Goal: Transaction & Acquisition: Purchase product/service

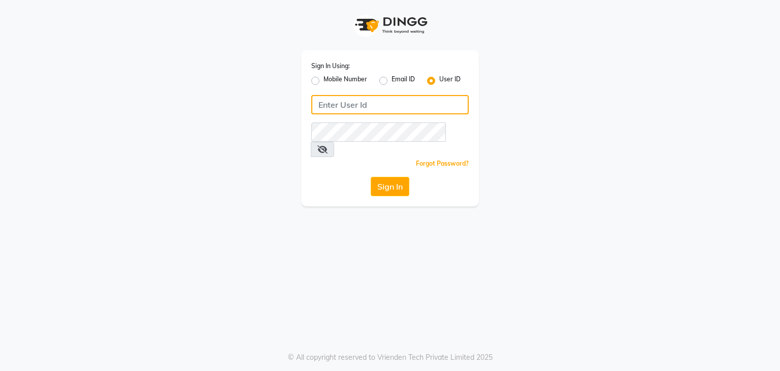
type input "parthi123"
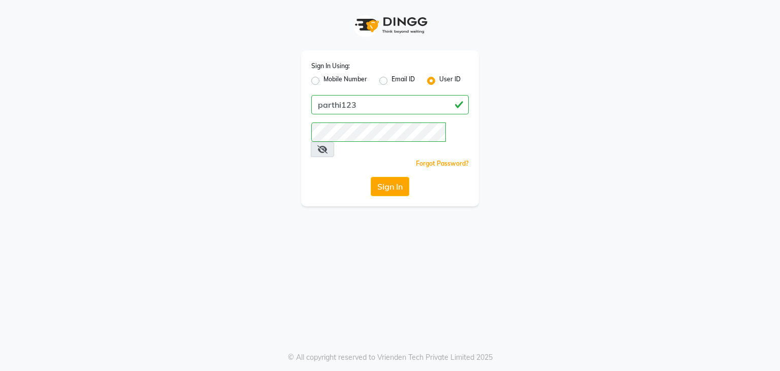
click at [400, 177] on button "Sign In" at bounding box center [390, 186] width 39 height 19
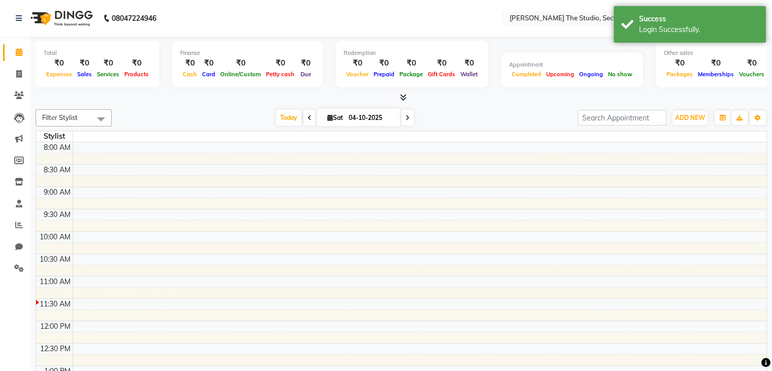
select select "en"
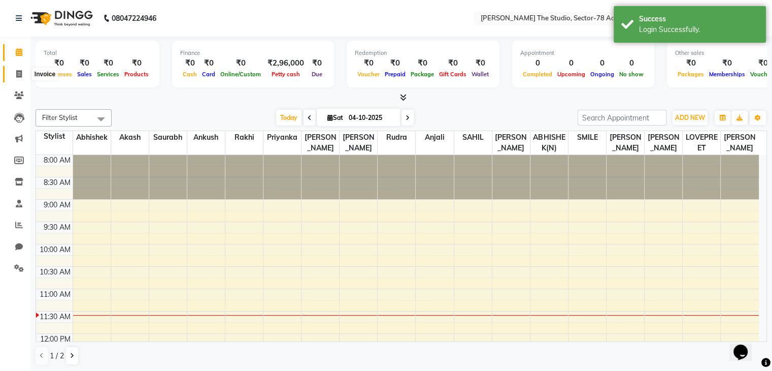
click at [19, 73] on icon at bounding box center [19, 74] width 6 height 8
select select "service"
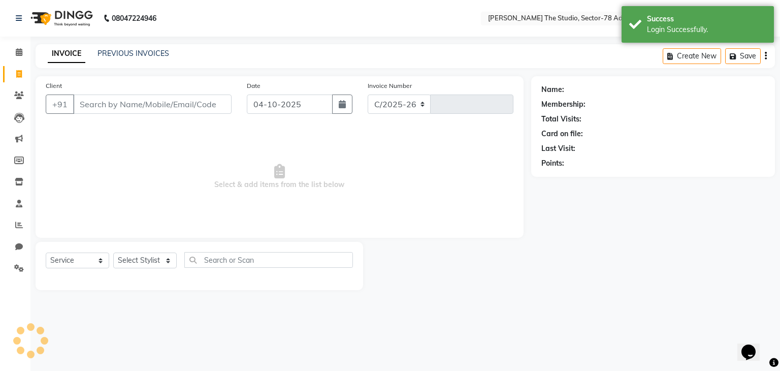
select select "8485"
type input "0884"
click at [341, 110] on button "button" at bounding box center [342, 103] width 20 height 19
select select "10"
select select "2025"
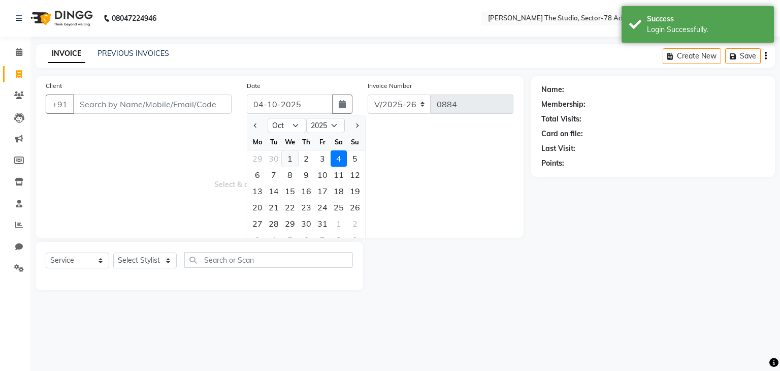
click at [291, 158] on div "1" at bounding box center [290, 158] width 16 height 16
type input "01-10-2025"
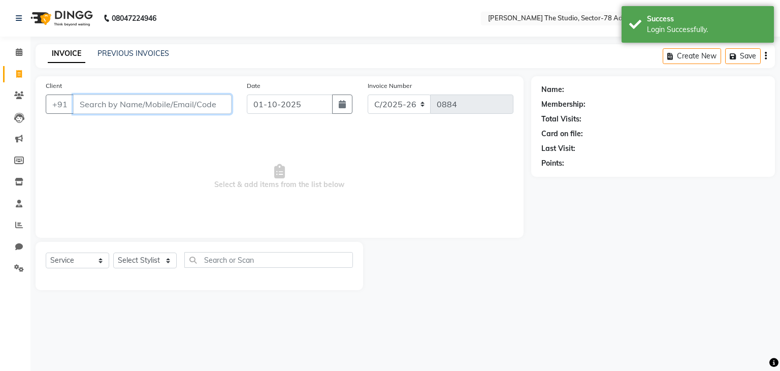
click at [171, 102] on input "Client" at bounding box center [152, 103] width 158 height 19
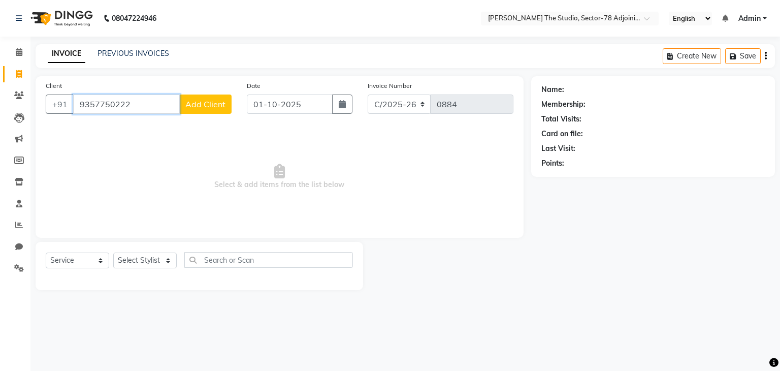
type input "9357750222"
click at [205, 106] on span "Add Client" at bounding box center [205, 104] width 40 height 10
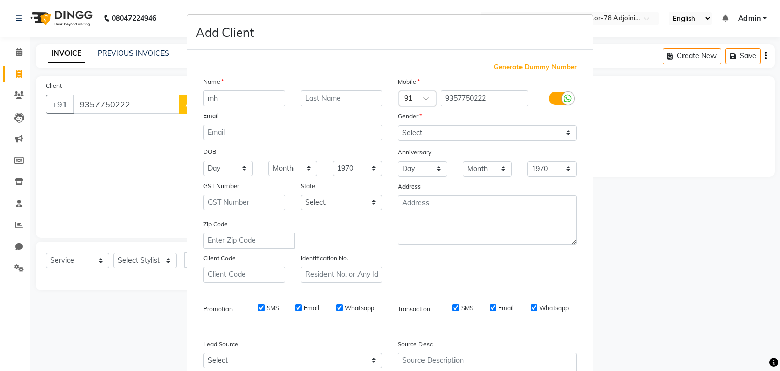
type input "m"
type input "MAHI"
click at [435, 135] on select "Select [DEMOGRAPHIC_DATA] [DEMOGRAPHIC_DATA] Other Prefer Not To Say" at bounding box center [487, 133] width 179 height 16
select select "[DEMOGRAPHIC_DATA]"
click at [398, 125] on select "Select [DEMOGRAPHIC_DATA] [DEMOGRAPHIC_DATA] Other Prefer Not To Say" at bounding box center [487, 133] width 179 height 16
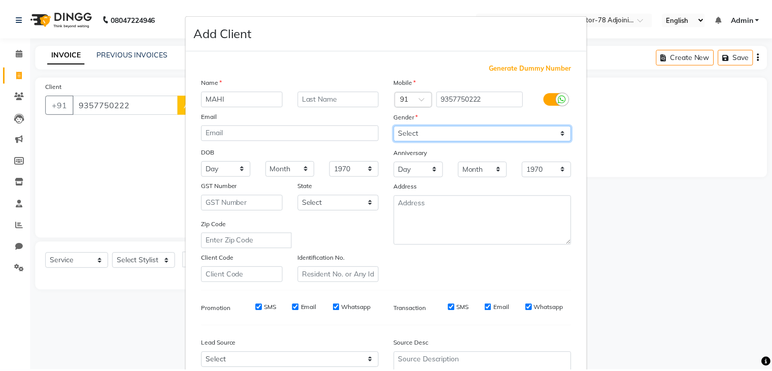
scroll to position [103, 0]
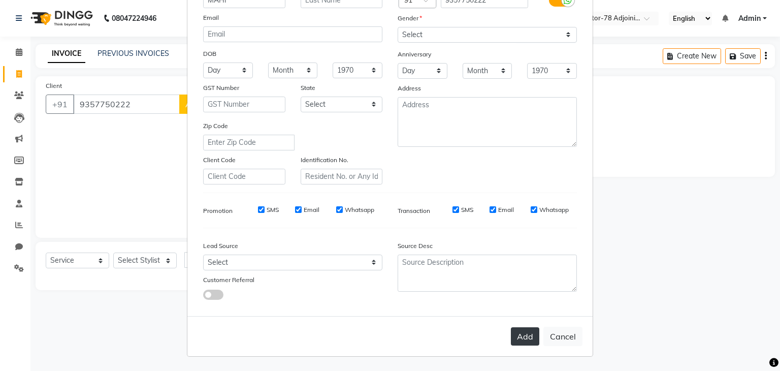
click at [511, 339] on button "Add" at bounding box center [525, 336] width 28 height 18
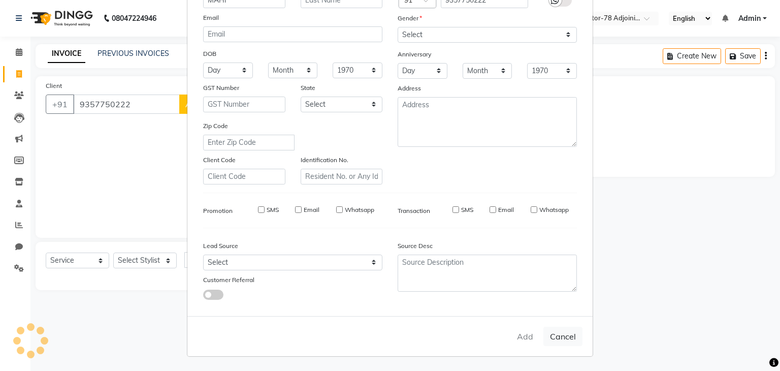
select select
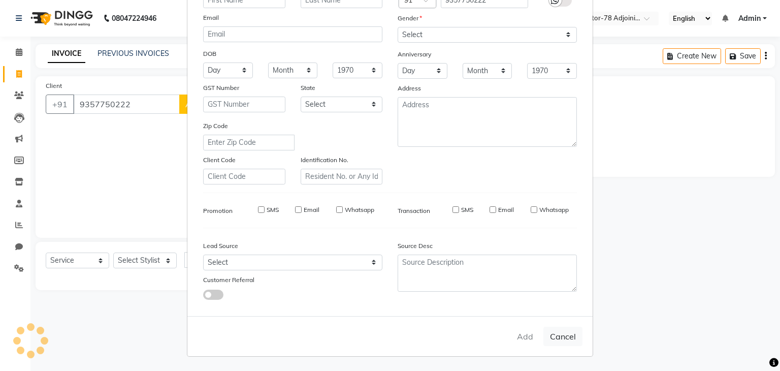
select select
checkbox input "false"
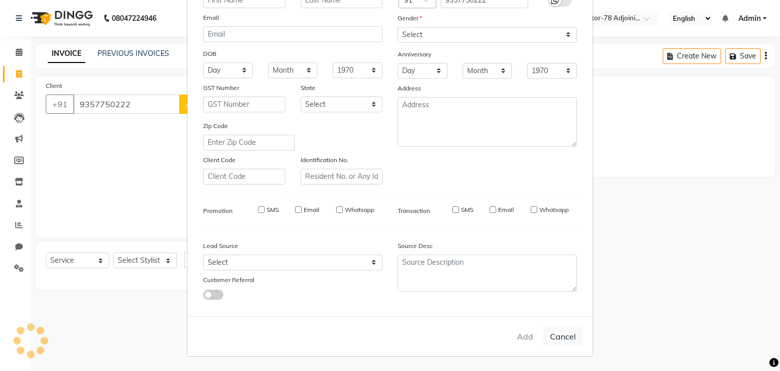
checkbox input "false"
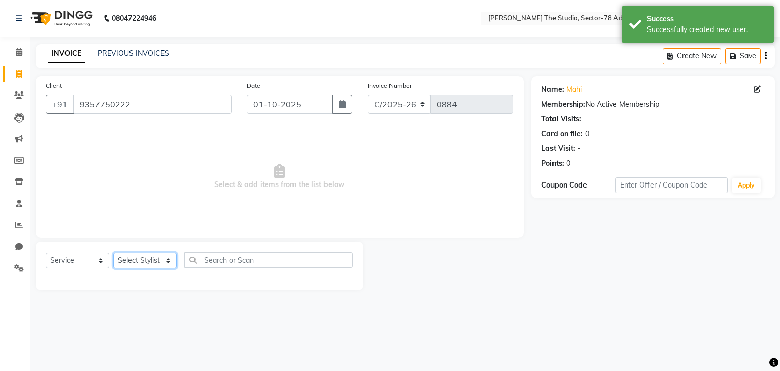
click at [152, 262] on select "Select Stylist [PERSON_NAME](N) [PERSON_NAME] [PERSON_NAME] [PERSON_NAME] Manag…" at bounding box center [144, 260] width 63 height 16
select select "87887"
click at [113, 253] on select "Select Stylist [PERSON_NAME](N) [PERSON_NAME] [PERSON_NAME] [PERSON_NAME] Manag…" at bounding box center [144, 260] width 63 height 16
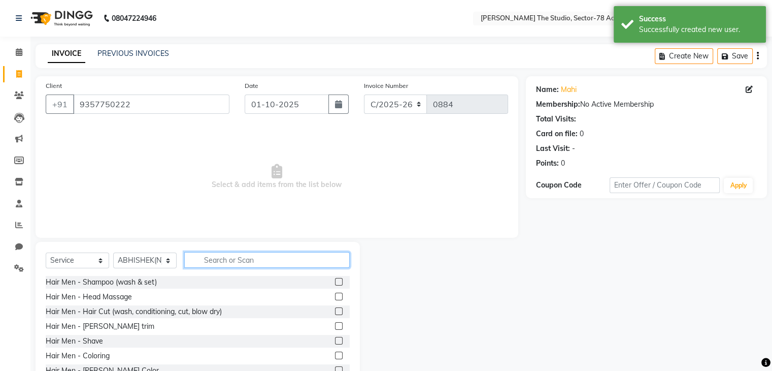
click at [223, 263] on input "text" at bounding box center [267, 260] width 166 height 16
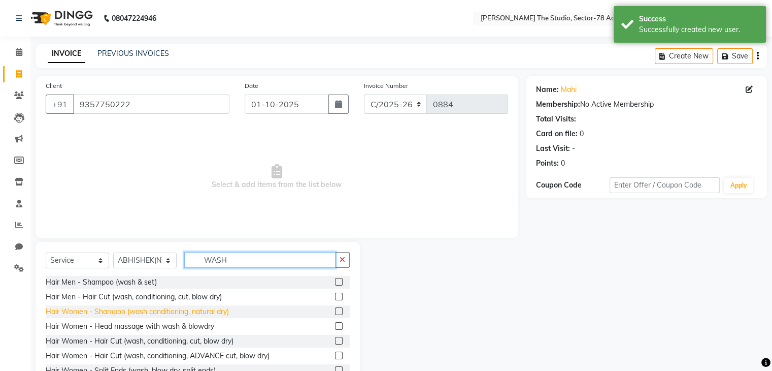
type input "WASH"
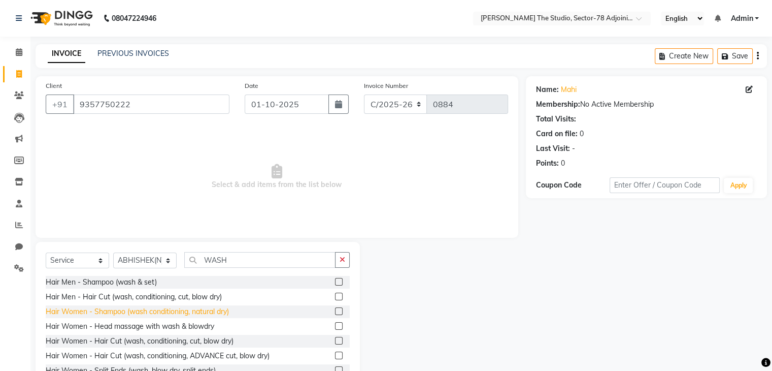
click at [134, 310] on div "Hair Women - Shampoo (wash conditioning, natural dry)" at bounding box center [137, 311] width 183 height 11
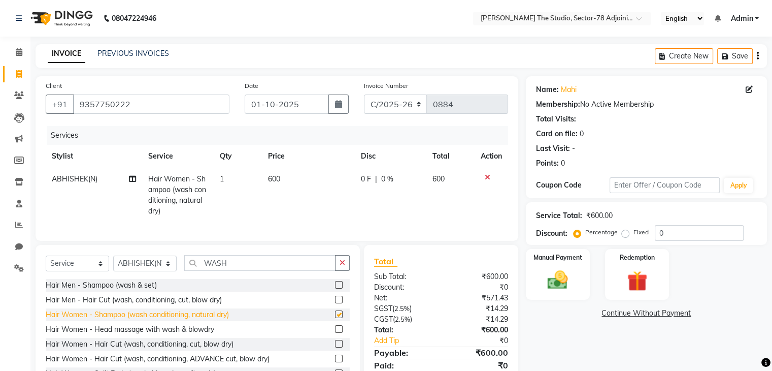
checkbox input "false"
click at [283, 176] on td "600" at bounding box center [308, 195] width 93 height 55
select select "87887"
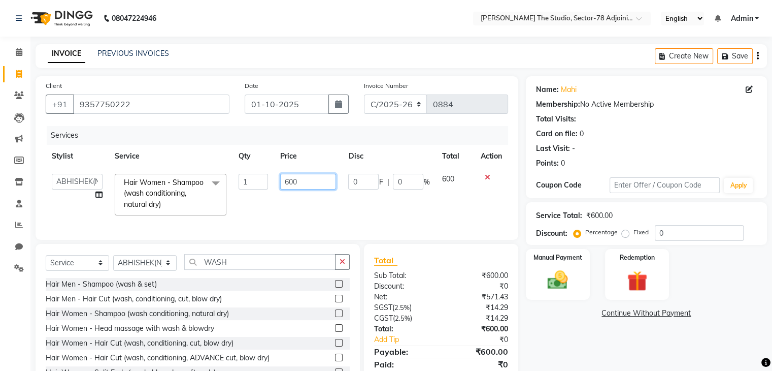
click at [283, 176] on input "600" at bounding box center [308, 182] width 56 height 16
type input "400"
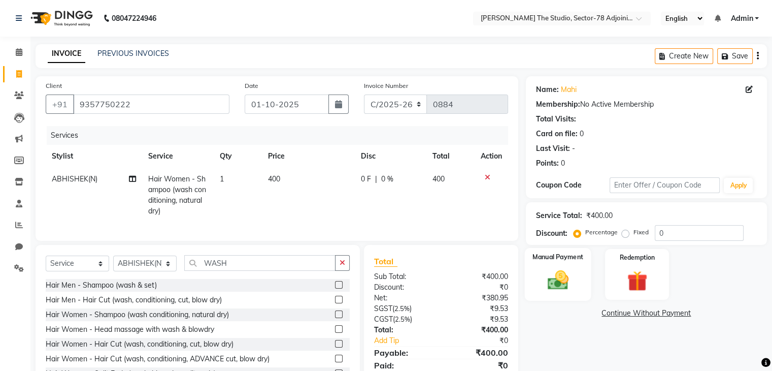
click at [564, 273] on img at bounding box center [558, 280] width 34 height 24
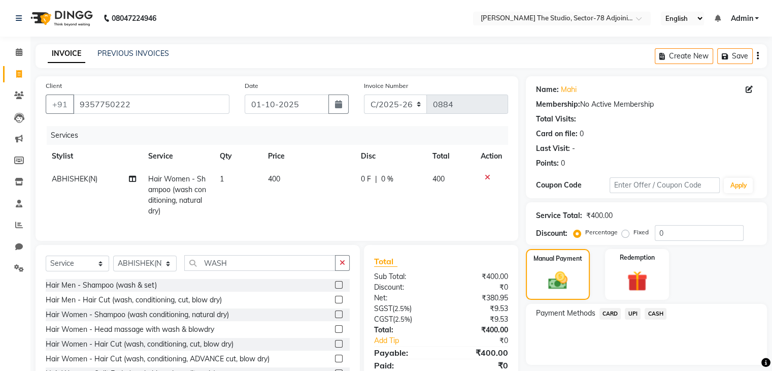
click at [635, 319] on div "UPI" at bounding box center [631, 315] width 20 height 14
click at [632, 314] on span "UPI" at bounding box center [633, 314] width 16 height 12
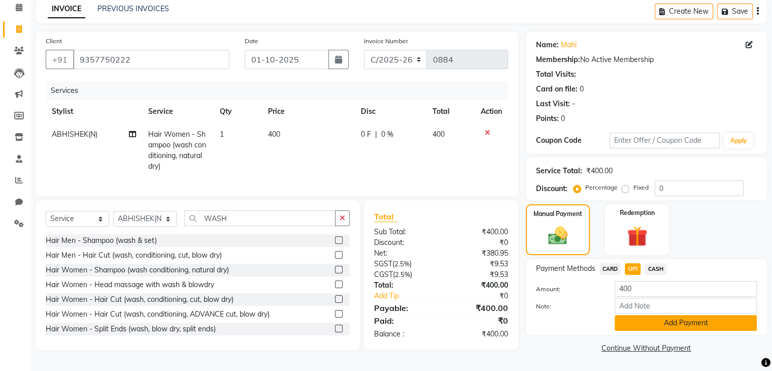
click at [676, 321] on button "Add Payment" at bounding box center [686, 323] width 142 height 16
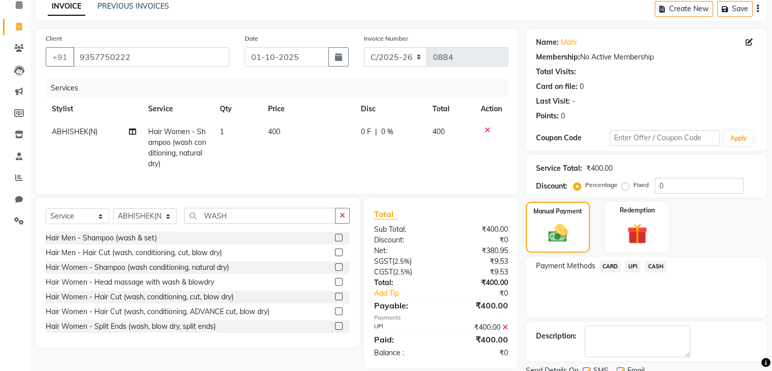
scroll to position [87, 0]
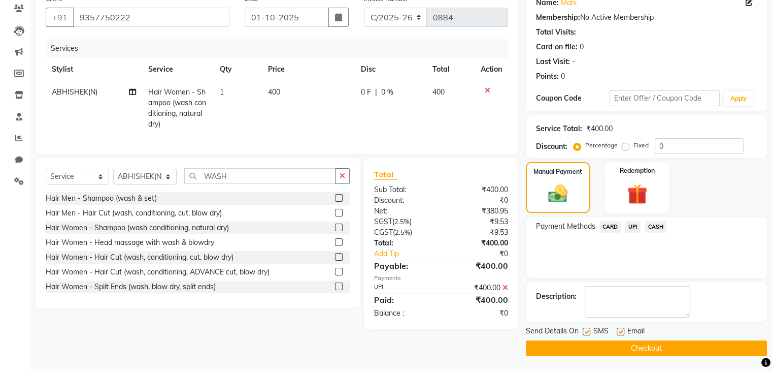
click at [583, 329] on label at bounding box center [587, 332] width 8 height 8
click at [583, 329] on input "checkbox" at bounding box center [586, 332] width 7 height 7
checkbox input "false"
click at [626, 349] on button "Checkout" at bounding box center [646, 348] width 241 height 16
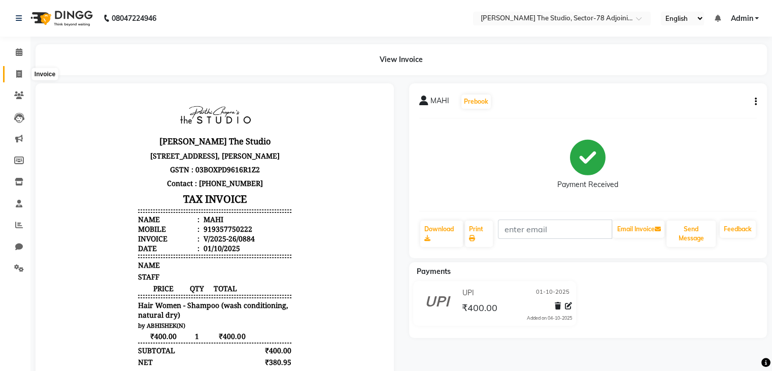
click at [17, 73] on icon at bounding box center [19, 74] width 6 height 8
select select "service"
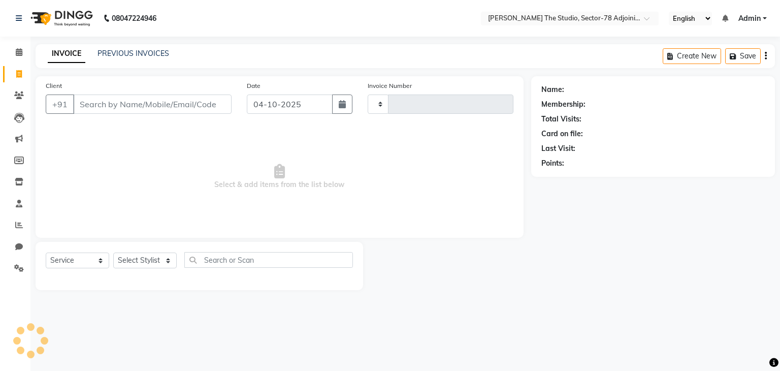
type input "0885"
select select "8485"
click at [342, 107] on icon "button" at bounding box center [342, 104] width 7 height 8
select select "10"
select select "2025"
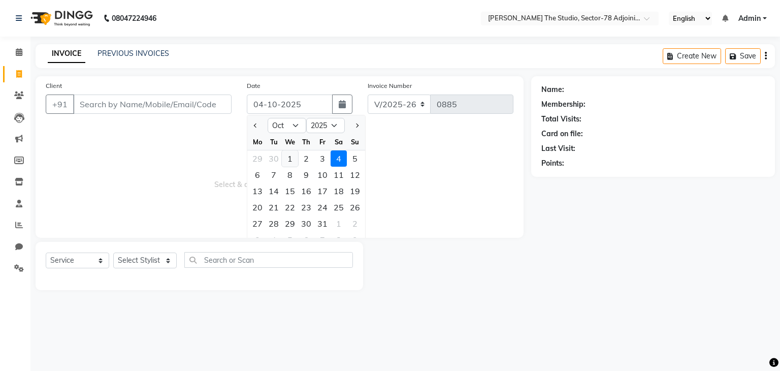
click at [285, 157] on div "1" at bounding box center [290, 158] width 16 height 16
type input "01-10-2025"
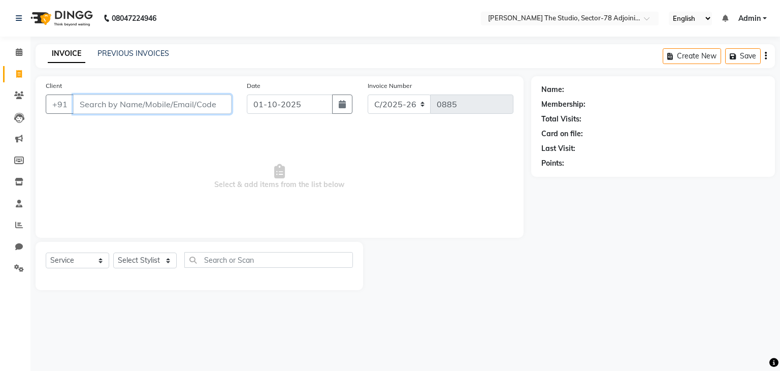
click at [146, 106] on input "Client" at bounding box center [152, 103] width 158 height 19
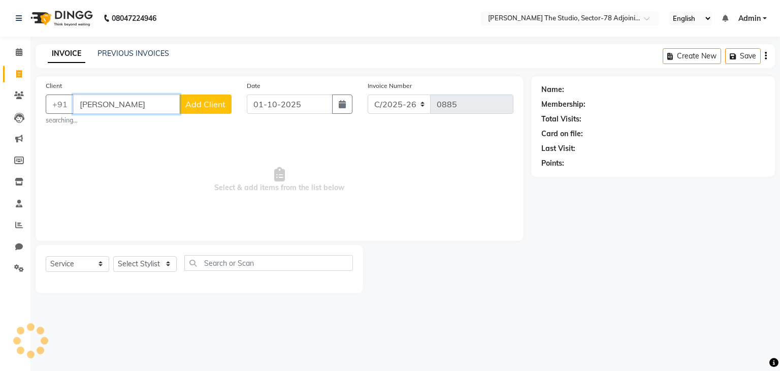
type input "[PERSON_NAME]"
click at [193, 103] on span "Add Client" at bounding box center [205, 104] width 40 height 10
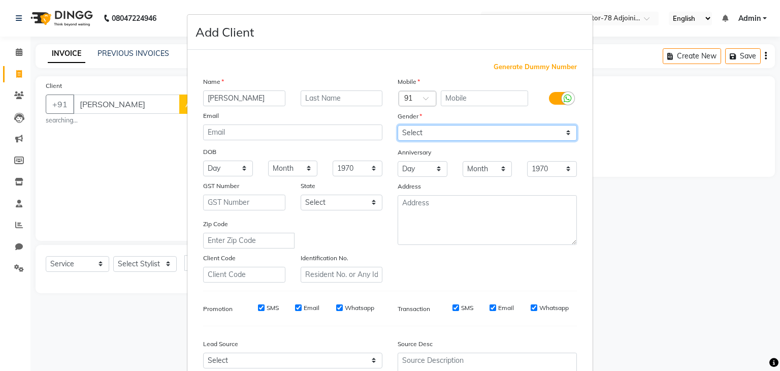
click at [420, 134] on select "Select [DEMOGRAPHIC_DATA] [DEMOGRAPHIC_DATA] Other Prefer Not To Say" at bounding box center [487, 133] width 179 height 16
select select "[DEMOGRAPHIC_DATA]"
click at [398, 125] on select "Select [DEMOGRAPHIC_DATA] [DEMOGRAPHIC_DATA] Other Prefer Not To Say" at bounding box center [487, 133] width 179 height 16
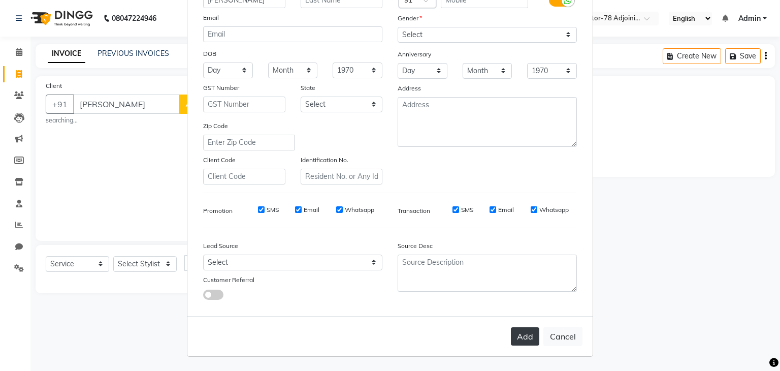
click at [521, 338] on button "Add" at bounding box center [525, 336] width 28 height 18
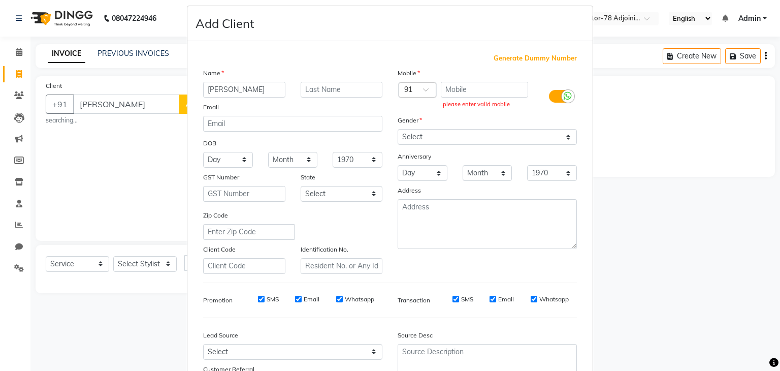
scroll to position [0, 0]
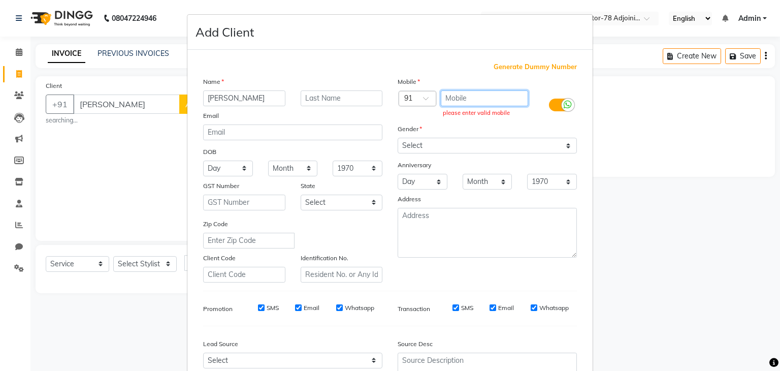
click at [449, 99] on input "text" at bounding box center [485, 98] width 88 height 16
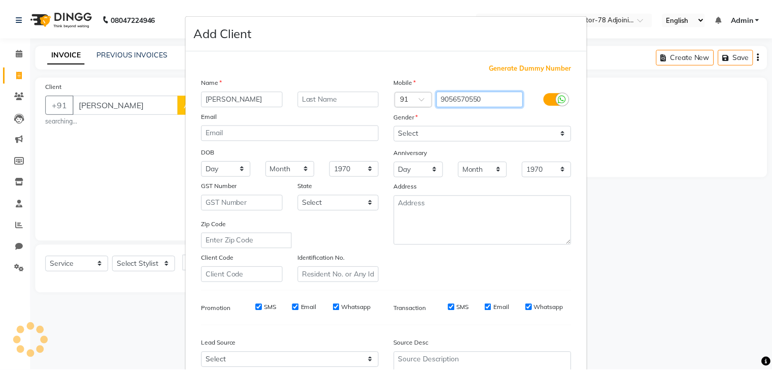
scroll to position [103, 0]
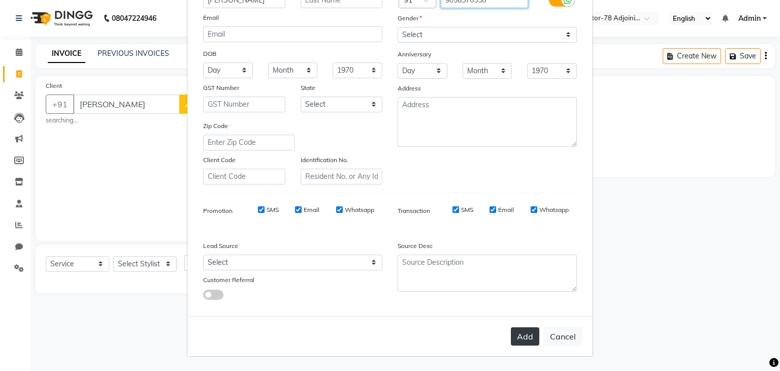
type input "9056570550"
click at [518, 341] on button "Add" at bounding box center [525, 336] width 28 height 18
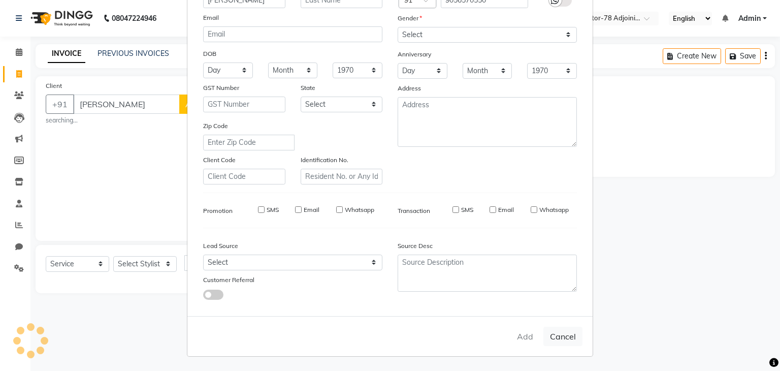
type input "9056570550"
select select
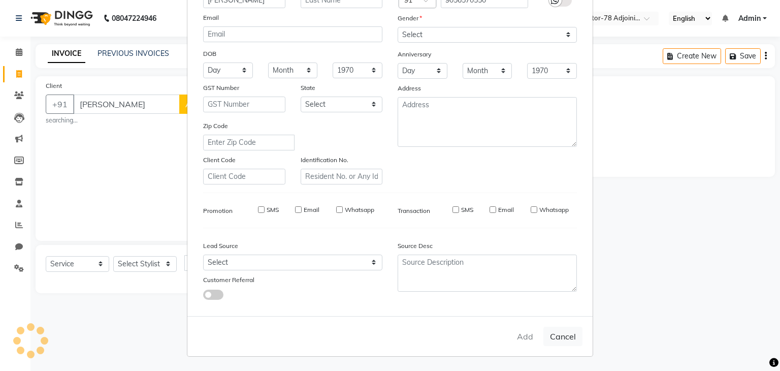
select select
checkbox input "false"
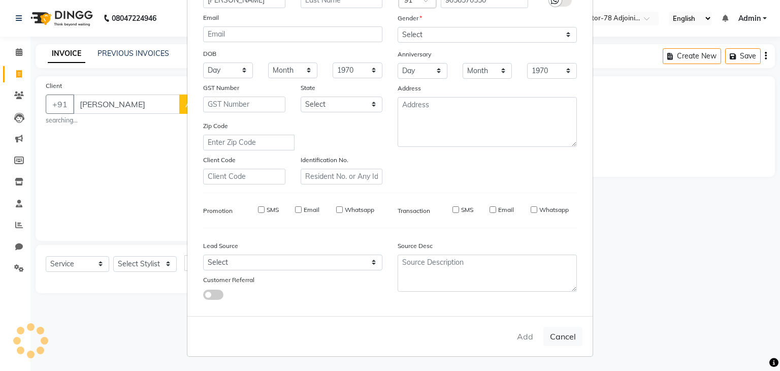
checkbox input "false"
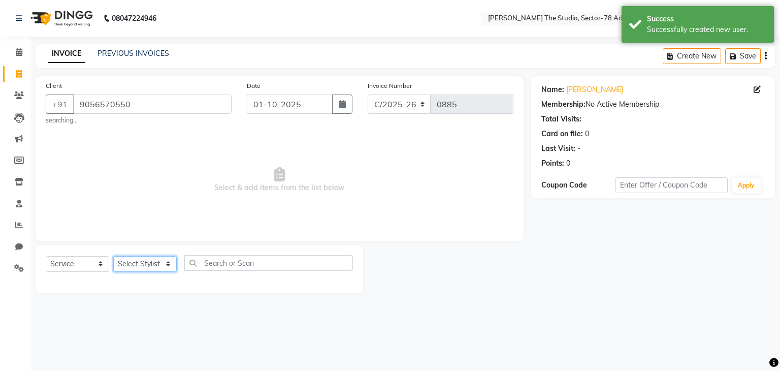
click at [146, 267] on select "Select Stylist [PERSON_NAME](N) [PERSON_NAME] [PERSON_NAME] [PERSON_NAME] Manag…" at bounding box center [144, 264] width 63 height 16
select select "83534"
click at [113, 256] on select "Select Stylist [PERSON_NAME](N) [PERSON_NAME] [PERSON_NAME] [PERSON_NAME] Manag…" at bounding box center [144, 264] width 63 height 16
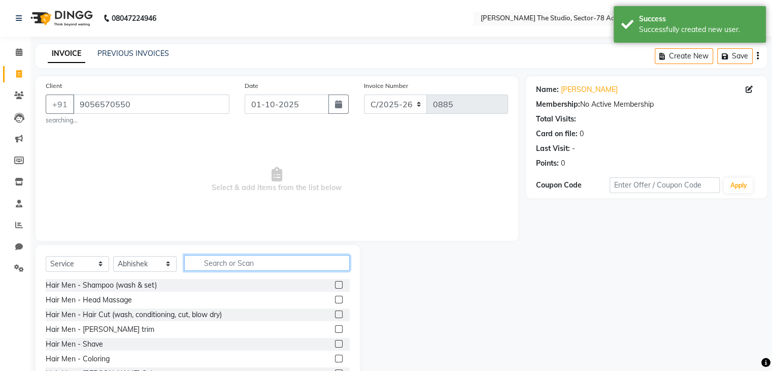
click at [237, 264] on input "text" at bounding box center [267, 263] width 166 height 16
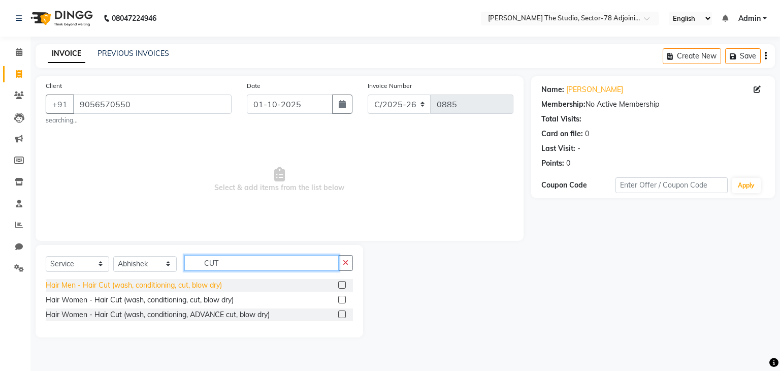
type input "CUT"
click at [201, 286] on div "Hair Men - Hair Cut (wash, conditioning, cut, blow dry)" at bounding box center [134, 285] width 176 height 11
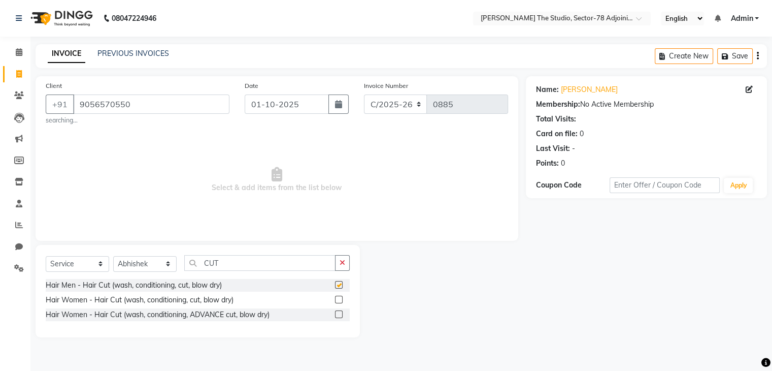
checkbox input "false"
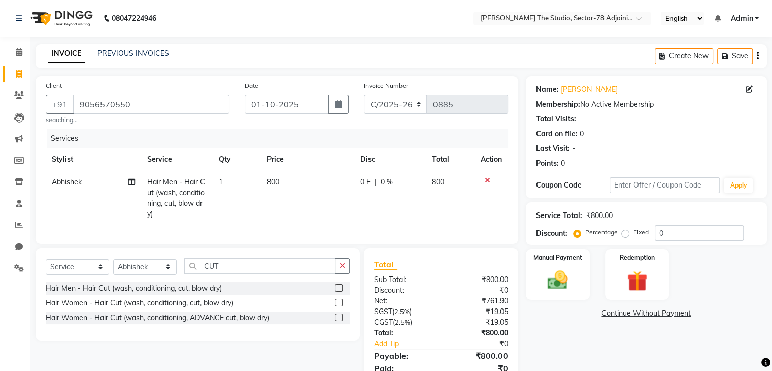
click at [284, 177] on td "800" at bounding box center [308, 198] width 94 height 55
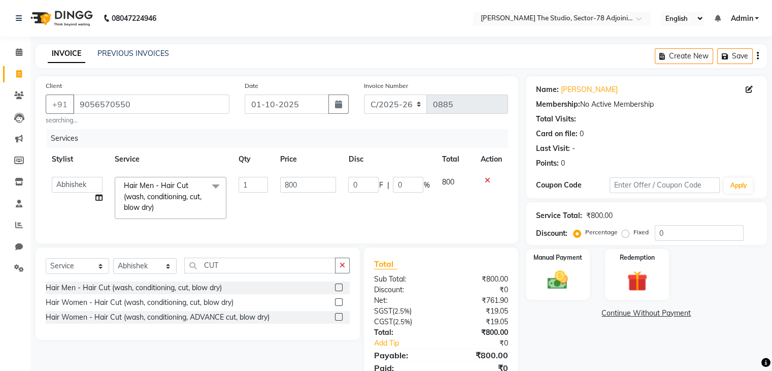
click at [284, 177] on input "800" at bounding box center [308, 185] width 56 height 16
type input "600"
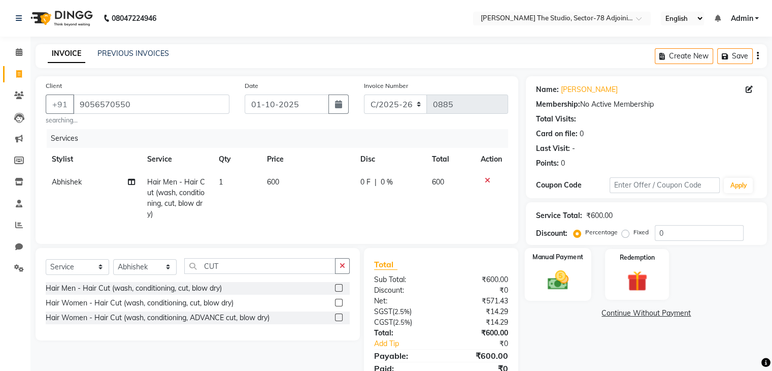
click at [575, 298] on div "Manual Payment" at bounding box center [558, 274] width 67 height 52
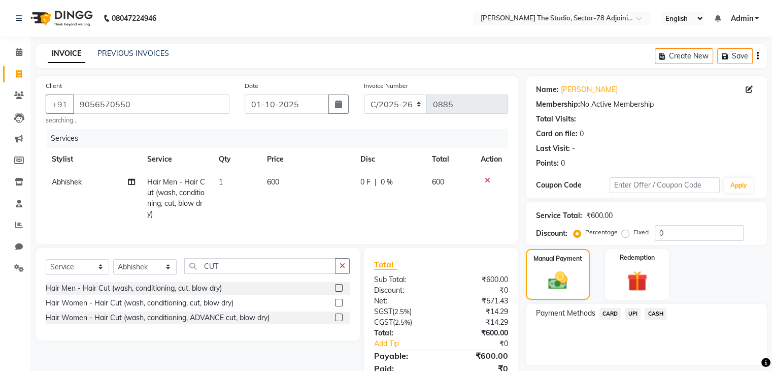
click at [634, 313] on span "UPI" at bounding box center [633, 314] width 16 height 12
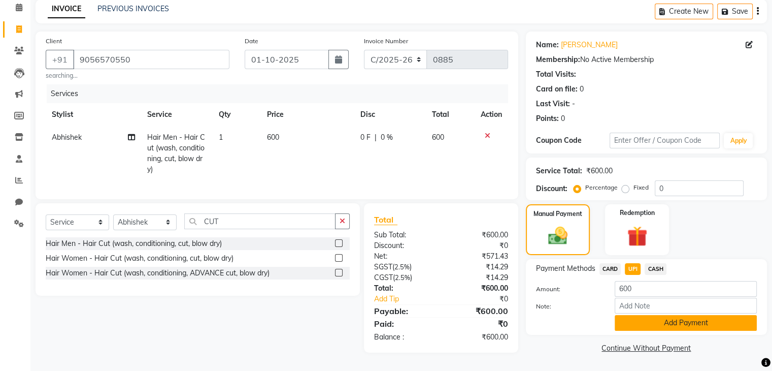
click at [649, 322] on button "Add Payment" at bounding box center [686, 323] width 142 height 16
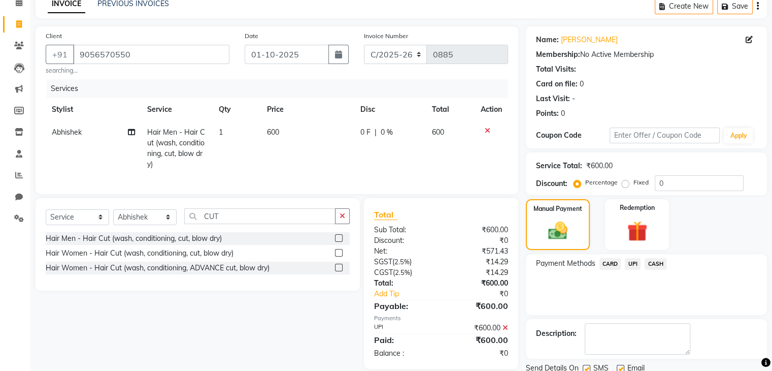
scroll to position [87, 0]
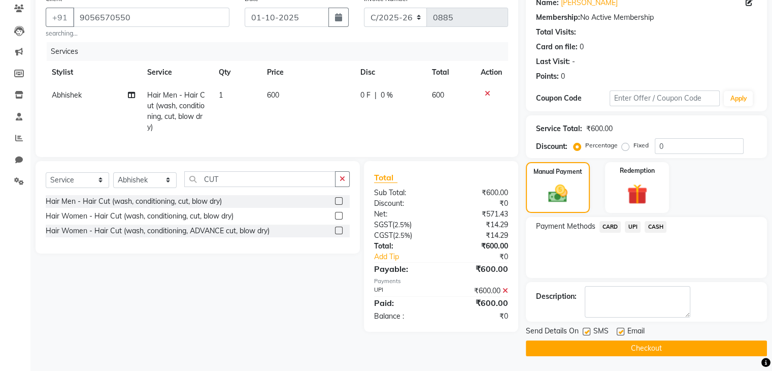
click at [585, 330] on label at bounding box center [587, 332] width 8 height 8
click at [585, 330] on input "checkbox" at bounding box center [586, 332] width 7 height 7
checkbox input "false"
click at [632, 349] on button "Checkout" at bounding box center [646, 348] width 241 height 16
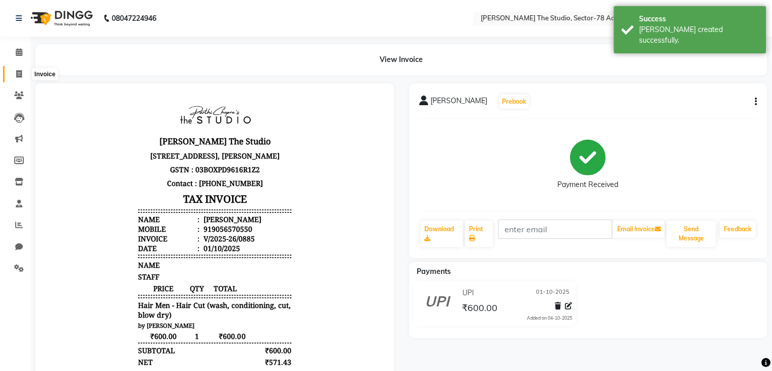
click at [17, 72] on icon at bounding box center [19, 74] width 6 height 8
select select "service"
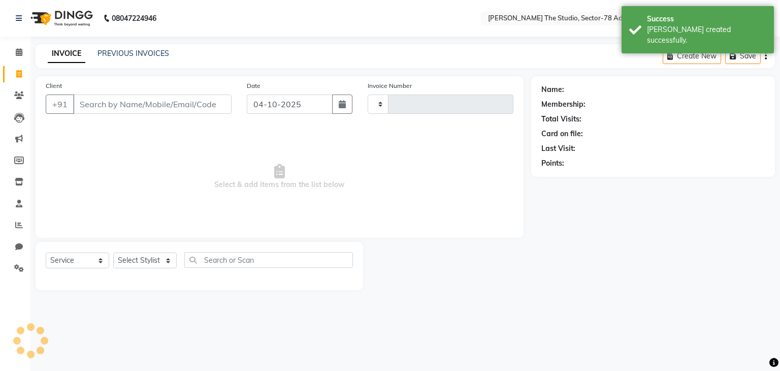
type input "0886"
select select "8485"
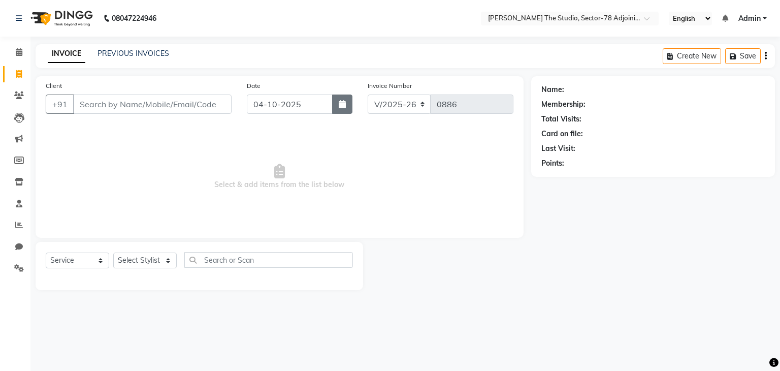
click at [340, 98] on button "button" at bounding box center [342, 103] width 20 height 19
select select "10"
select select "2025"
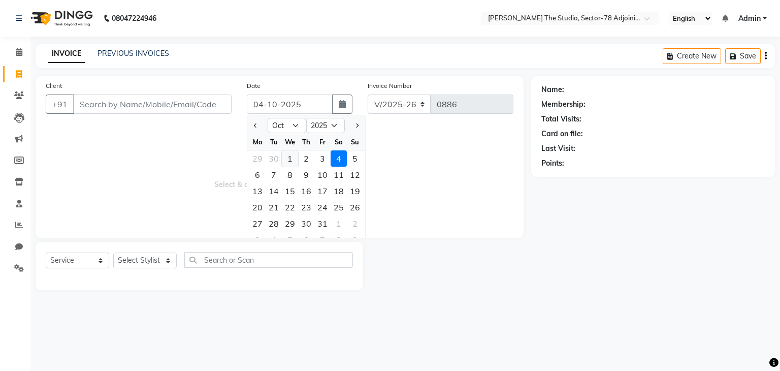
click at [288, 153] on div "1" at bounding box center [290, 158] width 16 height 16
type input "01-10-2025"
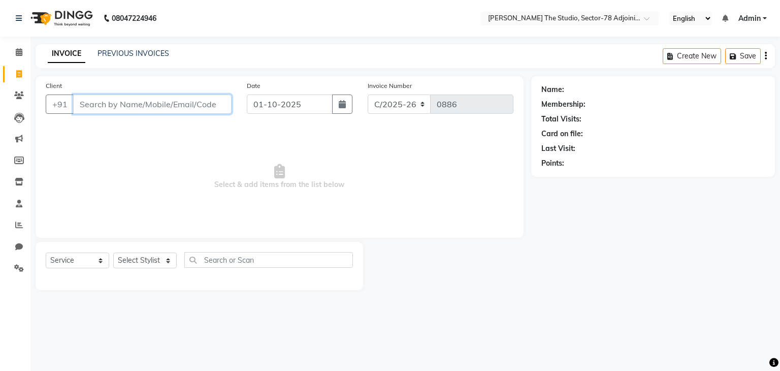
click at [174, 104] on input "Client" at bounding box center [152, 103] width 158 height 19
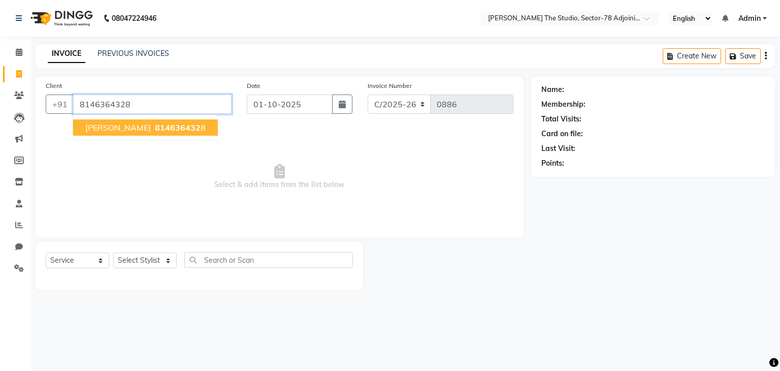
type input "8146364328"
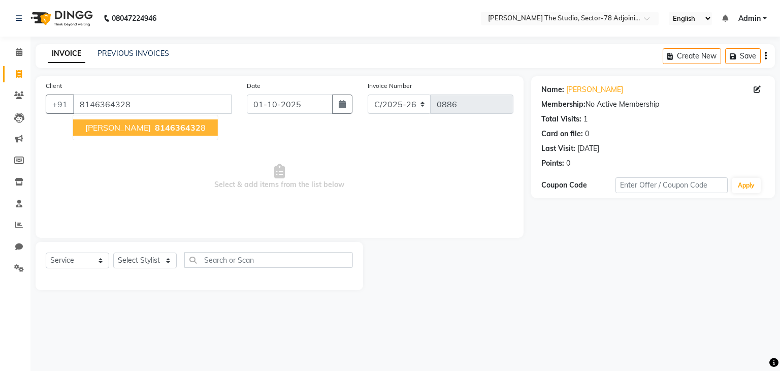
click at [165, 122] on span "814636432" at bounding box center [178, 127] width 46 height 10
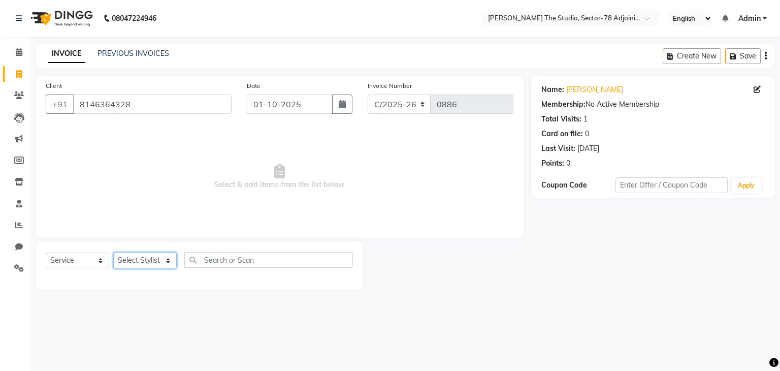
click at [142, 259] on select "Select Stylist [PERSON_NAME](N) [PERSON_NAME] [PERSON_NAME] [PERSON_NAME] Manag…" at bounding box center [144, 260] width 63 height 16
select select "87887"
click at [113, 253] on select "Select Stylist [PERSON_NAME](N) [PERSON_NAME] [PERSON_NAME] [PERSON_NAME] Manag…" at bounding box center [144, 260] width 63 height 16
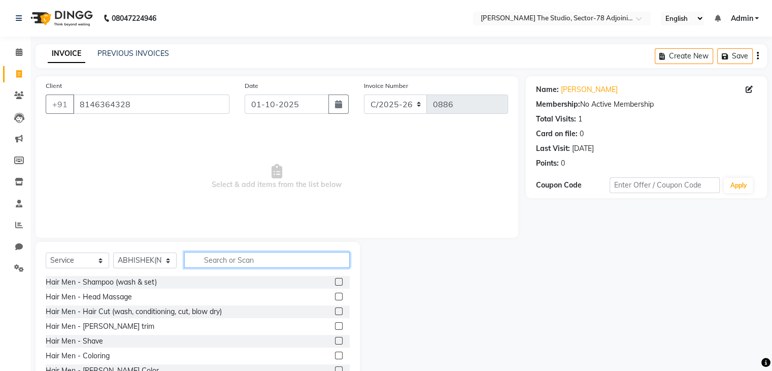
click at [216, 263] on input "text" at bounding box center [267, 260] width 166 height 16
type input "H"
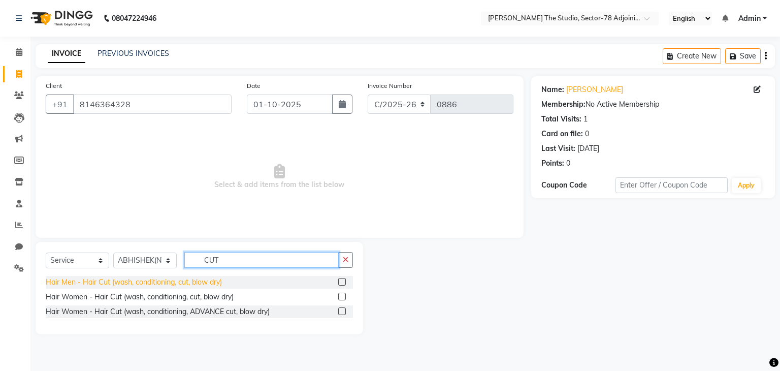
type input "CUT"
click at [207, 285] on div "Hair Men - Hair Cut (wash, conditioning, cut, blow dry)" at bounding box center [134, 282] width 176 height 11
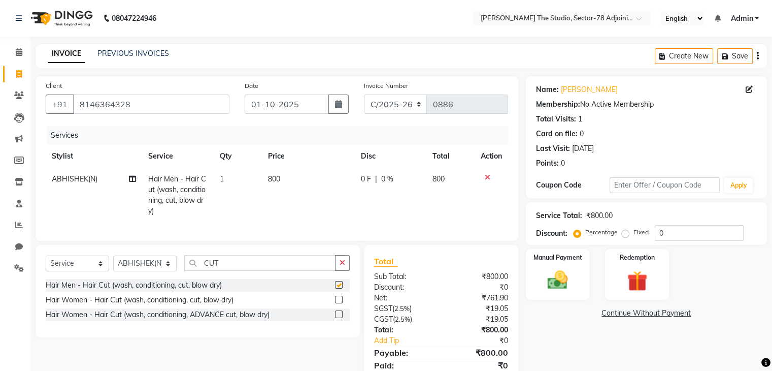
checkbox input "false"
click at [288, 177] on td "800" at bounding box center [308, 195] width 93 height 55
select select "87887"
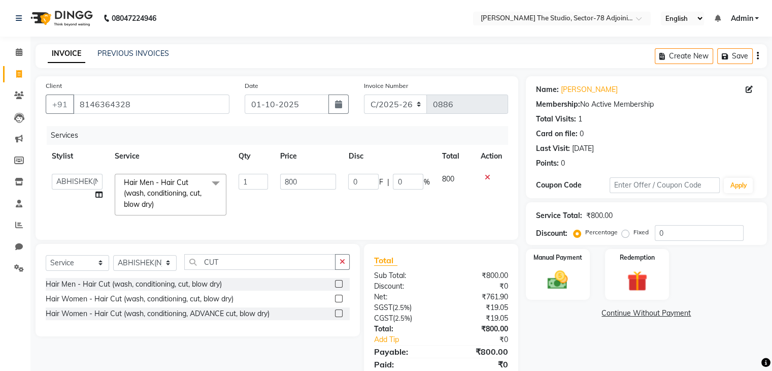
click at [288, 177] on input "800" at bounding box center [308, 182] width 56 height 16
type input "300"
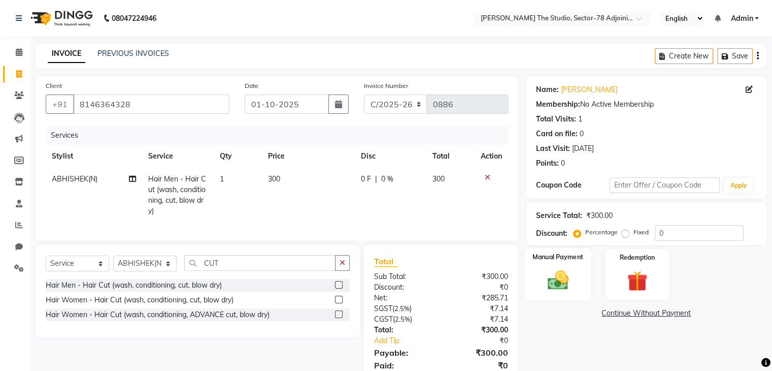
click at [546, 271] on img at bounding box center [558, 280] width 34 height 24
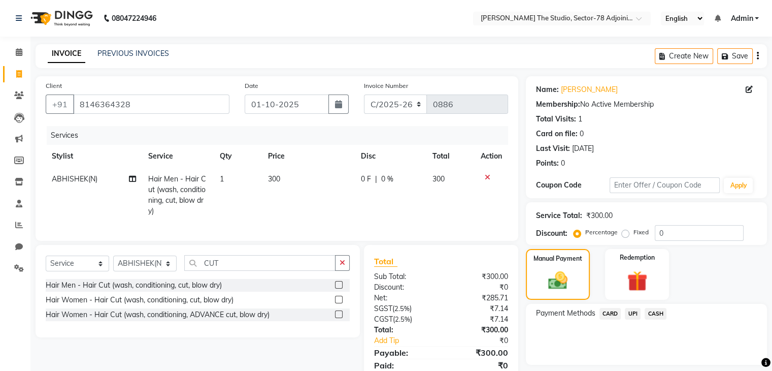
click at [634, 314] on span "UPI" at bounding box center [633, 314] width 16 height 12
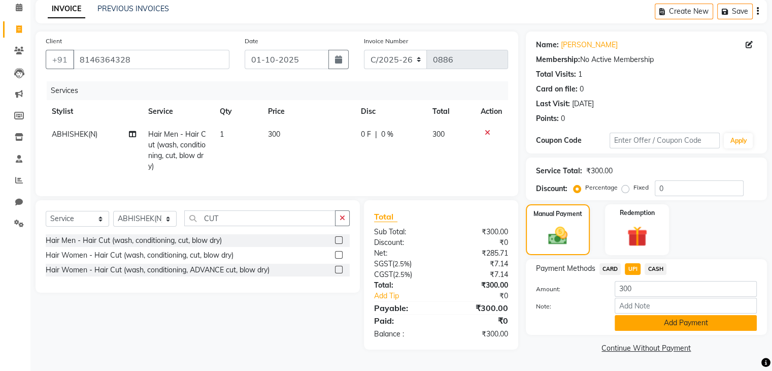
click at [647, 327] on button "Add Payment" at bounding box center [686, 323] width 142 height 16
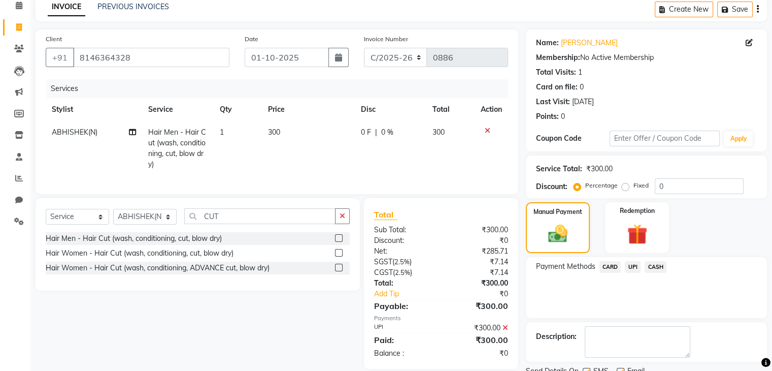
scroll to position [87, 0]
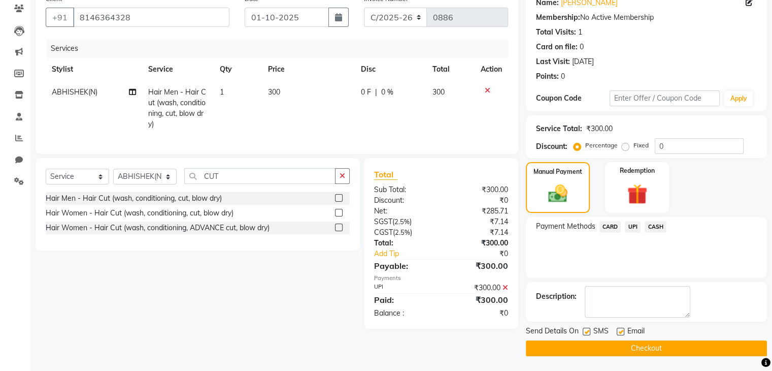
click at [587, 332] on label at bounding box center [587, 332] width 8 height 8
click at [587, 332] on input "checkbox" at bounding box center [586, 332] width 7 height 7
checkbox input "false"
click at [616, 343] on button "Checkout" at bounding box center [646, 348] width 241 height 16
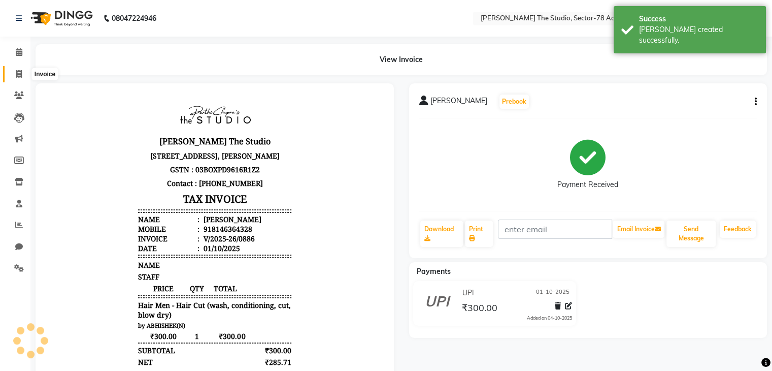
click at [18, 73] on icon at bounding box center [19, 74] width 6 height 8
select select "service"
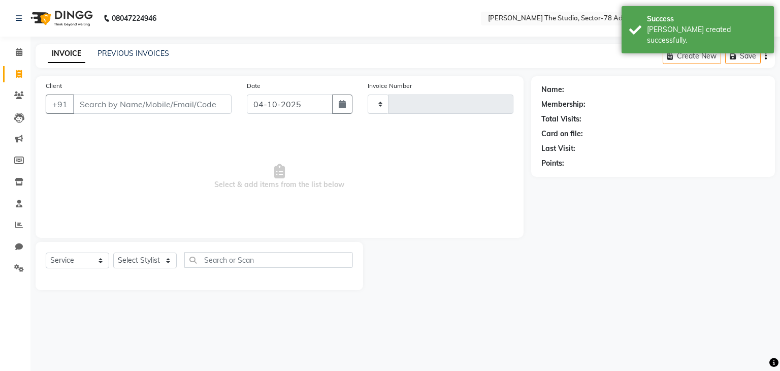
type input "0887"
select select "8485"
click at [344, 106] on icon "button" at bounding box center [342, 104] width 7 height 8
select select "10"
select select "2025"
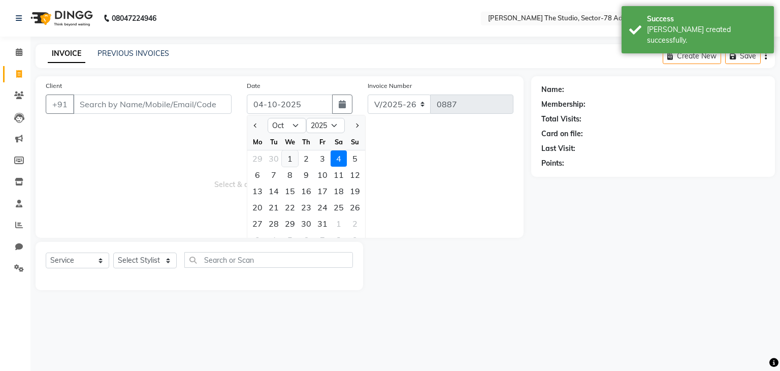
click at [286, 159] on div "1" at bounding box center [290, 158] width 16 height 16
type input "01-10-2025"
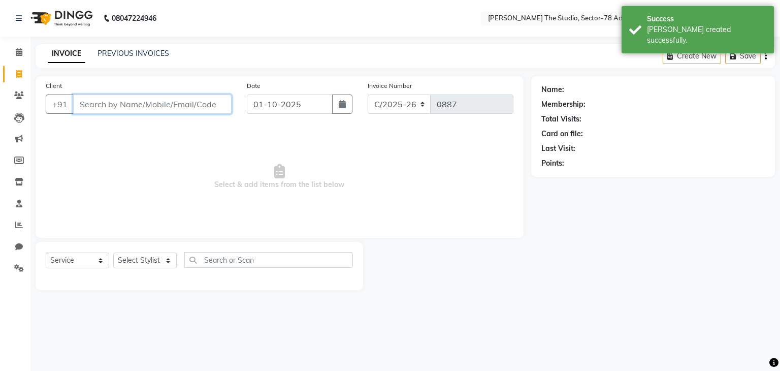
click at [200, 105] on input "Client" at bounding box center [152, 103] width 158 height 19
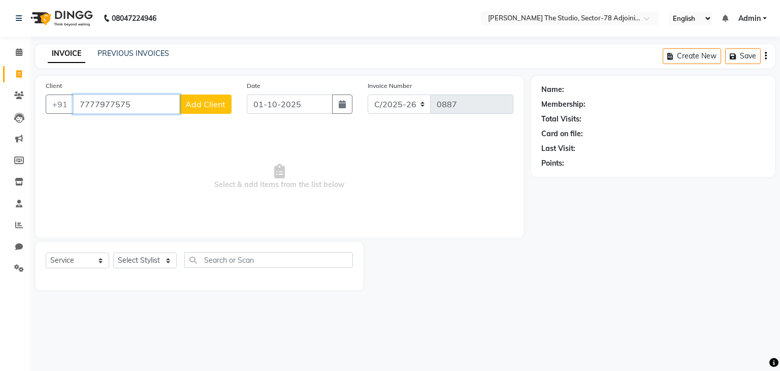
type input "7777977575"
click at [200, 105] on span "Add Client" at bounding box center [205, 104] width 40 height 10
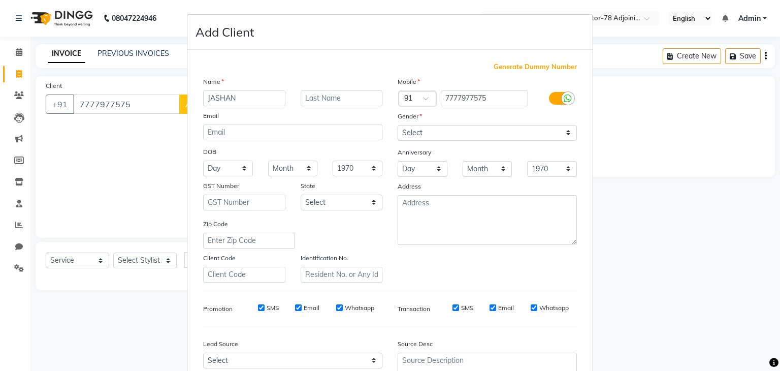
type input "JASHAN"
click at [443, 135] on select "Select [DEMOGRAPHIC_DATA] [DEMOGRAPHIC_DATA] Other Prefer Not To Say" at bounding box center [487, 133] width 179 height 16
select select "[DEMOGRAPHIC_DATA]"
click at [398, 125] on select "Select [DEMOGRAPHIC_DATA] [DEMOGRAPHIC_DATA] Other Prefer Not To Say" at bounding box center [487, 133] width 179 height 16
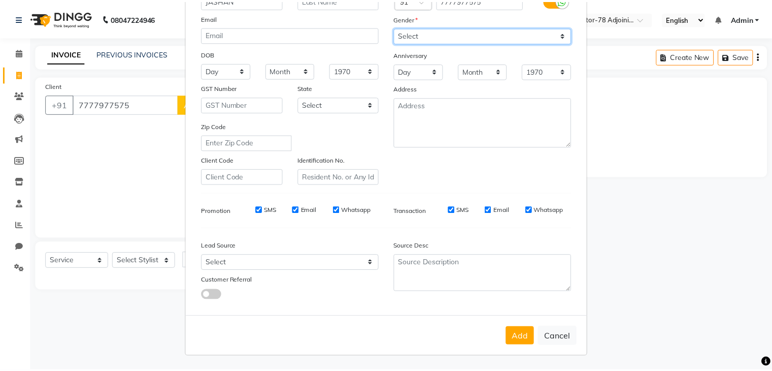
scroll to position [103, 0]
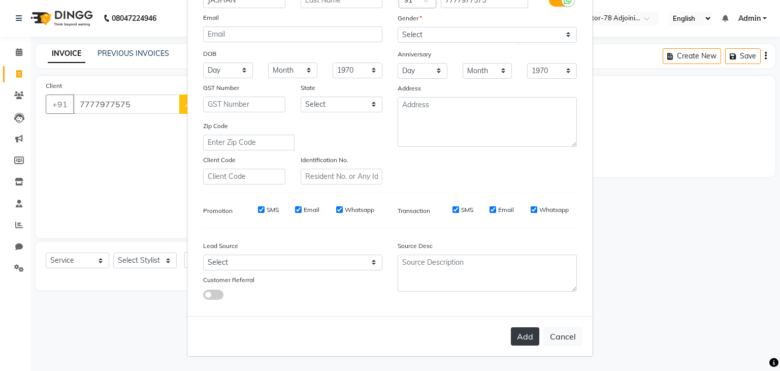
click at [516, 335] on button "Add" at bounding box center [525, 336] width 28 height 18
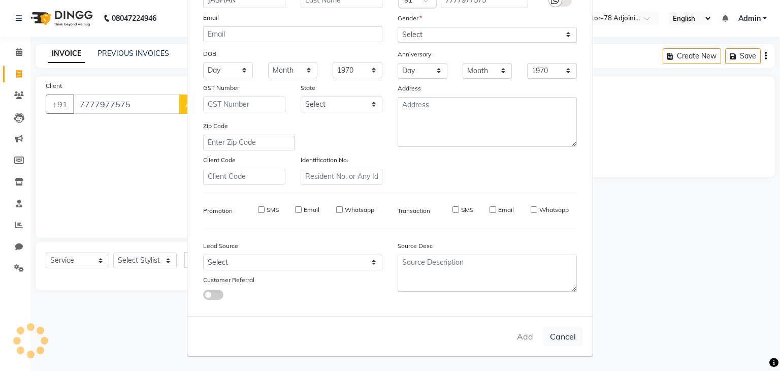
select select
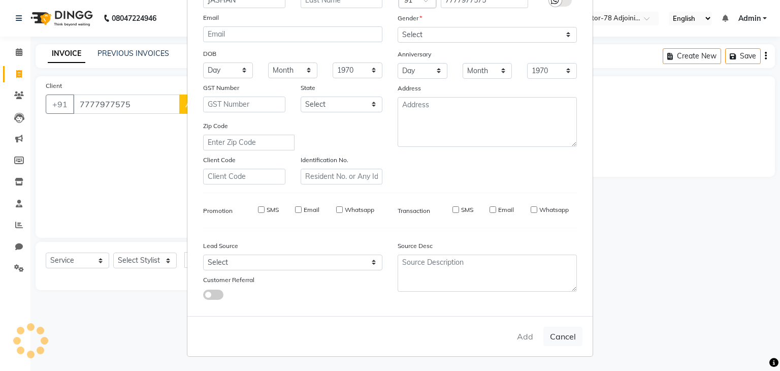
select select
checkbox input "false"
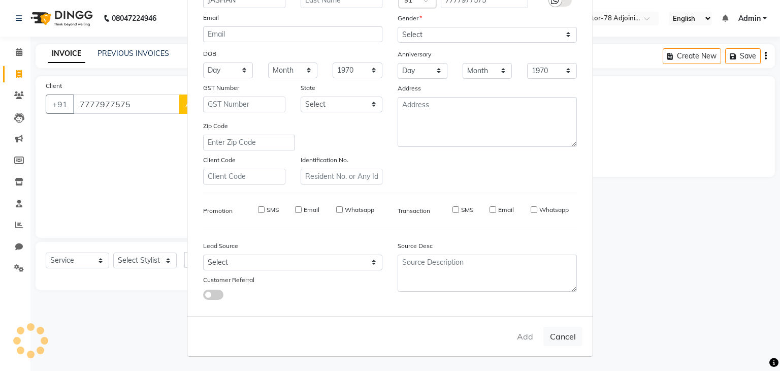
checkbox input "false"
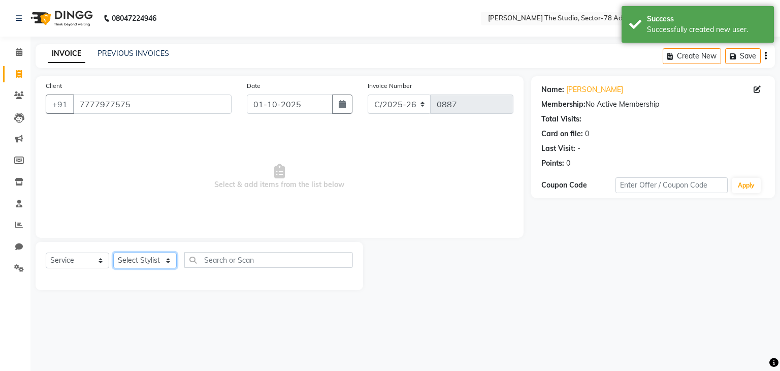
click at [140, 266] on select "Select Stylist [PERSON_NAME](N) [PERSON_NAME] [PERSON_NAME] [PERSON_NAME] Manag…" at bounding box center [144, 260] width 63 height 16
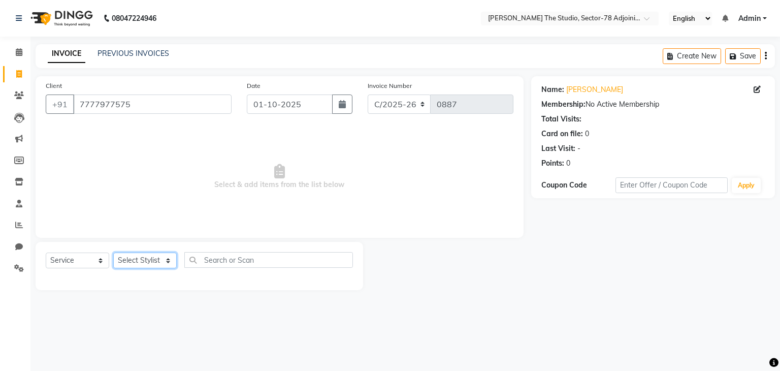
select select "83537"
click at [113, 253] on select "Select Stylist [PERSON_NAME](N) [PERSON_NAME] [PERSON_NAME] [PERSON_NAME] Manag…" at bounding box center [144, 260] width 63 height 16
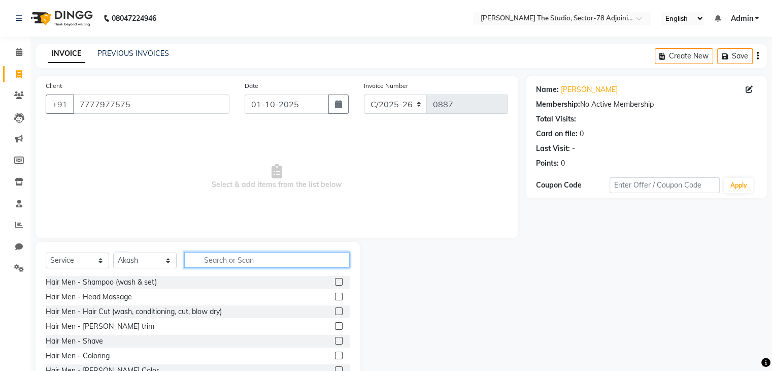
click at [239, 256] on input "text" at bounding box center [267, 260] width 166 height 16
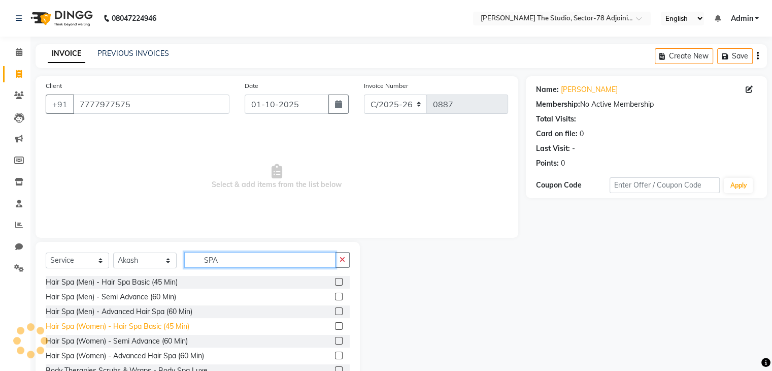
type input "SPA"
click at [115, 328] on div "Hair Spa (Women) - Hair Spa Basic (45 Min)" at bounding box center [118, 326] width 144 height 11
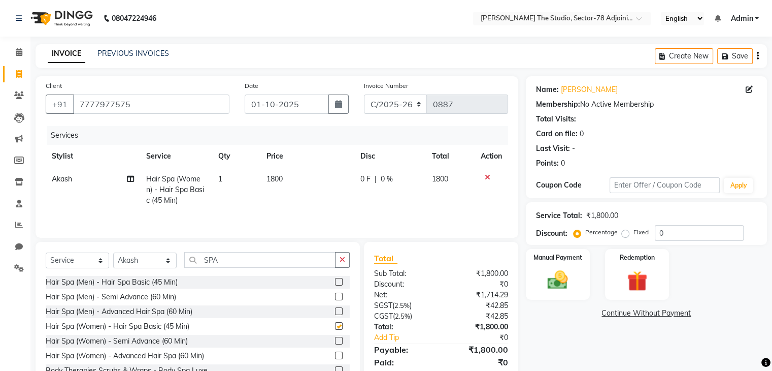
checkbox input "false"
click at [290, 176] on td "1800" at bounding box center [307, 190] width 94 height 44
select select "83537"
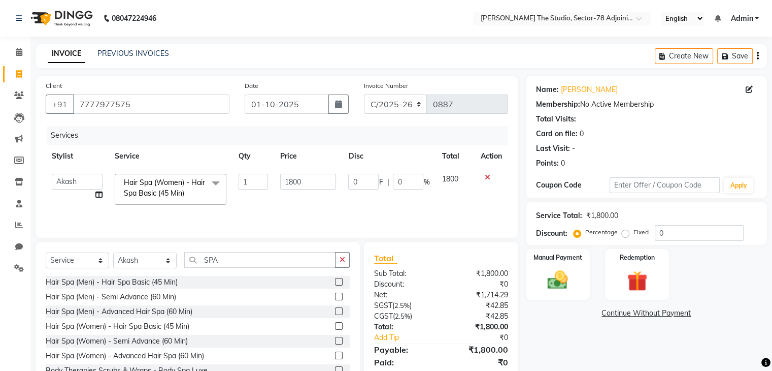
click at [290, 176] on input "1800" at bounding box center [308, 182] width 56 height 16
type input "1900"
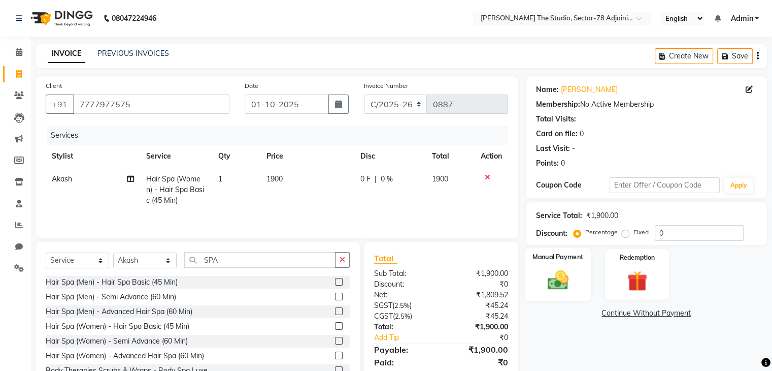
click at [543, 284] on img at bounding box center [558, 280] width 34 height 24
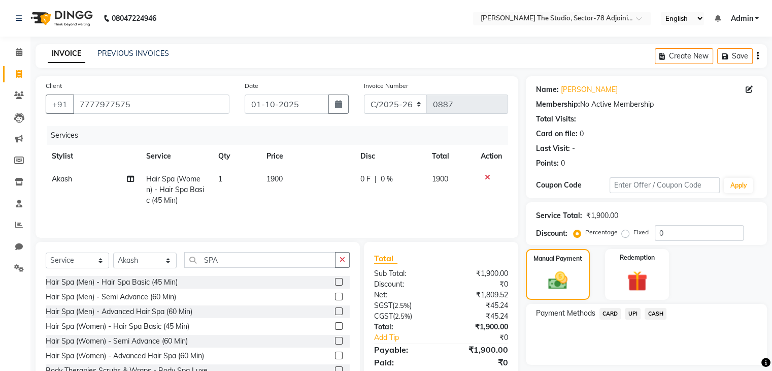
click at [636, 313] on span "UPI" at bounding box center [633, 314] width 16 height 12
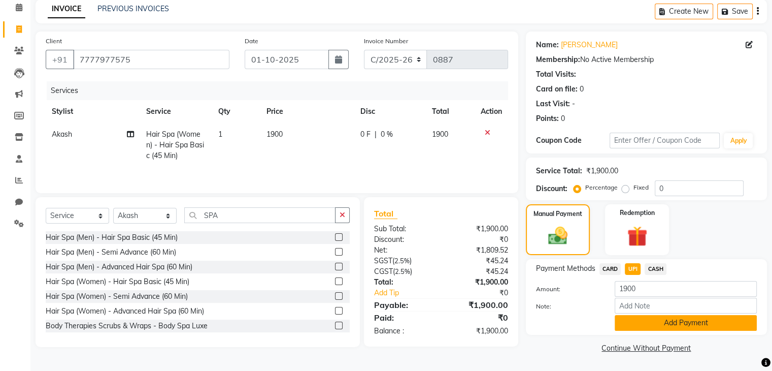
click at [656, 325] on button "Add Payment" at bounding box center [686, 323] width 142 height 16
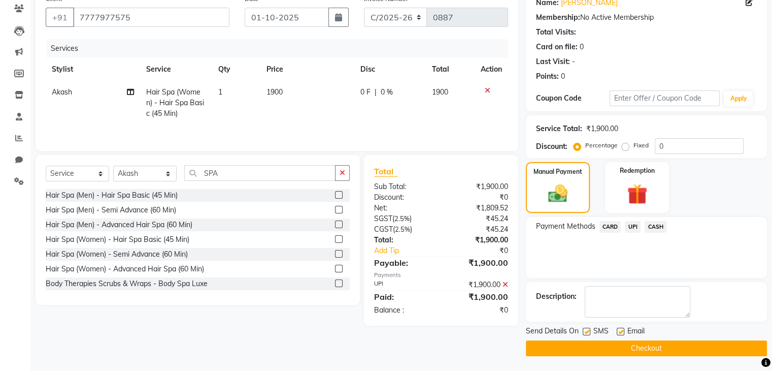
click at [586, 330] on label at bounding box center [587, 332] width 8 height 8
click at [586, 330] on input "checkbox" at bounding box center [586, 332] width 7 height 7
checkbox input "false"
click at [646, 345] on button "Checkout" at bounding box center [646, 348] width 241 height 16
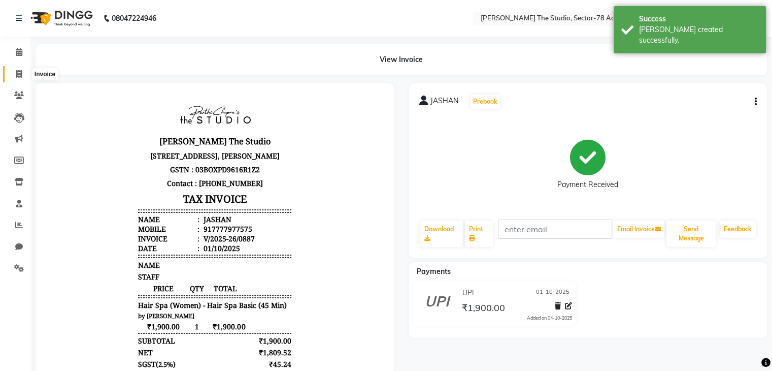
click at [20, 71] on icon at bounding box center [19, 74] width 6 height 8
select select "service"
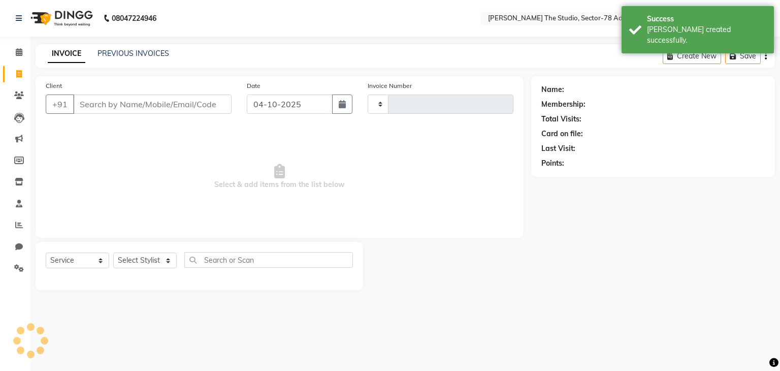
type input "0888"
select select "8485"
click at [336, 106] on button "button" at bounding box center [342, 103] width 20 height 19
select select "10"
select select "2025"
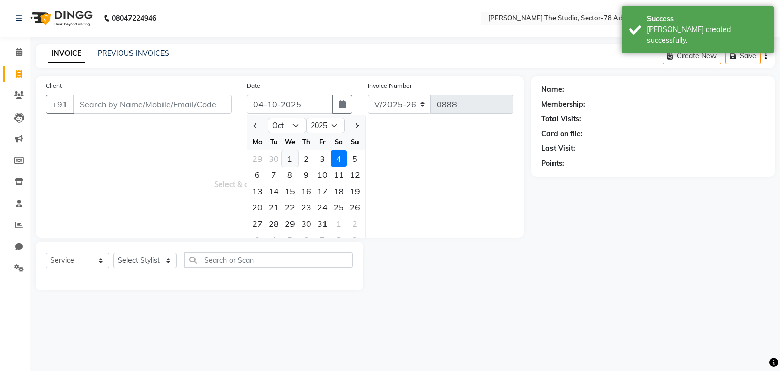
click at [286, 159] on div "1" at bounding box center [290, 158] width 16 height 16
type input "01-10-2025"
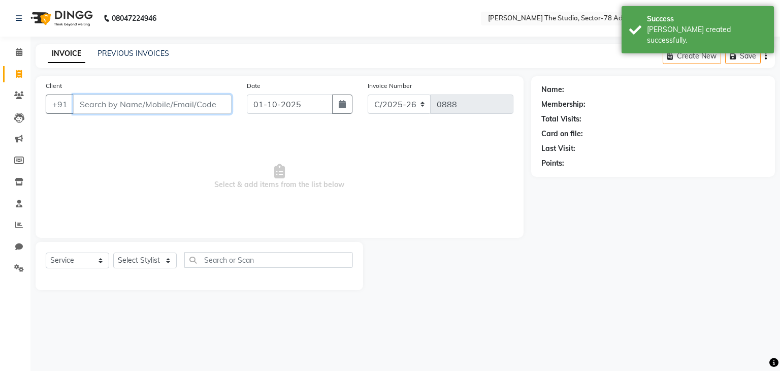
click at [210, 101] on input "Client" at bounding box center [152, 103] width 158 height 19
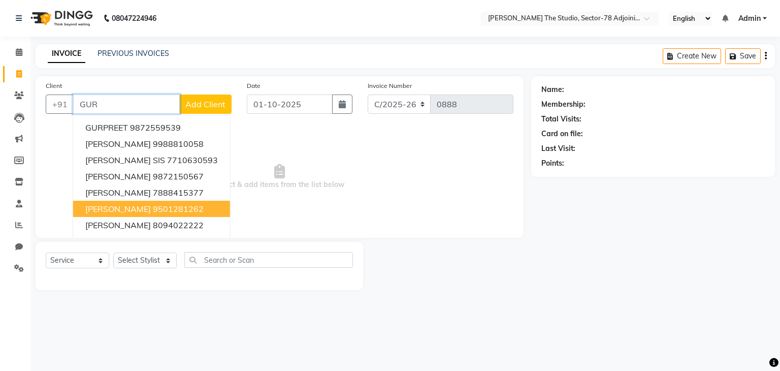
click at [134, 216] on button "[PERSON_NAME] 9501281262" at bounding box center [151, 209] width 157 height 16
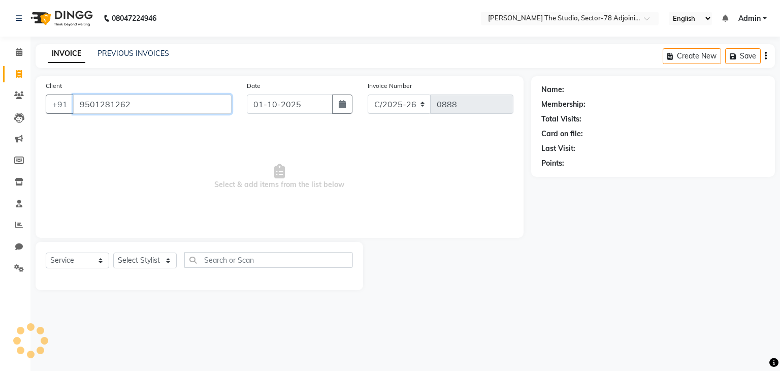
type input "9501281262"
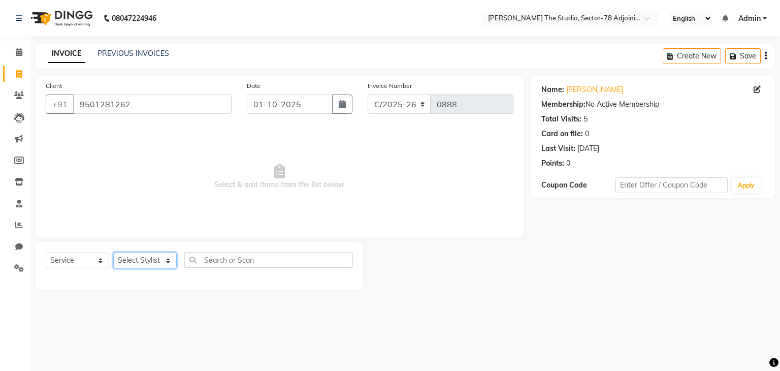
click at [156, 267] on select "Select Stylist [PERSON_NAME](N) [PERSON_NAME] [PERSON_NAME] [PERSON_NAME] Manag…" at bounding box center [144, 260] width 63 height 16
select select "87887"
click at [113, 253] on select "Select Stylist [PERSON_NAME](N) [PERSON_NAME] [PERSON_NAME] [PERSON_NAME] Manag…" at bounding box center [144, 260] width 63 height 16
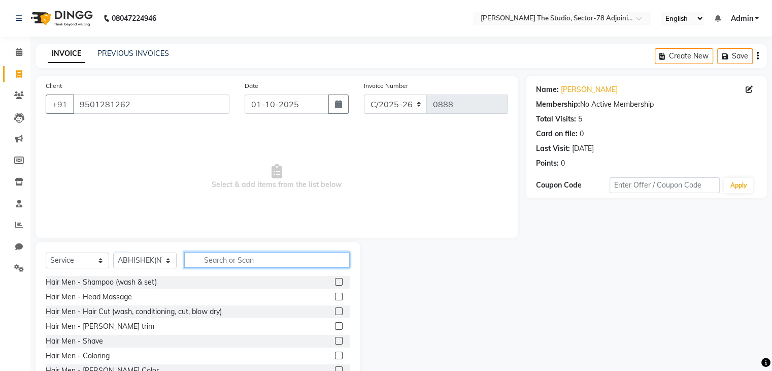
click at [258, 262] on input "text" at bounding box center [267, 260] width 166 height 16
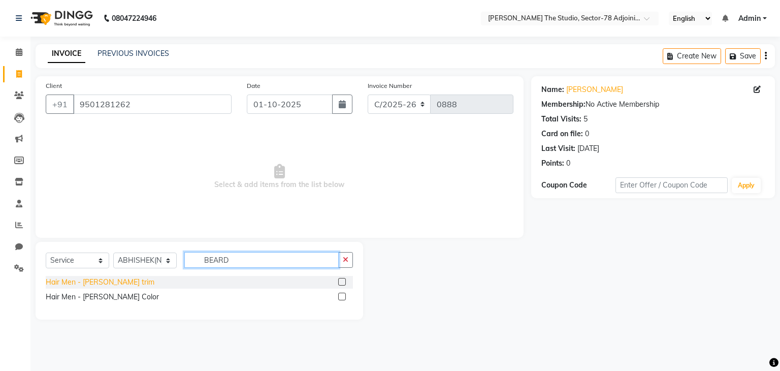
type input "BEARD"
click at [100, 280] on div "Hair Men - [PERSON_NAME] trim" at bounding box center [100, 282] width 109 height 11
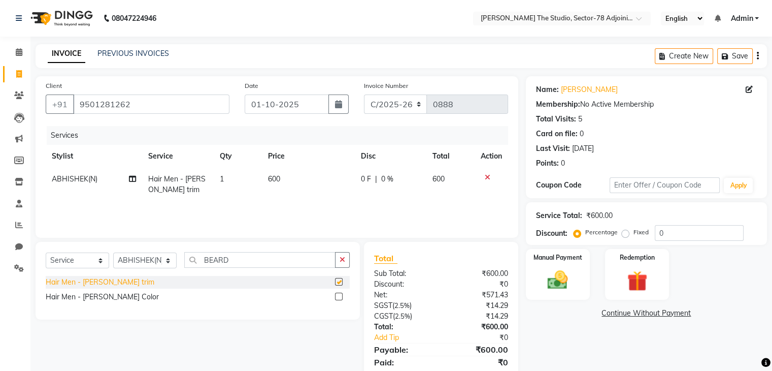
checkbox input "false"
click at [286, 177] on td "600" at bounding box center [308, 185] width 93 height 34
select select "87887"
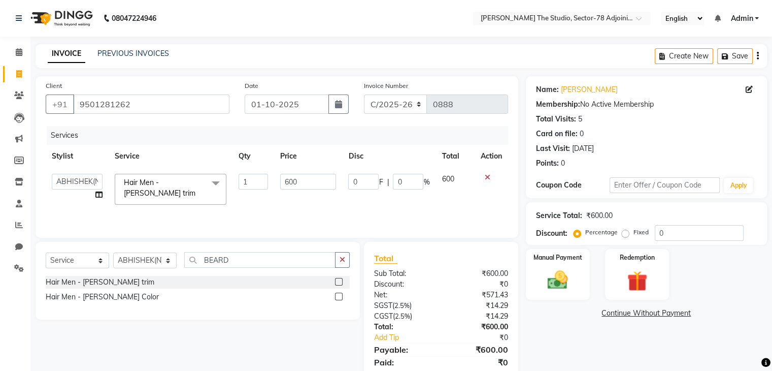
click at [286, 177] on input "600" at bounding box center [308, 182] width 56 height 16
type input "250"
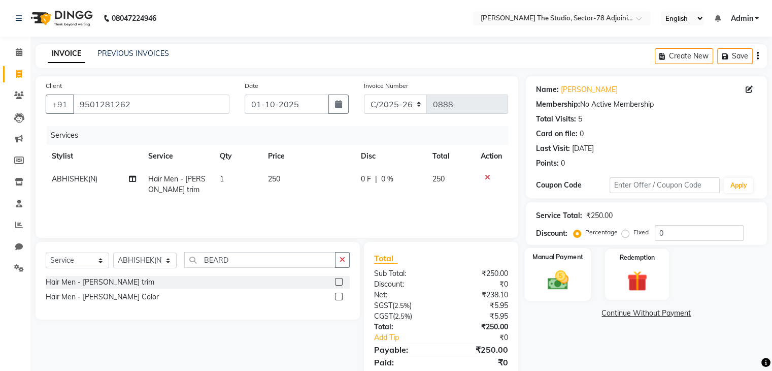
click at [542, 263] on div "Manual Payment" at bounding box center [558, 274] width 67 height 52
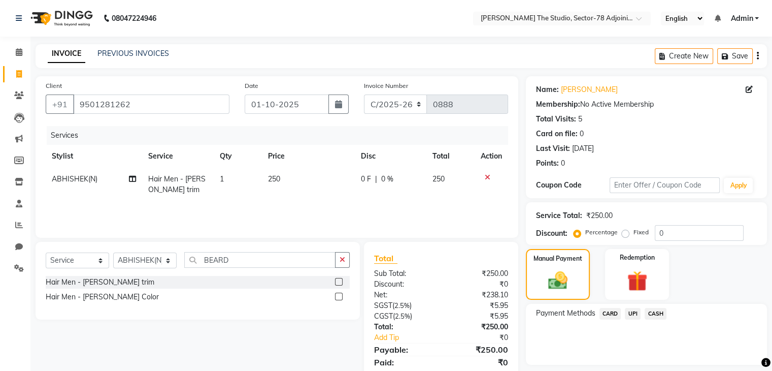
click at [632, 317] on span "UPI" at bounding box center [633, 314] width 16 height 12
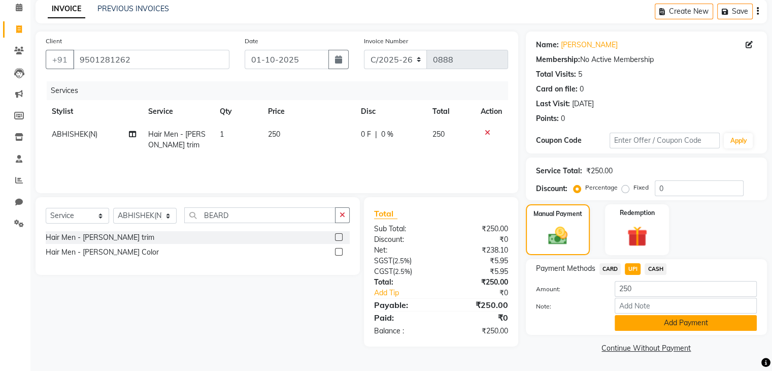
click at [656, 322] on button "Add Payment" at bounding box center [686, 323] width 142 height 16
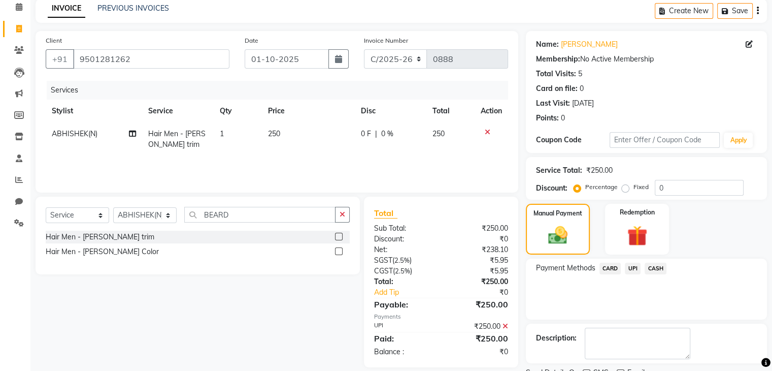
scroll to position [87, 0]
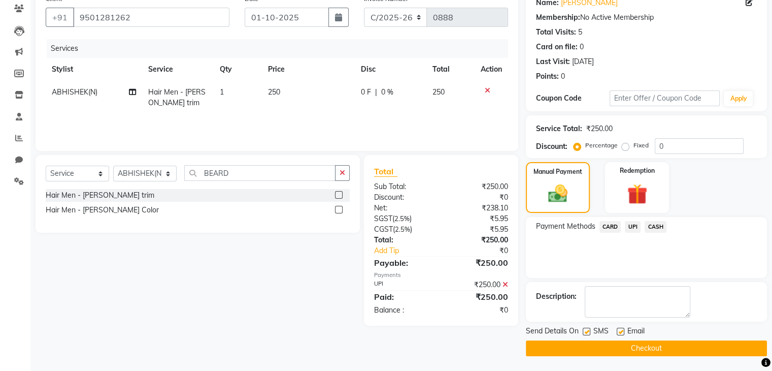
click at [588, 330] on label at bounding box center [587, 332] width 8 height 8
click at [588, 330] on input "checkbox" at bounding box center [586, 332] width 7 height 7
checkbox input "false"
click at [635, 344] on button "Checkout" at bounding box center [646, 348] width 241 height 16
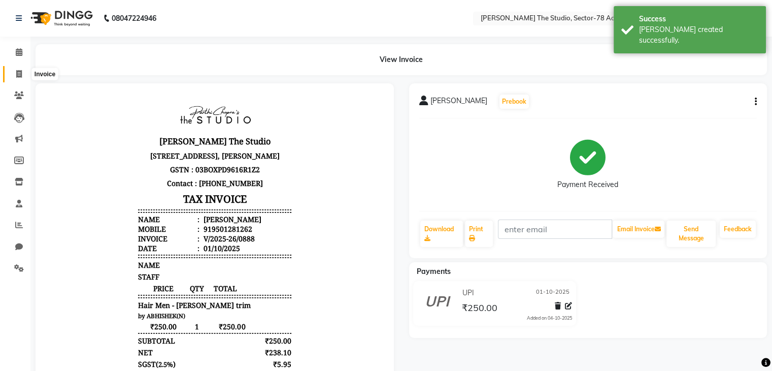
click at [18, 70] on icon at bounding box center [19, 74] width 6 height 8
select select "service"
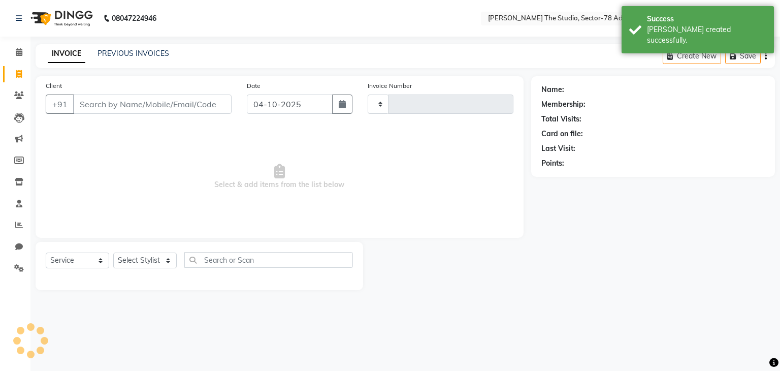
type input "0889"
select select "8485"
click at [345, 109] on button "button" at bounding box center [342, 103] width 20 height 19
select select "10"
select select "2025"
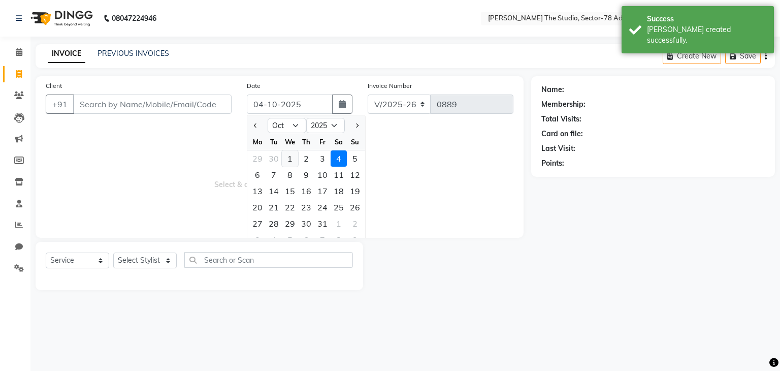
click at [288, 155] on div "1" at bounding box center [290, 158] width 16 height 16
type input "01-10-2025"
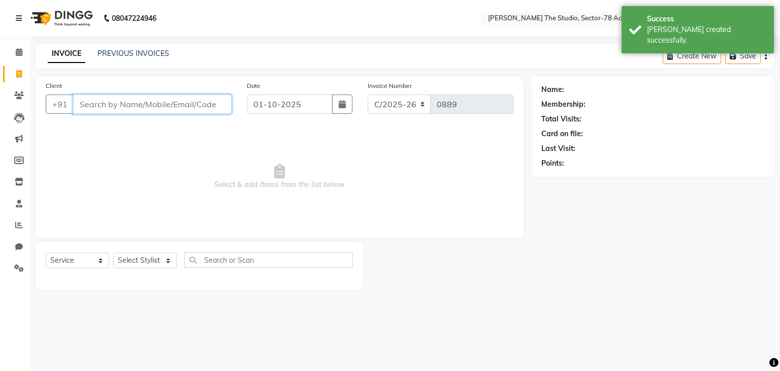
click at [189, 100] on input "Client" at bounding box center [152, 103] width 158 height 19
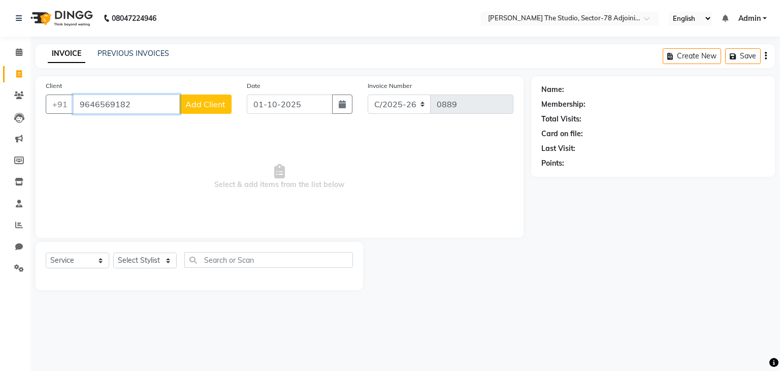
type input "9646569182"
click at [198, 104] on span "Add Client" at bounding box center [205, 104] width 40 height 10
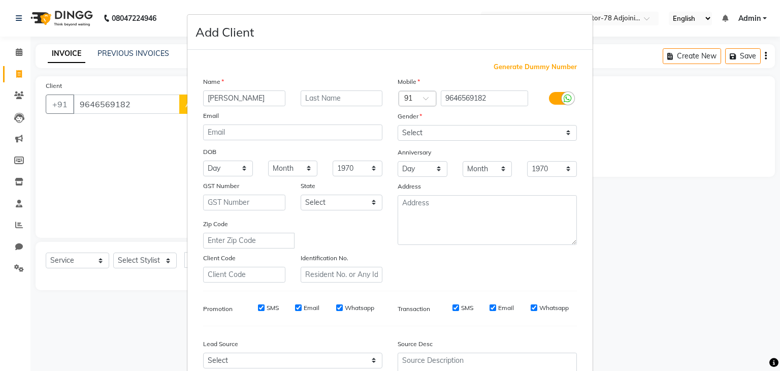
type input "[PERSON_NAME]"
click at [444, 136] on select "Select [DEMOGRAPHIC_DATA] [DEMOGRAPHIC_DATA] Other Prefer Not To Say" at bounding box center [487, 133] width 179 height 16
select select "[DEMOGRAPHIC_DATA]"
click at [398, 125] on select "Select [DEMOGRAPHIC_DATA] [DEMOGRAPHIC_DATA] Other Prefer Not To Say" at bounding box center [487, 133] width 179 height 16
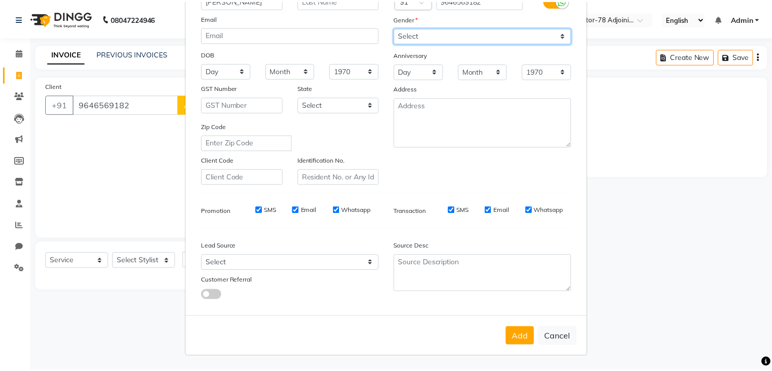
scroll to position [103, 0]
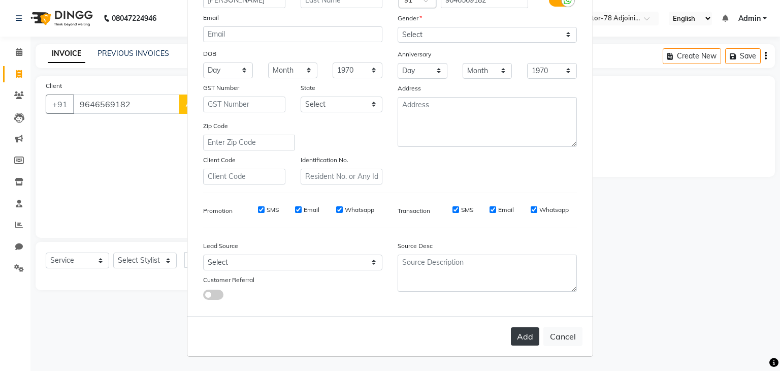
click at [512, 333] on button "Add" at bounding box center [525, 336] width 28 height 18
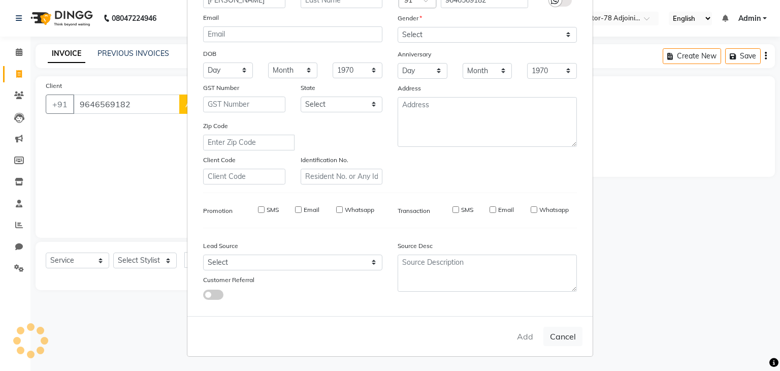
select select
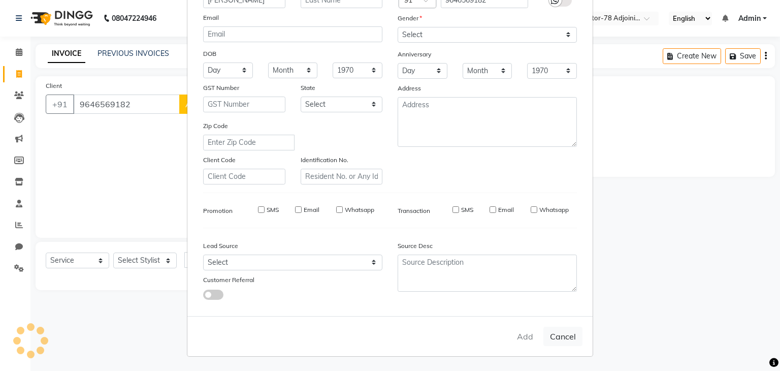
select select
checkbox input "false"
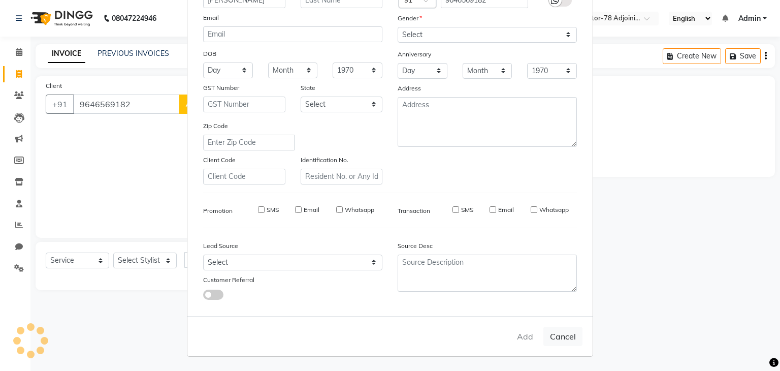
checkbox input "false"
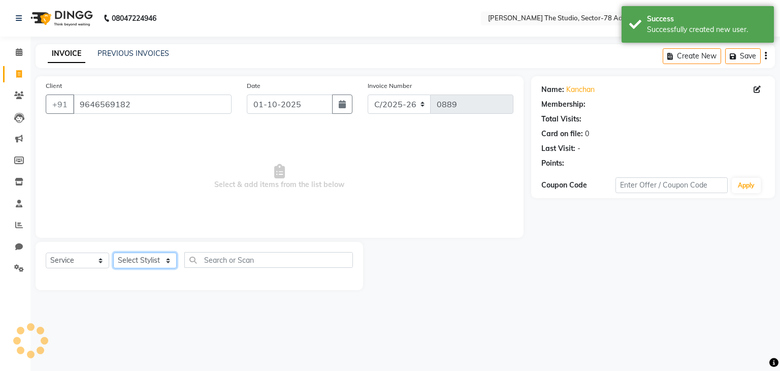
click at [130, 258] on select "Select Stylist [PERSON_NAME](N) [PERSON_NAME] [PERSON_NAME] [PERSON_NAME] Manag…" at bounding box center [144, 260] width 63 height 16
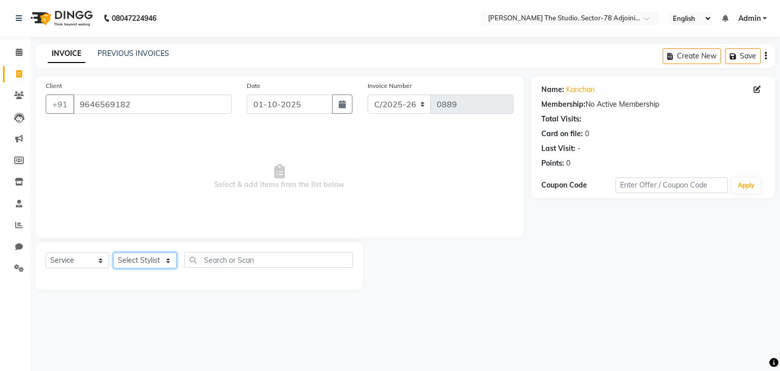
select select "83534"
click at [113, 253] on select "Select Stylist [PERSON_NAME](N) [PERSON_NAME] [PERSON_NAME] [PERSON_NAME] Manag…" at bounding box center [144, 260] width 63 height 16
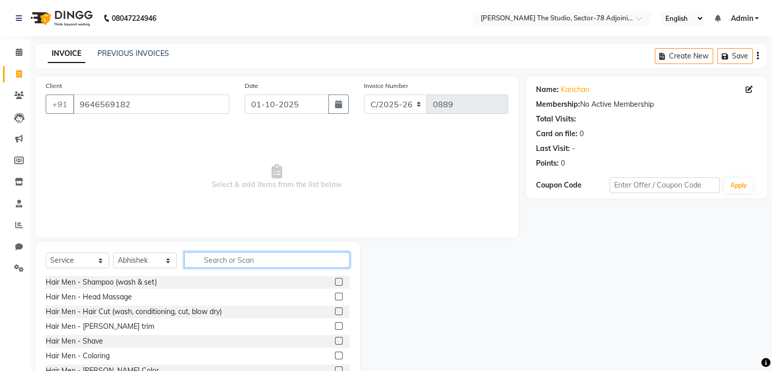
click at [230, 260] on input "text" at bounding box center [267, 260] width 166 height 16
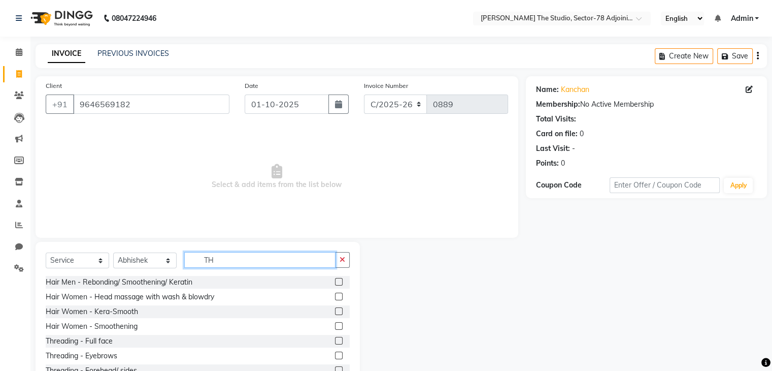
type input "T"
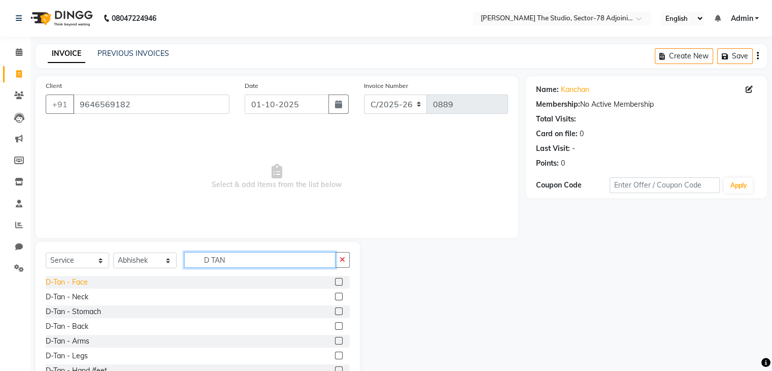
type input "D TAN"
click at [64, 278] on div "D-Tan - Face" at bounding box center [67, 282] width 42 height 11
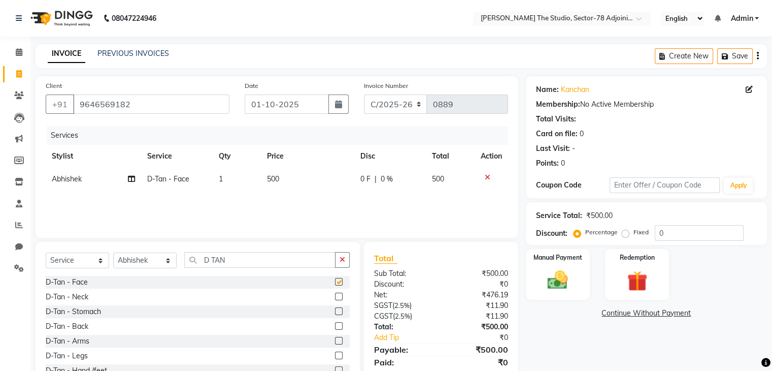
checkbox input "false"
click at [538, 274] on div "Manual Payment" at bounding box center [558, 274] width 67 height 52
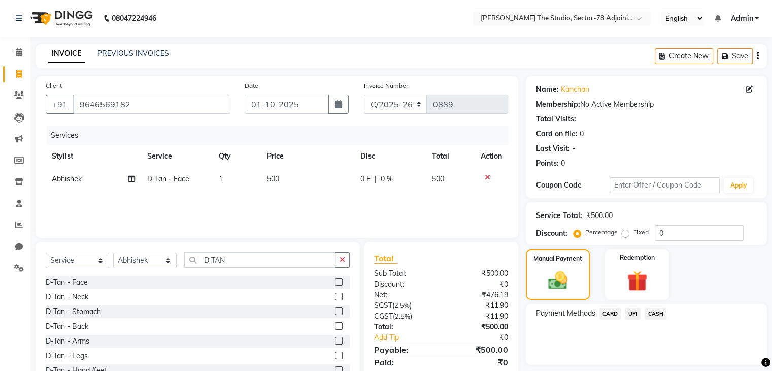
click at [633, 311] on span "UPI" at bounding box center [633, 314] width 16 height 12
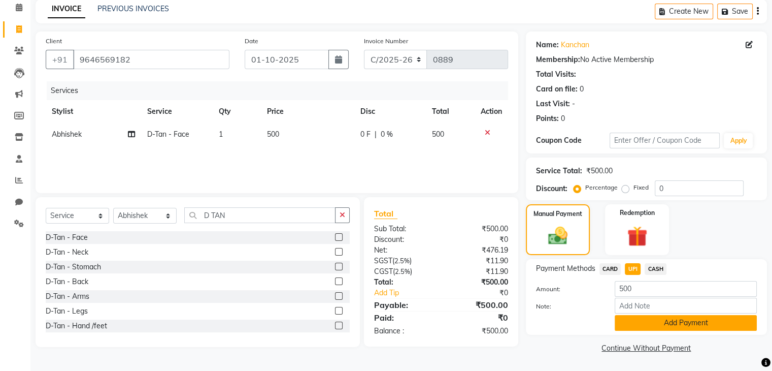
click at [652, 321] on button "Add Payment" at bounding box center [686, 323] width 142 height 16
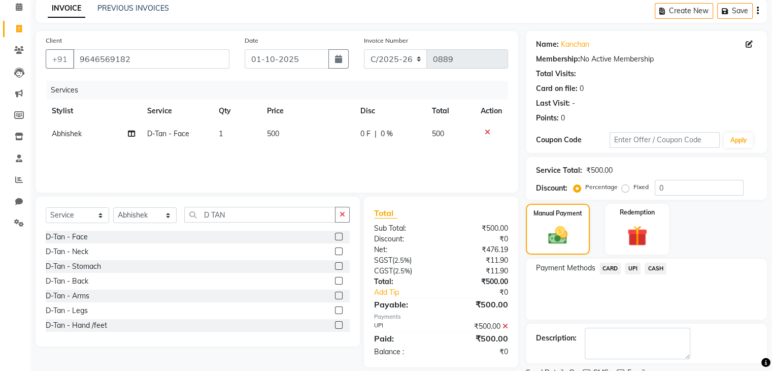
scroll to position [87, 0]
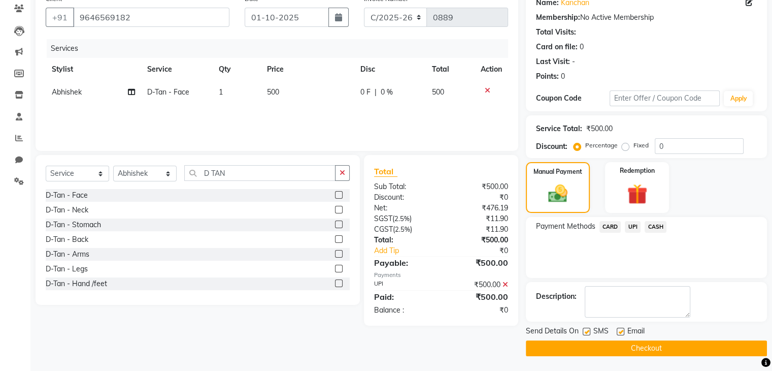
click at [586, 326] on div "SMS" at bounding box center [600, 331] width 34 height 13
click at [584, 328] on label at bounding box center [587, 332] width 8 height 8
click at [584, 329] on input "checkbox" at bounding box center [586, 332] width 7 height 7
checkbox input "false"
click at [563, 349] on button "Checkout" at bounding box center [646, 348] width 241 height 16
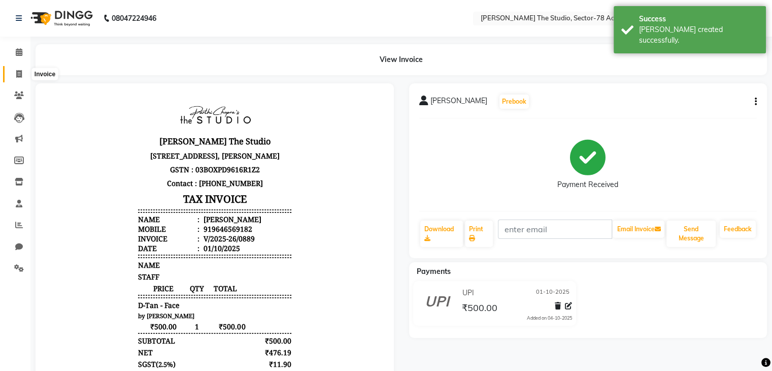
click at [15, 75] on span at bounding box center [19, 75] width 18 height 12
select select "8485"
select select "service"
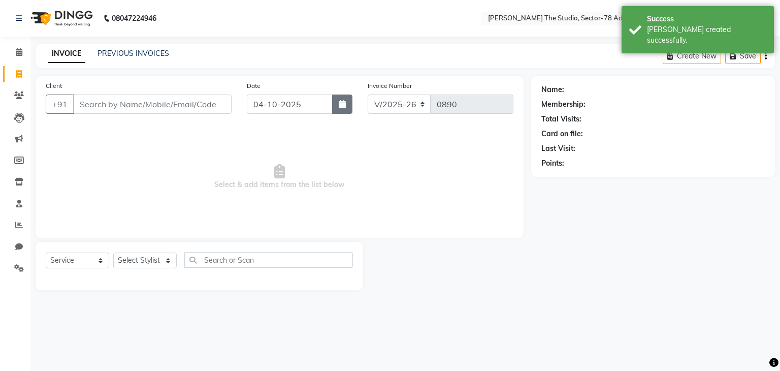
click at [337, 111] on button "button" at bounding box center [342, 103] width 20 height 19
select select "10"
select select "2025"
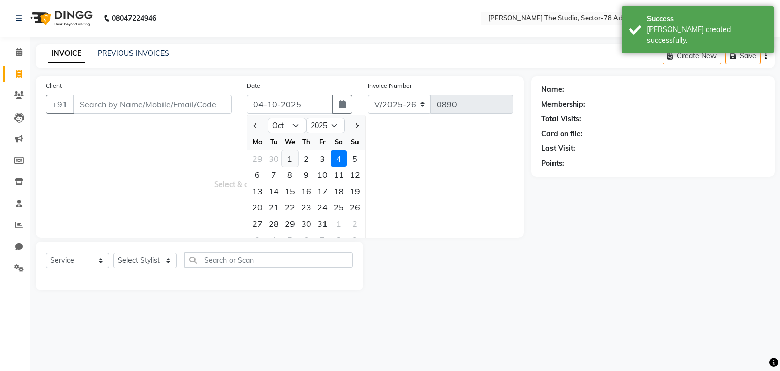
click at [287, 159] on div "1" at bounding box center [290, 158] width 16 height 16
type input "01-10-2025"
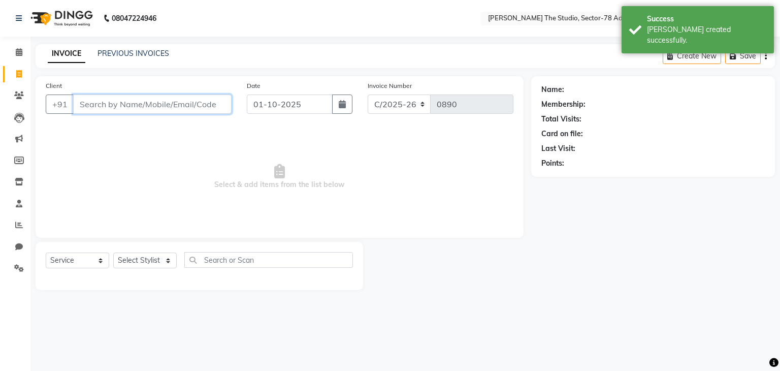
click at [202, 110] on input "Client" at bounding box center [152, 103] width 158 height 19
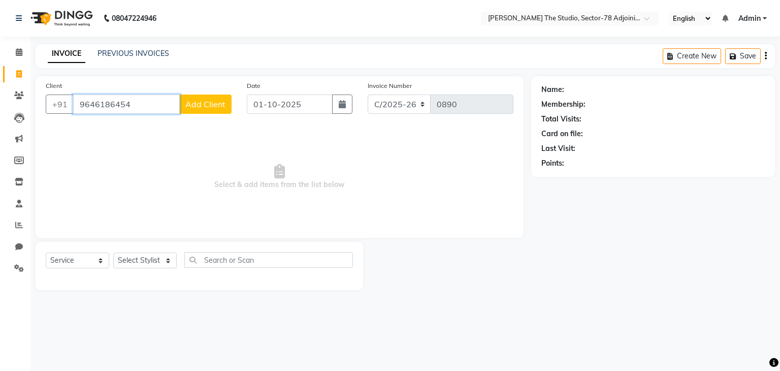
type input "9646186454"
click at [200, 105] on span "Add Client" at bounding box center [205, 104] width 40 height 10
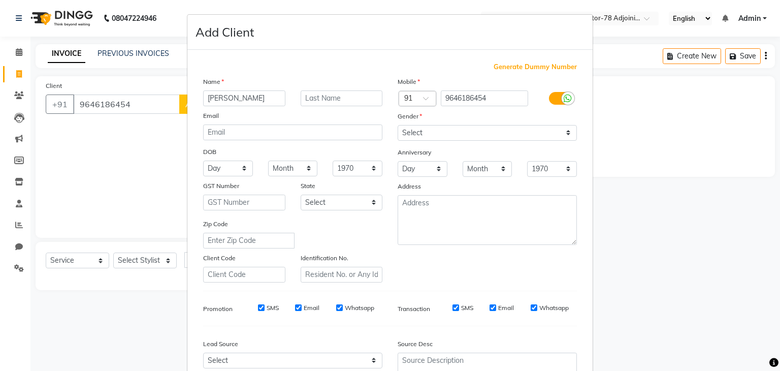
type input "[PERSON_NAME]"
click at [430, 133] on select "Select [DEMOGRAPHIC_DATA] [DEMOGRAPHIC_DATA] Other Prefer Not To Say" at bounding box center [487, 133] width 179 height 16
select select "[DEMOGRAPHIC_DATA]"
click at [398, 125] on select "Select [DEMOGRAPHIC_DATA] [DEMOGRAPHIC_DATA] Other Prefer Not To Say" at bounding box center [487, 133] width 179 height 16
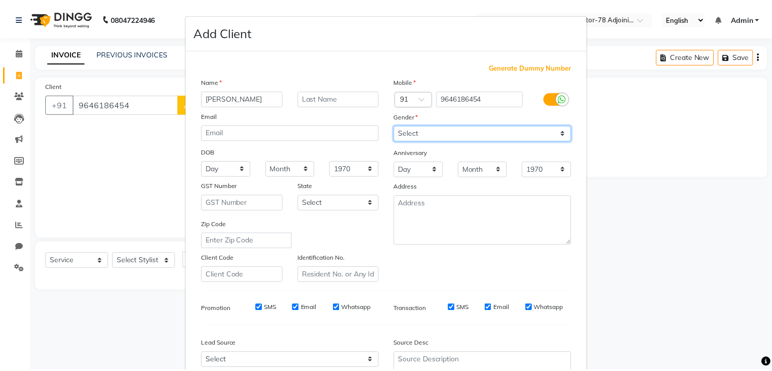
scroll to position [103, 0]
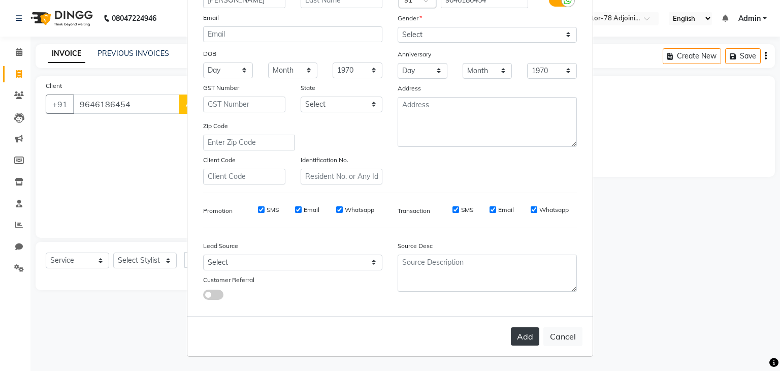
click at [524, 338] on button "Add" at bounding box center [525, 336] width 28 height 18
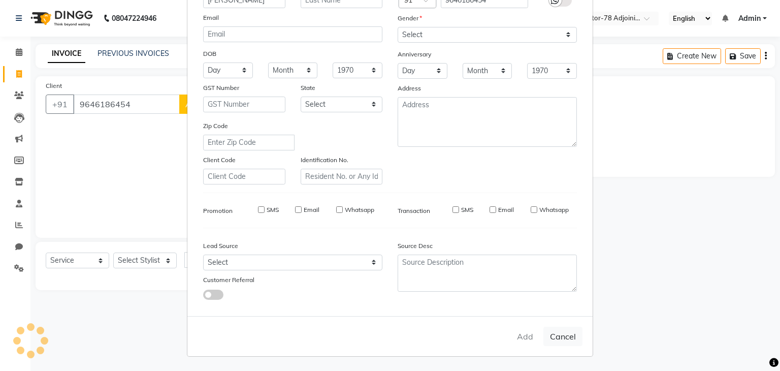
select select
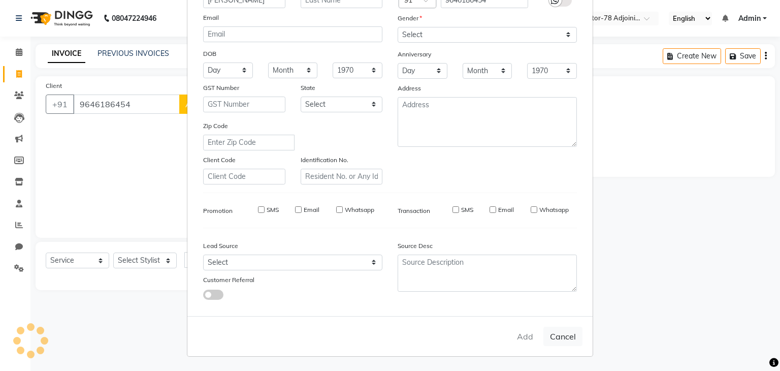
select select
checkbox input "false"
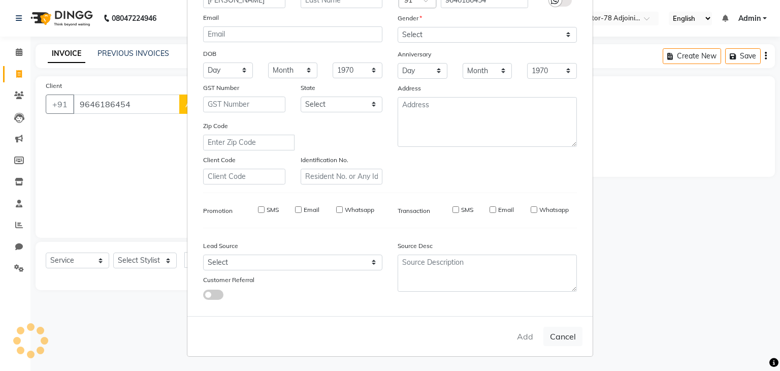
checkbox input "false"
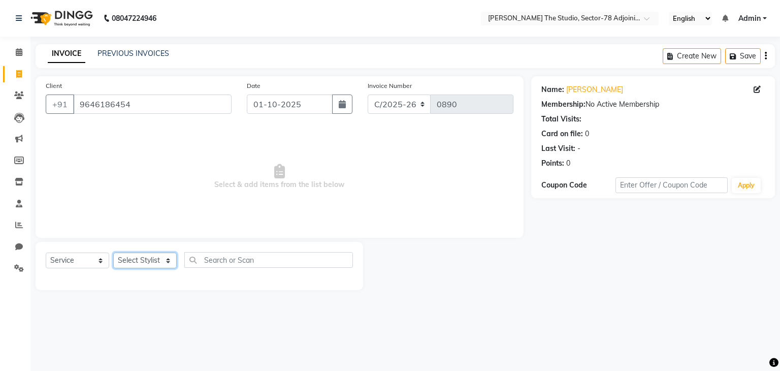
click at [151, 263] on select "Select Stylist [PERSON_NAME](N) [PERSON_NAME] [PERSON_NAME] [PERSON_NAME] Manag…" at bounding box center [144, 260] width 63 height 16
select select "83540"
click at [113, 253] on select "Select Stylist [PERSON_NAME](N) [PERSON_NAME] [PERSON_NAME] [PERSON_NAME] Manag…" at bounding box center [144, 260] width 63 height 16
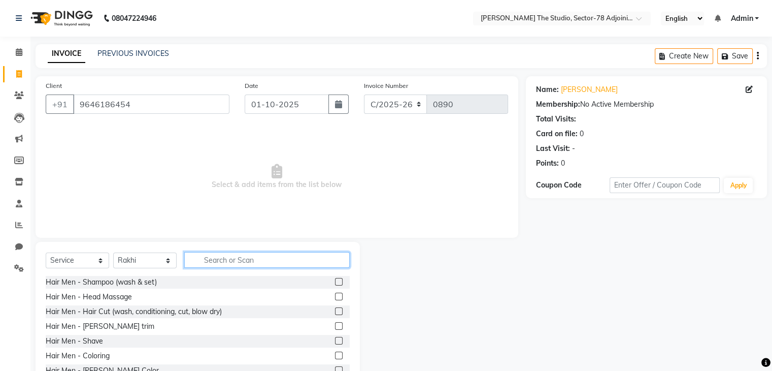
click at [211, 255] on input "text" at bounding box center [267, 260] width 166 height 16
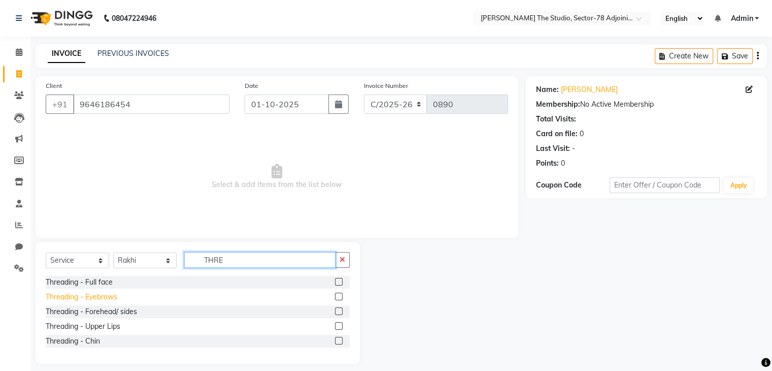
type input "THRE"
click at [103, 295] on div "Threading - Eyebrows" at bounding box center [82, 296] width 72 height 11
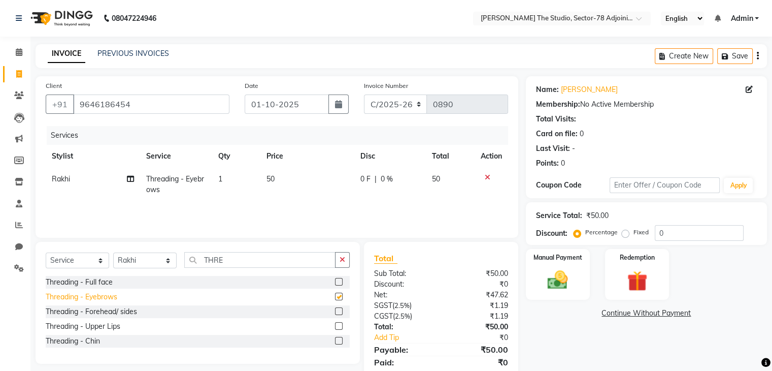
checkbox input "false"
click at [115, 314] on div "Threading - Forehead/ sides" at bounding box center [91, 311] width 91 height 11
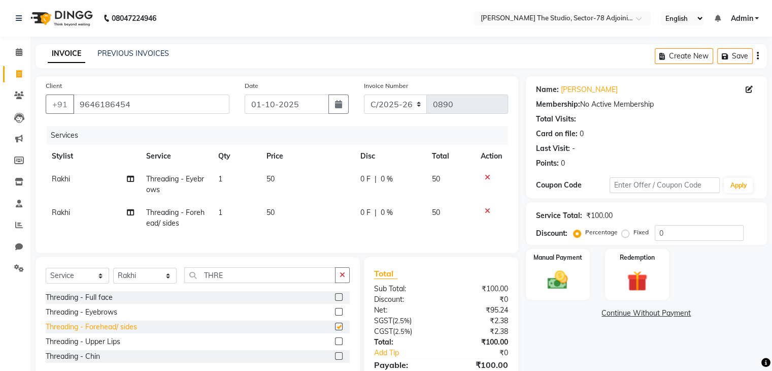
checkbox input "false"
click at [113, 347] on div "Threading - Upper Lips" at bounding box center [83, 341] width 75 height 11
checkbox input "false"
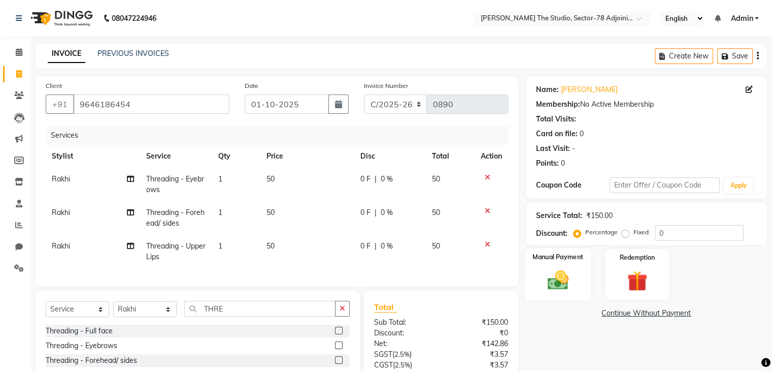
click at [550, 293] on div "Manual Payment" at bounding box center [558, 274] width 67 height 52
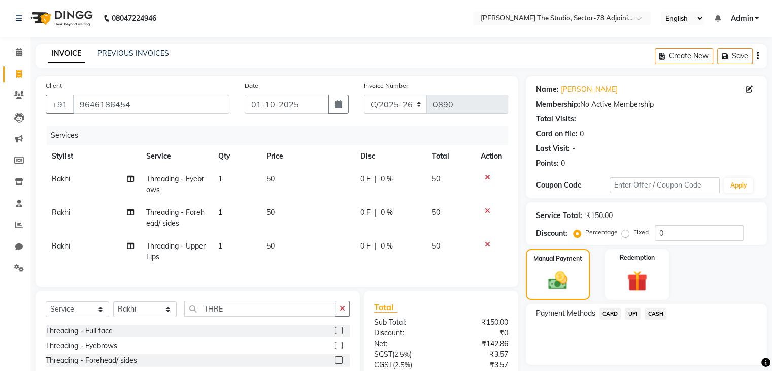
click at [635, 315] on span "UPI" at bounding box center [633, 314] width 16 height 12
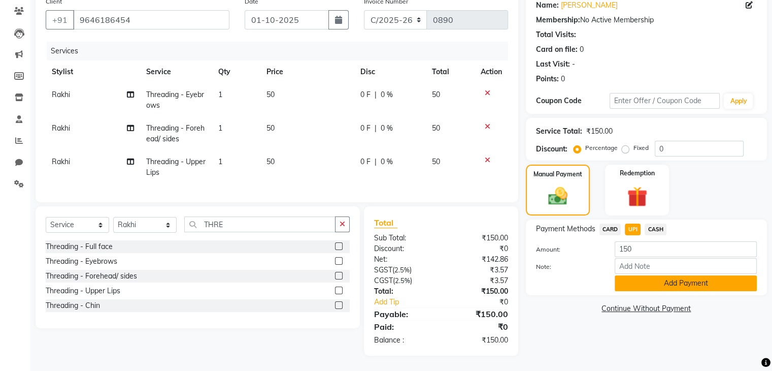
click at [660, 275] on button "Add Payment" at bounding box center [686, 283] width 142 height 16
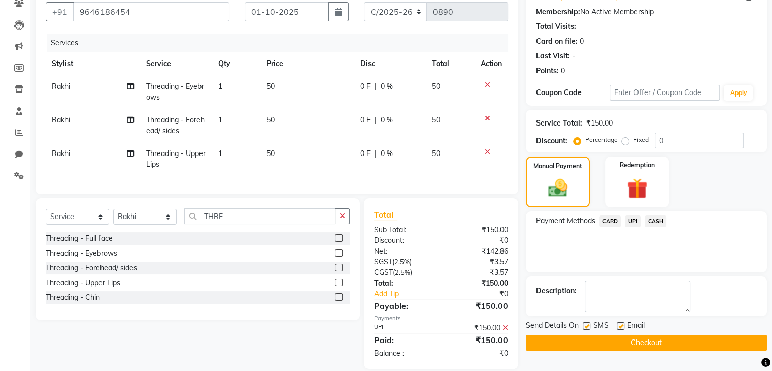
scroll to position [114, 0]
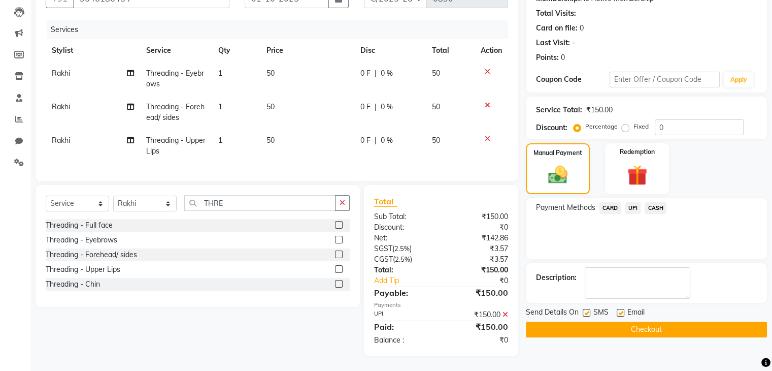
click at [590, 307] on div "SMS" at bounding box center [600, 313] width 34 height 13
click at [586, 309] on label at bounding box center [587, 313] width 8 height 8
click at [586, 310] on input "checkbox" at bounding box center [586, 313] width 7 height 7
checkbox input "false"
click at [648, 325] on button "Checkout" at bounding box center [646, 329] width 241 height 16
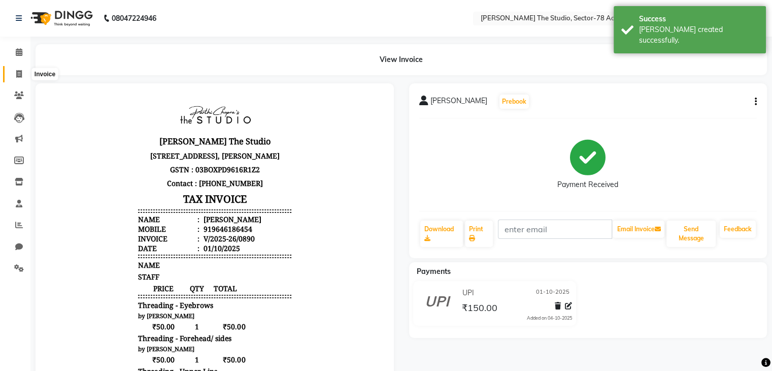
click at [20, 77] on icon at bounding box center [19, 74] width 6 height 8
select select "service"
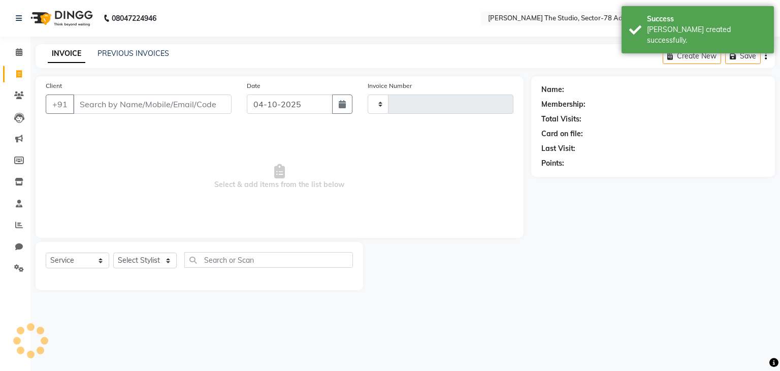
type input "0891"
select select "8485"
click at [343, 99] on button "button" at bounding box center [342, 103] width 20 height 19
select select "10"
select select "2025"
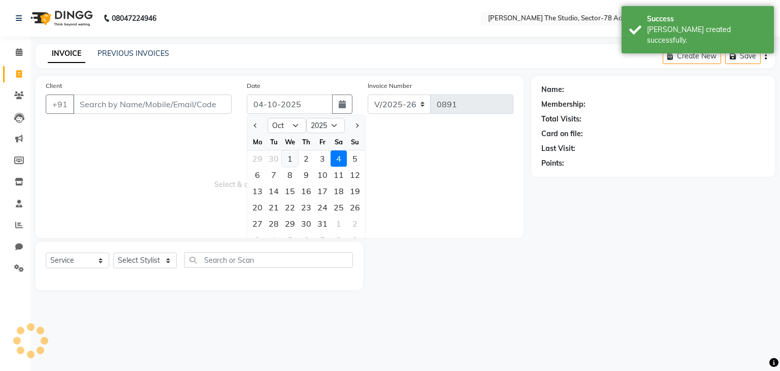
click at [291, 157] on div "1" at bounding box center [290, 158] width 16 height 16
type input "01-10-2025"
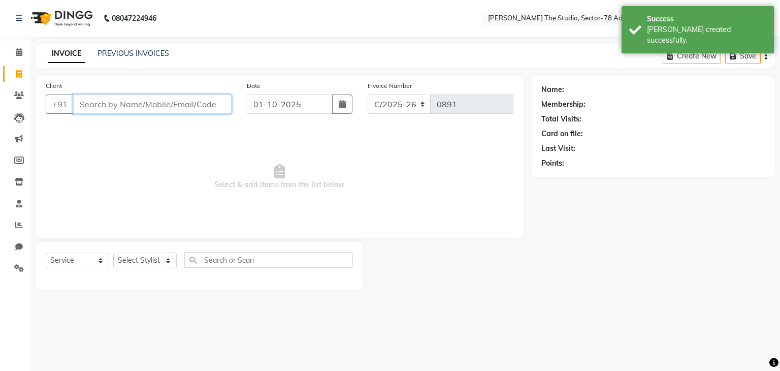
click at [209, 107] on input "Client" at bounding box center [152, 103] width 158 height 19
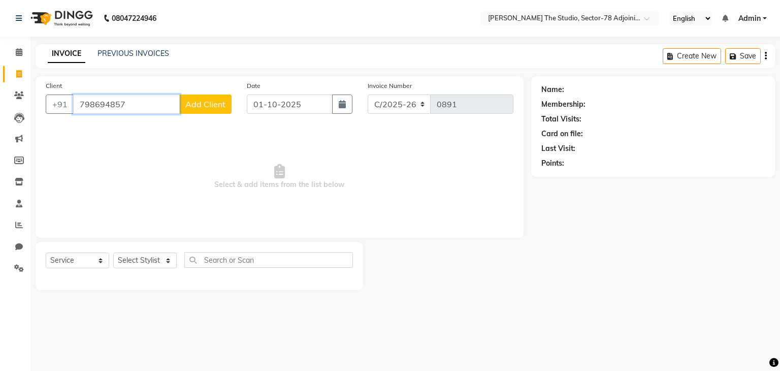
type input "798694857"
click at [210, 104] on span "Add Client" at bounding box center [205, 104] width 40 height 10
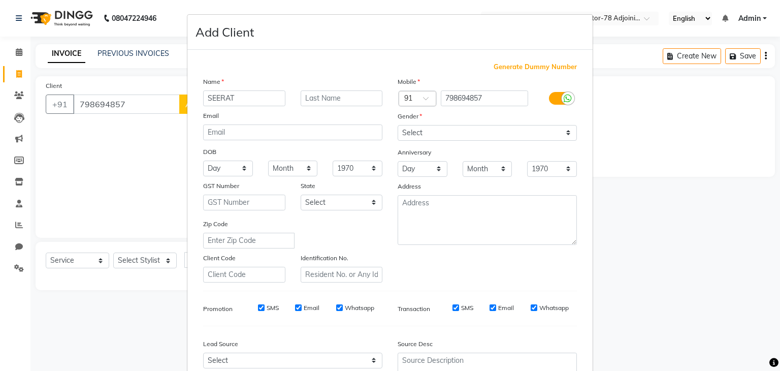
type input "SEERAT"
click at [413, 134] on select "Select [DEMOGRAPHIC_DATA] [DEMOGRAPHIC_DATA] Other Prefer Not To Say" at bounding box center [487, 133] width 179 height 16
select select "[DEMOGRAPHIC_DATA]"
click at [398, 125] on select "Select [DEMOGRAPHIC_DATA] [DEMOGRAPHIC_DATA] Other Prefer Not To Say" at bounding box center [487, 133] width 179 height 16
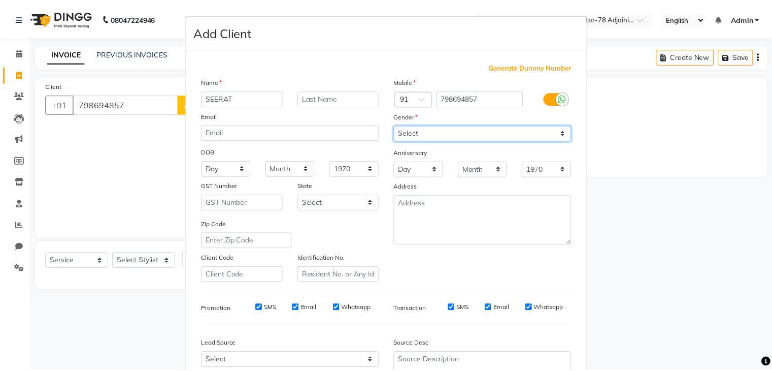
scroll to position [103, 0]
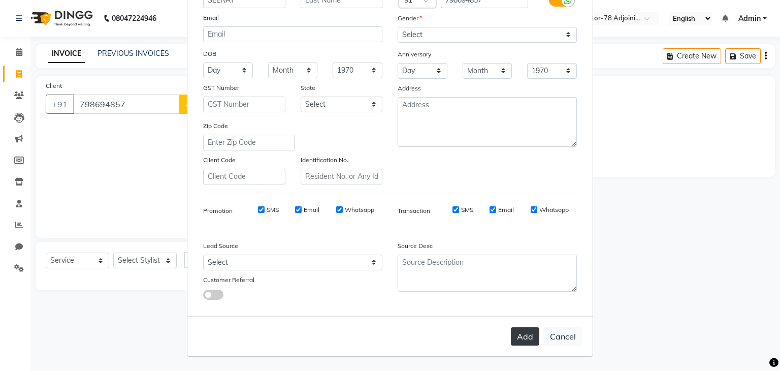
click at [532, 336] on button "Add" at bounding box center [525, 336] width 28 height 18
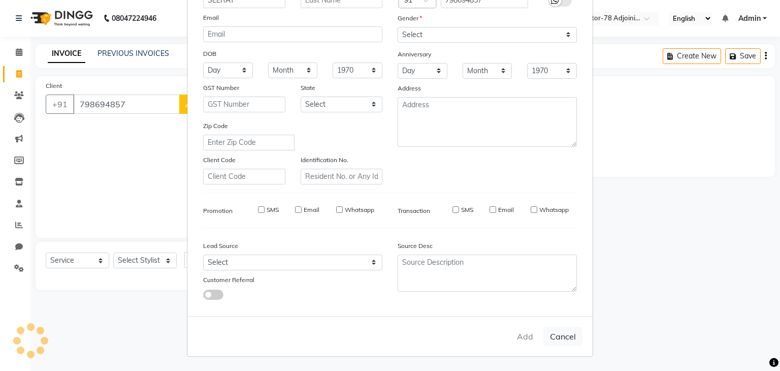
select select
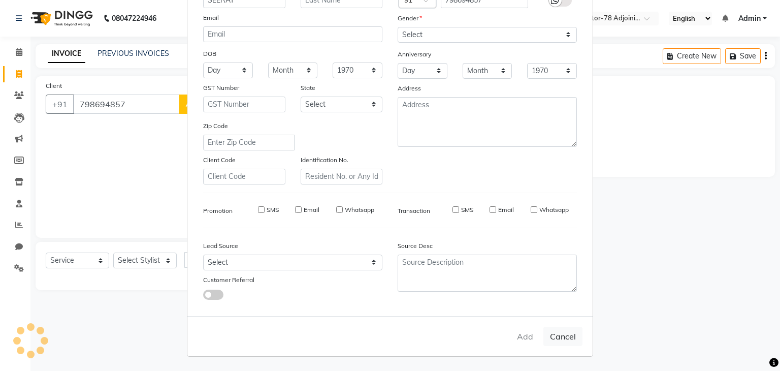
select select
checkbox input "false"
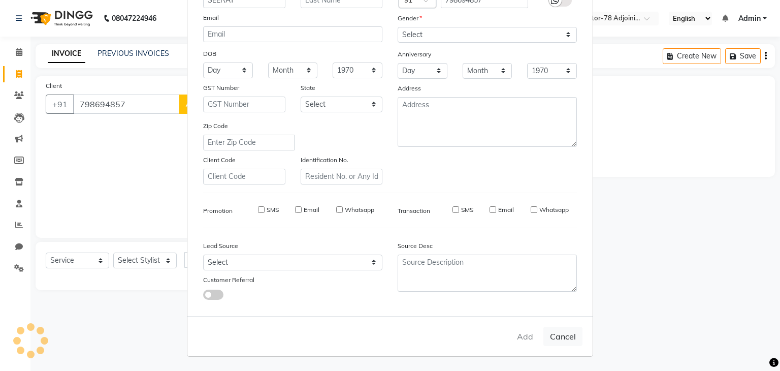
checkbox input "false"
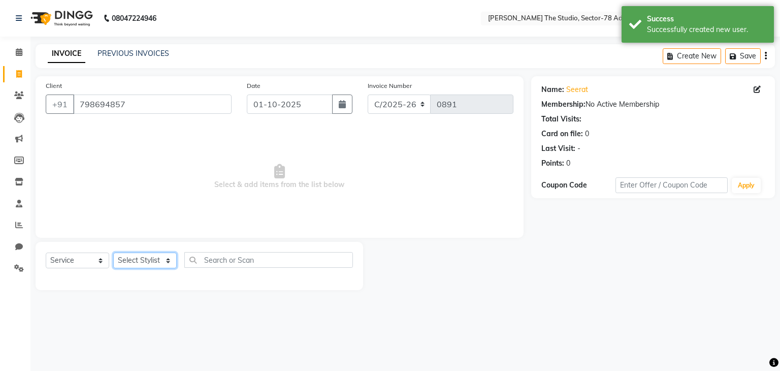
click at [144, 260] on select "Select Stylist [PERSON_NAME](N) [PERSON_NAME] [PERSON_NAME] [PERSON_NAME] Manag…" at bounding box center [144, 260] width 63 height 16
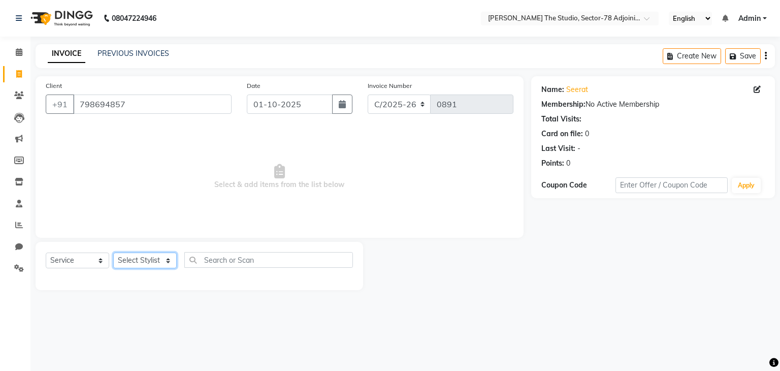
select select "83542"
click at [113, 253] on select "Select Stylist [PERSON_NAME](N) [PERSON_NAME] [PERSON_NAME] [PERSON_NAME] Manag…" at bounding box center [144, 260] width 63 height 16
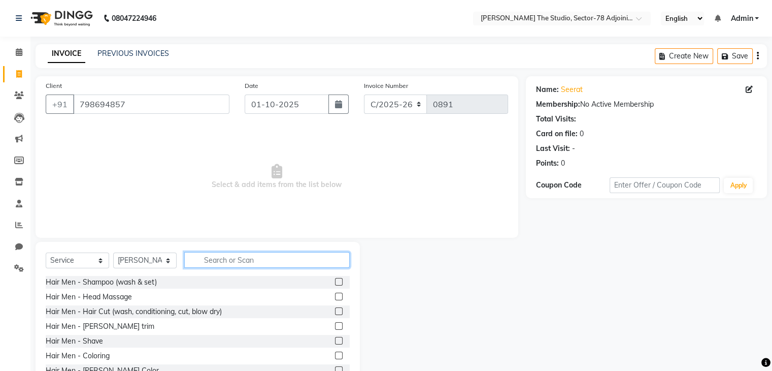
click at [246, 252] on input "text" at bounding box center [267, 260] width 166 height 16
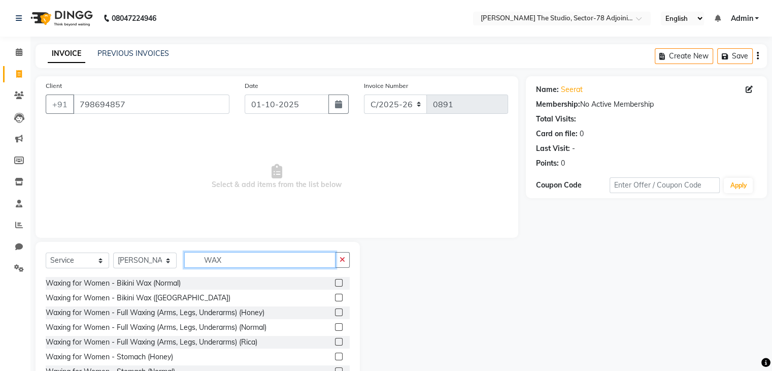
scroll to position [234, 0]
type input "WAX"
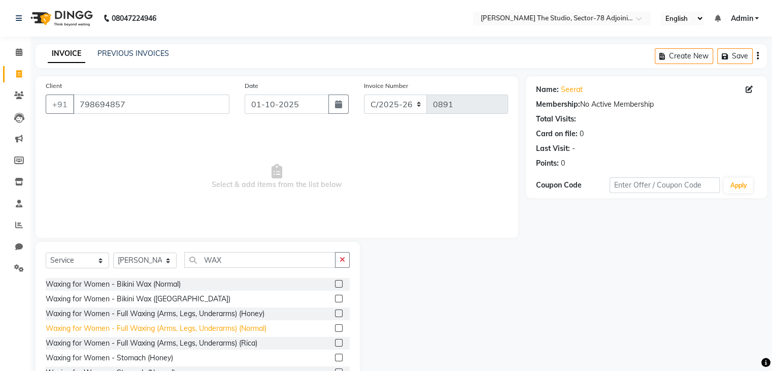
click at [204, 325] on div "Waxing for Women - Full Waxing (Arms, Legs, Underarms) (Normal)" at bounding box center [156, 328] width 221 height 11
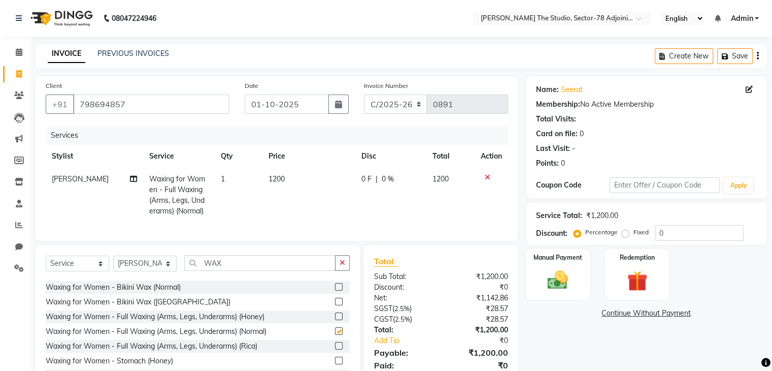
checkbox input "false"
click at [297, 180] on td "1200" at bounding box center [309, 195] width 93 height 55
select select "83542"
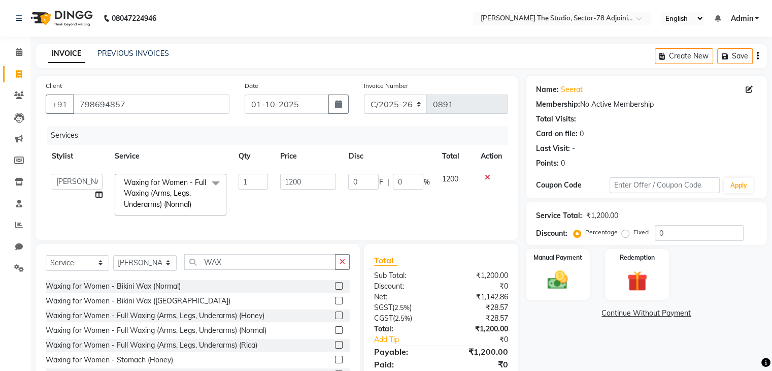
click at [297, 180] on input "1200" at bounding box center [308, 182] width 56 height 16
type input "1000"
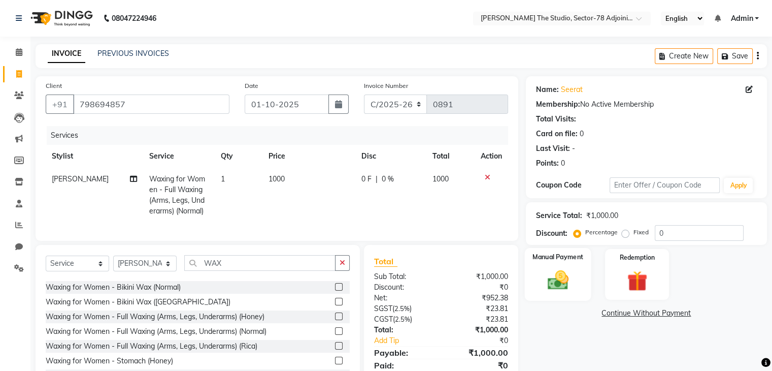
click at [540, 267] on div "Manual Payment" at bounding box center [558, 274] width 67 height 52
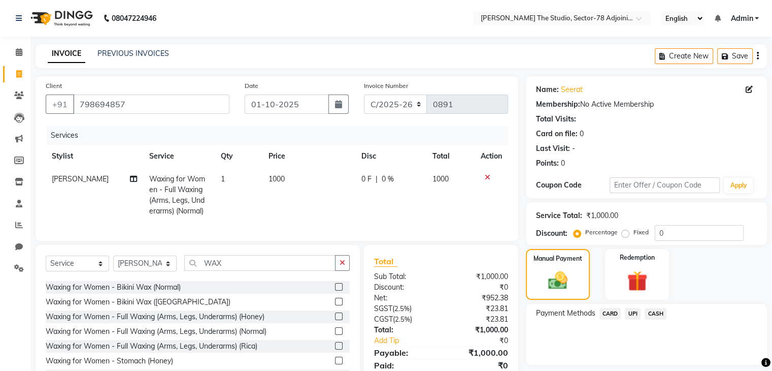
click at [629, 312] on span "UPI" at bounding box center [633, 314] width 16 height 12
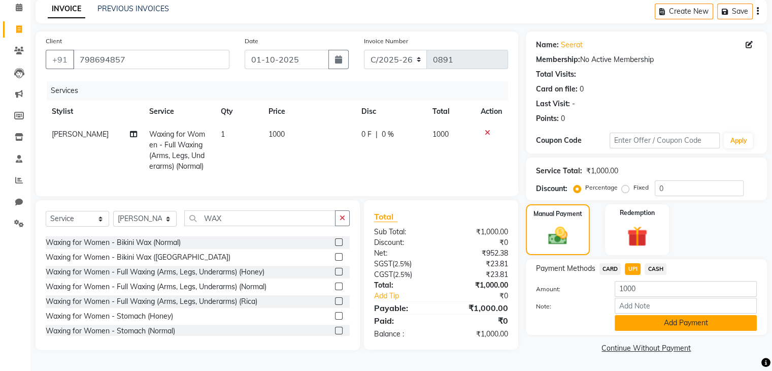
click at [650, 319] on button "Add Payment" at bounding box center [686, 323] width 142 height 16
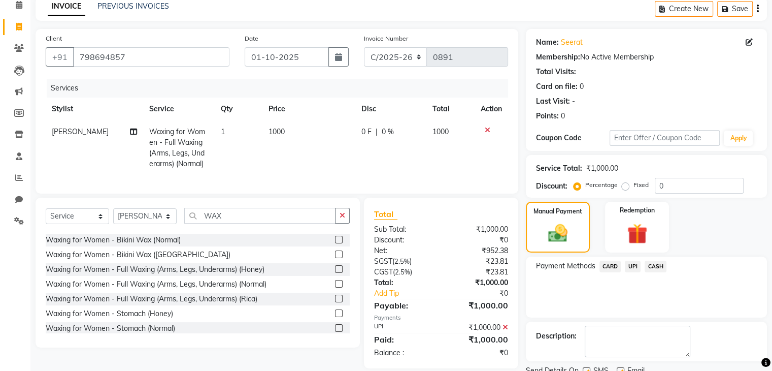
scroll to position [87, 0]
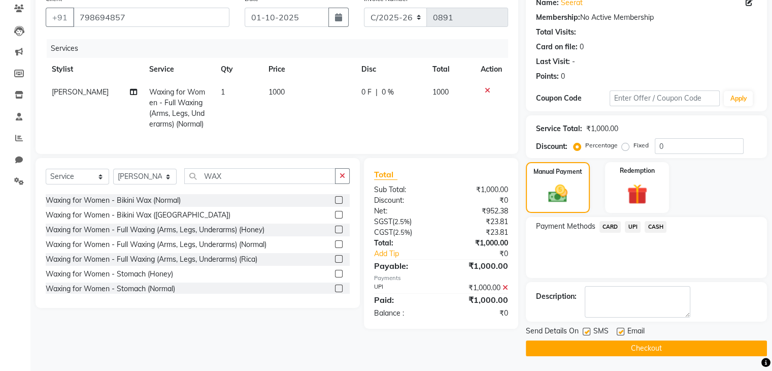
click at [588, 333] on label at bounding box center [587, 332] width 8 height 8
click at [588, 333] on input "checkbox" at bounding box center [586, 332] width 7 height 7
checkbox input "false"
click at [643, 352] on button "Checkout" at bounding box center [646, 348] width 241 height 16
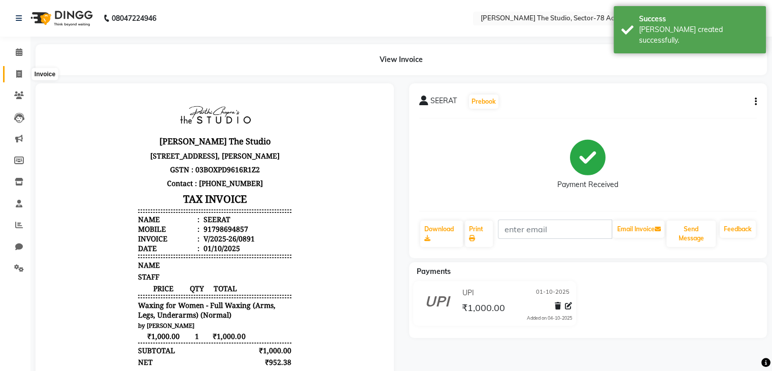
click at [19, 72] on icon at bounding box center [19, 74] width 6 height 8
select select "service"
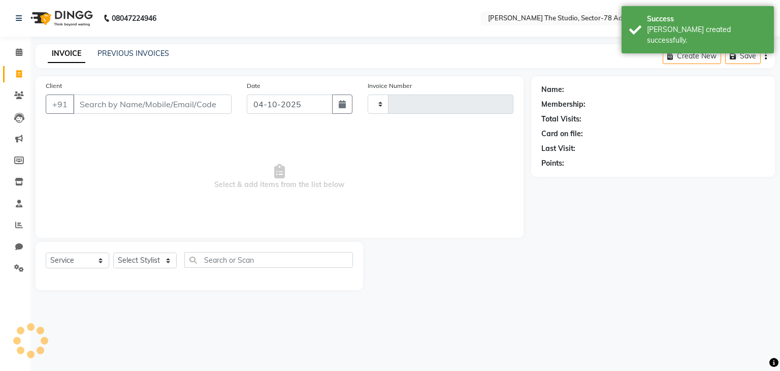
type input "0892"
select select "8485"
click at [351, 105] on button "button" at bounding box center [342, 103] width 20 height 19
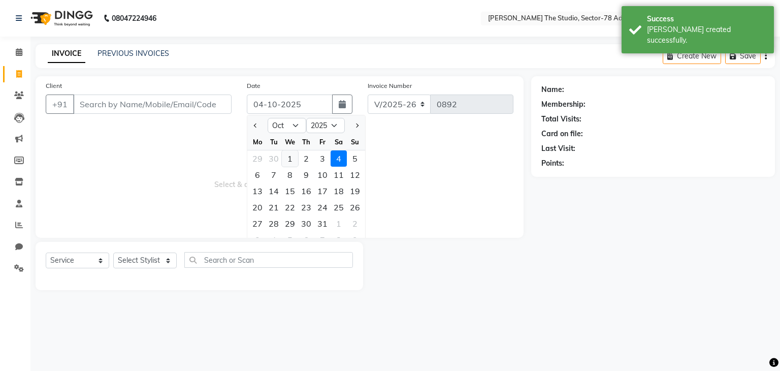
click at [292, 157] on div "1" at bounding box center [290, 158] width 16 height 16
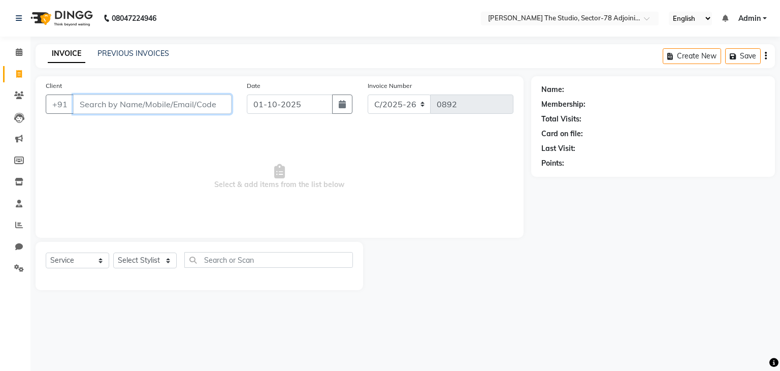
click at [198, 100] on input "Client" at bounding box center [152, 103] width 158 height 19
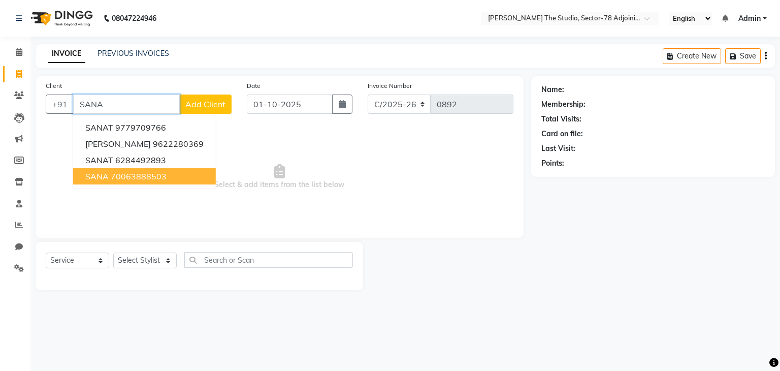
click at [102, 179] on span "SANA" at bounding box center [96, 176] width 23 height 10
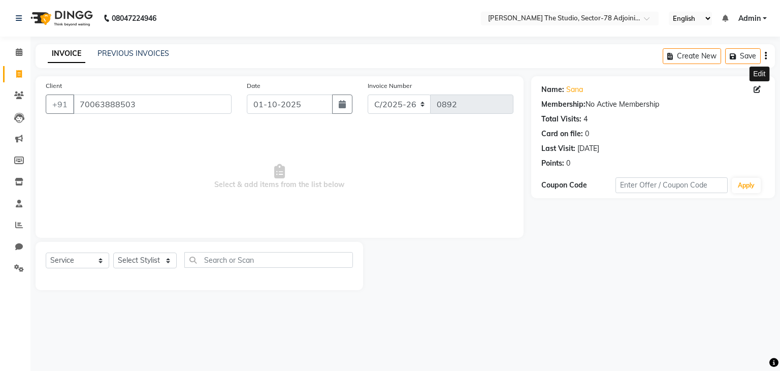
click at [758, 90] on icon at bounding box center [757, 89] width 7 height 7
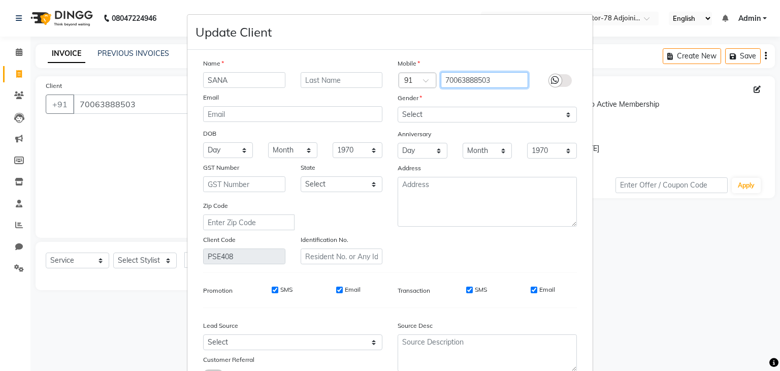
click at [465, 81] on input "70063888503" at bounding box center [485, 80] width 88 height 16
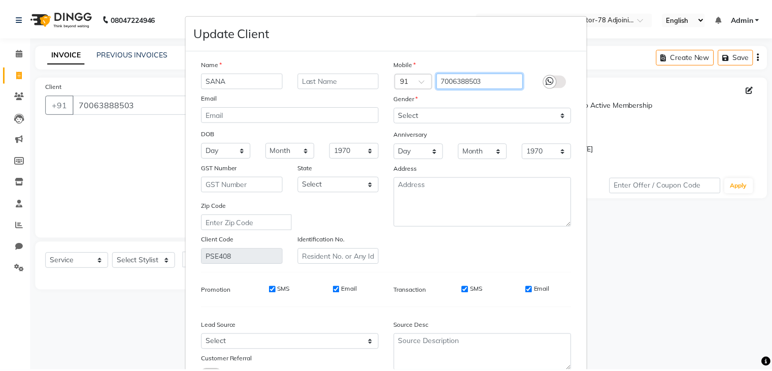
scroll to position [85, 0]
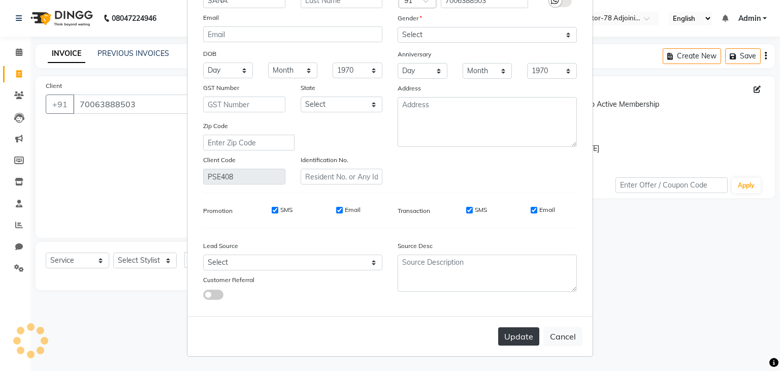
click at [512, 330] on button "Update" at bounding box center [518, 336] width 41 height 18
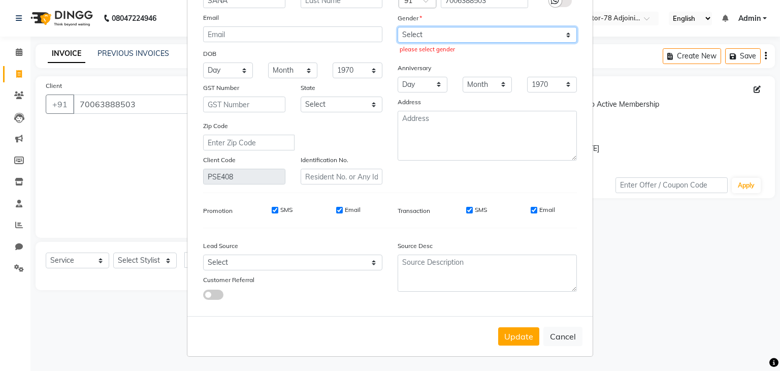
click at [432, 37] on select "Select [DEMOGRAPHIC_DATA] [DEMOGRAPHIC_DATA] Other Prefer Not To Say" at bounding box center [487, 35] width 179 height 16
click at [398, 27] on select "Select [DEMOGRAPHIC_DATA] [DEMOGRAPHIC_DATA] Other Prefer Not To Say" at bounding box center [487, 35] width 179 height 16
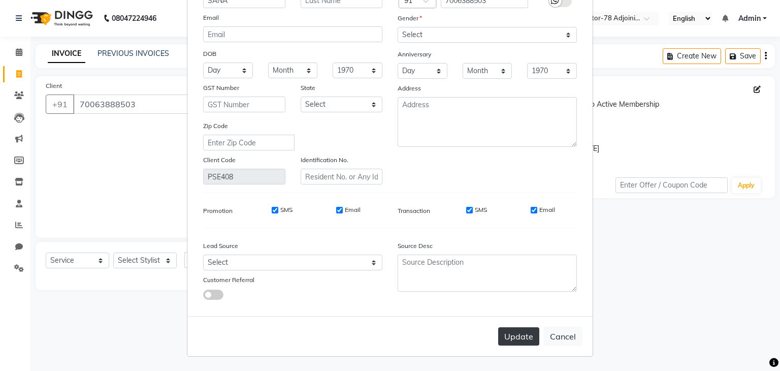
click at [512, 341] on button "Update" at bounding box center [518, 336] width 41 height 18
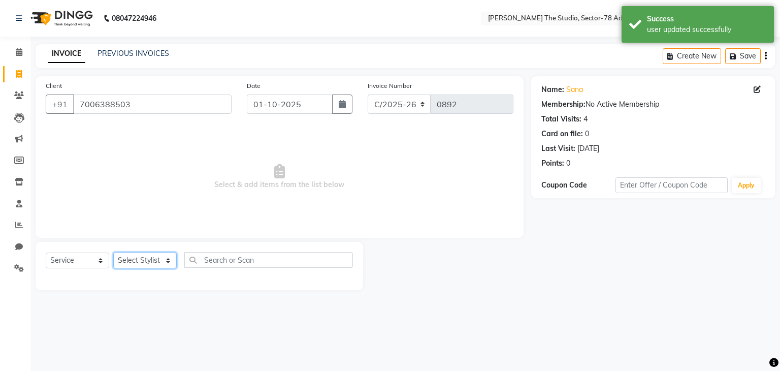
click at [151, 259] on select "Select Stylist [PERSON_NAME](N) [PERSON_NAME] [PERSON_NAME] [PERSON_NAME] Manag…" at bounding box center [144, 260] width 63 height 16
click at [113, 253] on select "Select Stylist [PERSON_NAME](N) [PERSON_NAME] [PERSON_NAME] [PERSON_NAME] Manag…" at bounding box center [144, 260] width 63 height 16
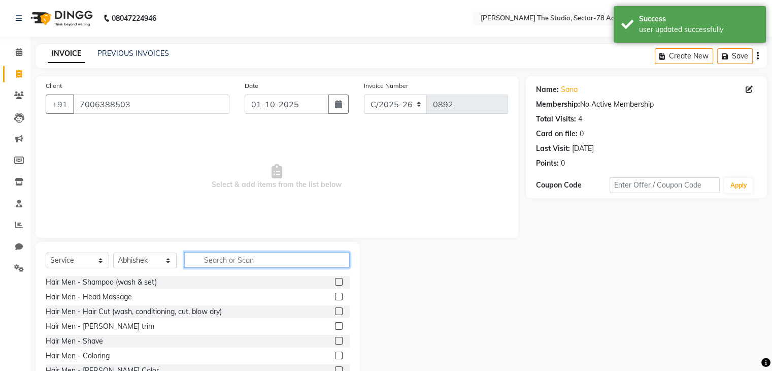
click at [223, 262] on input "text" at bounding box center [267, 260] width 166 height 16
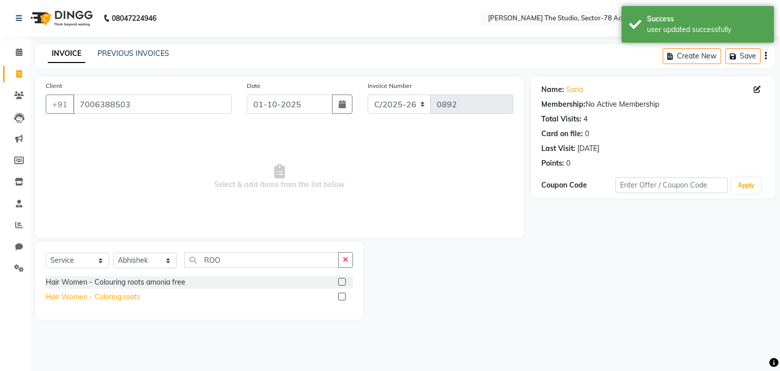
click at [120, 296] on div "Hair Women - Coloring roots" at bounding box center [93, 296] width 94 height 11
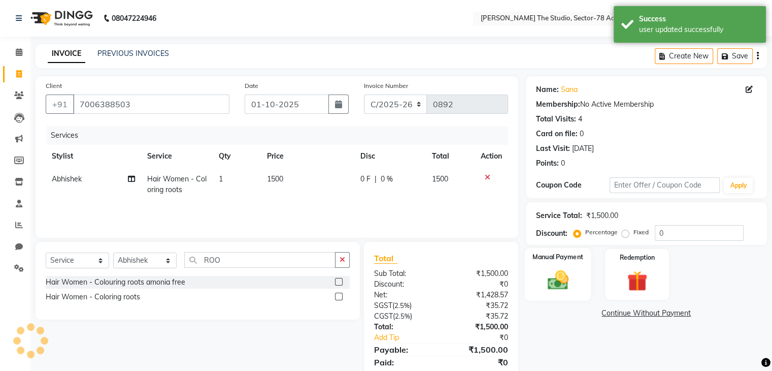
click at [567, 268] on img at bounding box center [558, 280] width 34 height 24
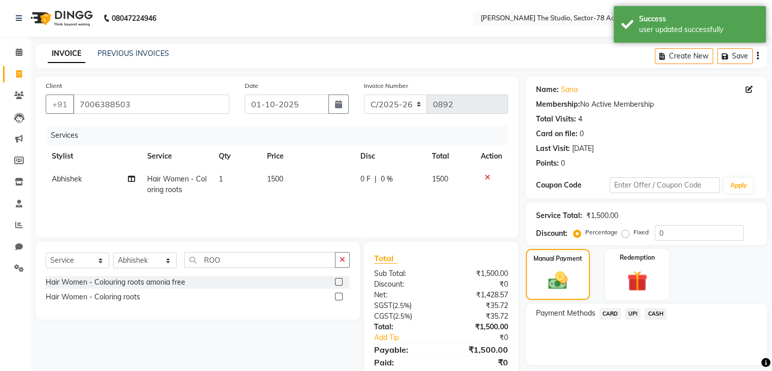
click at [628, 312] on span "UPI" at bounding box center [633, 314] width 16 height 12
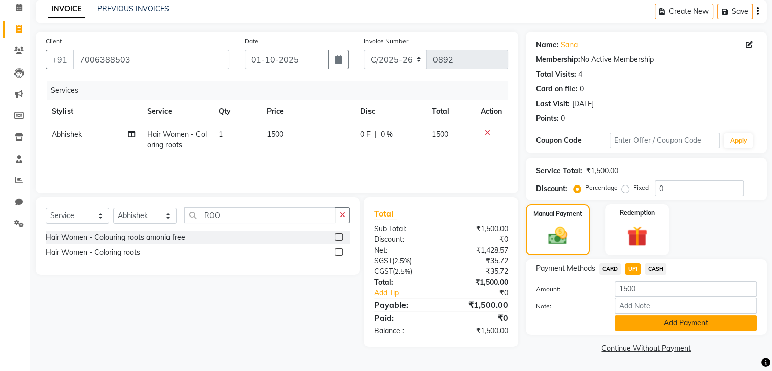
click at [643, 317] on button "Add Payment" at bounding box center [686, 323] width 142 height 16
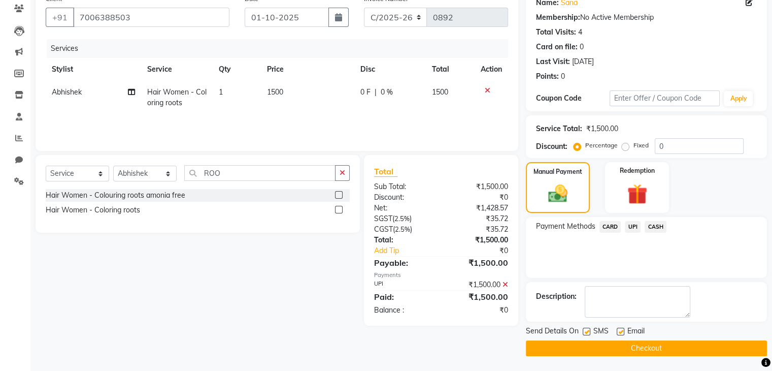
click at [585, 332] on label at bounding box center [587, 332] width 8 height 8
click at [585, 332] on input "checkbox" at bounding box center [586, 332] width 7 height 7
click at [609, 342] on button "Checkout" at bounding box center [646, 348] width 241 height 16
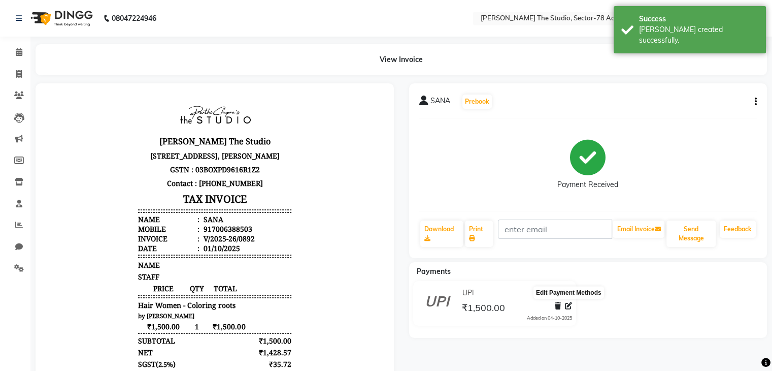
click at [568, 309] on icon at bounding box center [568, 305] width 7 height 7
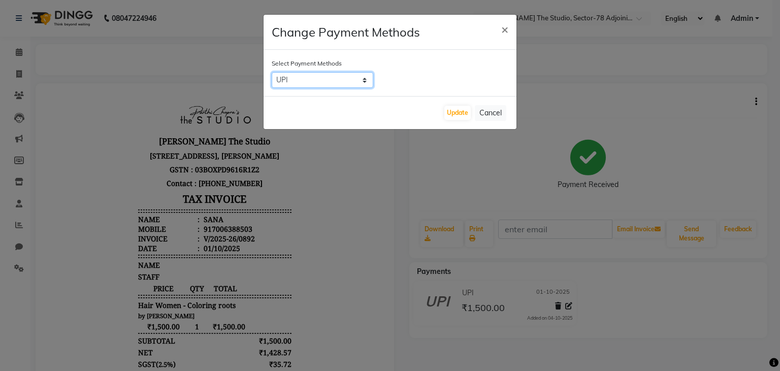
click at [325, 73] on select "CARD UPI CASH" at bounding box center [323, 80] width 102 height 16
click at [272, 72] on select "CARD UPI CASH" at bounding box center [323, 80] width 102 height 16
click at [456, 115] on button "Update" at bounding box center [457, 113] width 26 height 14
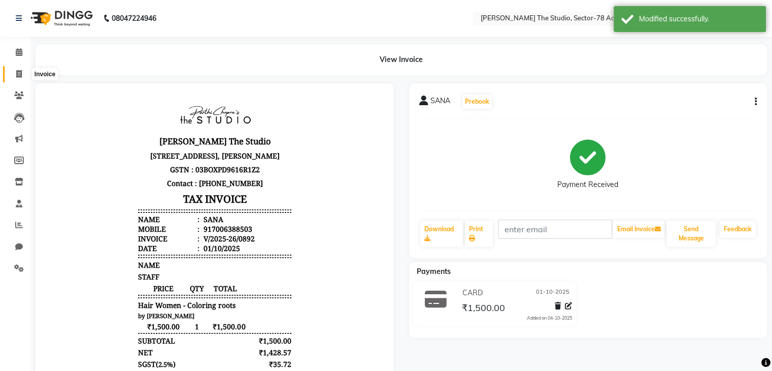
click at [16, 73] on icon at bounding box center [19, 74] width 6 height 8
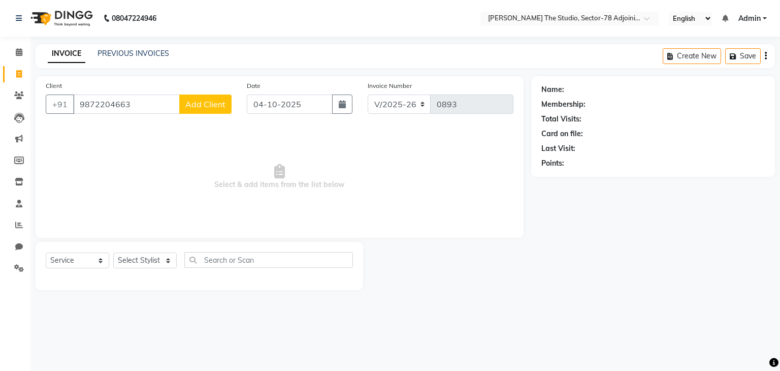
click at [215, 96] on button "Add Client" at bounding box center [205, 103] width 52 height 19
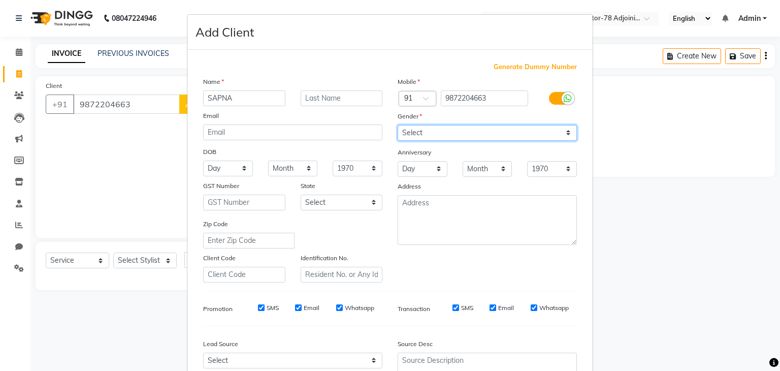
click at [508, 127] on select "Select [DEMOGRAPHIC_DATA] [DEMOGRAPHIC_DATA] Other Prefer Not To Say" at bounding box center [487, 133] width 179 height 16
click at [398, 125] on select "Select [DEMOGRAPHIC_DATA] [DEMOGRAPHIC_DATA] Other Prefer Not To Say" at bounding box center [487, 133] width 179 height 16
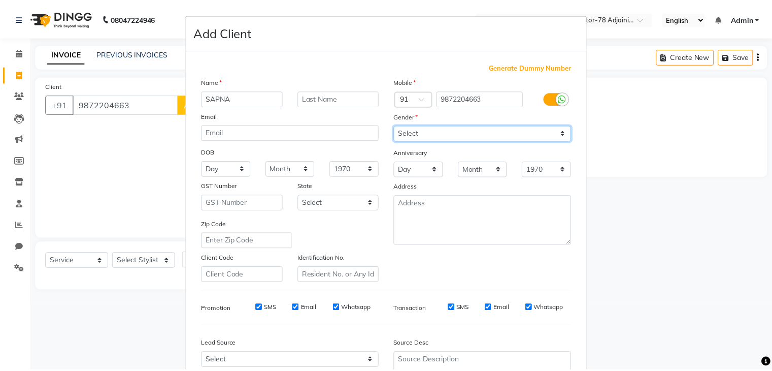
scroll to position [103, 0]
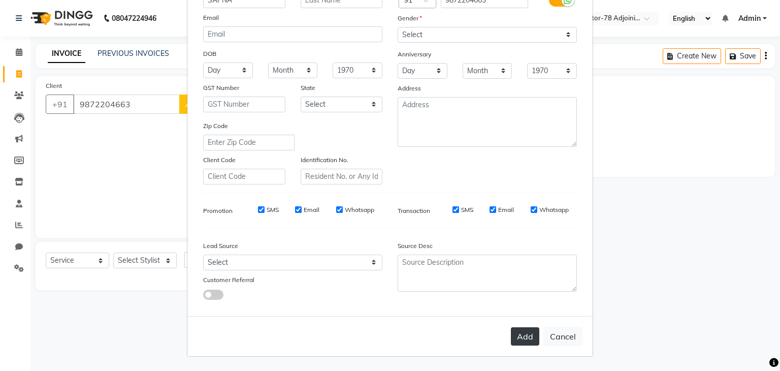
click at [516, 328] on button "Add" at bounding box center [525, 336] width 28 height 18
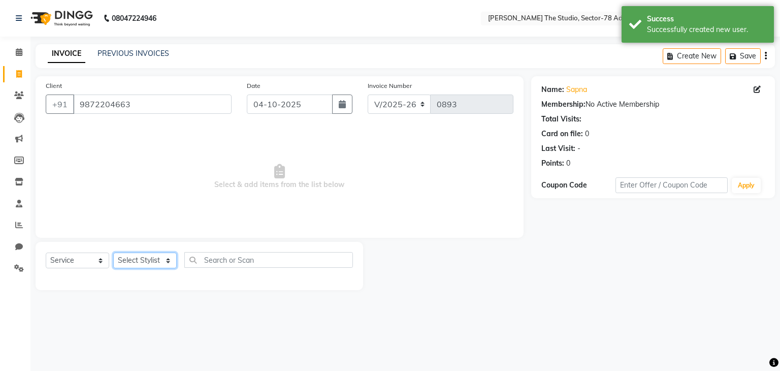
click at [153, 260] on select "Select Stylist [PERSON_NAME](N) [PERSON_NAME] [PERSON_NAME] [PERSON_NAME] Manag…" at bounding box center [144, 260] width 63 height 16
click at [113, 253] on select "Select Stylist [PERSON_NAME](N) [PERSON_NAME] [PERSON_NAME] [PERSON_NAME] Manag…" at bounding box center [144, 260] width 63 height 16
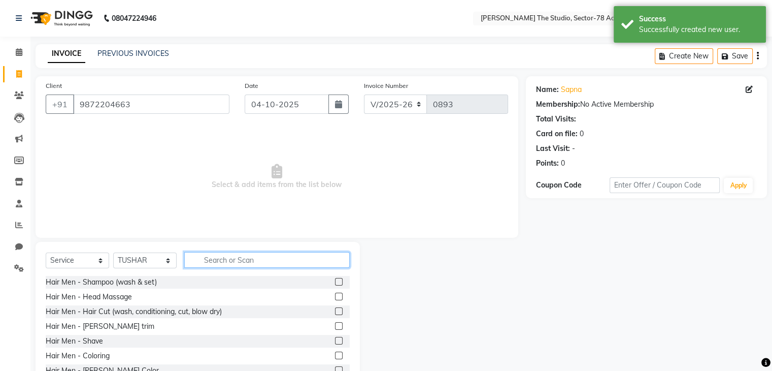
click at [217, 259] on input "text" at bounding box center [267, 260] width 166 height 16
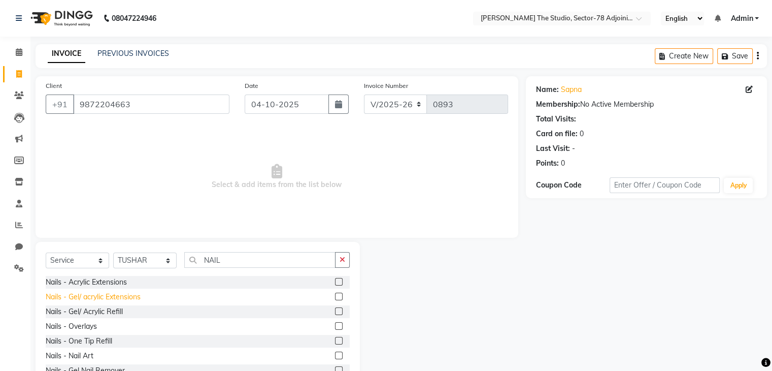
click at [80, 300] on div "Nails - Gel/ acrylic Extensions" at bounding box center [93, 296] width 95 height 11
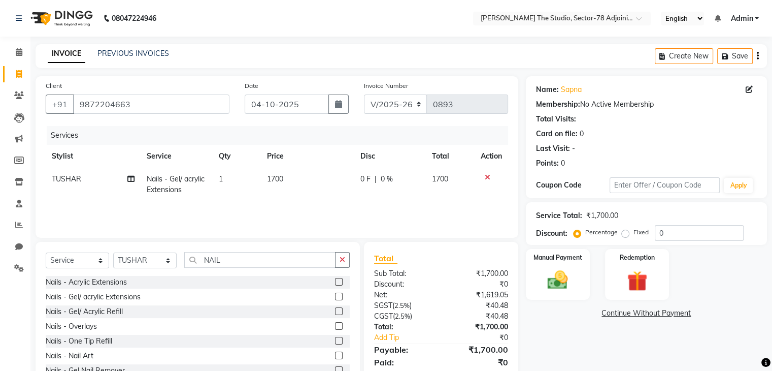
click at [287, 176] on td "1700" at bounding box center [308, 185] width 94 height 34
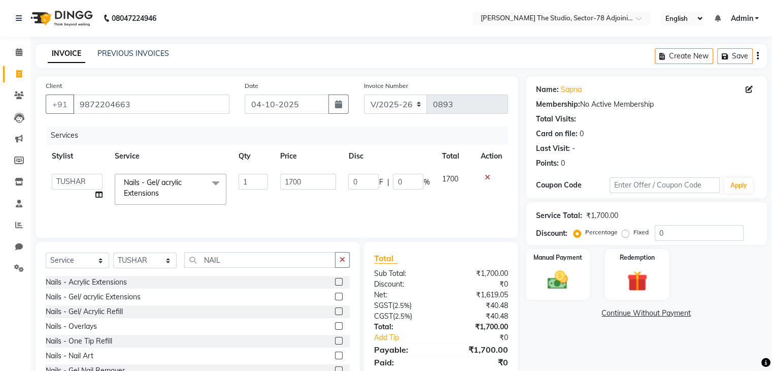
click at [287, 176] on input "1700" at bounding box center [308, 182] width 56 height 16
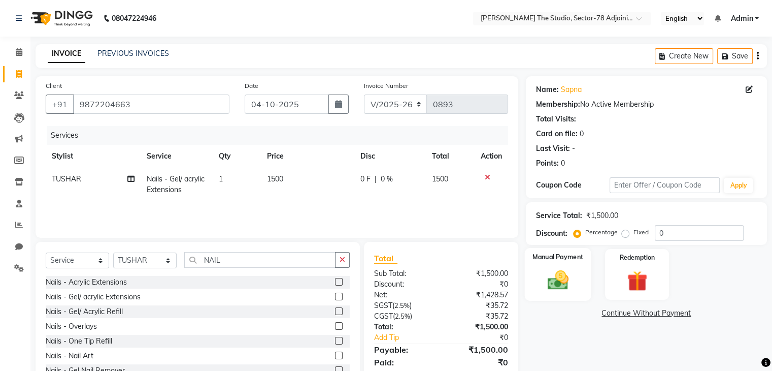
click at [570, 255] on label "Manual Payment" at bounding box center [558, 257] width 51 height 10
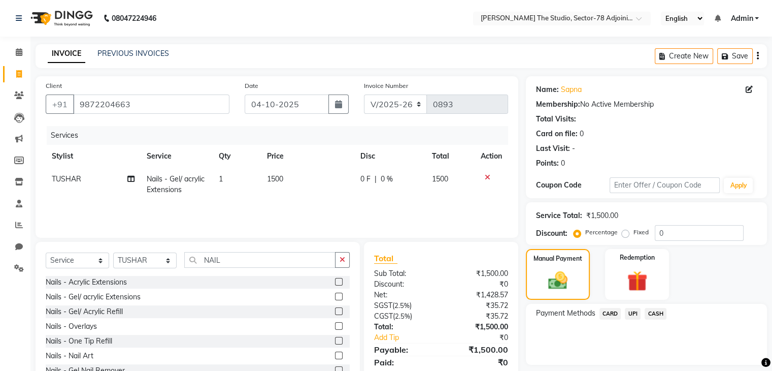
click at [634, 314] on span "UPI" at bounding box center [633, 314] width 16 height 12
click at [606, 315] on span "CARD" at bounding box center [611, 314] width 22 height 12
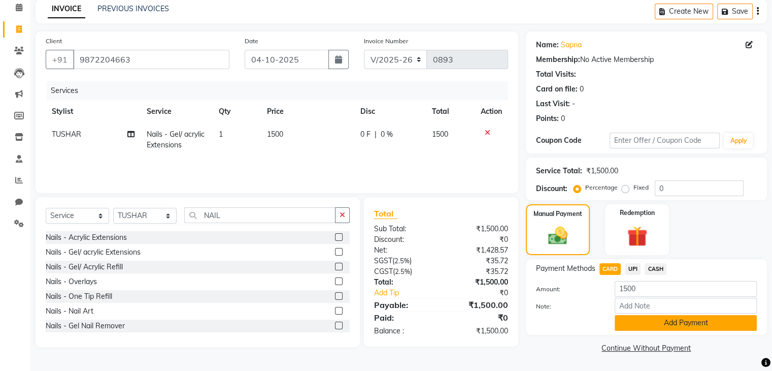
click at [669, 324] on button "Add Payment" at bounding box center [686, 323] width 142 height 16
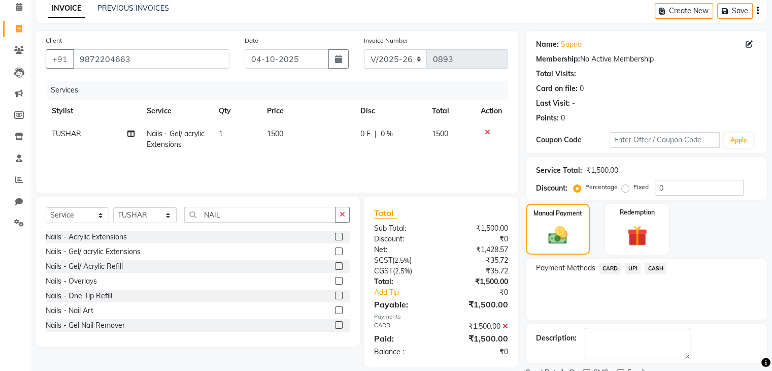
scroll to position [87, 0]
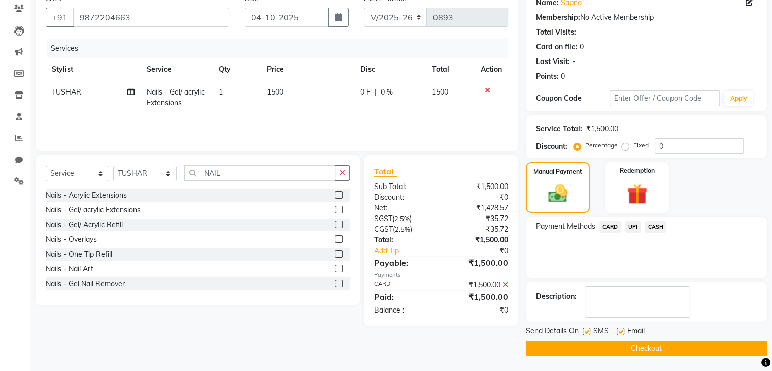
click at [583, 332] on label at bounding box center [587, 332] width 8 height 8
click at [583, 332] on input "checkbox" at bounding box center [586, 332] width 7 height 7
click at [632, 352] on button "Checkout" at bounding box center [646, 348] width 241 height 16
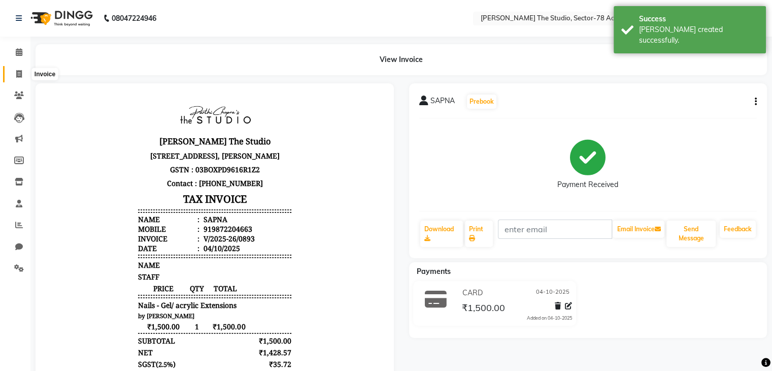
click at [18, 72] on icon at bounding box center [19, 74] width 6 height 8
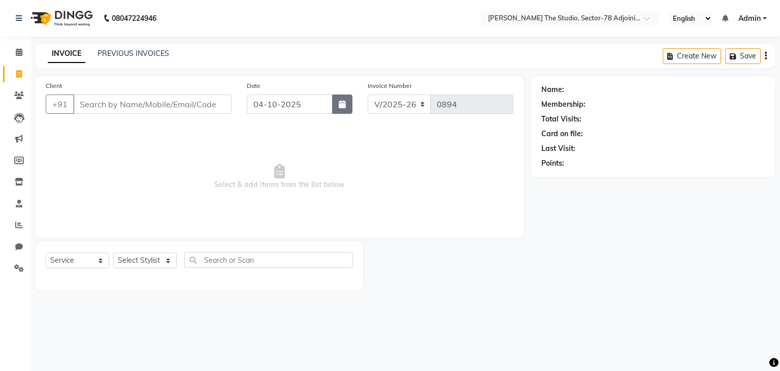
click at [334, 108] on button "button" at bounding box center [342, 103] width 20 height 19
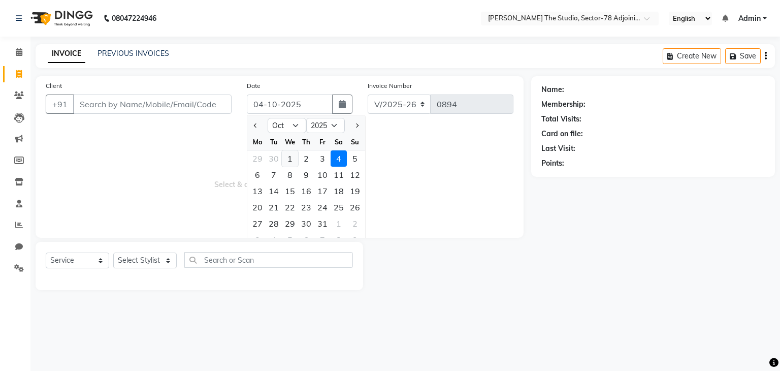
click at [292, 162] on div "1" at bounding box center [290, 158] width 16 height 16
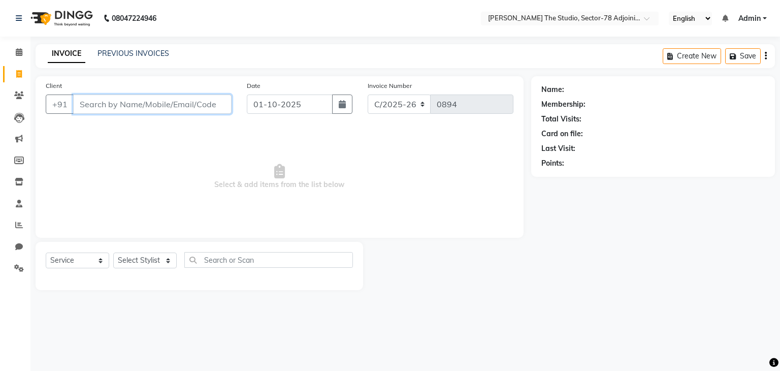
click at [215, 108] on input "Client" at bounding box center [152, 103] width 158 height 19
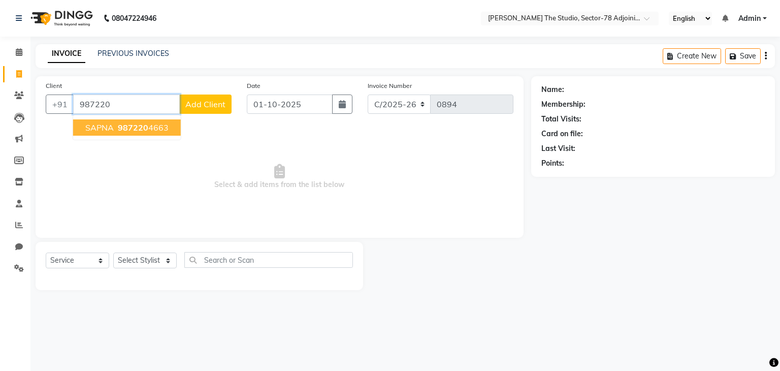
click at [155, 125] on ngb-highlight "987220 4663" at bounding box center [142, 127] width 53 height 10
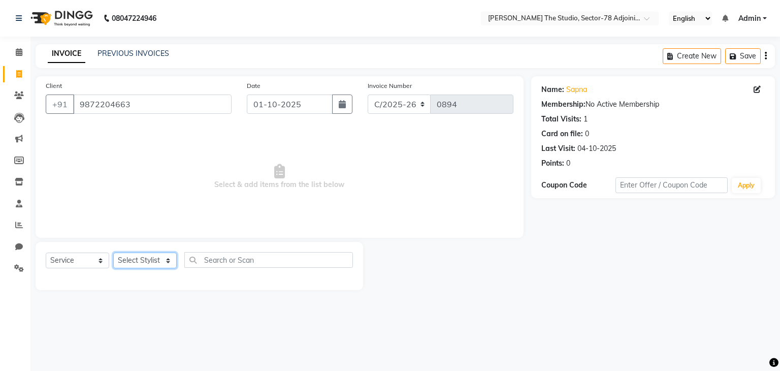
click at [147, 262] on select "Select Stylist [PERSON_NAME](N) [PERSON_NAME] [PERSON_NAME] [PERSON_NAME] Manag…" at bounding box center [144, 260] width 63 height 16
click at [113, 253] on select "Select Stylist [PERSON_NAME](N) [PERSON_NAME] [PERSON_NAME] [PERSON_NAME] Manag…" at bounding box center [144, 260] width 63 height 16
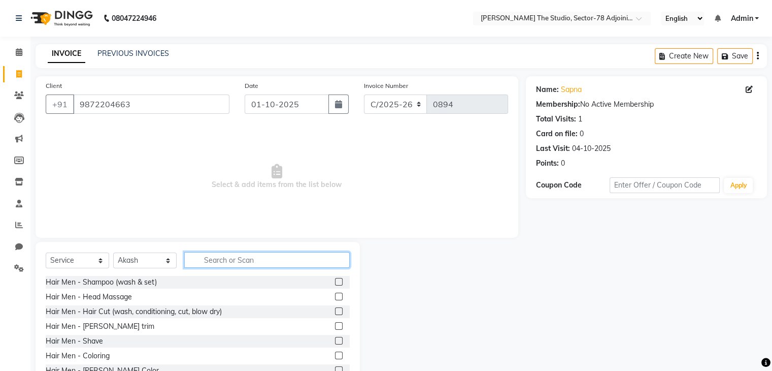
click at [217, 266] on input "text" at bounding box center [267, 260] width 166 height 16
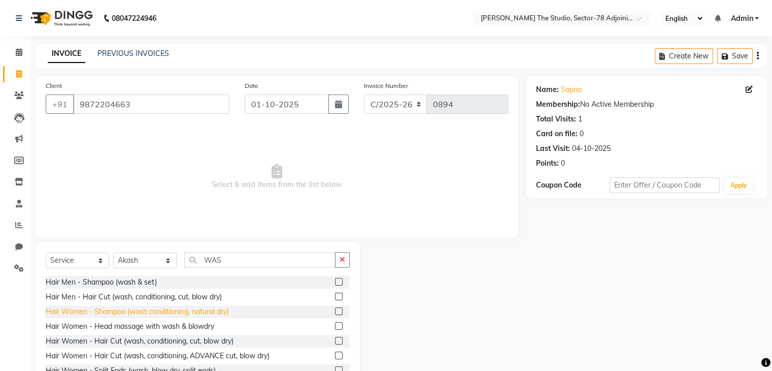
click at [129, 308] on div "Hair Women - Shampoo (wash conditioning, natural dry)" at bounding box center [137, 311] width 183 height 11
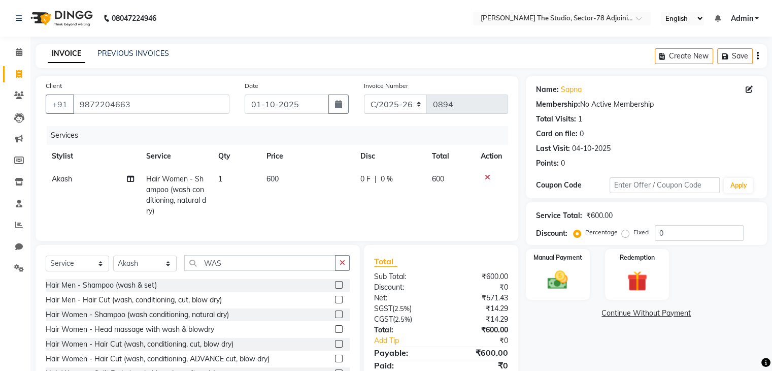
click at [280, 176] on td "600" at bounding box center [307, 195] width 94 height 55
click at [575, 283] on div "Manual Payment" at bounding box center [558, 274] width 67 height 52
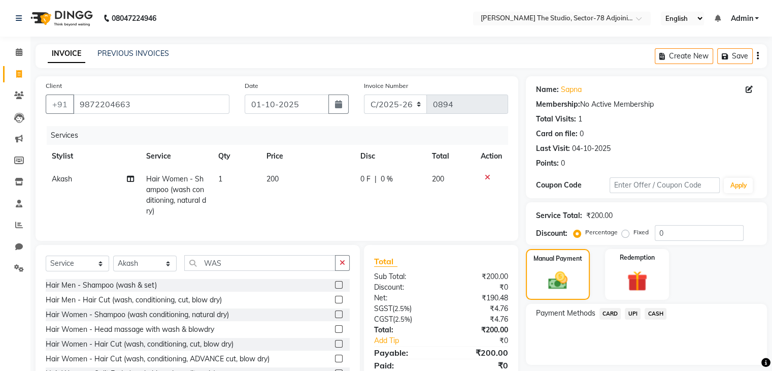
click at [632, 315] on span "UPI" at bounding box center [633, 314] width 16 height 12
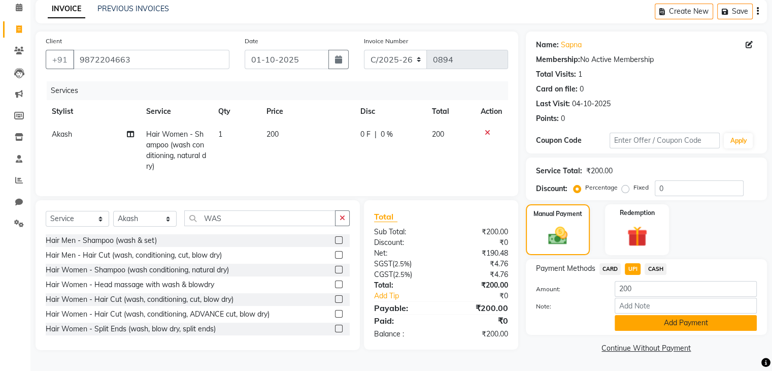
click at [647, 317] on button "Add Payment" at bounding box center [686, 323] width 142 height 16
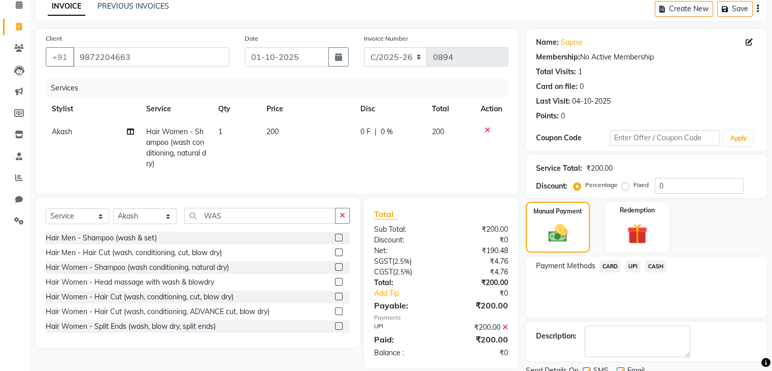
scroll to position [87, 0]
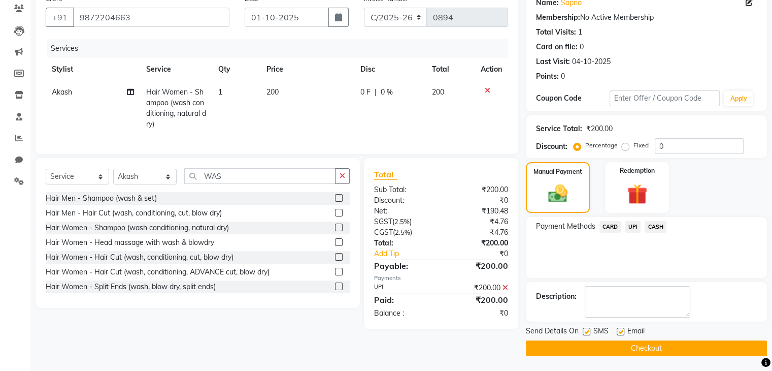
click at [584, 332] on label at bounding box center [587, 332] width 8 height 8
click at [584, 332] on input "checkbox" at bounding box center [586, 332] width 7 height 7
click at [639, 342] on button "Checkout" at bounding box center [646, 348] width 241 height 16
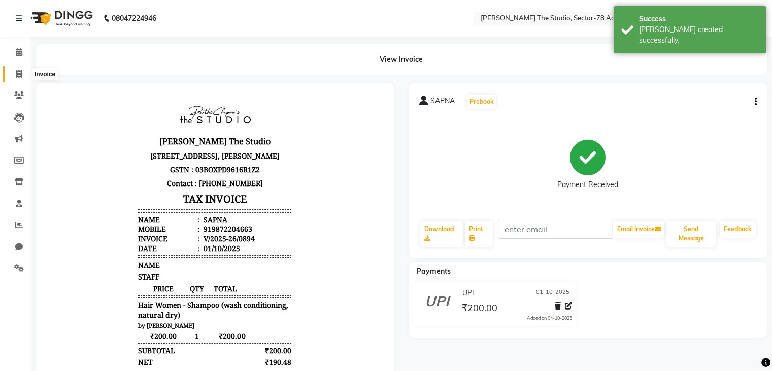
click at [15, 76] on span at bounding box center [19, 75] width 18 height 12
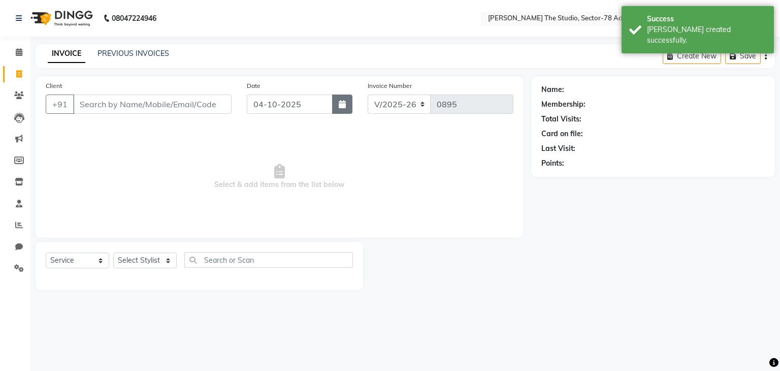
click at [339, 108] on button "button" at bounding box center [342, 103] width 20 height 19
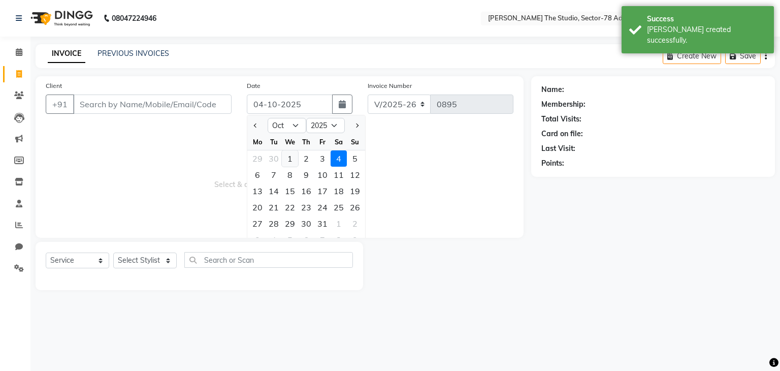
click at [290, 159] on div "1" at bounding box center [290, 158] width 16 height 16
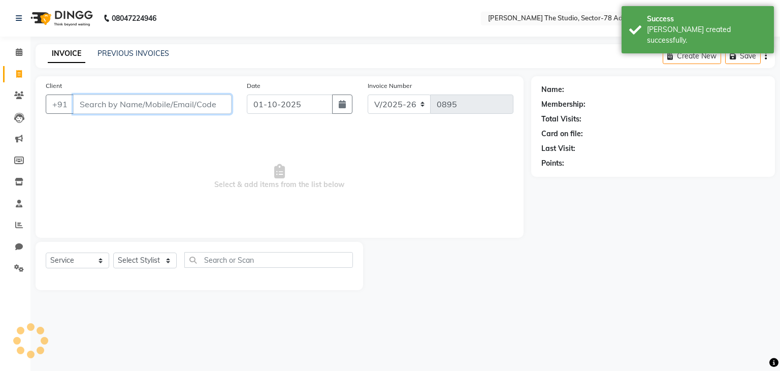
click at [205, 100] on input "Client" at bounding box center [152, 103] width 158 height 19
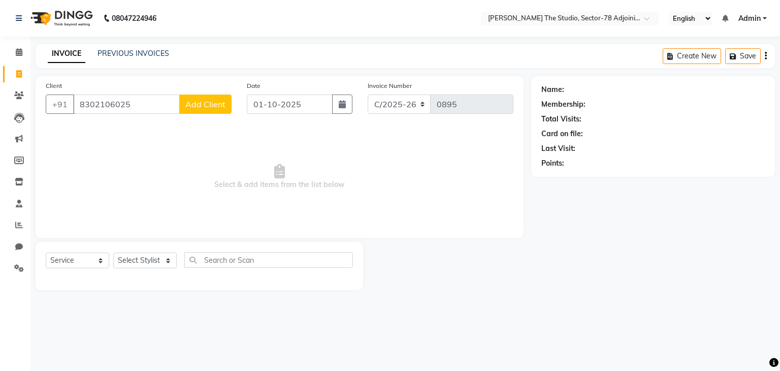
click at [217, 100] on span "Add Client" at bounding box center [205, 104] width 40 height 10
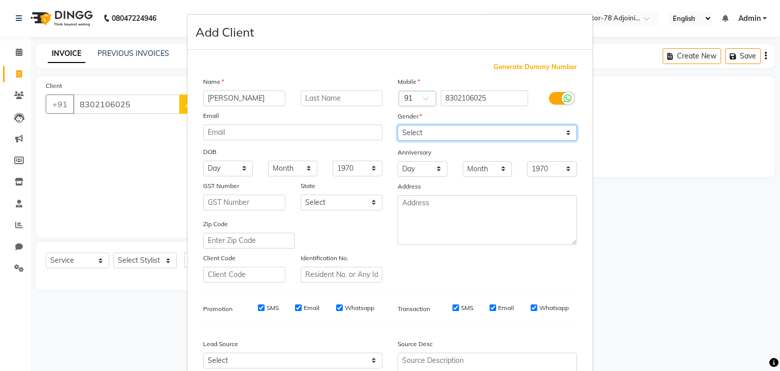
click at [419, 130] on select "Select [DEMOGRAPHIC_DATA] [DEMOGRAPHIC_DATA] Other Prefer Not To Say" at bounding box center [487, 133] width 179 height 16
click at [398, 125] on select "Select [DEMOGRAPHIC_DATA] [DEMOGRAPHIC_DATA] Other Prefer Not To Say" at bounding box center [487, 133] width 179 height 16
drag, startPoint x: 422, startPoint y: 133, endPoint x: 423, endPoint y: 159, distance: 26.4
click at [423, 159] on div "Mobile Country Code × 91 8302106025 Gender Select [DEMOGRAPHIC_DATA] [DEMOGRAPH…" at bounding box center [487, 179] width 194 height 206
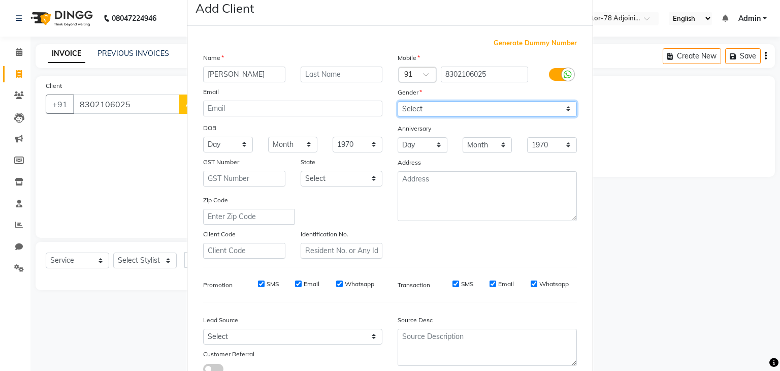
scroll to position [24, 0]
click at [419, 115] on select "Select [DEMOGRAPHIC_DATA] [DEMOGRAPHIC_DATA] Other Prefer Not To Say" at bounding box center [487, 109] width 179 height 16
click at [398, 101] on select "Select [DEMOGRAPHIC_DATA] [DEMOGRAPHIC_DATA] Other Prefer Not To Say" at bounding box center [487, 109] width 179 height 16
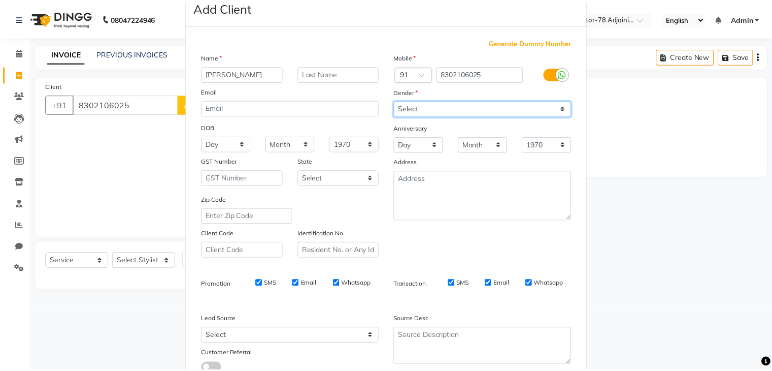
scroll to position [103, 0]
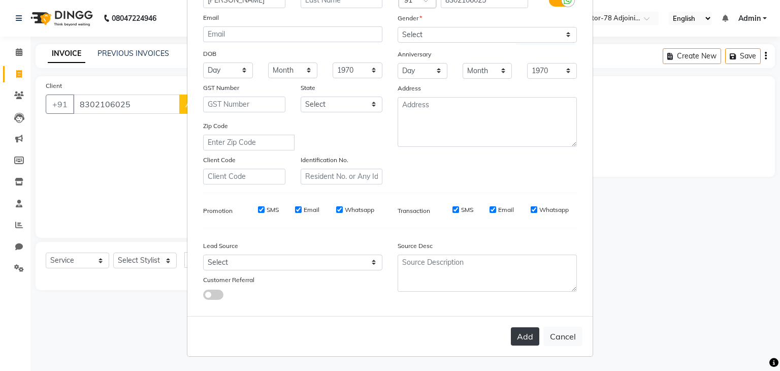
click at [530, 340] on button "Add" at bounding box center [525, 336] width 28 height 18
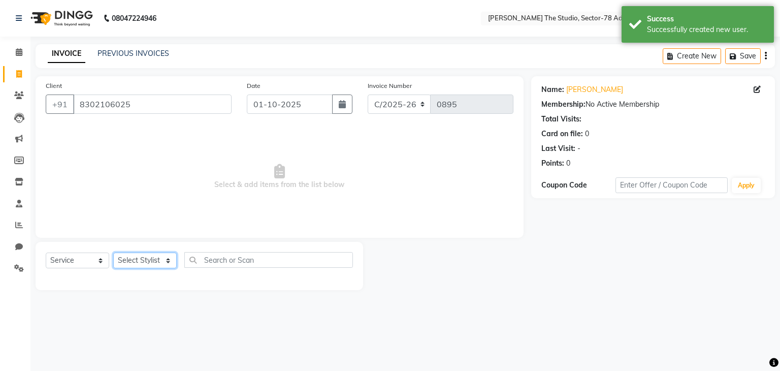
click at [150, 263] on select "Select Stylist [PERSON_NAME](N) [PERSON_NAME] [PERSON_NAME] [PERSON_NAME] Manag…" at bounding box center [144, 260] width 63 height 16
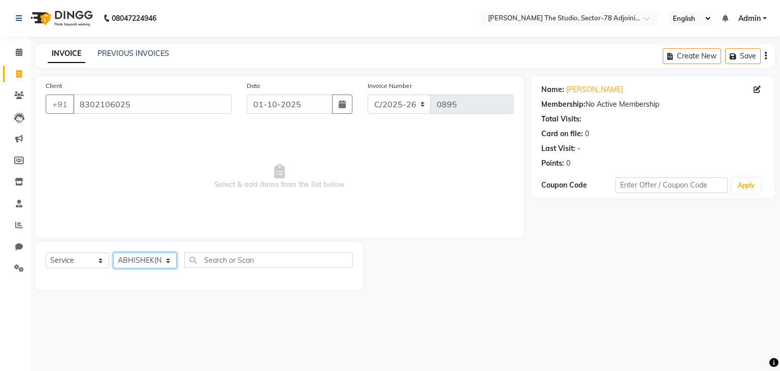
click at [113, 253] on select "Select Stylist [PERSON_NAME](N) [PERSON_NAME] [PERSON_NAME] [PERSON_NAME] Manag…" at bounding box center [144, 260] width 63 height 16
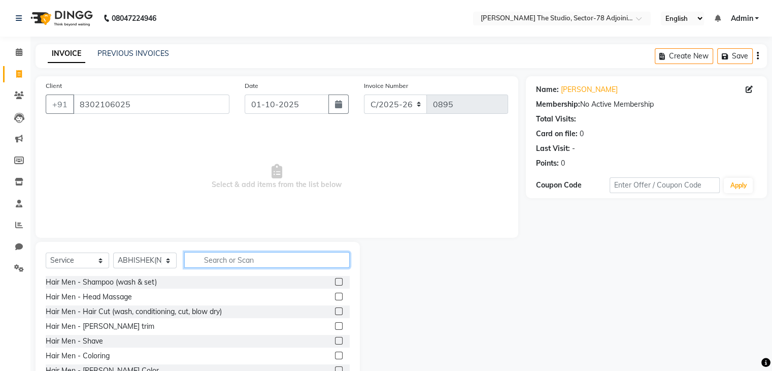
click at [242, 252] on input "text" at bounding box center [267, 260] width 166 height 16
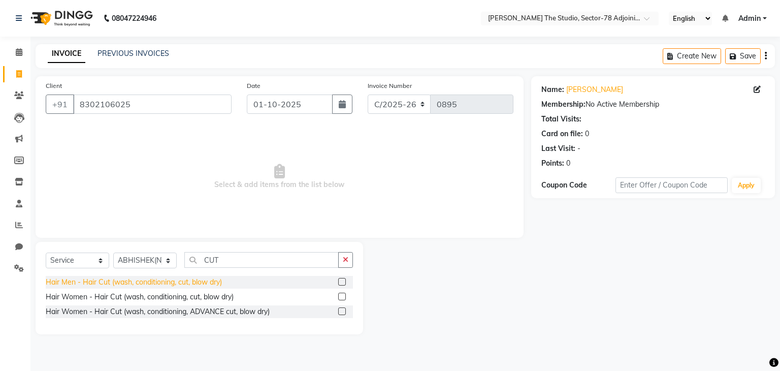
click at [185, 282] on div "Hair Men - Hair Cut (wash, conditioning, cut, blow dry)" at bounding box center [134, 282] width 176 height 11
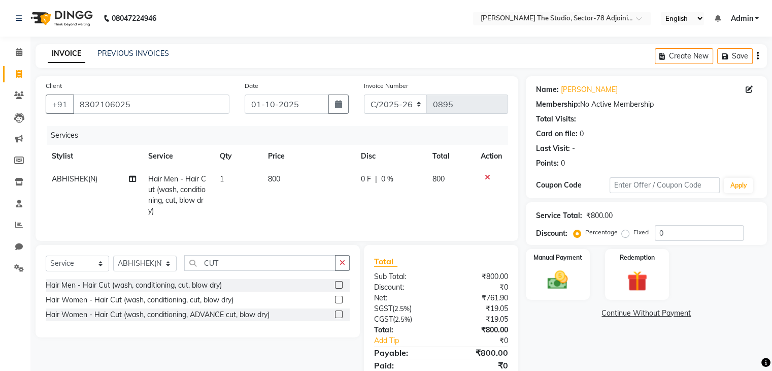
click at [285, 175] on td "800" at bounding box center [308, 195] width 93 height 55
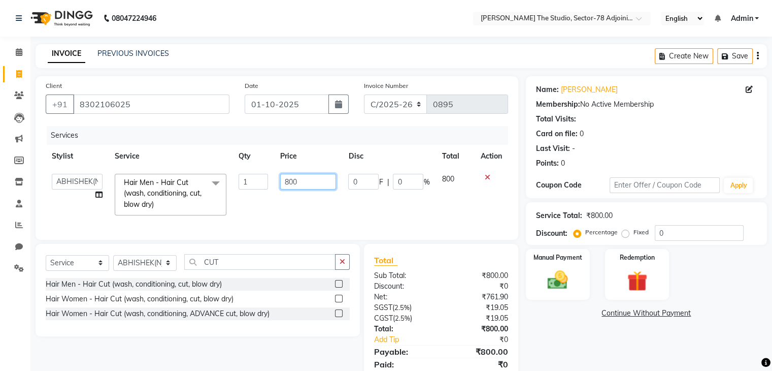
click at [285, 175] on input "800" at bounding box center [308, 182] width 56 height 16
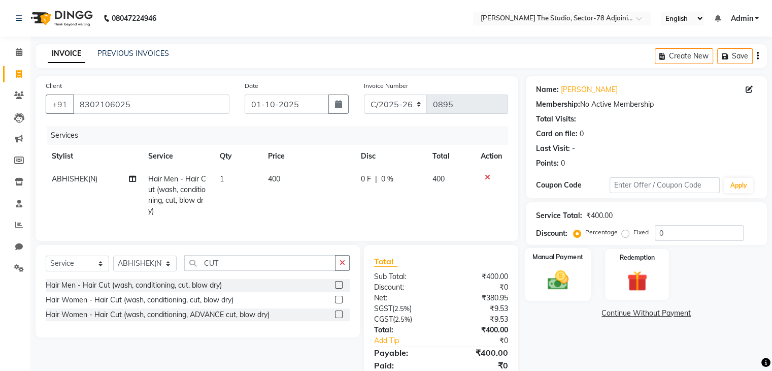
click at [542, 264] on div "Manual Payment" at bounding box center [558, 274] width 67 height 52
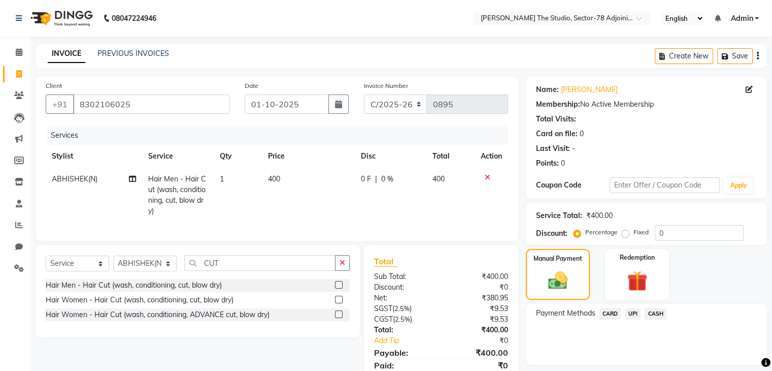
click at [630, 311] on span "UPI" at bounding box center [633, 314] width 16 height 12
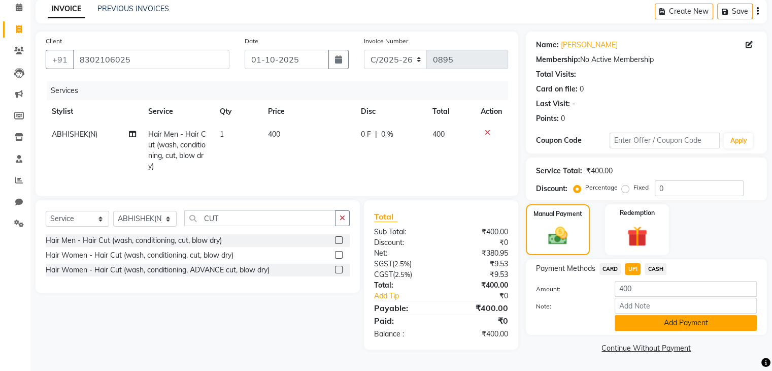
click at [652, 322] on button "Add Payment" at bounding box center [686, 323] width 142 height 16
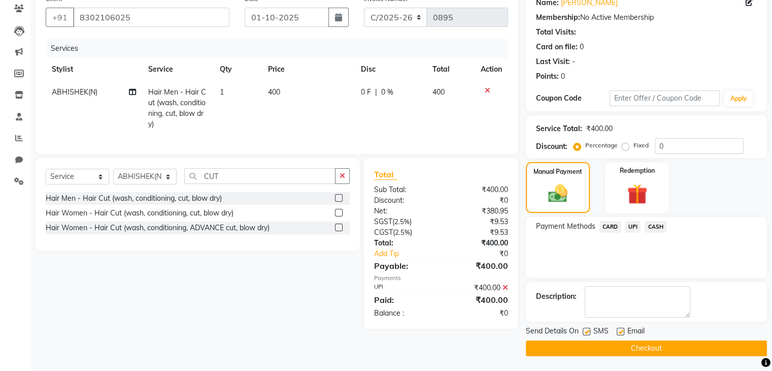
click at [589, 332] on label at bounding box center [587, 332] width 8 height 8
click at [589, 332] on input "checkbox" at bounding box center [586, 332] width 7 height 7
click at [666, 348] on button "Checkout" at bounding box center [646, 348] width 241 height 16
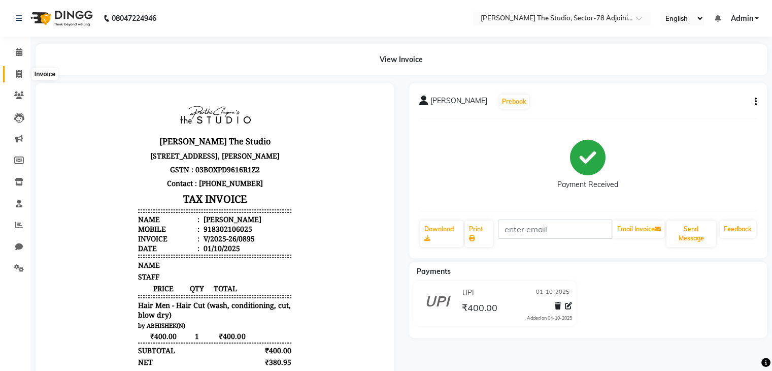
click at [21, 69] on span at bounding box center [19, 75] width 18 height 12
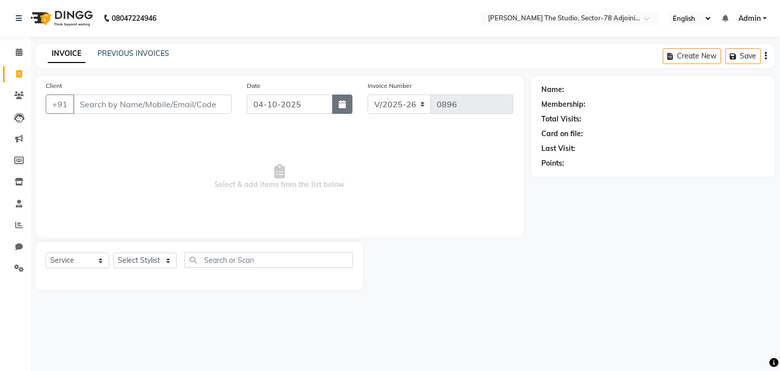
click at [341, 108] on button "button" at bounding box center [342, 103] width 20 height 19
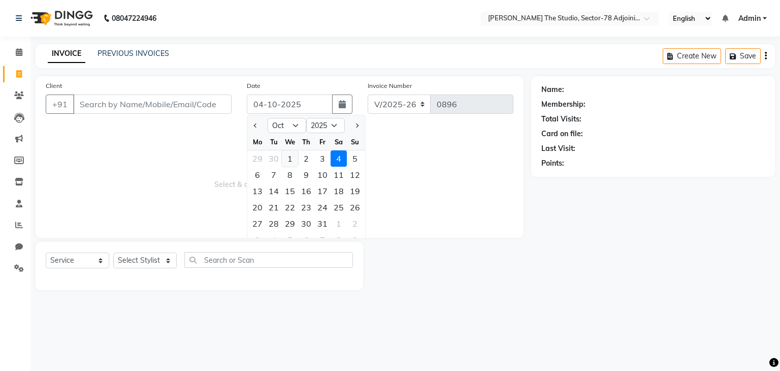
click at [283, 154] on div "1" at bounding box center [290, 158] width 16 height 16
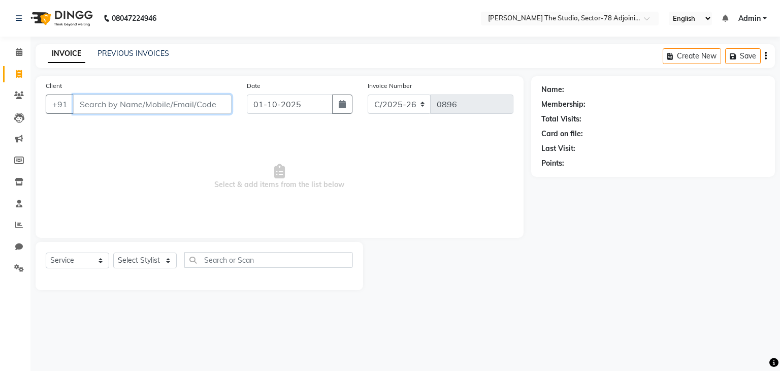
click at [216, 108] on input "Client" at bounding box center [152, 103] width 158 height 19
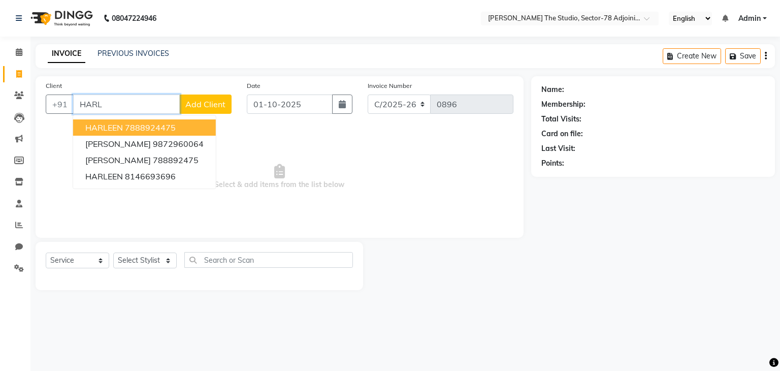
click at [166, 128] on ngb-highlight "7888924475" at bounding box center [150, 127] width 51 height 10
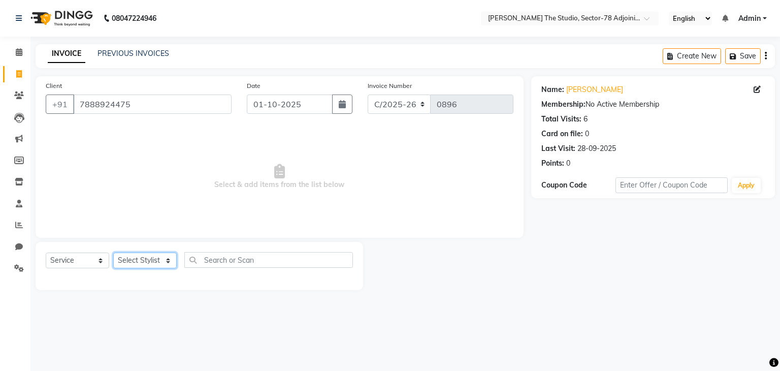
click at [149, 255] on select "Select Stylist [PERSON_NAME](N) [PERSON_NAME] [PERSON_NAME] [PERSON_NAME] Manag…" at bounding box center [144, 260] width 63 height 16
click at [113, 253] on select "Select Stylist [PERSON_NAME](N) [PERSON_NAME] [PERSON_NAME] [PERSON_NAME] Manag…" at bounding box center [144, 260] width 63 height 16
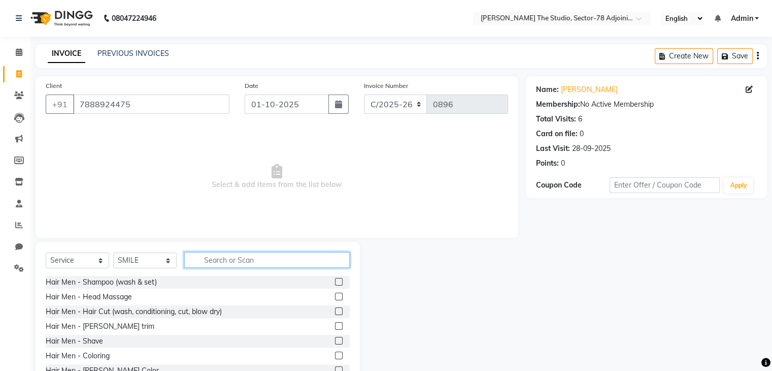
click at [221, 253] on input "text" at bounding box center [267, 260] width 166 height 16
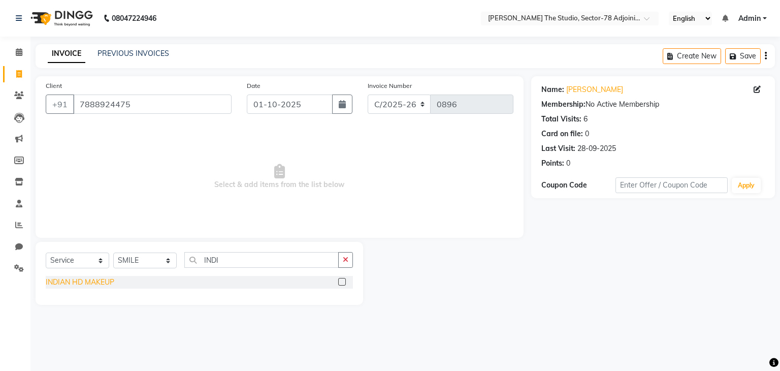
click at [68, 284] on div "INDIAN HD MAKEUP" at bounding box center [80, 282] width 69 height 11
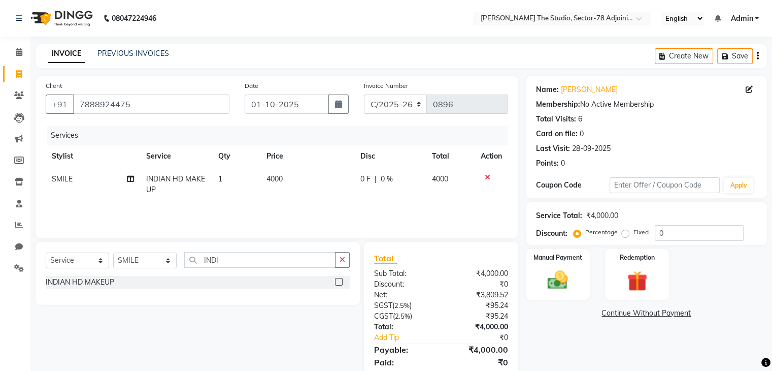
click at [284, 183] on td "4000" at bounding box center [307, 185] width 94 height 34
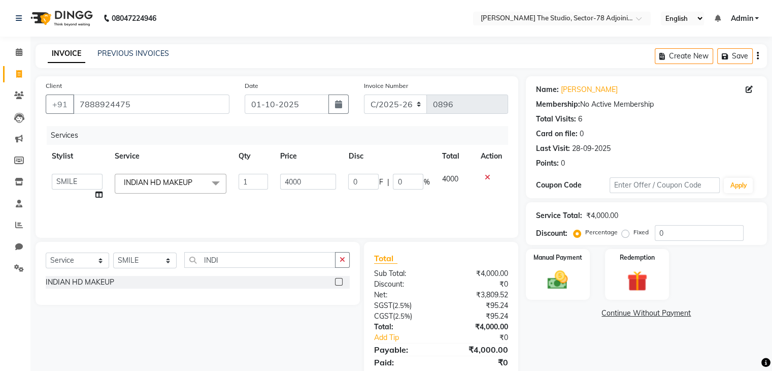
click at [284, 183] on input "4000" at bounding box center [308, 182] width 56 height 16
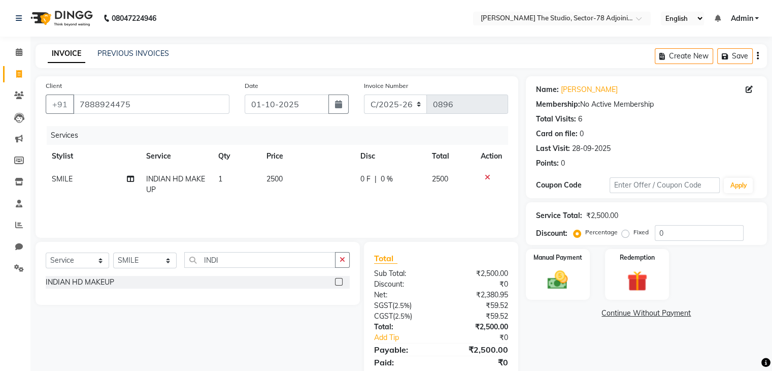
click at [560, 301] on div "Name: [PERSON_NAME] Membership: No Active Membership Total Visits: 6 Card on fi…" at bounding box center [650, 233] width 249 height 315
click at [553, 291] on img at bounding box center [558, 280] width 34 height 24
click at [634, 317] on span "UPI" at bounding box center [633, 314] width 16 height 12
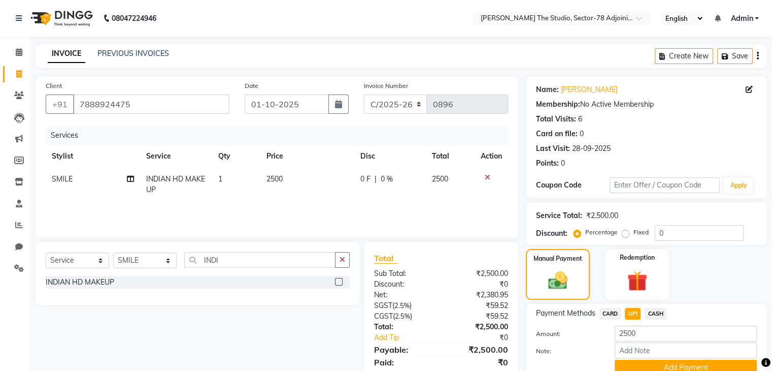
scroll to position [45, 0]
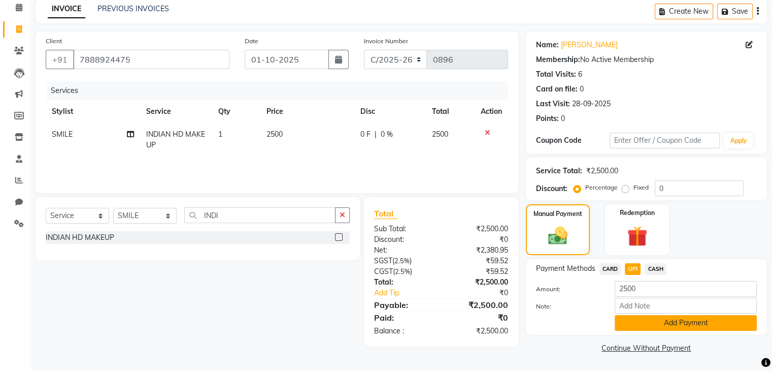
click at [660, 321] on button "Add Payment" at bounding box center [686, 323] width 142 height 16
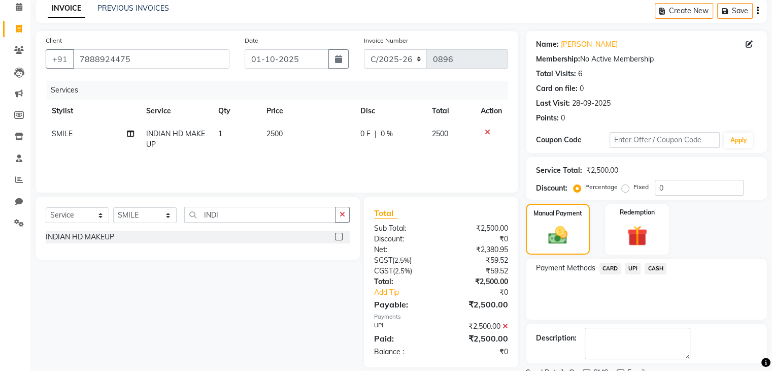
scroll to position [87, 0]
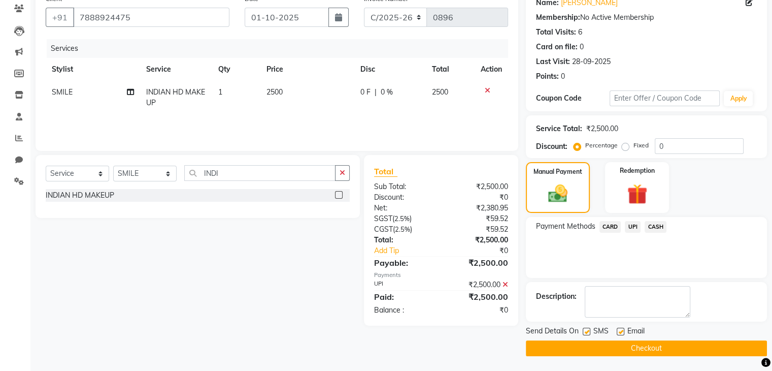
click at [585, 329] on label at bounding box center [587, 332] width 8 height 8
click at [585, 329] on input "checkbox" at bounding box center [586, 332] width 7 height 7
click at [631, 350] on button "Checkout" at bounding box center [646, 348] width 241 height 16
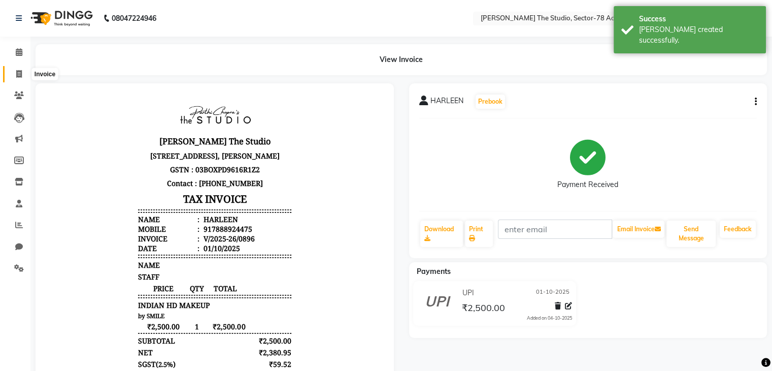
click at [18, 75] on icon at bounding box center [19, 74] width 6 height 8
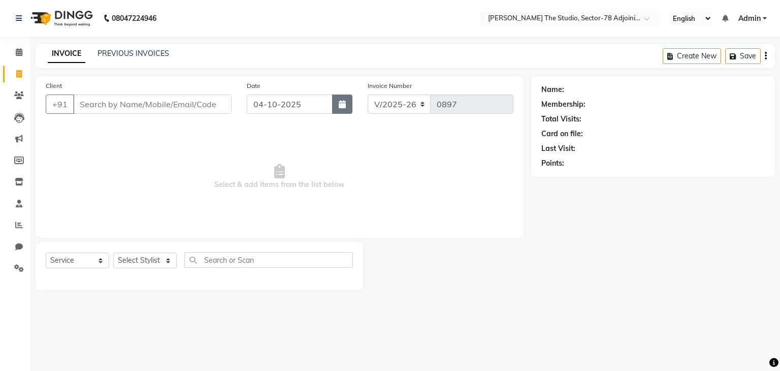
click at [343, 106] on icon "button" at bounding box center [342, 104] width 7 height 8
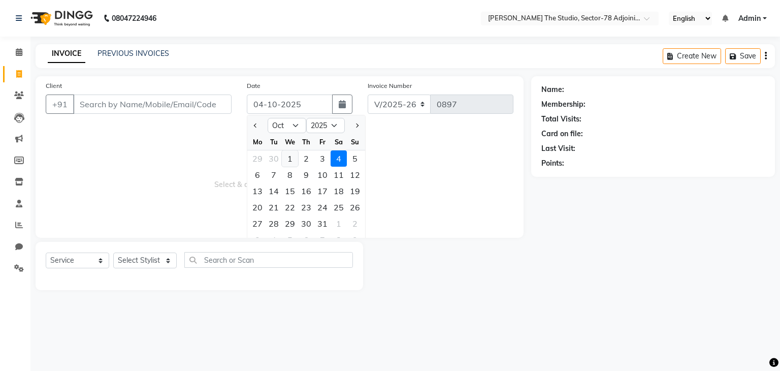
click at [282, 161] on div "1" at bounding box center [290, 158] width 16 height 16
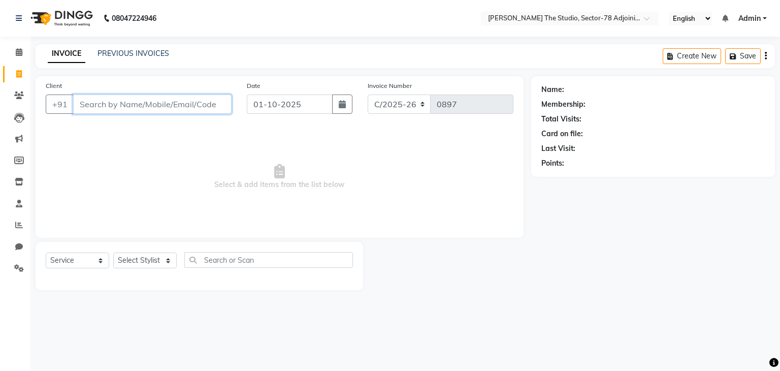
click at [219, 103] on input "Client" at bounding box center [152, 103] width 158 height 19
click at [219, 103] on span "Add Client" at bounding box center [205, 104] width 40 height 10
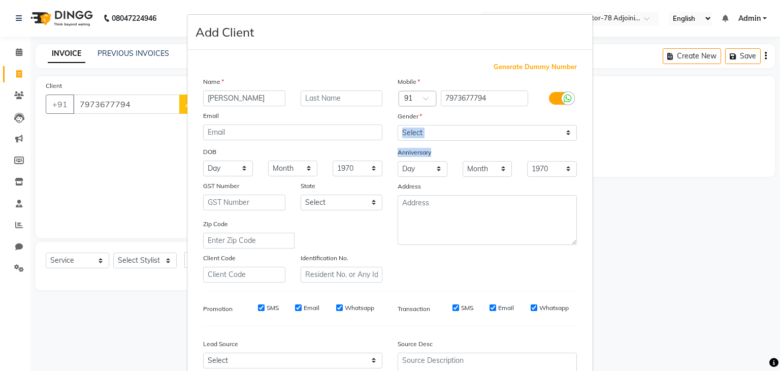
drag, startPoint x: 442, startPoint y: 143, endPoint x: 436, endPoint y: 139, distance: 7.8
click at [436, 139] on div "Mobile Country Code × 91 7973677794 Gender Select [DEMOGRAPHIC_DATA] [DEMOGRAPH…" at bounding box center [487, 179] width 194 height 206
click at [436, 139] on select "Select [DEMOGRAPHIC_DATA] [DEMOGRAPHIC_DATA] Other Prefer Not To Say" at bounding box center [487, 133] width 179 height 16
click at [398, 125] on select "Select [DEMOGRAPHIC_DATA] [DEMOGRAPHIC_DATA] Other Prefer Not To Say" at bounding box center [487, 133] width 179 height 16
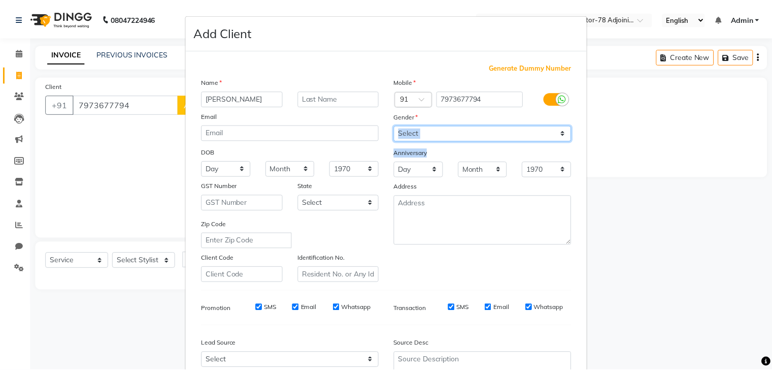
scroll to position [103, 0]
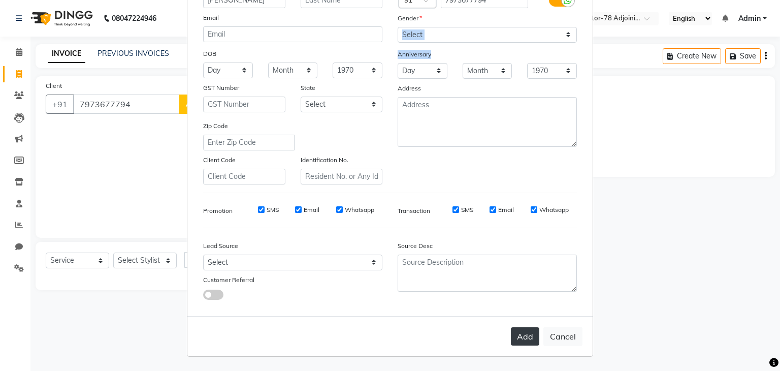
click at [530, 338] on button "Add" at bounding box center [525, 336] width 28 height 18
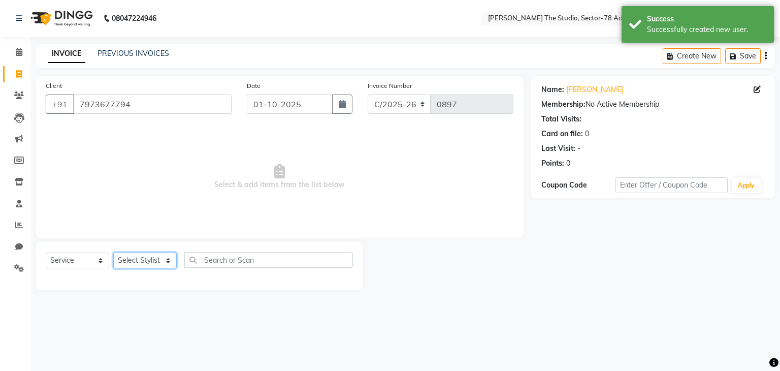
click at [160, 258] on select "Select Stylist [PERSON_NAME](N) [PERSON_NAME] [PERSON_NAME] [PERSON_NAME] Manag…" at bounding box center [144, 260] width 63 height 16
click at [113, 253] on select "Select Stylist [PERSON_NAME](N) [PERSON_NAME] [PERSON_NAME] [PERSON_NAME] Manag…" at bounding box center [144, 260] width 63 height 16
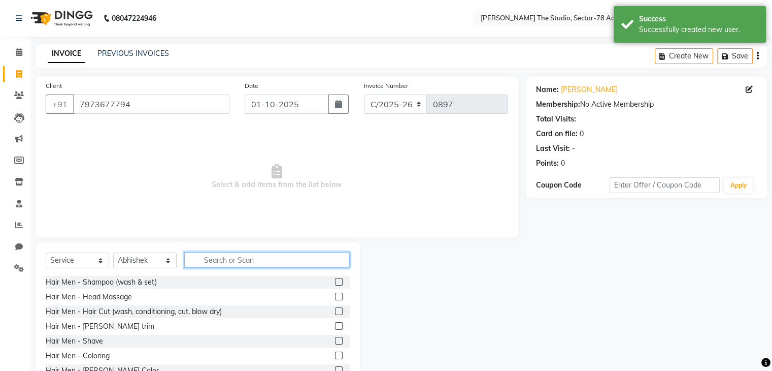
click at [224, 256] on input "text" at bounding box center [267, 260] width 166 height 16
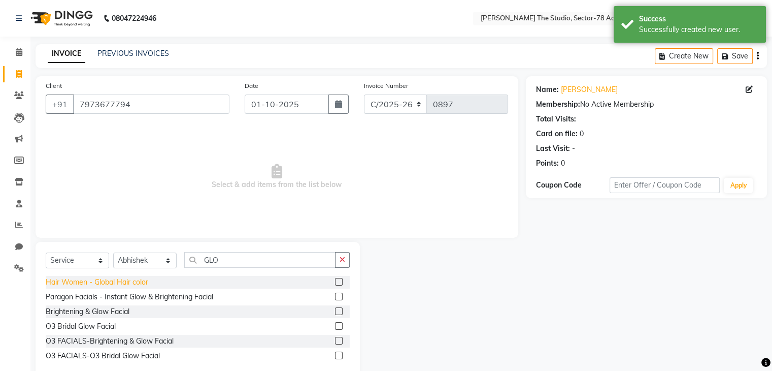
click at [128, 287] on div "Hair Women - Global Hair color" at bounding box center [97, 282] width 103 height 11
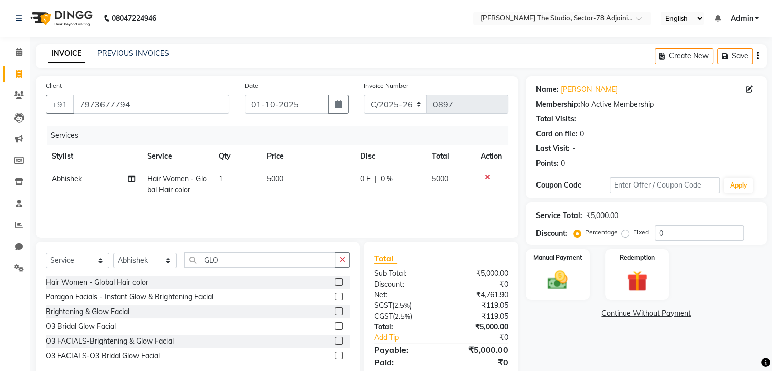
click at [301, 179] on td "5000" at bounding box center [308, 185] width 94 height 34
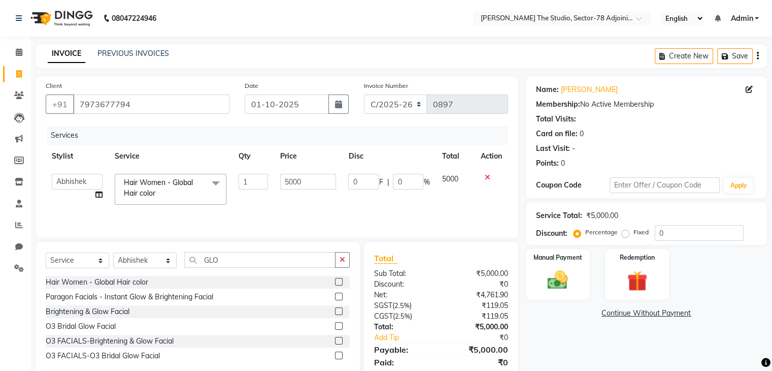
click at [301, 179] on input "5000" at bounding box center [308, 182] width 56 height 16
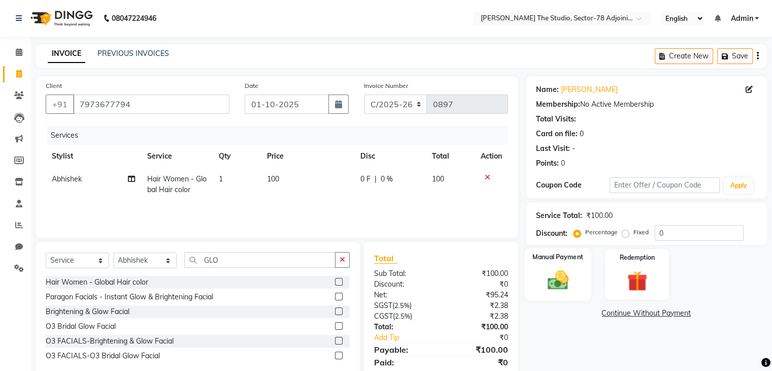
click at [562, 273] on img at bounding box center [558, 280] width 34 height 24
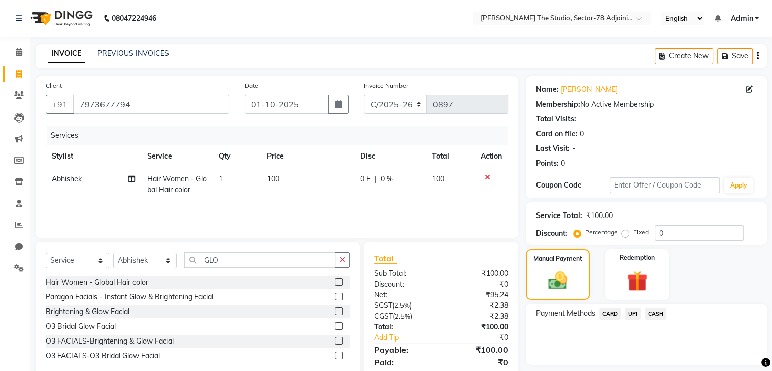
click at [634, 314] on span "UPI" at bounding box center [633, 314] width 16 height 12
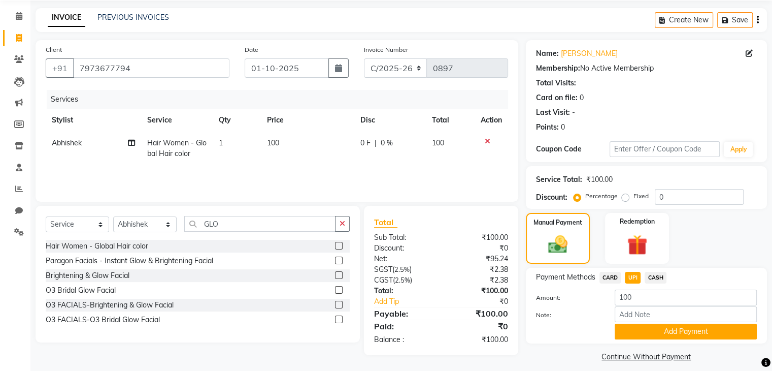
scroll to position [45, 0]
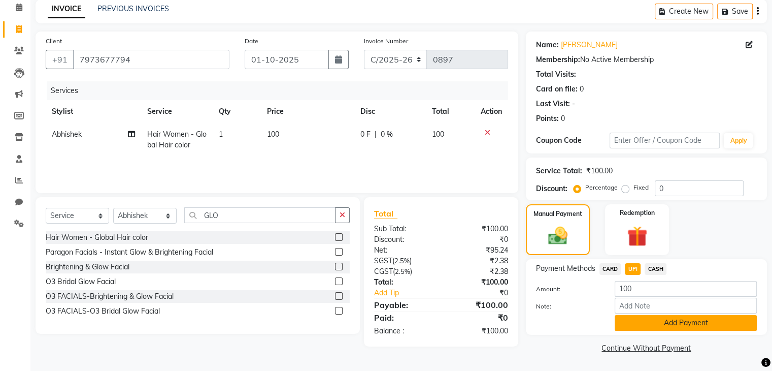
click at [644, 317] on button "Add Payment" at bounding box center [686, 323] width 142 height 16
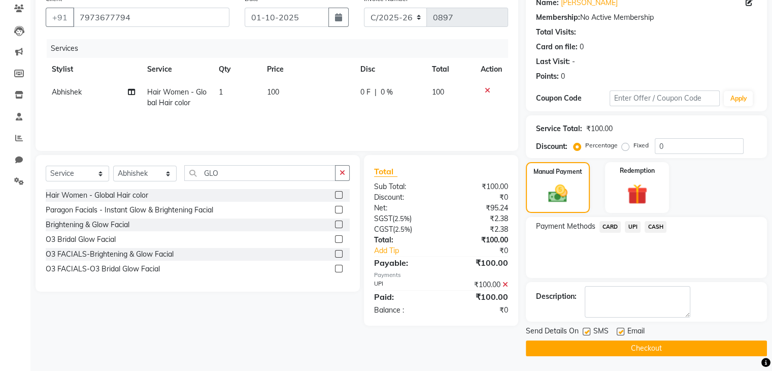
scroll to position [86, 0]
click at [585, 332] on label at bounding box center [587, 332] width 8 height 8
click at [585, 332] on input "checkbox" at bounding box center [586, 332] width 7 height 7
click at [652, 348] on button "Checkout" at bounding box center [646, 349] width 241 height 16
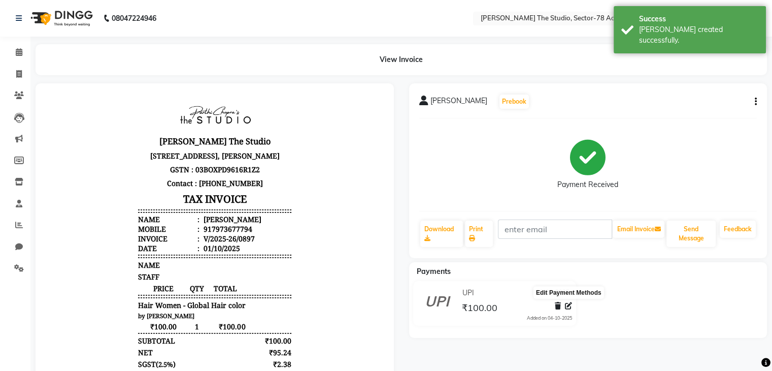
click at [565, 307] on icon at bounding box center [568, 305] width 7 height 7
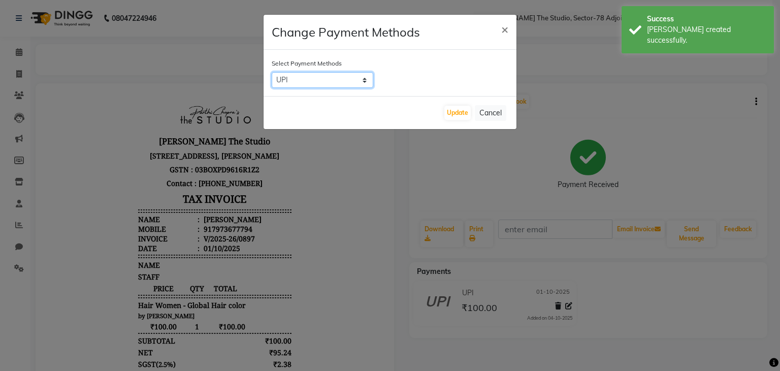
drag, startPoint x: 336, startPoint y: 84, endPoint x: 336, endPoint y: 117, distance: 33.0
click at [336, 117] on div "Change Payment Methods × Select Payment Methods CARD UPI CASH Update Cancel" at bounding box center [390, 71] width 254 height 115
click at [272, 72] on select "CARD UPI CASH" at bounding box center [323, 80] width 102 height 16
click at [461, 108] on button "Update" at bounding box center [457, 113] width 26 height 14
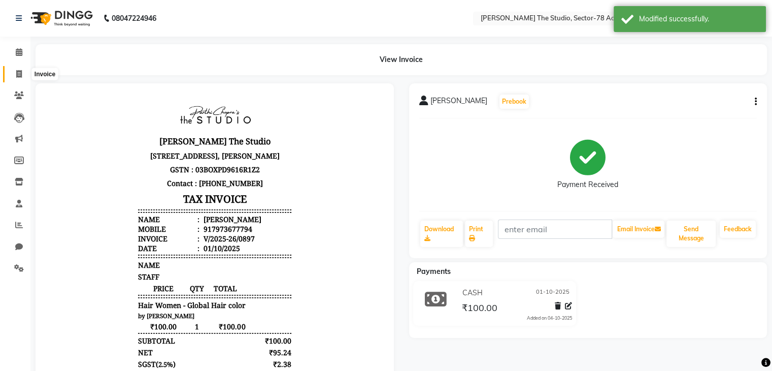
click at [20, 73] on icon at bounding box center [19, 74] width 6 height 8
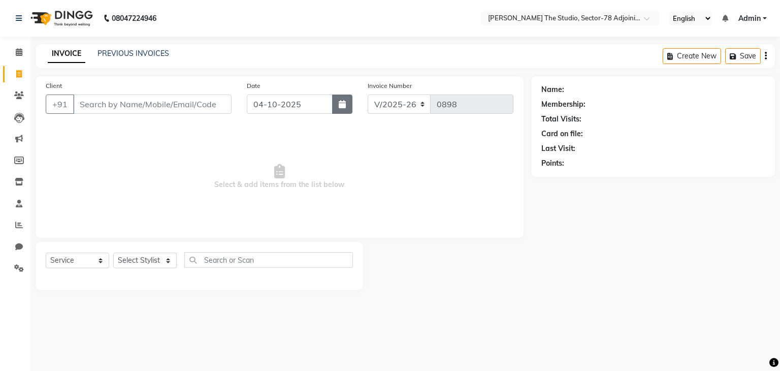
click at [341, 104] on icon "button" at bounding box center [342, 104] width 7 height 8
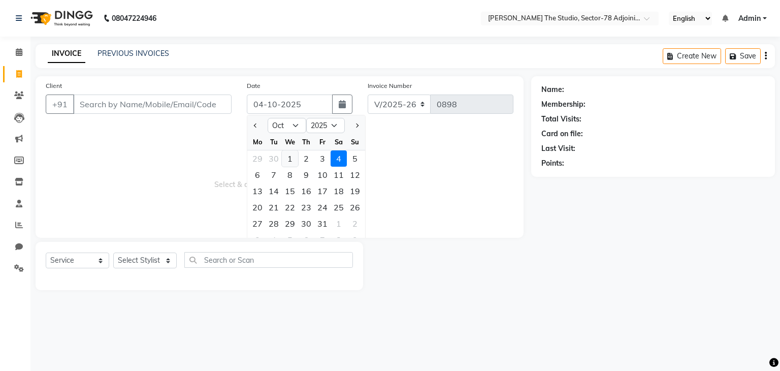
click at [293, 157] on div "1" at bounding box center [290, 158] width 16 height 16
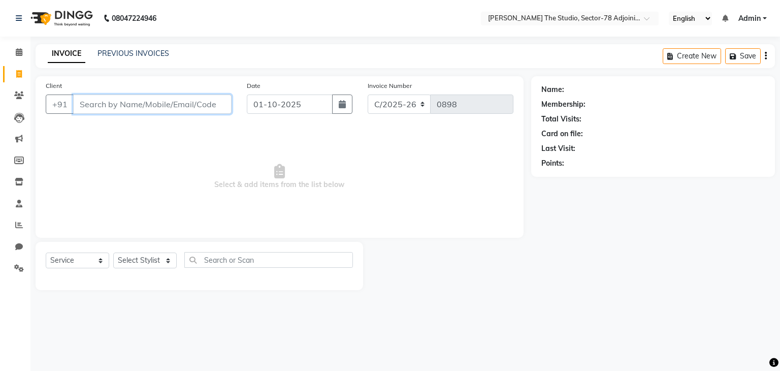
click at [182, 102] on input "Client" at bounding box center [152, 103] width 158 height 19
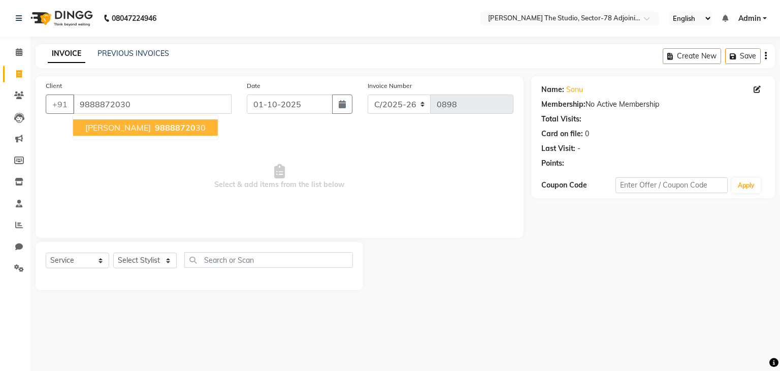
click at [149, 121] on button "[PERSON_NAME] 98888720 30" at bounding box center [145, 127] width 145 height 16
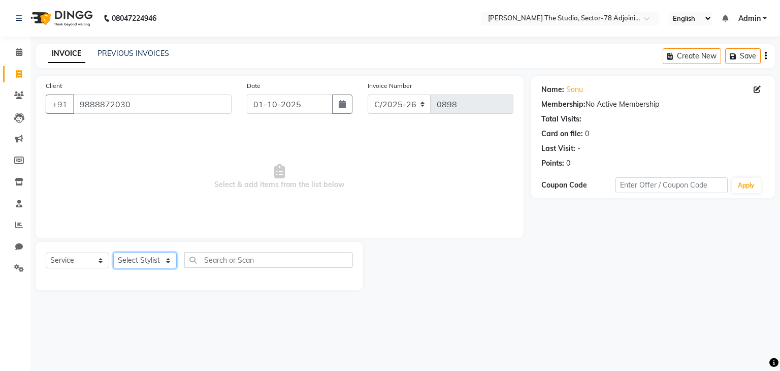
click at [156, 255] on select "Select Stylist [PERSON_NAME](N) [PERSON_NAME] [PERSON_NAME] [PERSON_NAME] Manag…" at bounding box center [144, 260] width 63 height 16
click at [113, 253] on select "Select Stylist [PERSON_NAME](N) [PERSON_NAME] [PERSON_NAME] [PERSON_NAME] Manag…" at bounding box center [144, 260] width 63 height 16
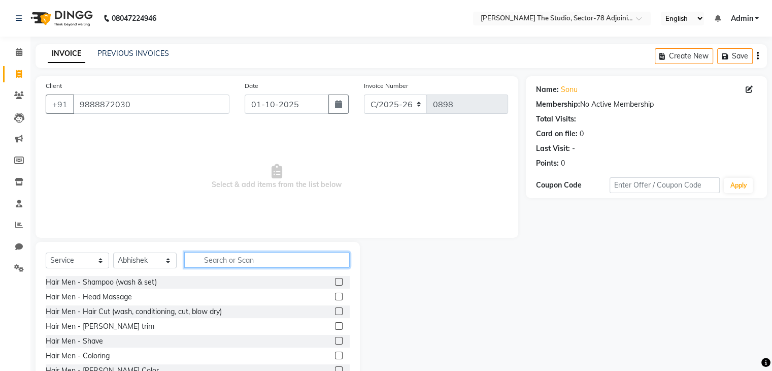
click at [222, 259] on input "text" at bounding box center [267, 260] width 166 height 16
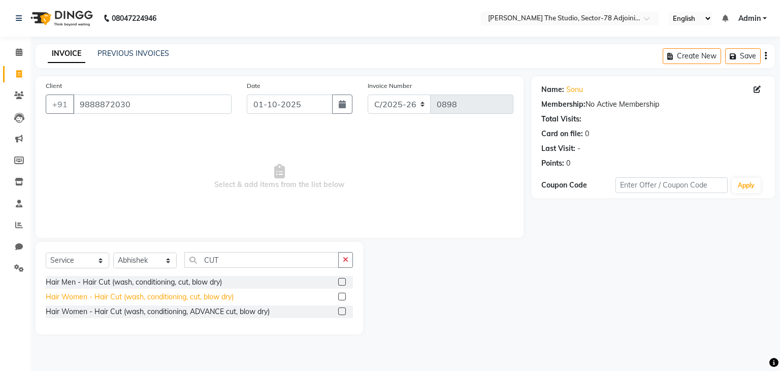
click at [159, 296] on div "Hair Women - Hair Cut (wash, conditioning, cut, blow dry)" at bounding box center [140, 296] width 188 height 11
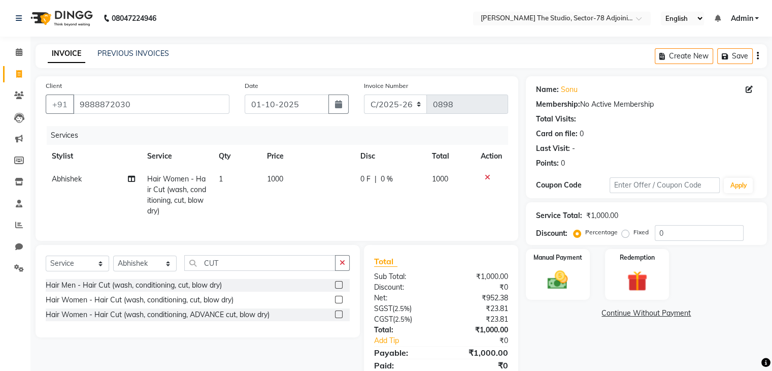
click at [284, 179] on td "1000" at bounding box center [308, 195] width 94 height 55
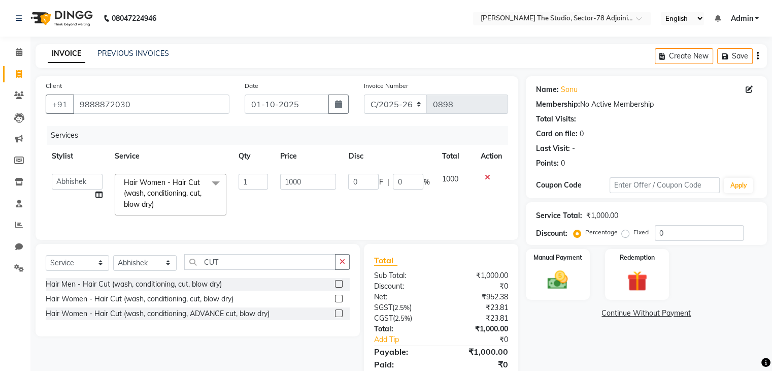
click at [284, 179] on input "1000" at bounding box center [308, 182] width 56 height 16
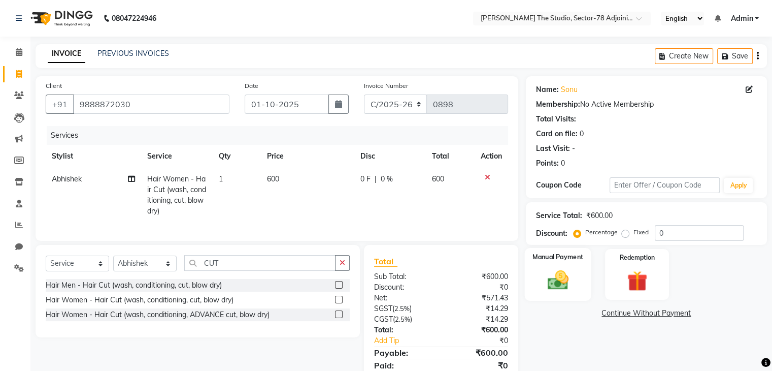
click at [557, 296] on div "Manual Payment" at bounding box center [558, 274] width 67 height 52
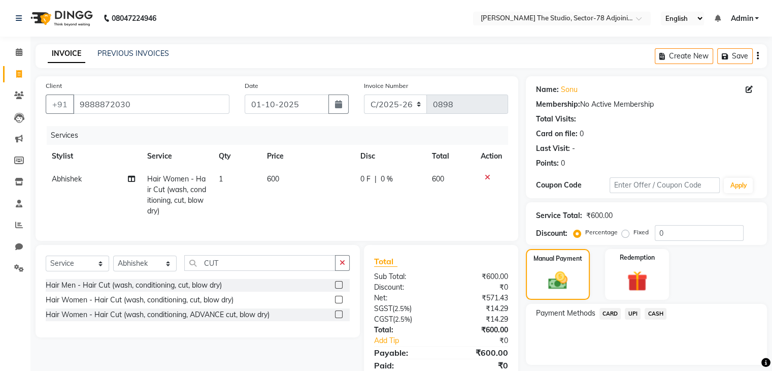
click at [628, 311] on span "UPI" at bounding box center [633, 314] width 16 height 12
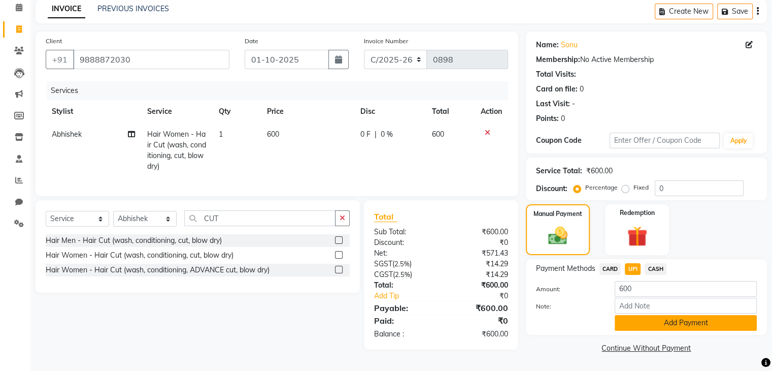
click at [674, 328] on button "Add Payment" at bounding box center [686, 323] width 142 height 16
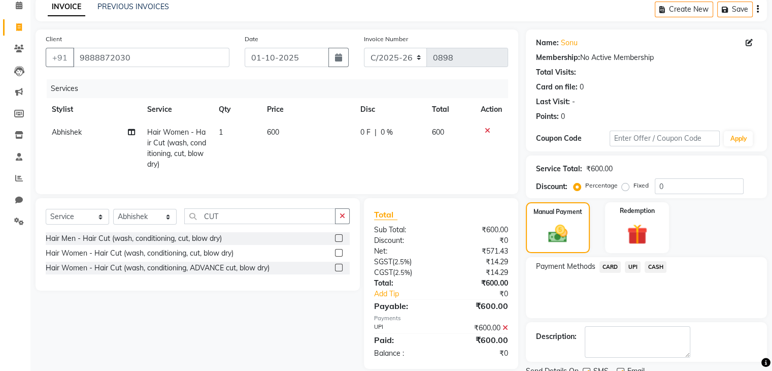
scroll to position [87, 0]
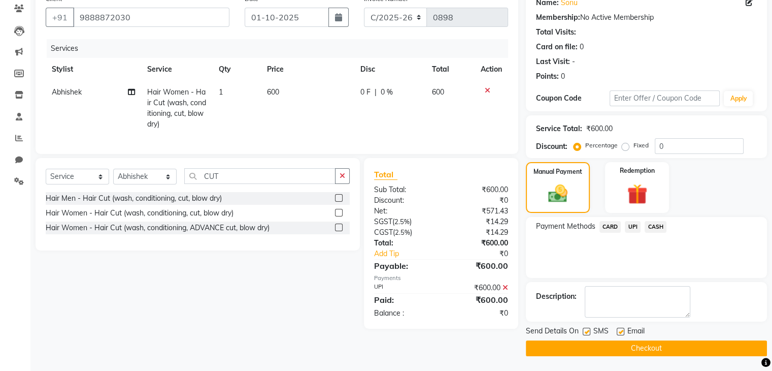
click at [583, 329] on label at bounding box center [587, 332] width 8 height 8
click at [583, 329] on input "checkbox" at bounding box center [586, 332] width 7 height 7
click at [507, 291] on icon at bounding box center [506, 287] width 6 height 7
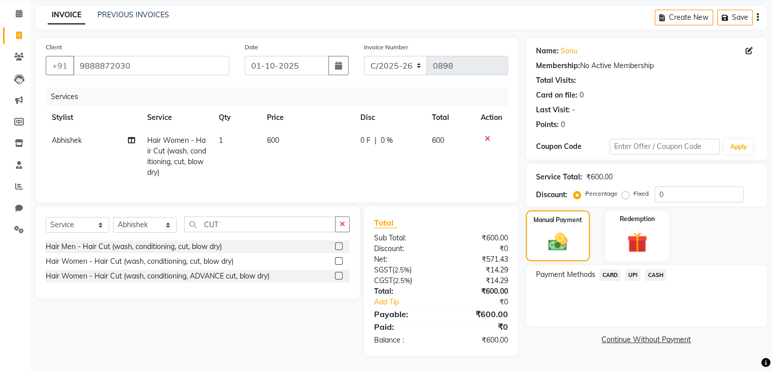
click at [294, 131] on td "600" at bounding box center [308, 156] width 94 height 55
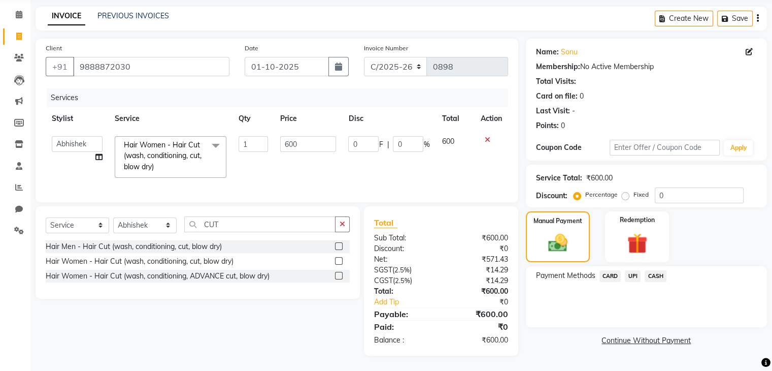
click at [294, 136] on input "600" at bounding box center [308, 144] width 56 height 16
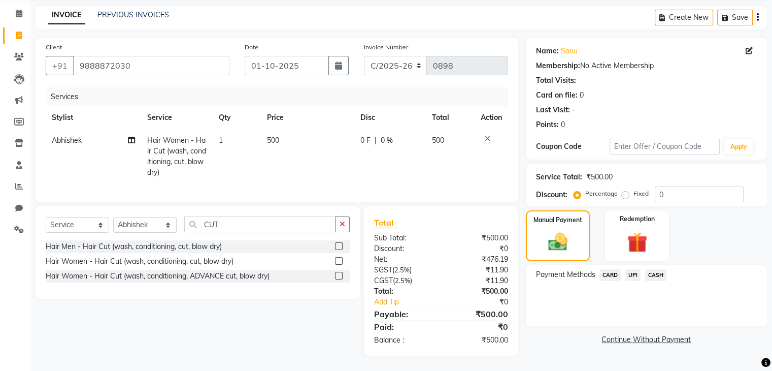
click at [635, 269] on span "UPI" at bounding box center [633, 275] width 16 height 12
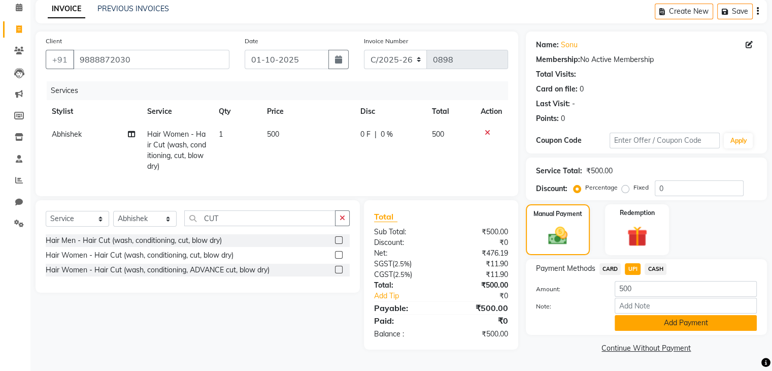
click at [676, 326] on button "Add Payment" at bounding box center [686, 323] width 142 height 16
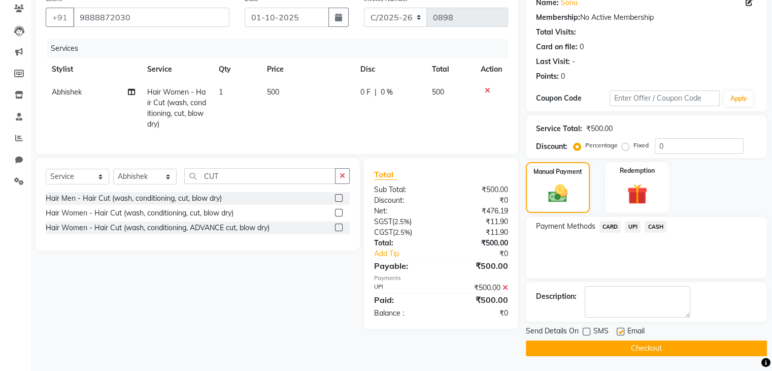
scroll to position [86, 0]
click at [607, 345] on button "Checkout" at bounding box center [646, 349] width 241 height 16
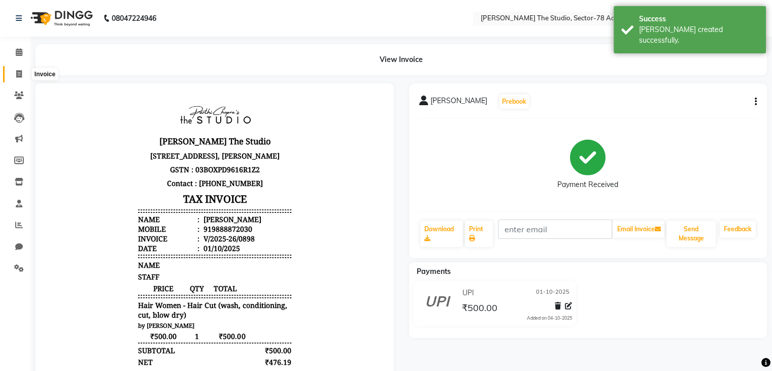
click at [16, 72] on icon at bounding box center [19, 74] width 6 height 8
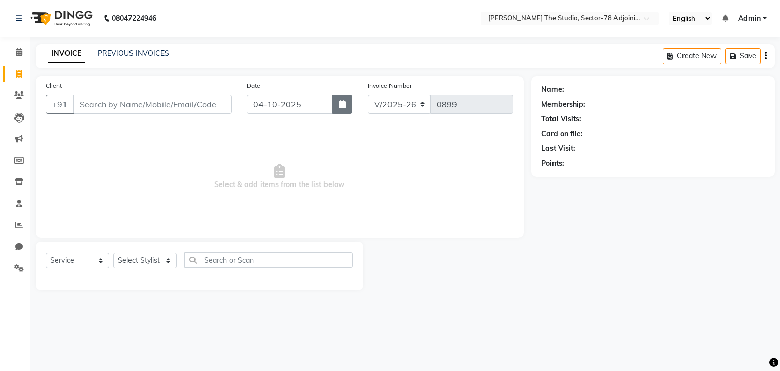
click at [346, 102] on button "button" at bounding box center [342, 103] width 20 height 19
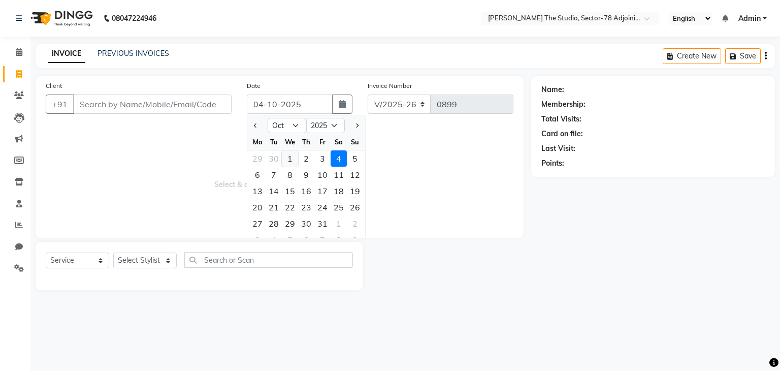
click at [288, 162] on div "1" at bounding box center [290, 158] width 16 height 16
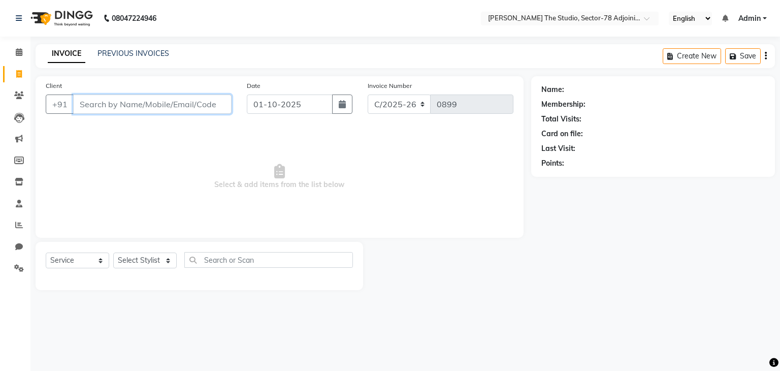
click at [209, 107] on input "Client" at bounding box center [152, 103] width 158 height 19
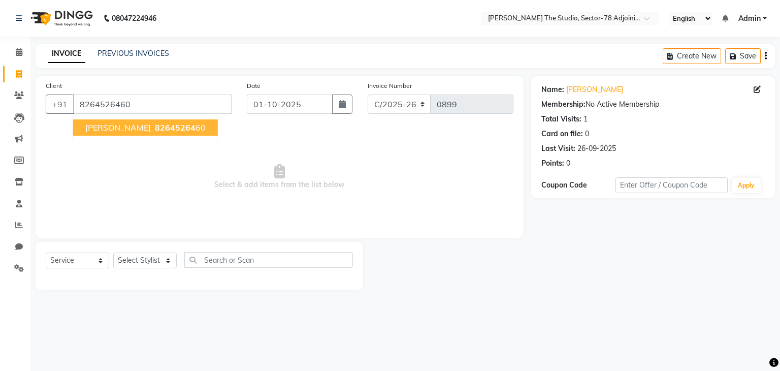
click at [206, 129] on ngb-highlight "82645264 60" at bounding box center [179, 127] width 53 height 10
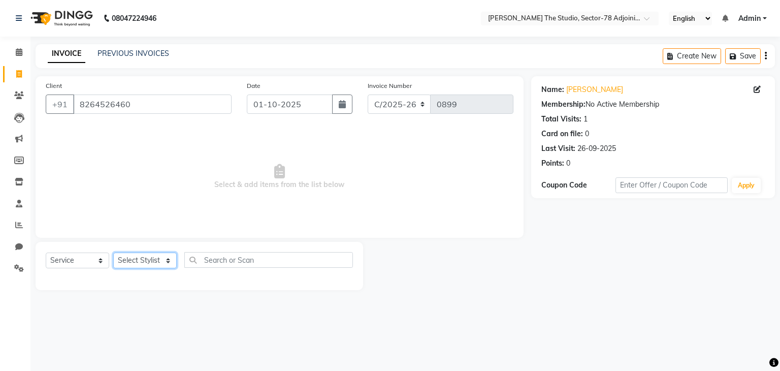
click at [155, 260] on select "Select Stylist [PERSON_NAME](N) [PERSON_NAME] [PERSON_NAME] [PERSON_NAME] Manag…" at bounding box center [144, 260] width 63 height 16
click at [113, 253] on select "Select Stylist [PERSON_NAME](N) [PERSON_NAME] [PERSON_NAME] [PERSON_NAME] Manag…" at bounding box center [144, 260] width 63 height 16
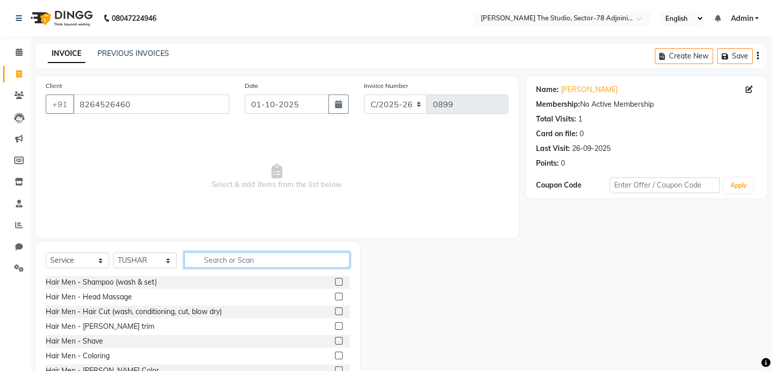
click at [218, 264] on input "text" at bounding box center [267, 260] width 166 height 16
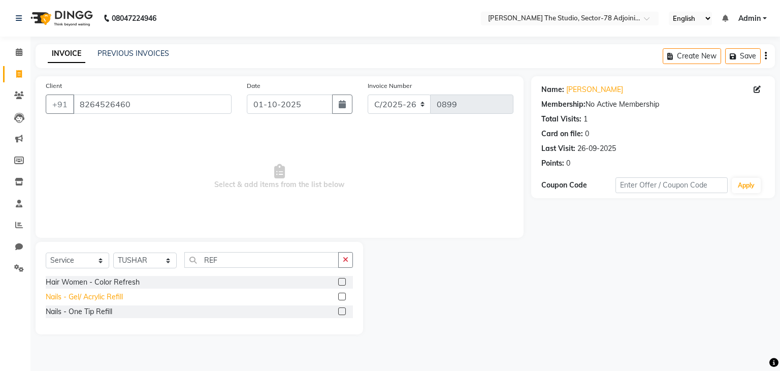
click at [90, 292] on div "Nails - Gel/ Acrylic Refill" at bounding box center [84, 296] width 77 height 11
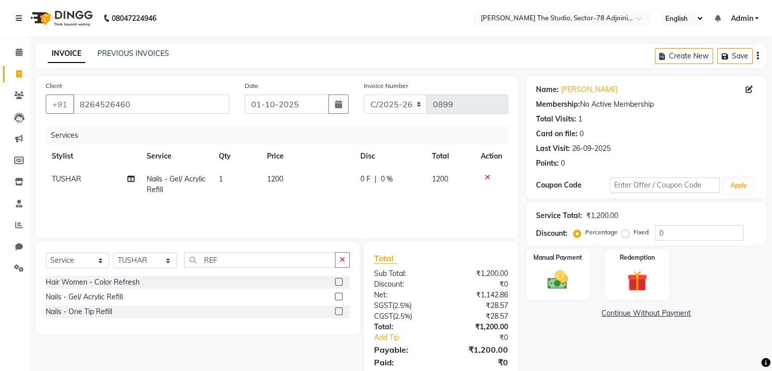
click at [284, 177] on td "1200" at bounding box center [308, 185] width 94 height 34
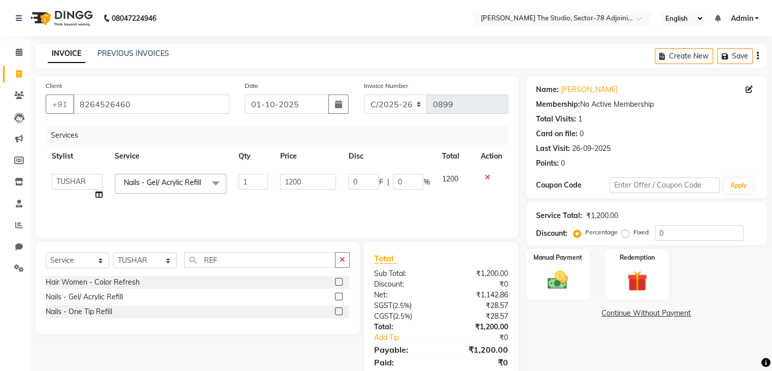
click at [284, 177] on input "1200" at bounding box center [308, 182] width 56 height 16
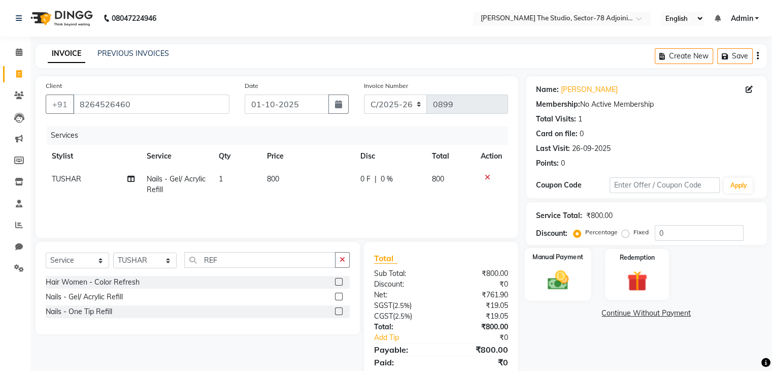
click at [562, 253] on label "Manual Payment" at bounding box center [558, 257] width 51 height 10
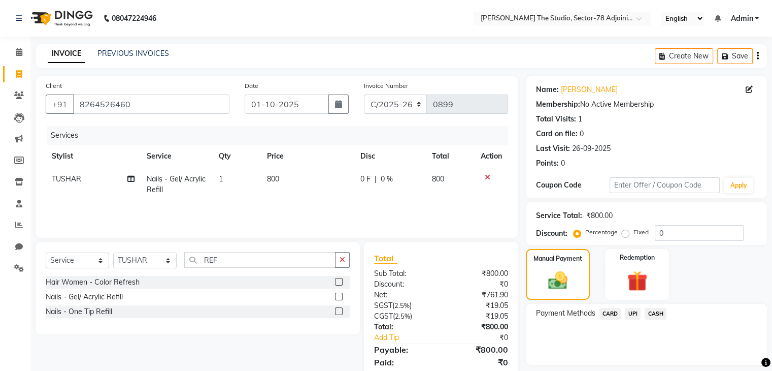
click at [632, 315] on span "UPI" at bounding box center [633, 314] width 16 height 12
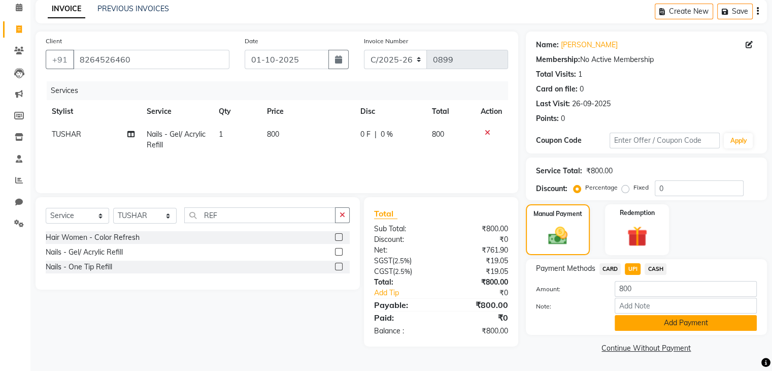
click at [670, 329] on button "Add Payment" at bounding box center [686, 323] width 142 height 16
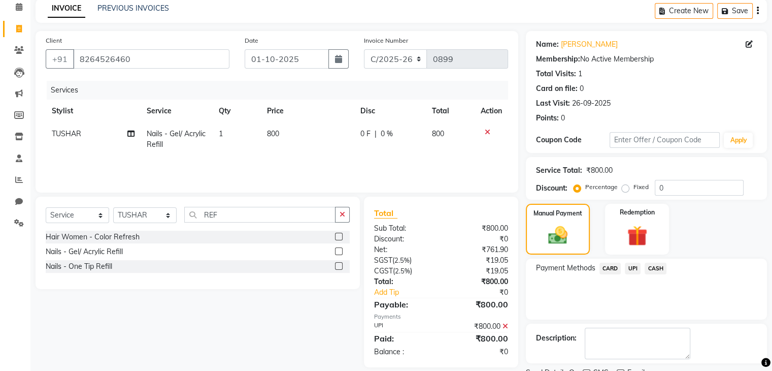
scroll to position [87, 0]
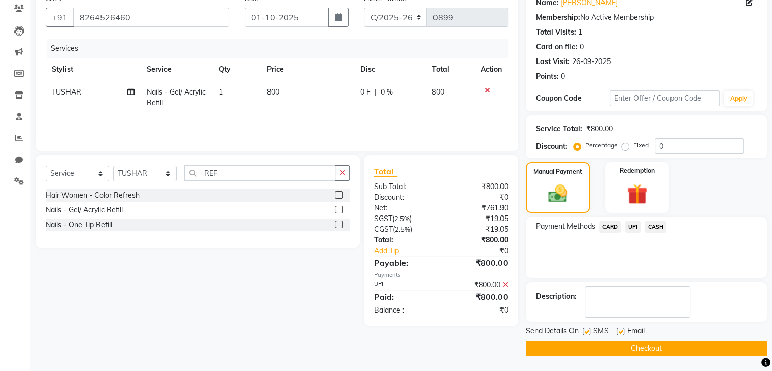
click at [587, 330] on label at bounding box center [587, 332] width 8 height 8
click at [587, 330] on input "checkbox" at bounding box center [586, 332] width 7 height 7
click at [652, 350] on button "Checkout" at bounding box center [646, 348] width 241 height 16
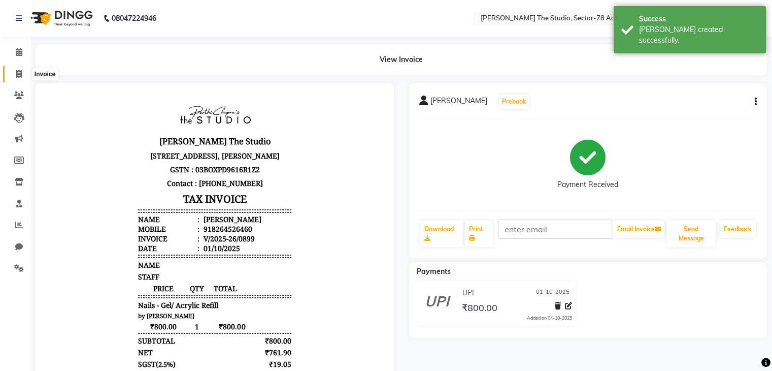
click at [18, 69] on span at bounding box center [19, 75] width 18 height 12
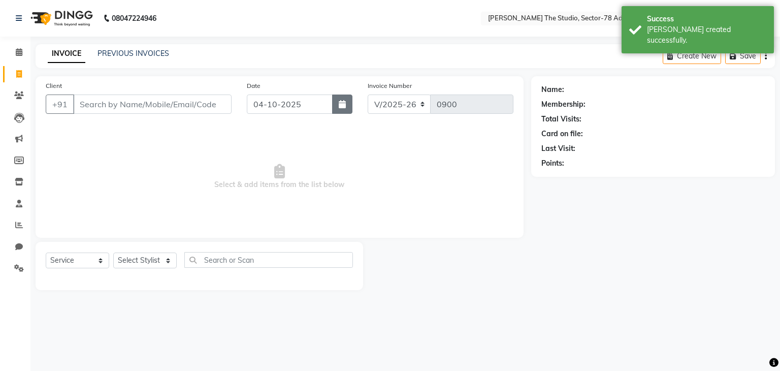
click at [339, 110] on button "button" at bounding box center [342, 103] width 20 height 19
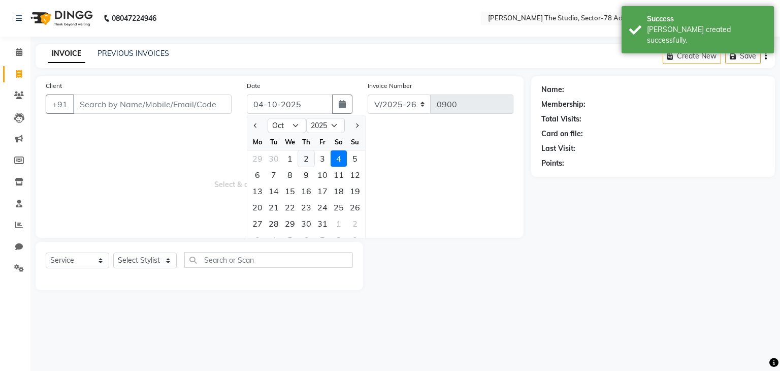
click at [308, 156] on div "2" at bounding box center [306, 158] width 16 height 16
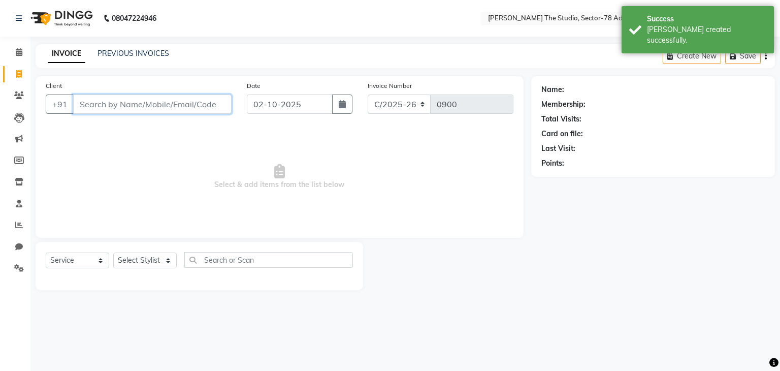
click at [207, 95] on input "Client" at bounding box center [152, 103] width 158 height 19
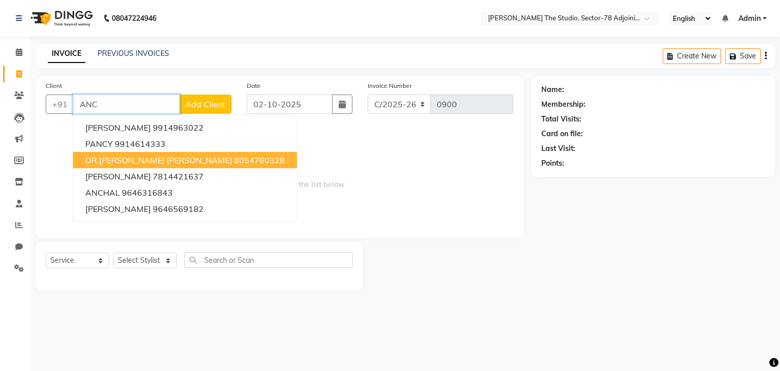
click at [147, 155] on span "DR.[PERSON_NAME] [PERSON_NAME]" at bounding box center [158, 160] width 147 height 10
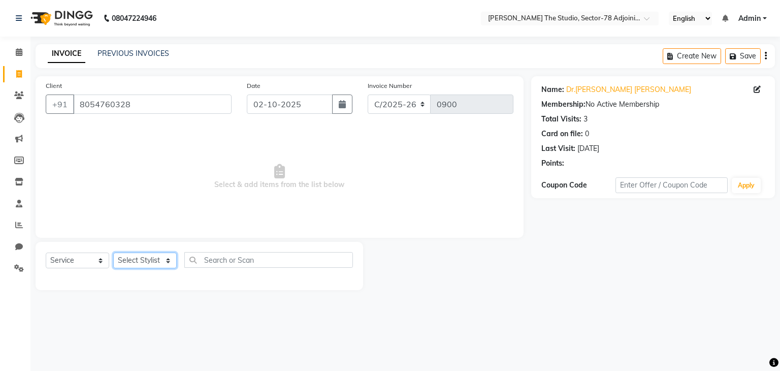
click at [147, 263] on select "Select Stylist [PERSON_NAME](N) [PERSON_NAME] [PERSON_NAME] [PERSON_NAME] Manag…" at bounding box center [144, 260] width 63 height 16
click at [113, 253] on select "Select Stylist [PERSON_NAME](N) [PERSON_NAME] [PERSON_NAME] [PERSON_NAME] Manag…" at bounding box center [144, 260] width 63 height 16
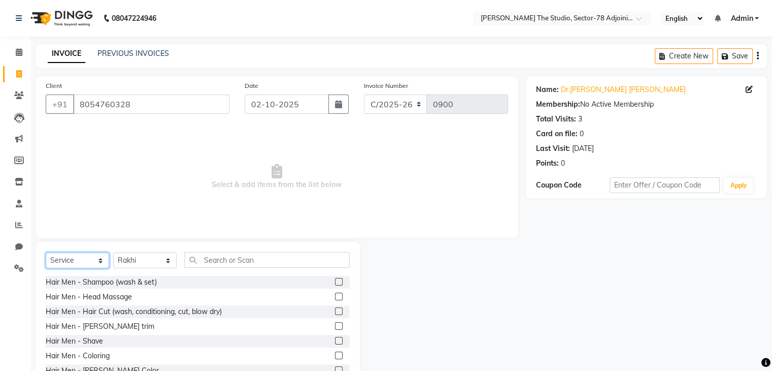
click at [90, 262] on select "Select Service Product Membership Package Voucher Prepaid Gift Card" at bounding box center [77, 260] width 63 height 16
click at [46, 253] on select "Select Service Product Membership Package Voucher Prepaid Gift Card" at bounding box center [77, 260] width 63 height 16
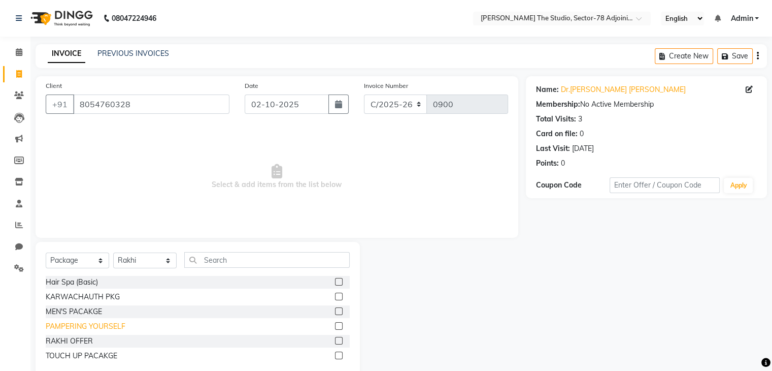
click at [104, 322] on div "PAMPERING YOURSELF" at bounding box center [86, 326] width 80 height 11
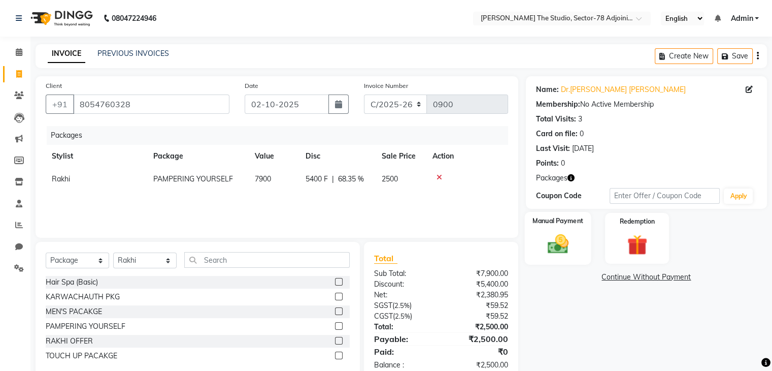
click at [569, 250] on img at bounding box center [558, 244] width 34 height 24
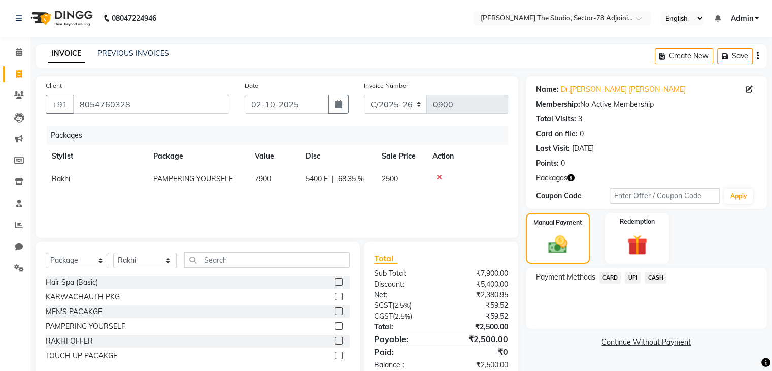
click at [633, 279] on span "UPI" at bounding box center [633, 278] width 16 height 12
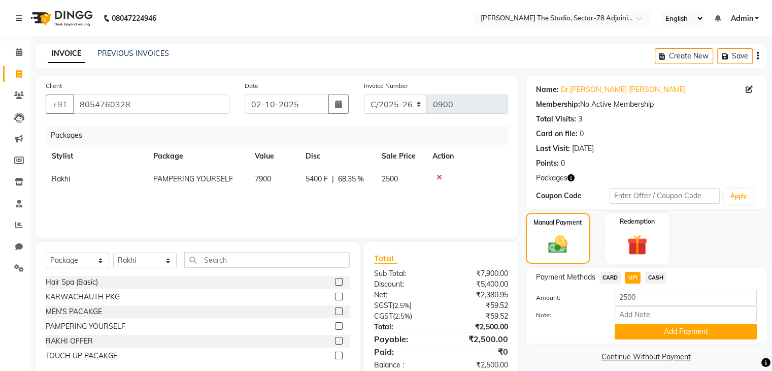
scroll to position [25, 0]
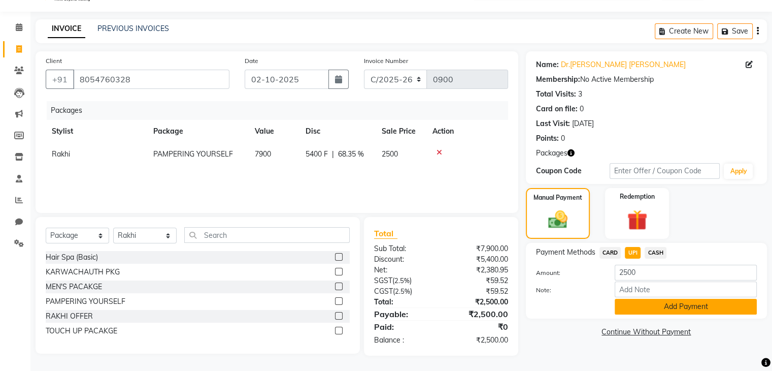
click at [657, 302] on button "Add Payment" at bounding box center [686, 307] width 142 height 16
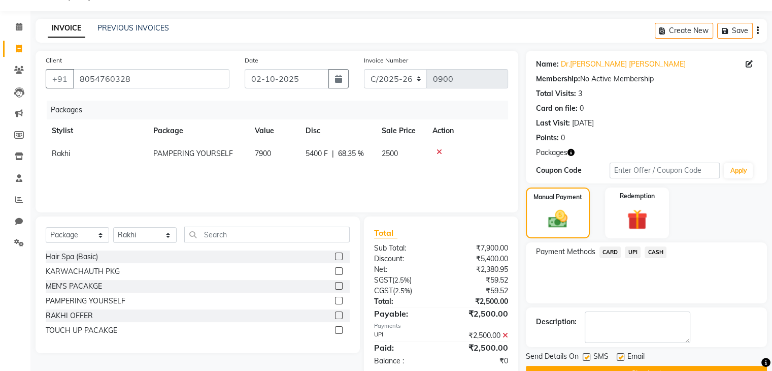
scroll to position [51, 0]
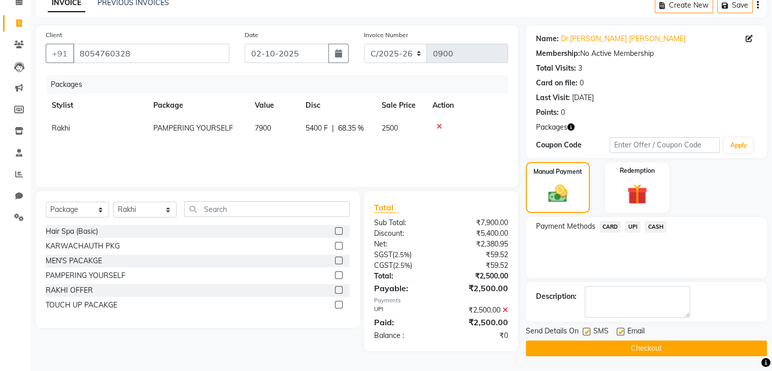
click at [589, 329] on label at bounding box center [587, 332] width 8 height 8
click at [589, 329] on input "checkbox" at bounding box center [586, 332] width 7 height 7
click at [636, 344] on button "Checkout" at bounding box center [646, 348] width 241 height 16
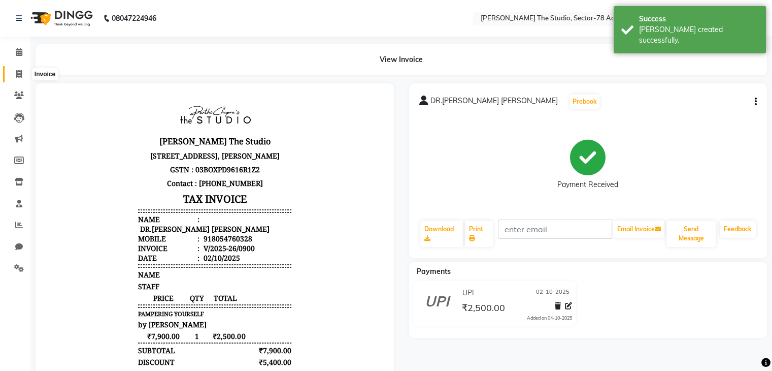
click at [14, 70] on span at bounding box center [19, 75] width 18 height 12
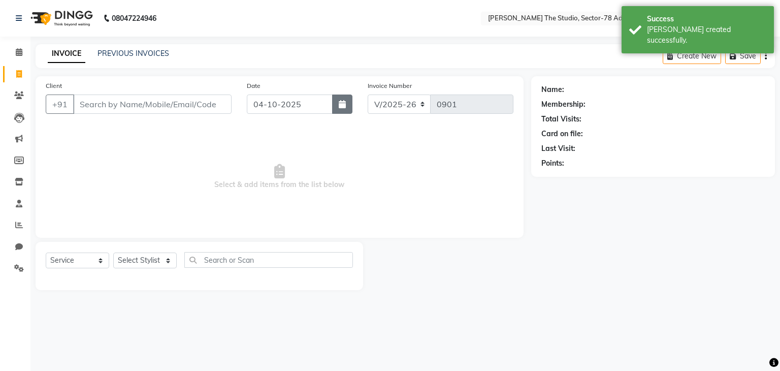
click at [336, 108] on button "button" at bounding box center [342, 103] width 20 height 19
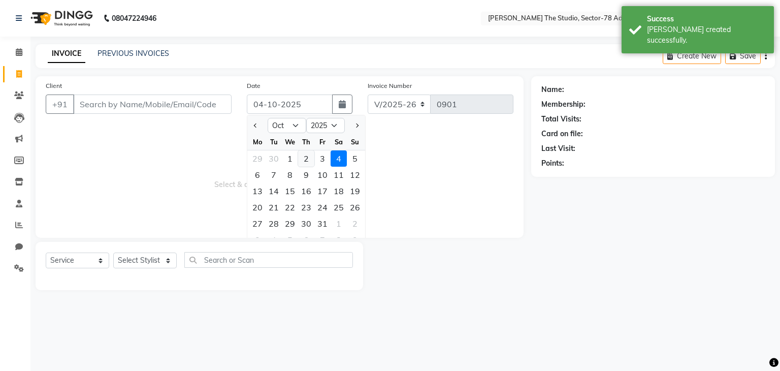
click at [306, 153] on div "2" at bounding box center [306, 158] width 16 height 16
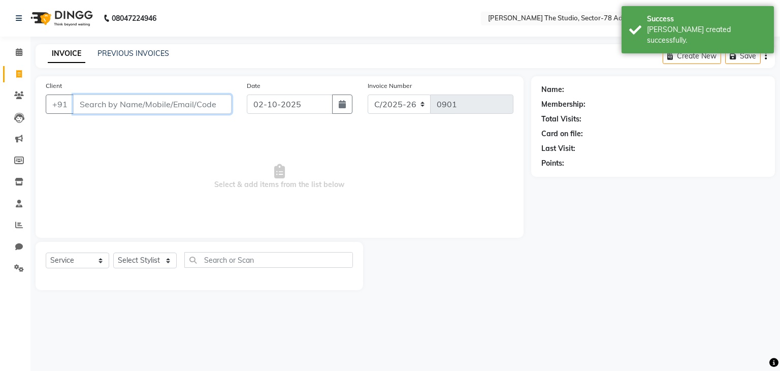
click at [170, 110] on input "Client" at bounding box center [152, 103] width 158 height 19
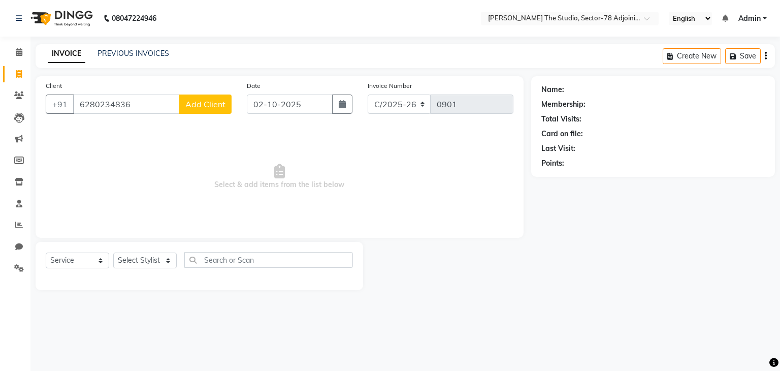
click at [189, 100] on span "Add Client" at bounding box center [205, 104] width 40 height 10
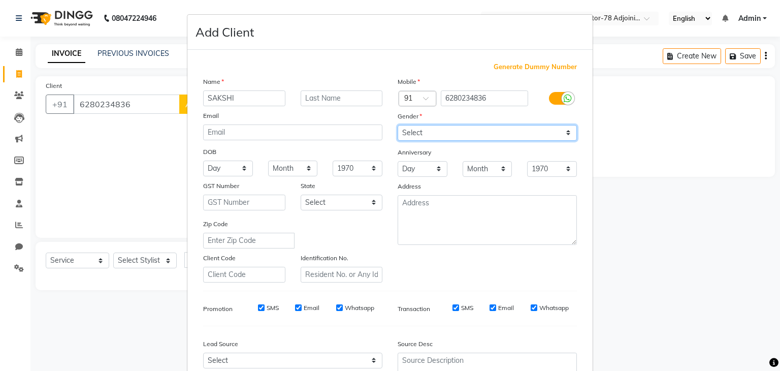
click at [498, 135] on select "Select [DEMOGRAPHIC_DATA] [DEMOGRAPHIC_DATA] Other Prefer Not To Say" at bounding box center [487, 133] width 179 height 16
click at [398, 125] on select "Select [DEMOGRAPHIC_DATA] [DEMOGRAPHIC_DATA] Other Prefer Not To Say" at bounding box center [487, 133] width 179 height 16
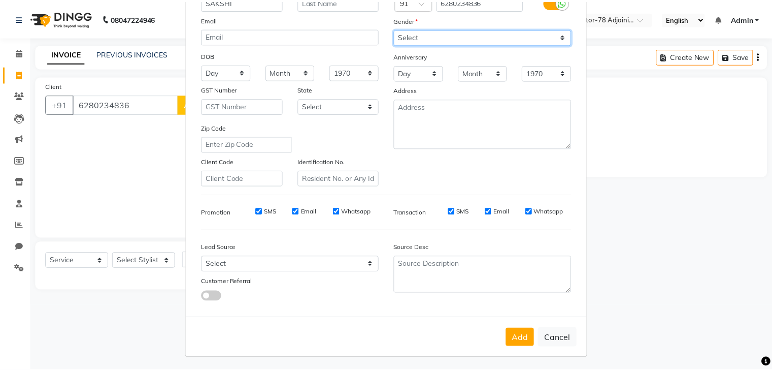
scroll to position [103, 0]
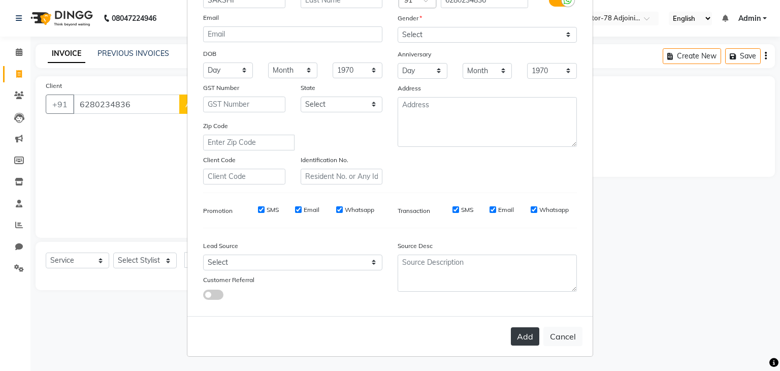
click at [527, 333] on button "Add" at bounding box center [525, 336] width 28 height 18
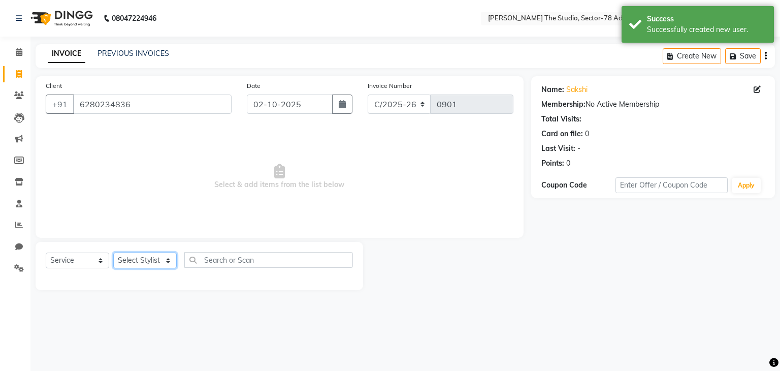
click at [143, 258] on select "Select Stylist [PERSON_NAME](N) [PERSON_NAME] [PERSON_NAME] [PERSON_NAME] Manag…" at bounding box center [144, 260] width 63 height 16
click at [113, 253] on select "Select Stylist [PERSON_NAME](N) [PERSON_NAME] [PERSON_NAME] [PERSON_NAME] Manag…" at bounding box center [144, 260] width 63 height 16
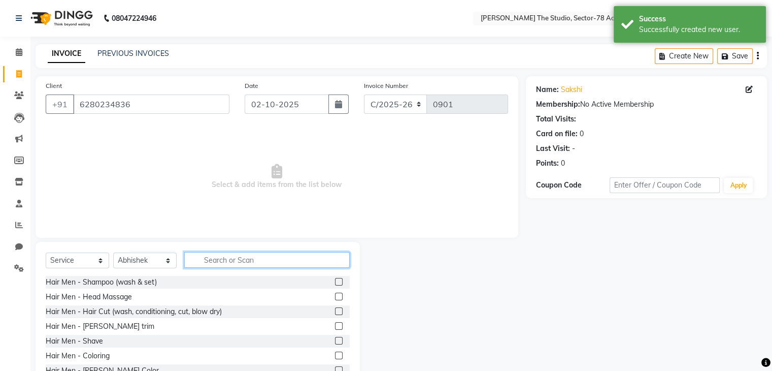
click at [225, 255] on input "text" at bounding box center [267, 260] width 166 height 16
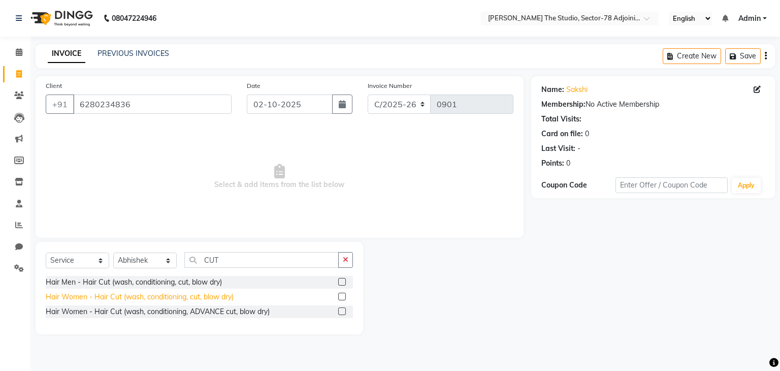
click at [171, 296] on div "Hair Women - Hair Cut (wash, conditioning, cut, blow dry)" at bounding box center [140, 296] width 188 height 11
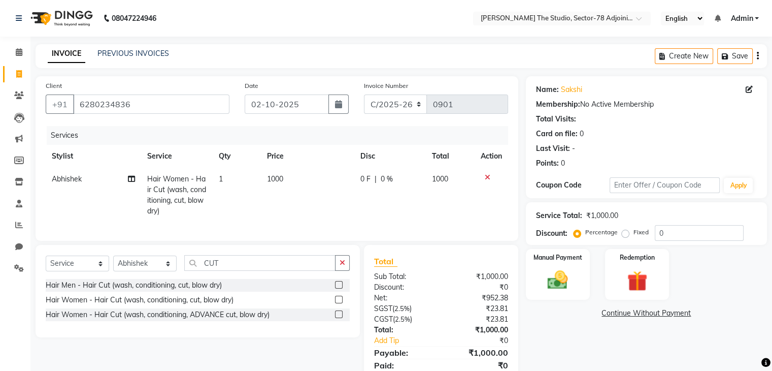
click at [286, 175] on td "1000" at bounding box center [308, 195] width 94 height 55
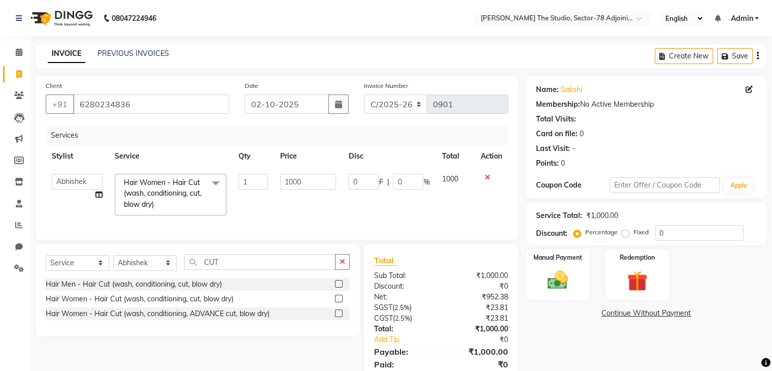
click at [286, 175] on input "1000" at bounding box center [308, 182] width 56 height 16
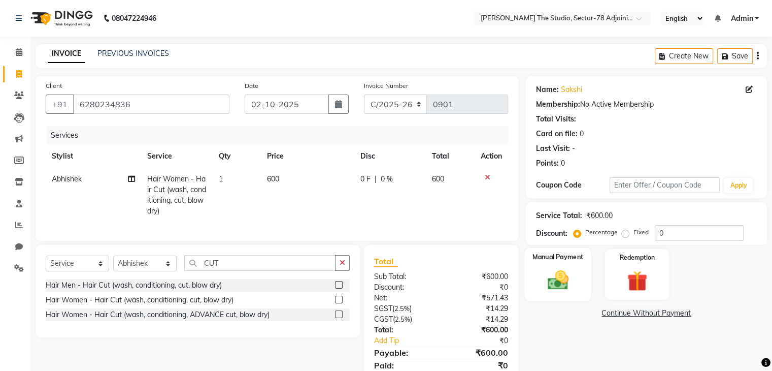
click at [579, 269] on div "Manual Payment" at bounding box center [558, 274] width 67 height 52
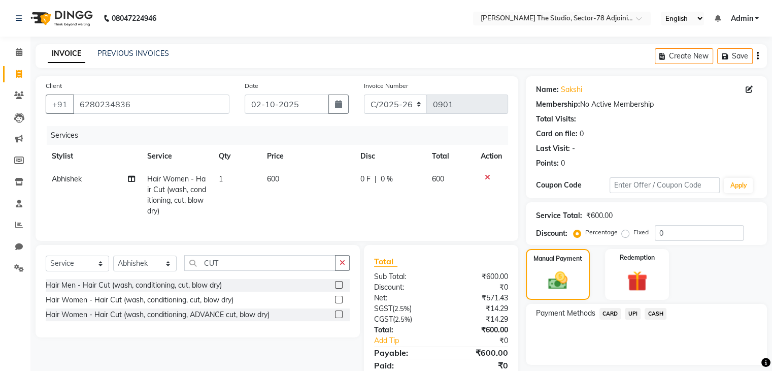
click at [626, 312] on span "UPI" at bounding box center [633, 314] width 16 height 12
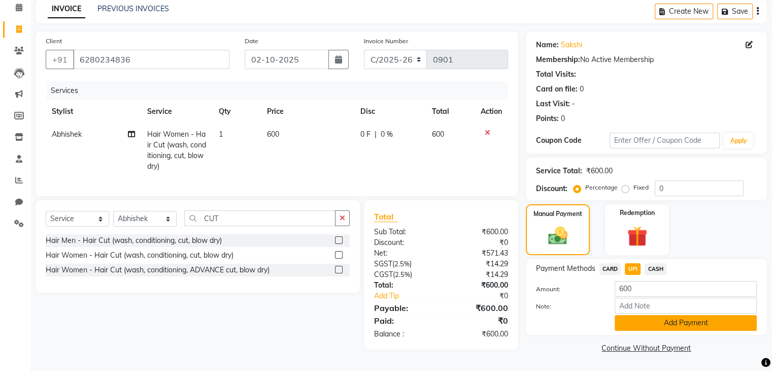
click at [652, 324] on button "Add Payment" at bounding box center [686, 323] width 142 height 16
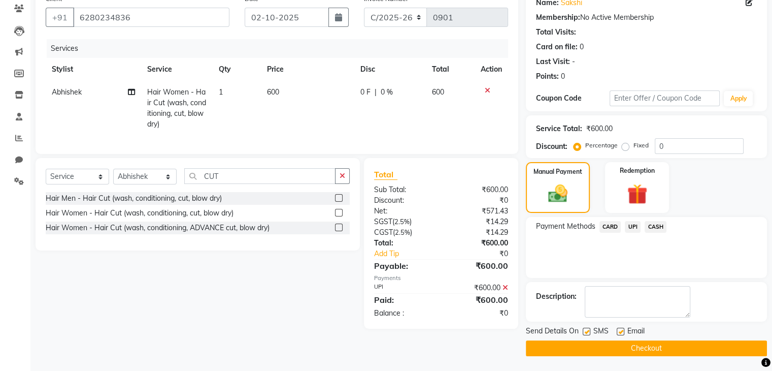
click at [588, 332] on label at bounding box center [587, 332] width 8 height 8
click at [588, 332] on input "checkbox" at bounding box center [586, 332] width 7 height 7
click at [638, 344] on button "Checkout" at bounding box center [646, 348] width 241 height 16
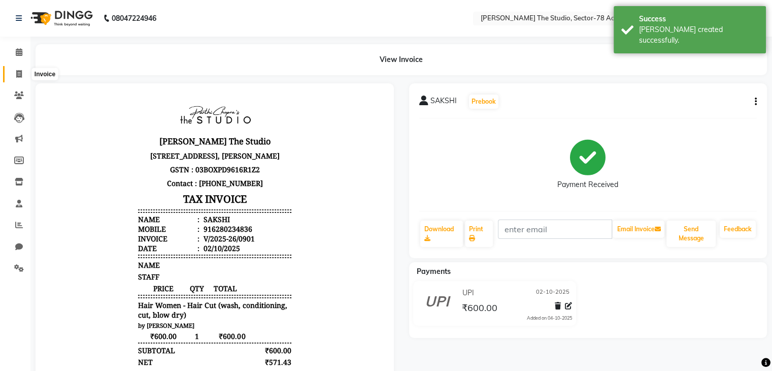
click at [15, 70] on span at bounding box center [19, 75] width 18 height 12
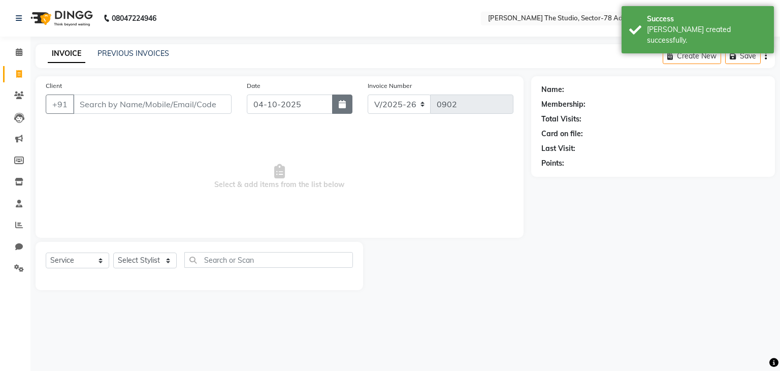
click at [345, 101] on icon "button" at bounding box center [342, 104] width 7 height 8
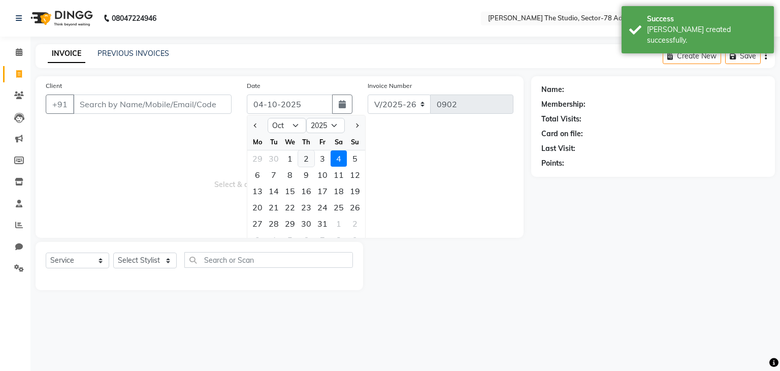
click at [305, 152] on div "2" at bounding box center [306, 158] width 16 height 16
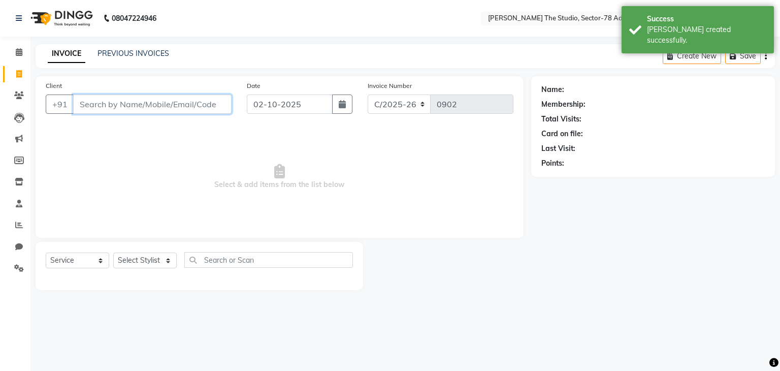
click at [220, 106] on input "Client" at bounding box center [152, 103] width 158 height 19
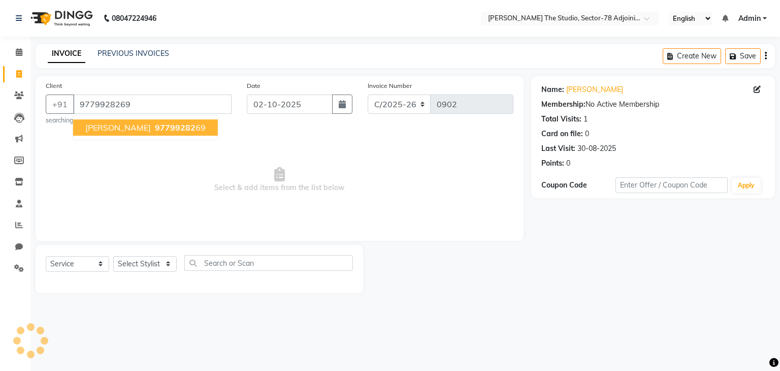
click at [155, 133] on span "97799282" at bounding box center [175, 127] width 41 height 10
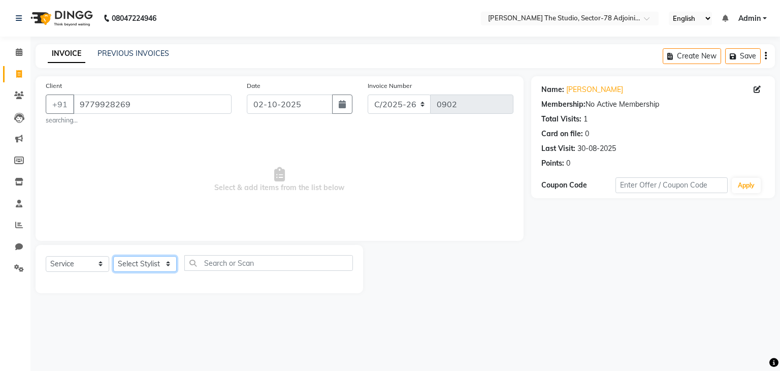
click at [150, 258] on select "Select Stylist [PERSON_NAME](N) [PERSON_NAME] [PERSON_NAME] [PERSON_NAME] Manag…" at bounding box center [144, 264] width 63 height 16
click at [113, 256] on select "Select Stylist [PERSON_NAME](N) [PERSON_NAME] [PERSON_NAME] [PERSON_NAME] Manag…" at bounding box center [144, 264] width 63 height 16
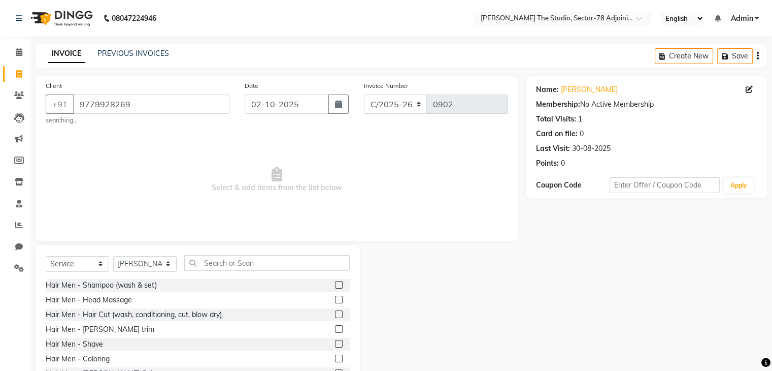
click at [209, 271] on div "Select Service Product Membership Package Voucher Prepaid Gift Card Select Styl…" at bounding box center [198, 267] width 304 height 24
click at [216, 258] on input "text" at bounding box center [267, 263] width 166 height 16
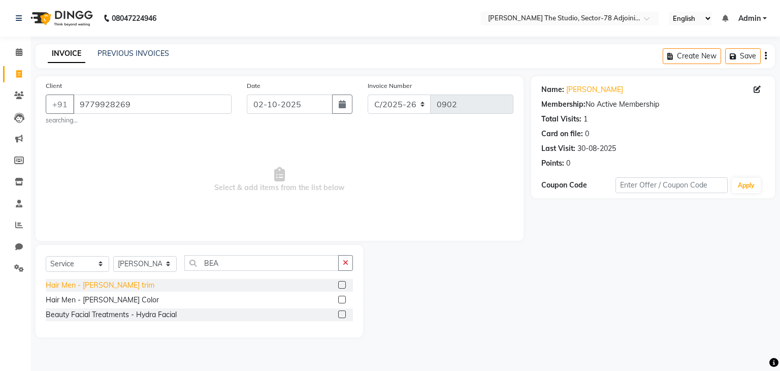
click at [103, 285] on div "Hair Men - [PERSON_NAME] trim" at bounding box center [100, 285] width 109 height 11
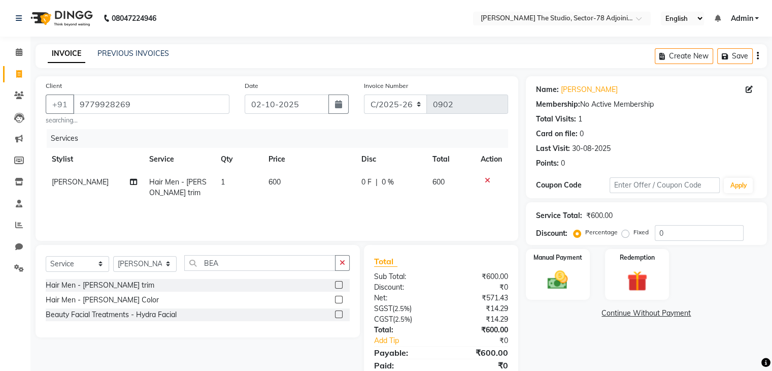
click at [283, 185] on td "600" at bounding box center [309, 188] width 93 height 34
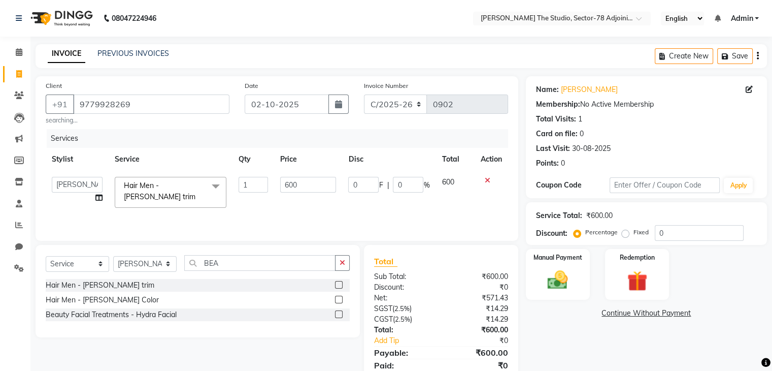
click at [283, 185] on input "600" at bounding box center [308, 185] width 56 height 16
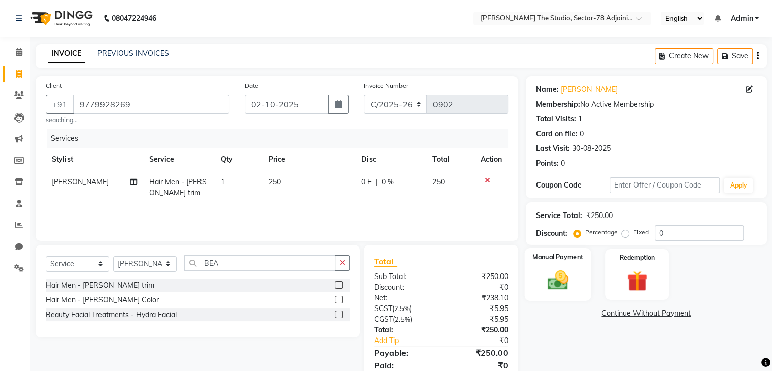
click at [581, 276] on div "Manual Payment" at bounding box center [558, 274] width 67 height 52
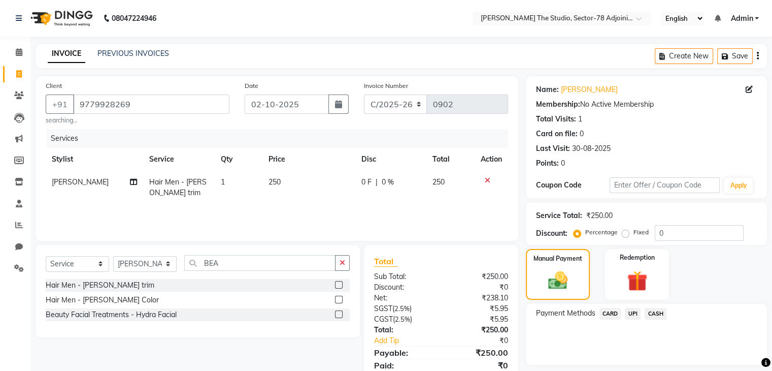
click at [630, 312] on span "UPI" at bounding box center [633, 314] width 16 height 12
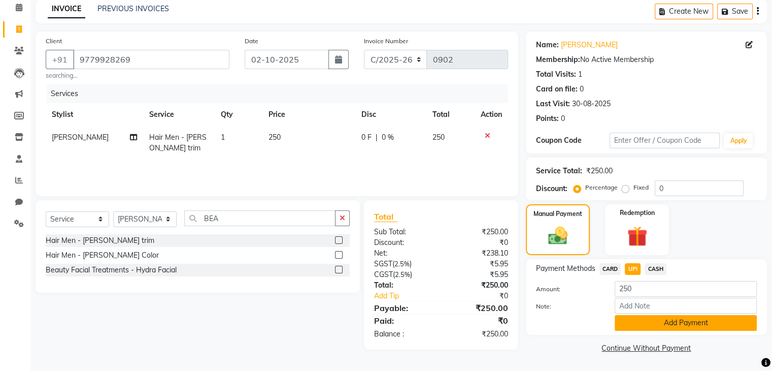
click at [647, 315] on button "Add Payment" at bounding box center [686, 323] width 142 height 16
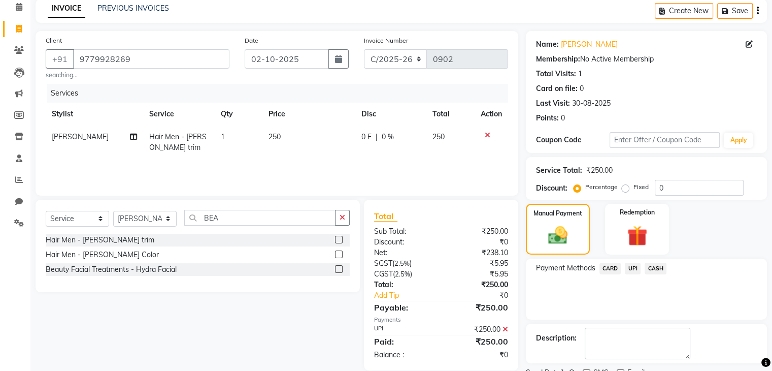
scroll to position [87, 0]
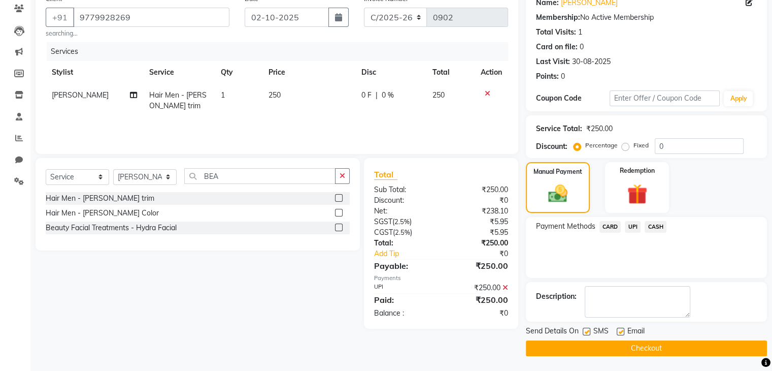
click at [585, 331] on label at bounding box center [587, 332] width 8 height 8
click at [585, 331] on input "checkbox" at bounding box center [586, 332] width 7 height 7
click at [634, 350] on button "Checkout" at bounding box center [646, 348] width 241 height 16
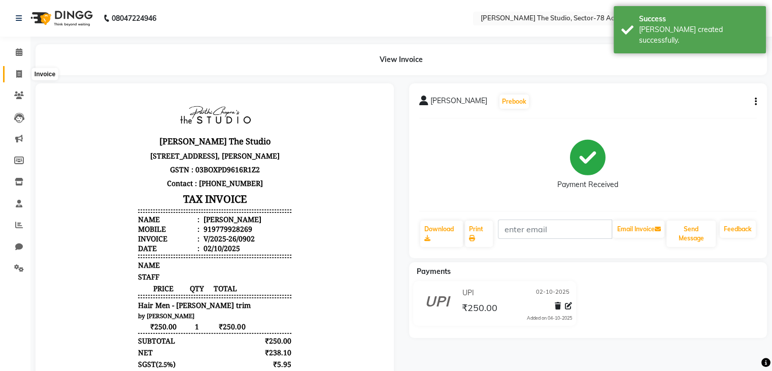
click at [18, 75] on icon at bounding box center [19, 74] width 6 height 8
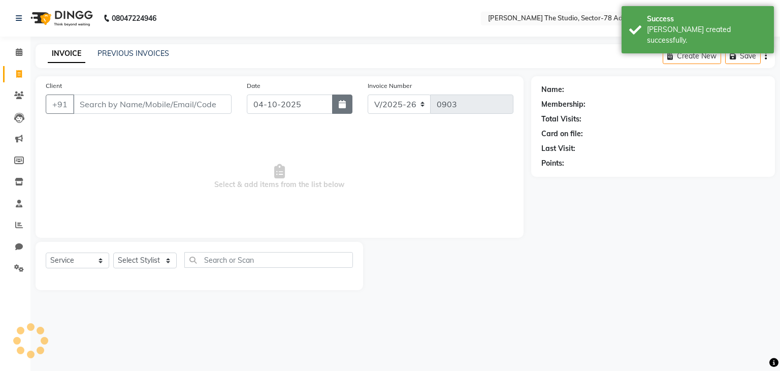
click at [343, 103] on icon "button" at bounding box center [342, 104] width 7 height 8
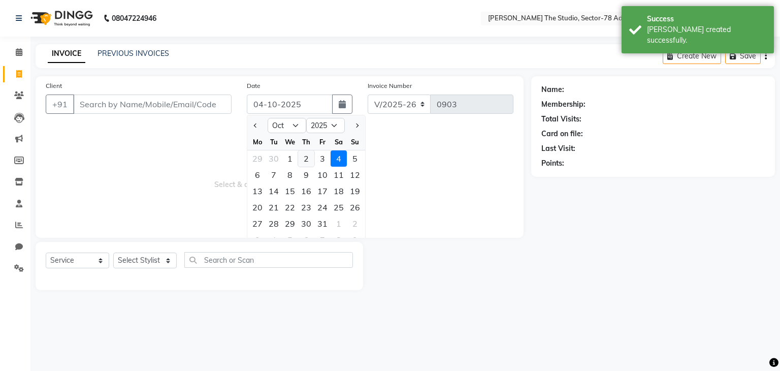
click at [305, 162] on div "2" at bounding box center [306, 158] width 16 height 16
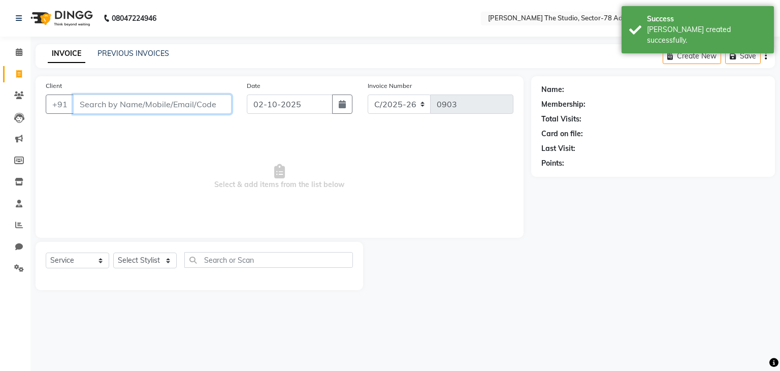
click at [174, 100] on input "Client" at bounding box center [152, 103] width 158 height 19
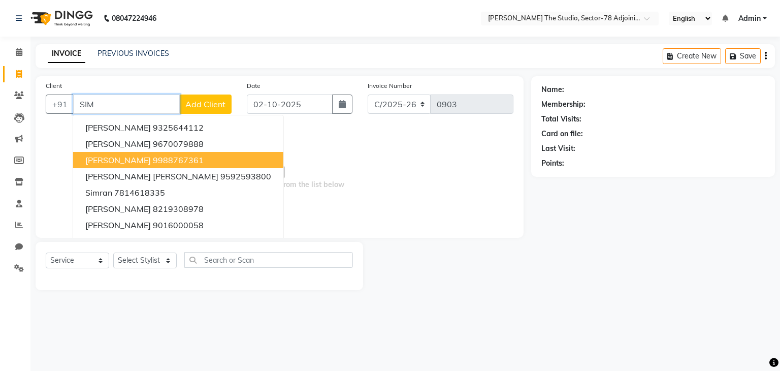
click at [116, 159] on span "[PERSON_NAME]" at bounding box center [118, 160] width 66 height 10
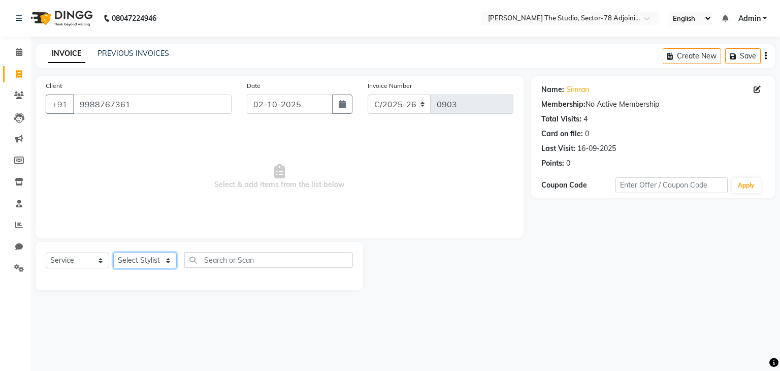
click at [141, 257] on select "Select Stylist [PERSON_NAME](N) [PERSON_NAME] [PERSON_NAME] [PERSON_NAME] Manag…" at bounding box center [144, 260] width 63 height 16
click at [113, 253] on select "Select Stylist [PERSON_NAME](N) [PERSON_NAME] [PERSON_NAME] [PERSON_NAME] Manag…" at bounding box center [144, 260] width 63 height 16
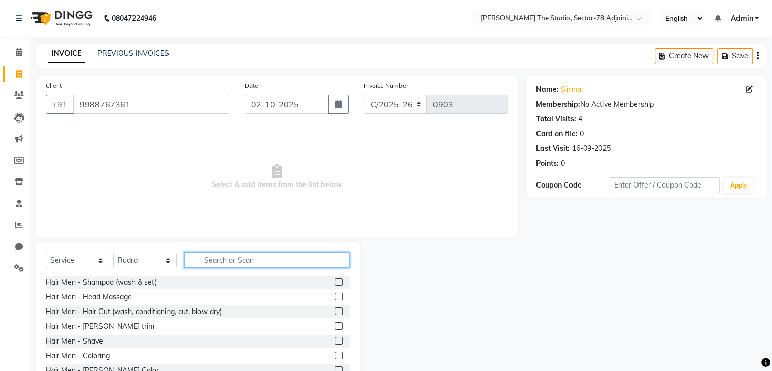
click at [224, 263] on input "text" at bounding box center [267, 260] width 166 height 16
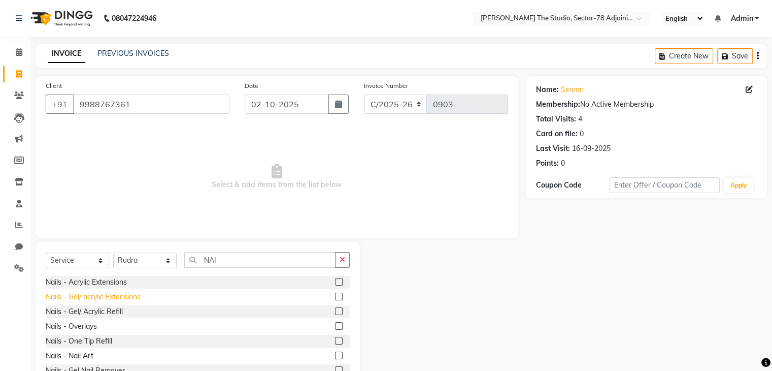
click at [88, 297] on div "Nails - Gel/ acrylic Extensions" at bounding box center [93, 296] width 95 height 11
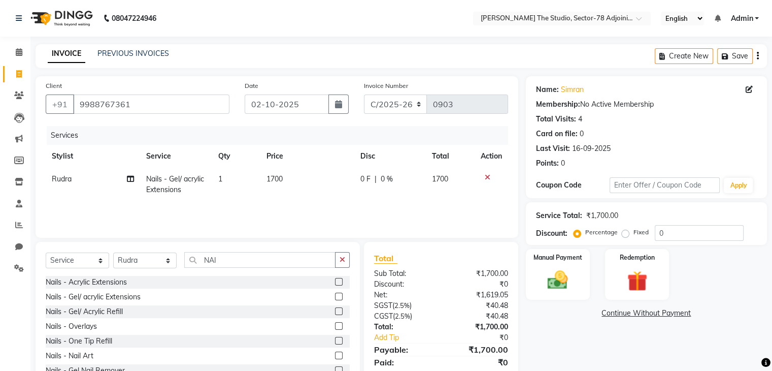
click at [300, 178] on td "1700" at bounding box center [307, 185] width 94 height 34
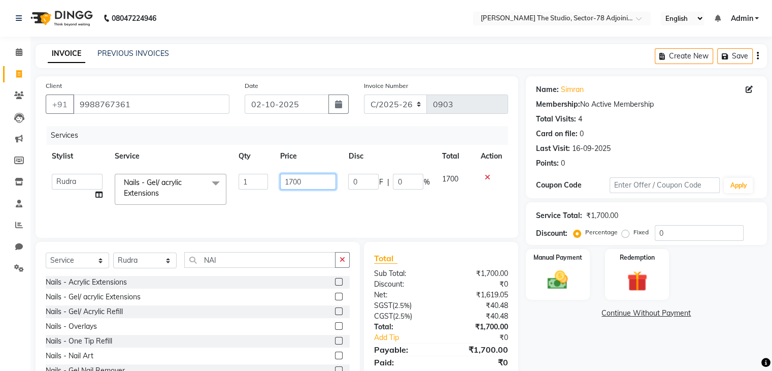
click at [300, 178] on input "1700" at bounding box center [308, 182] width 56 height 16
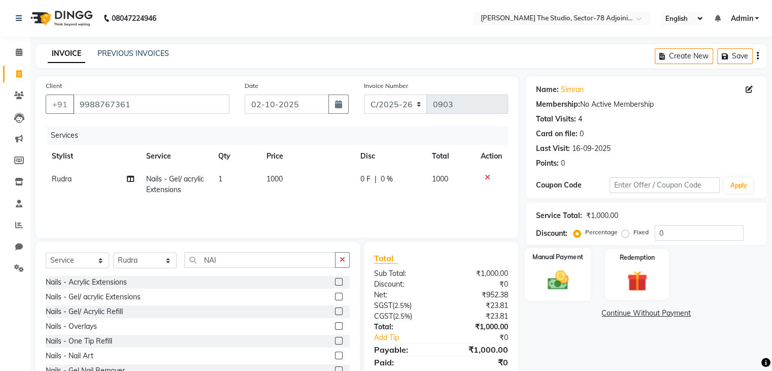
click at [548, 273] on img at bounding box center [558, 280] width 34 height 24
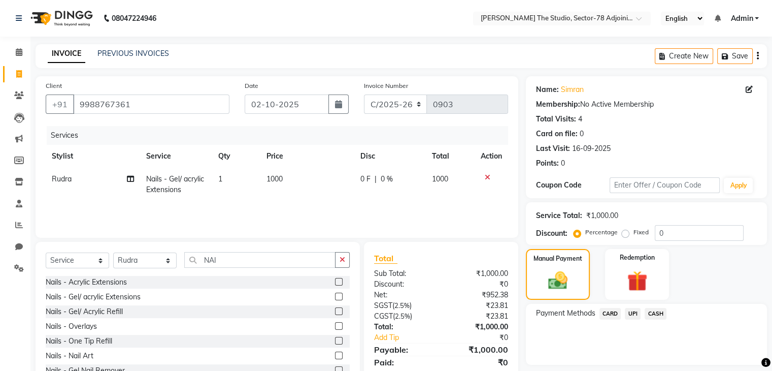
click at [629, 313] on span "UPI" at bounding box center [633, 314] width 16 height 12
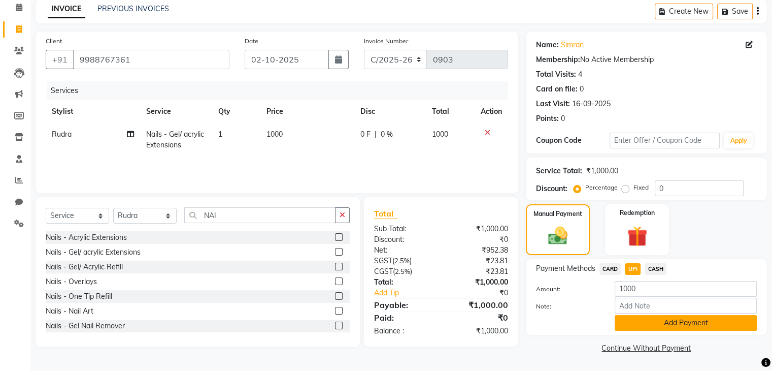
click at [663, 325] on button "Add Payment" at bounding box center [686, 323] width 142 height 16
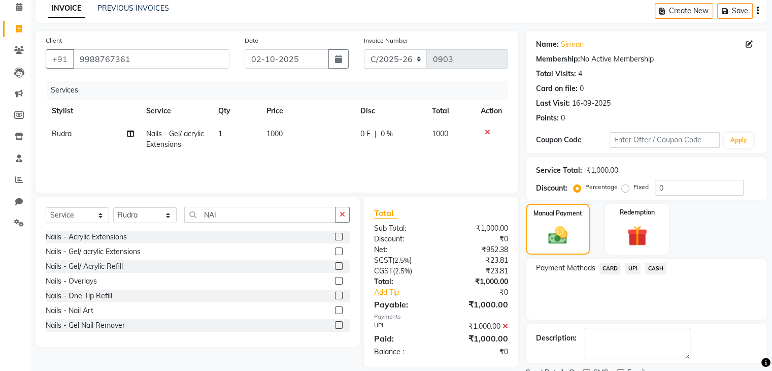
scroll to position [87, 0]
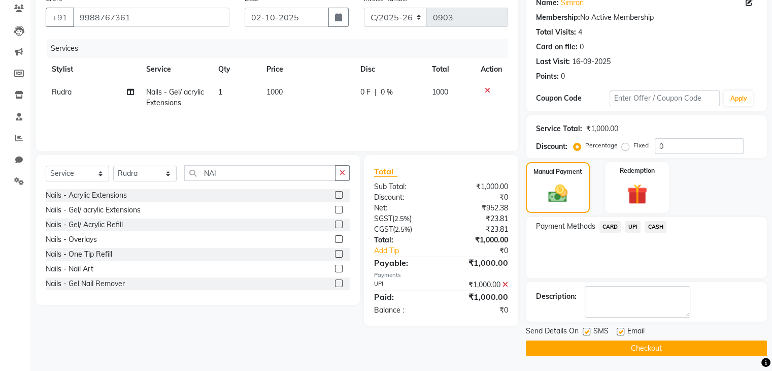
click at [585, 329] on label at bounding box center [587, 332] width 8 height 8
click at [585, 329] on input "checkbox" at bounding box center [586, 332] width 7 height 7
click at [629, 349] on button "Checkout" at bounding box center [646, 348] width 241 height 16
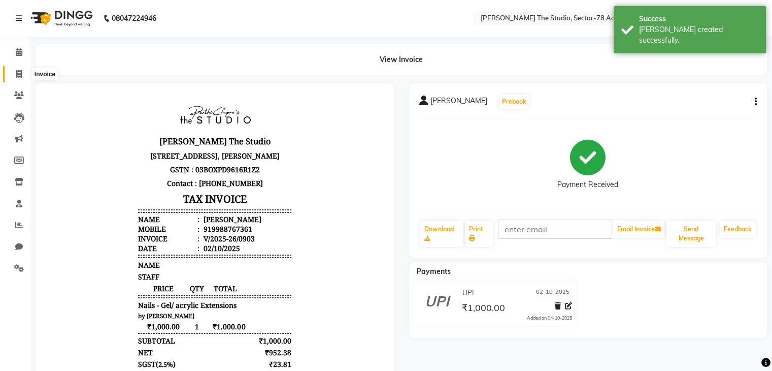
click at [20, 73] on icon at bounding box center [19, 74] width 6 height 8
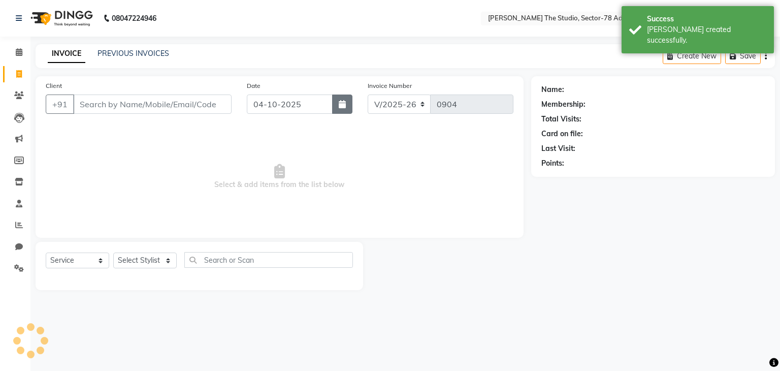
click at [342, 105] on icon "button" at bounding box center [342, 104] width 7 height 8
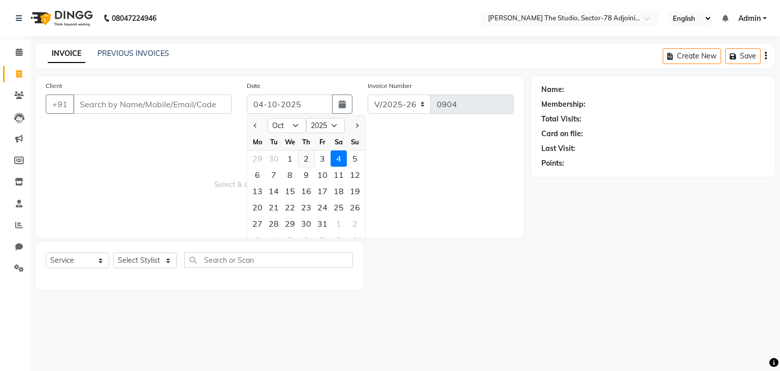
click at [311, 162] on div "2" at bounding box center [306, 158] width 16 height 16
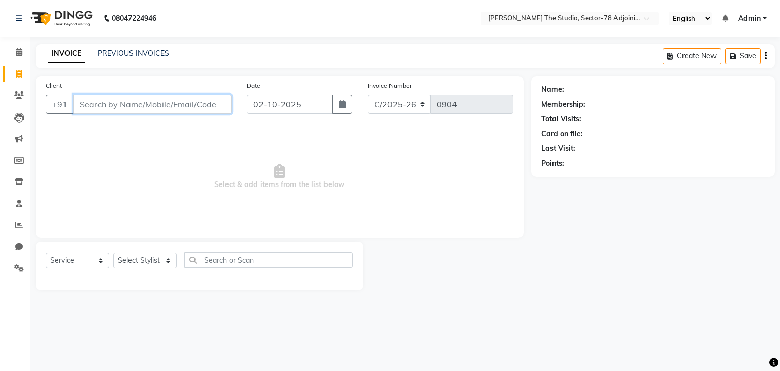
click at [183, 103] on input "Client" at bounding box center [152, 103] width 158 height 19
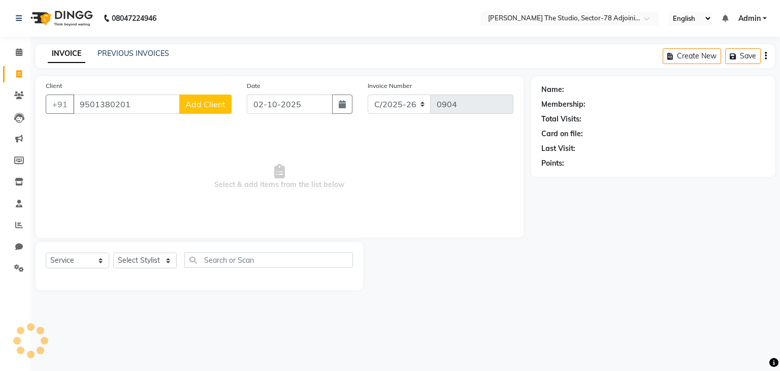
click at [212, 96] on button "Add Client" at bounding box center [205, 103] width 52 height 19
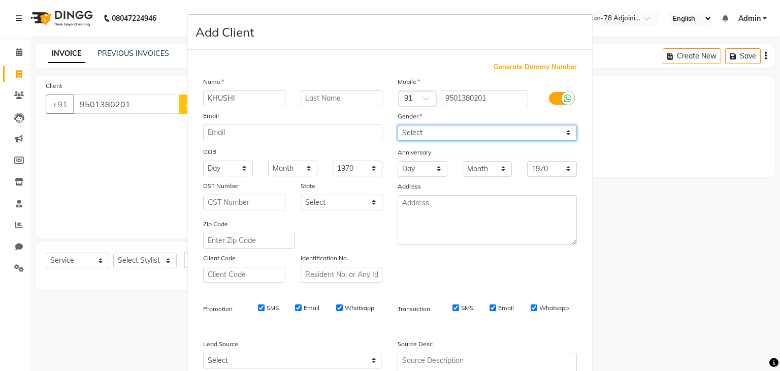
click at [463, 129] on select "Select [DEMOGRAPHIC_DATA] [DEMOGRAPHIC_DATA] Other Prefer Not To Say" at bounding box center [487, 133] width 179 height 16
click at [398, 125] on select "Select [DEMOGRAPHIC_DATA] [DEMOGRAPHIC_DATA] Other Prefer Not To Say" at bounding box center [487, 133] width 179 height 16
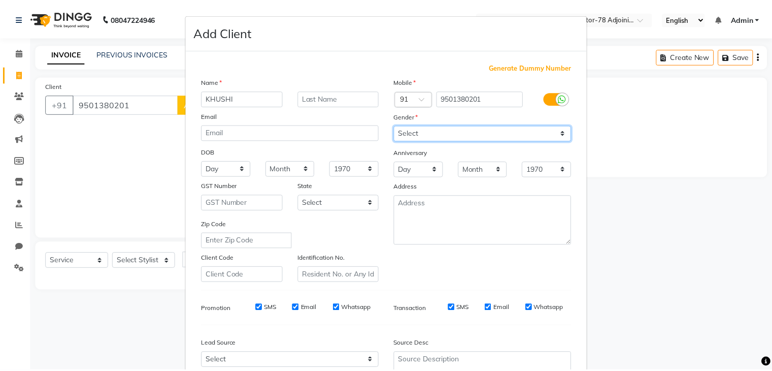
scroll to position [103, 0]
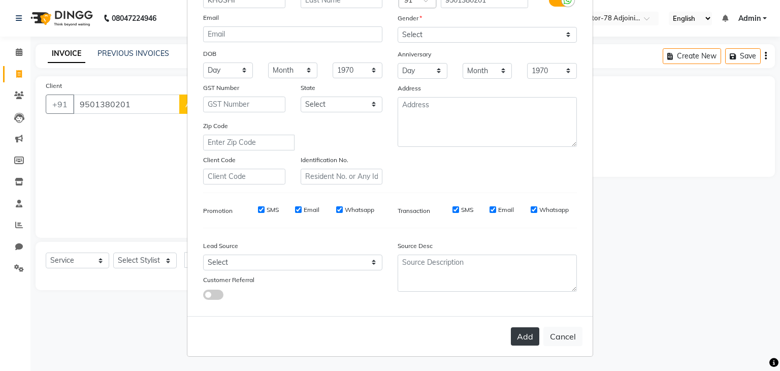
click at [517, 336] on button "Add" at bounding box center [525, 336] width 28 height 18
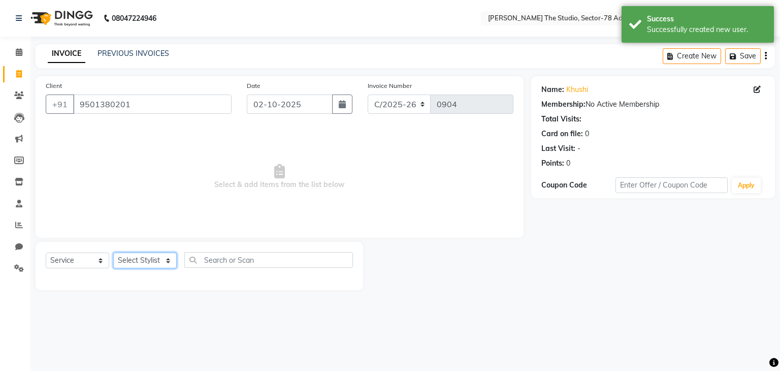
click at [135, 260] on select "Select Stylist [PERSON_NAME](N) [PERSON_NAME] [PERSON_NAME] [PERSON_NAME] Manag…" at bounding box center [144, 260] width 63 height 16
click at [133, 254] on select "Select Stylist [PERSON_NAME](N) [PERSON_NAME] [PERSON_NAME] [PERSON_NAME] Manag…" at bounding box center [144, 260] width 63 height 16
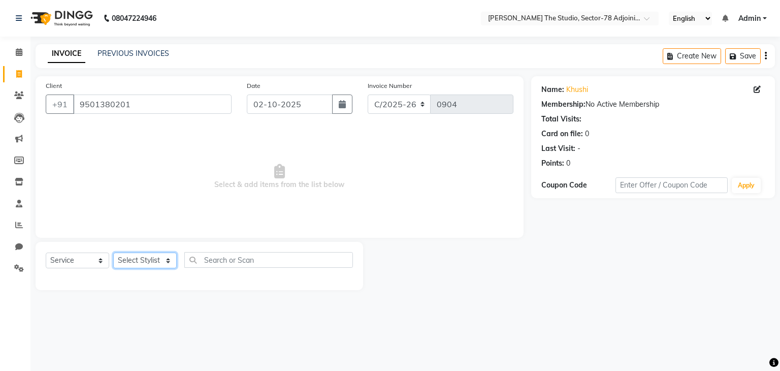
drag, startPoint x: 145, startPoint y: 265, endPoint x: 142, endPoint y: 248, distance: 16.4
click at [142, 248] on div "Select Service Product Membership Package Voucher Prepaid Gift Card Select Styl…" at bounding box center [200, 266] width 328 height 48
click at [113, 253] on select "Select Stylist [PERSON_NAME](N) [PERSON_NAME] [PERSON_NAME] [PERSON_NAME] Manag…" at bounding box center [144, 260] width 63 height 16
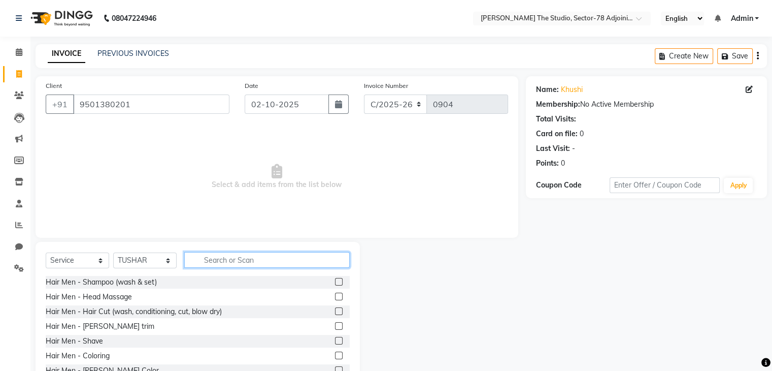
click at [217, 263] on input "text" at bounding box center [267, 260] width 166 height 16
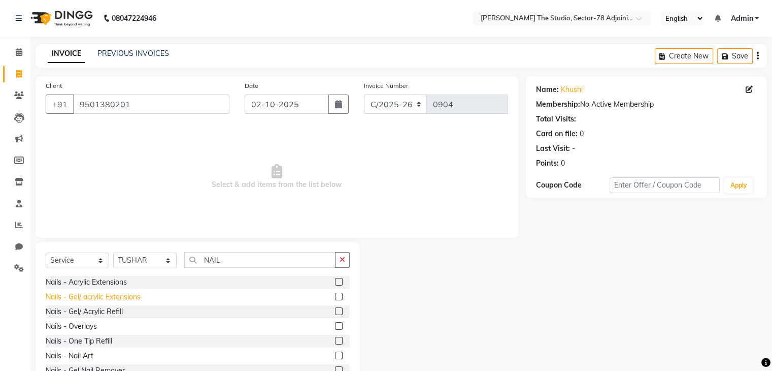
click at [91, 299] on div "Nails - Gel/ acrylic Extensions" at bounding box center [93, 296] width 95 height 11
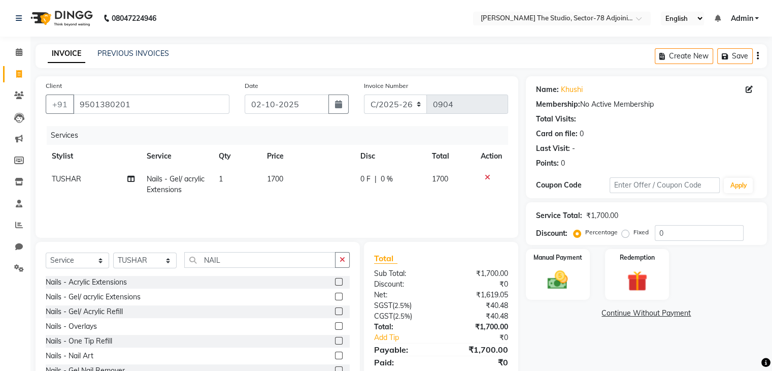
click at [291, 175] on td "1700" at bounding box center [308, 185] width 94 height 34
click at [148, 257] on select "Select Stylist [PERSON_NAME](N) [PERSON_NAME] [PERSON_NAME] [PERSON_NAME] Manag…" at bounding box center [144, 260] width 63 height 16
click at [113, 253] on select "Select Stylist [PERSON_NAME](N) [PERSON_NAME] [PERSON_NAME] [PERSON_NAME] Manag…" at bounding box center [144, 260] width 63 height 16
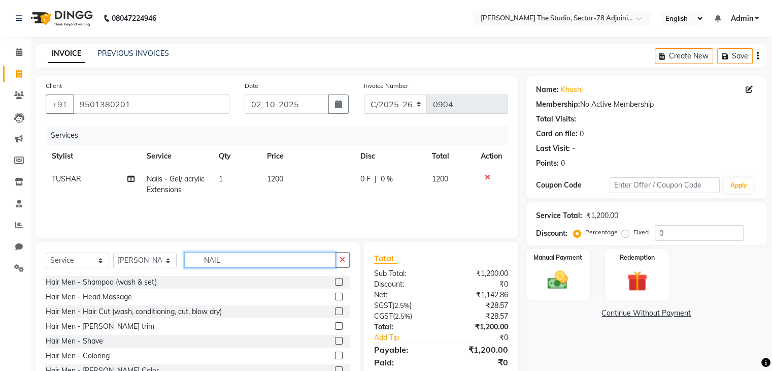
click at [243, 260] on input "NAIL" at bounding box center [259, 260] width 151 height 16
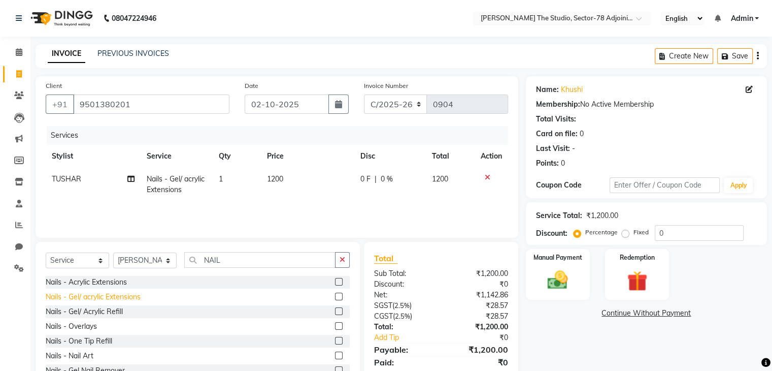
click at [82, 299] on div "Nails - Gel/ acrylic Extensions" at bounding box center [93, 296] width 95 height 11
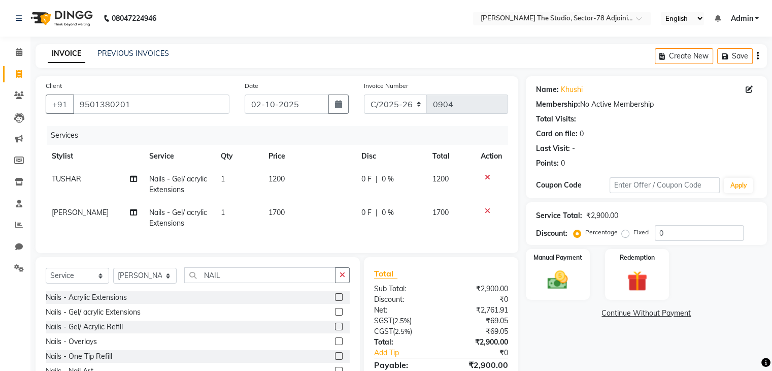
click at [289, 208] on td "1700" at bounding box center [309, 218] width 93 height 34
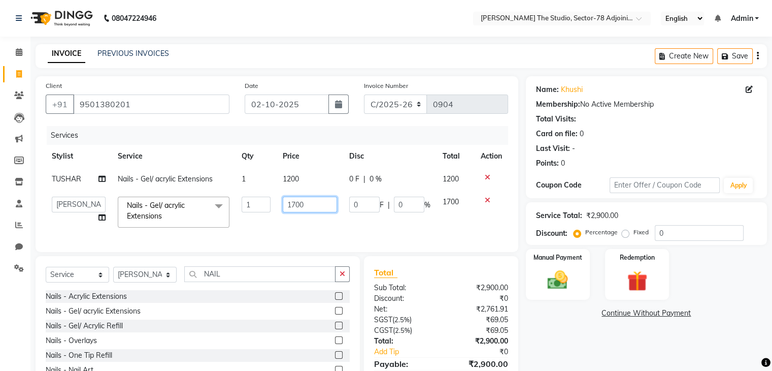
click at [289, 208] on input "1700" at bounding box center [310, 205] width 54 height 16
click at [570, 265] on div "Manual Payment" at bounding box center [558, 274] width 67 height 52
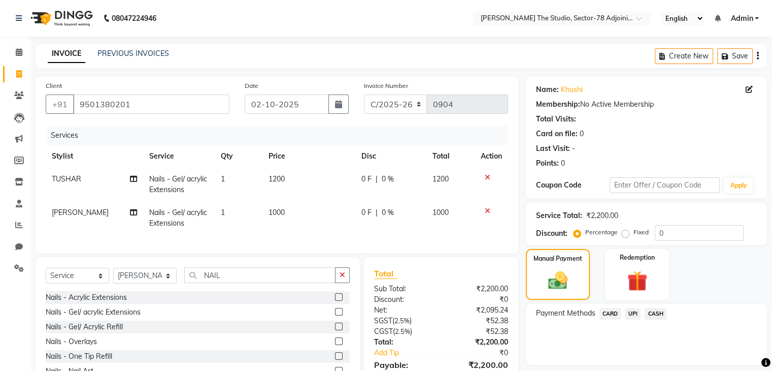
click at [657, 314] on span "CASH" at bounding box center [656, 314] width 22 height 12
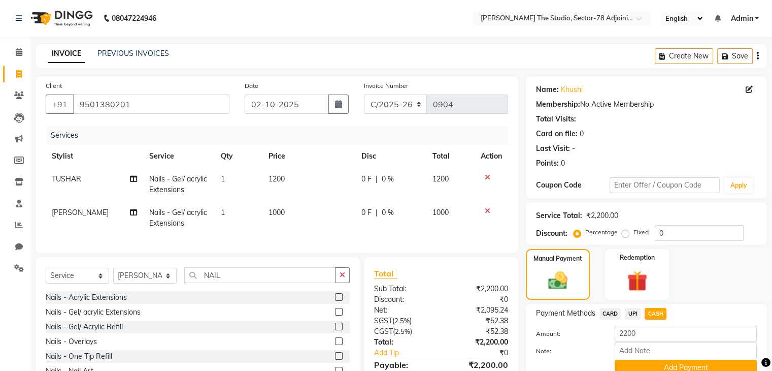
scroll to position [59, 0]
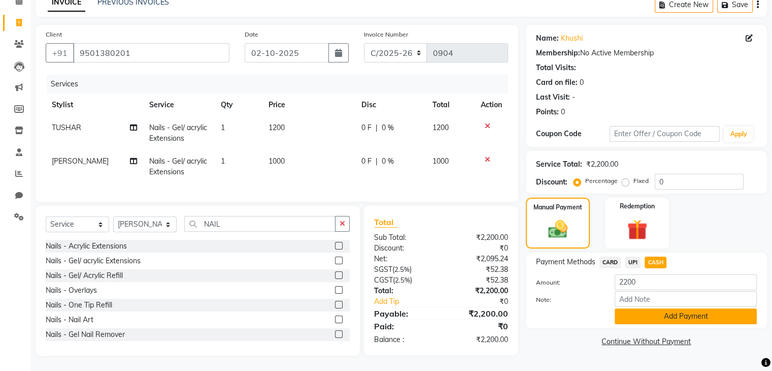
click at [658, 310] on button "Add Payment" at bounding box center [686, 316] width 142 height 16
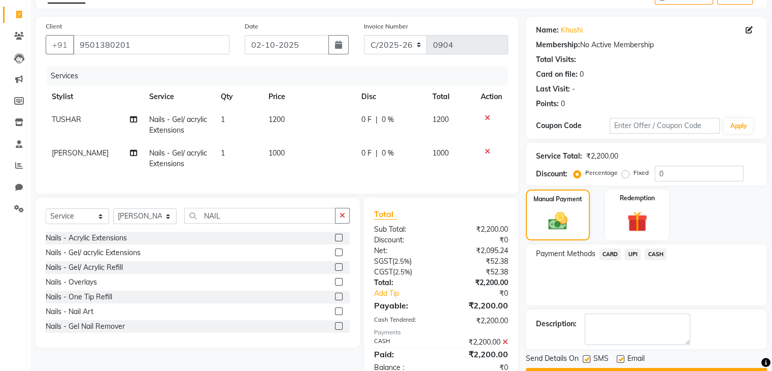
scroll to position [95, 0]
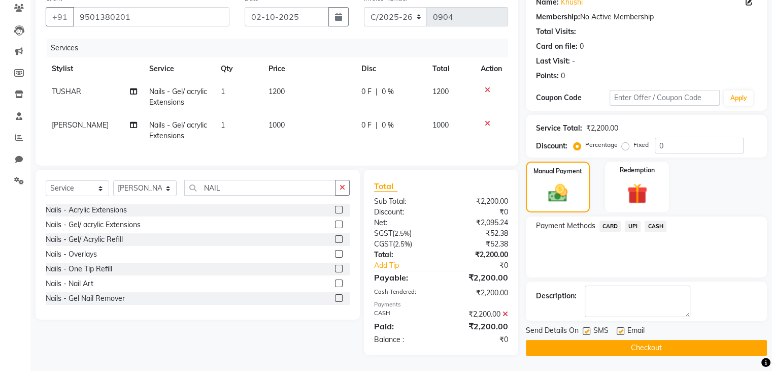
click at [587, 327] on label at bounding box center [587, 331] width 8 height 8
click at [587, 328] on input "checkbox" at bounding box center [586, 331] width 7 height 7
click at [636, 340] on button "Checkout" at bounding box center [646, 348] width 241 height 16
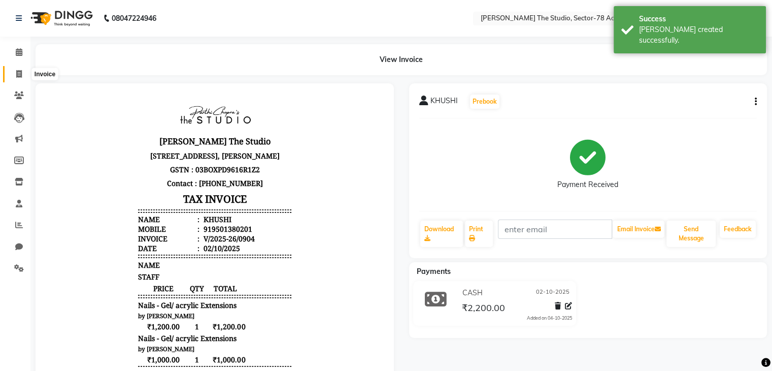
click at [17, 75] on icon at bounding box center [19, 74] width 6 height 8
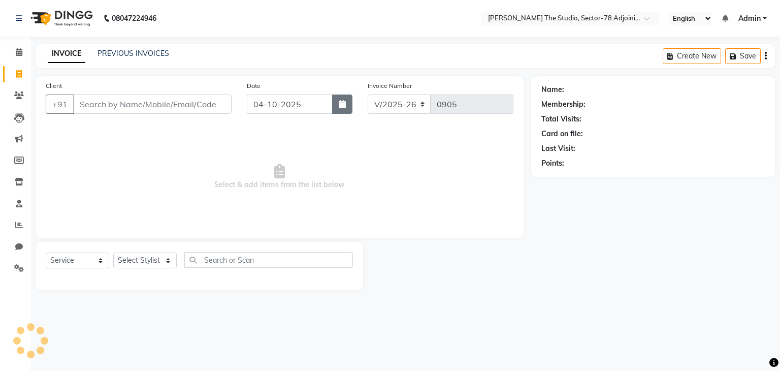
click at [336, 105] on button "button" at bounding box center [342, 103] width 20 height 19
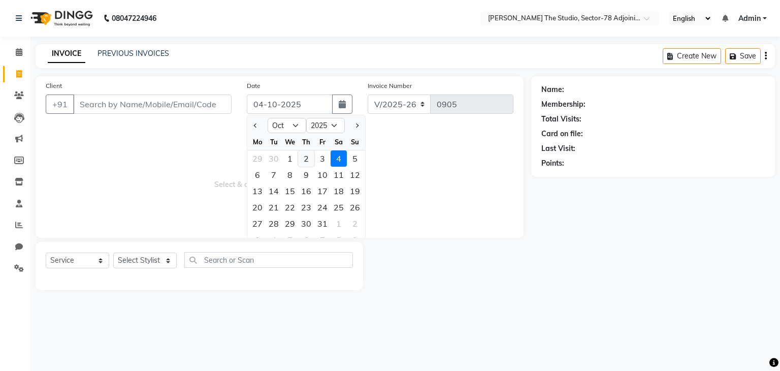
click at [305, 161] on div "2" at bounding box center [306, 158] width 16 height 16
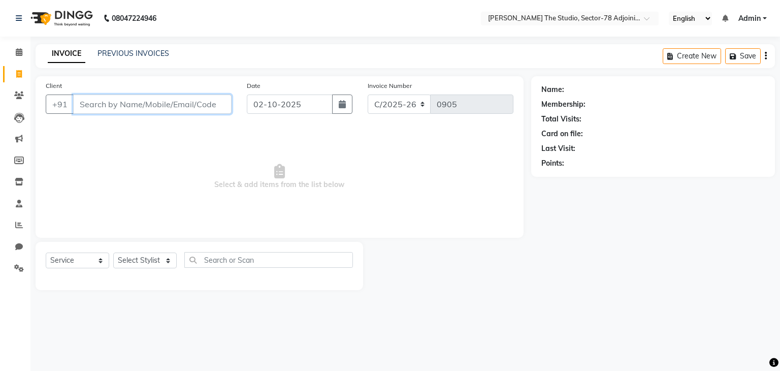
click at [201, 101] on input "Client" at bounding box center [152, 103] width 158 height 19
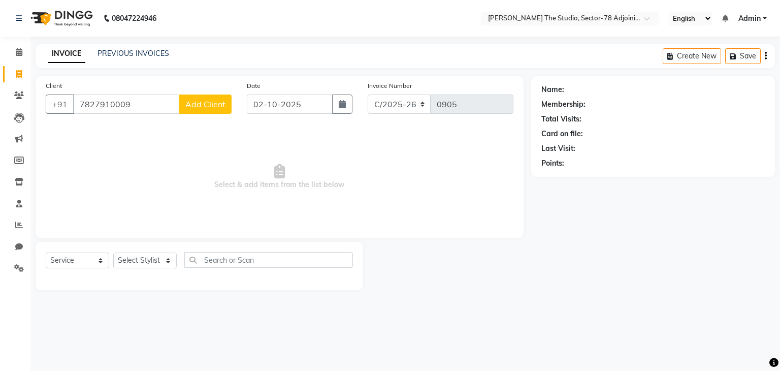
click at [201, 101] on span "Add Client" at bounding box center [205, 104] width 40 height 10
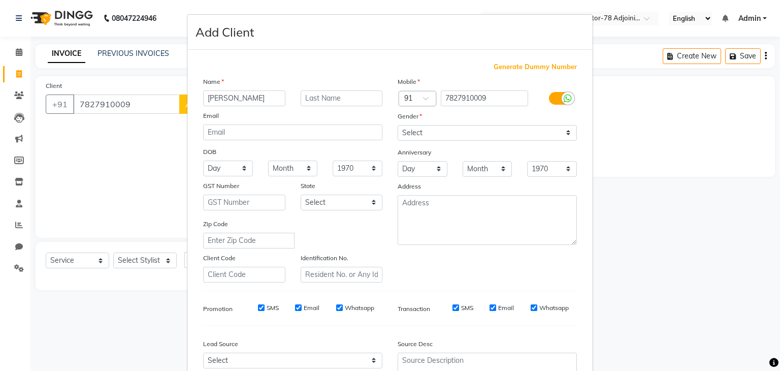
click at [420, 122] on div "Gender" at bounding box center [487, 118] width 194 height 14
click at [422, 137] on select "Select [DEMOGRAPHIC_DATA] [DEMOGRAPHIC_DATA] Other Prefer Not To Say" at bounding box center [487, 133] width 179 height 16
click at [398, 125] on select "Select [DEMOGRAPHIC_DATA] [DEMOGRAPHIC_DATA] Other Prefer Not To Say" at bounding box center [487, 133] width 179 height 16
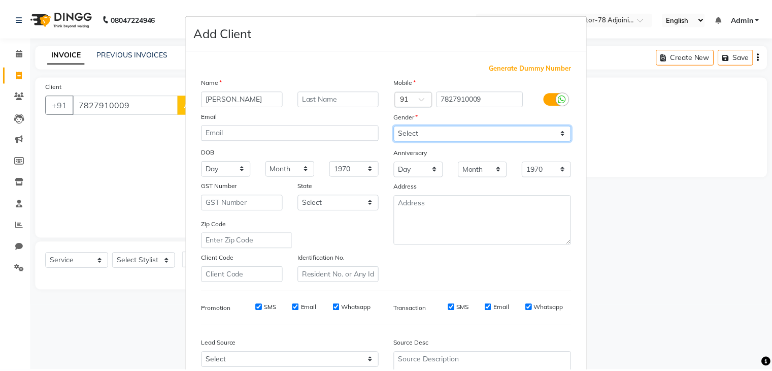
scroll to position [103, 0]
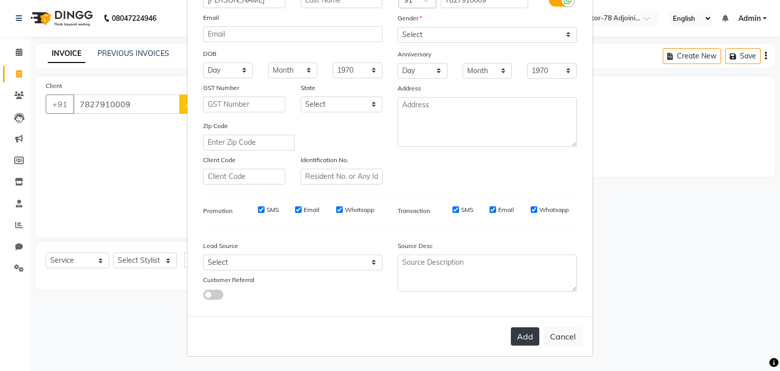
click at [528, 340] on button "Add" at bounding box center [525, 336] width 28 height 18
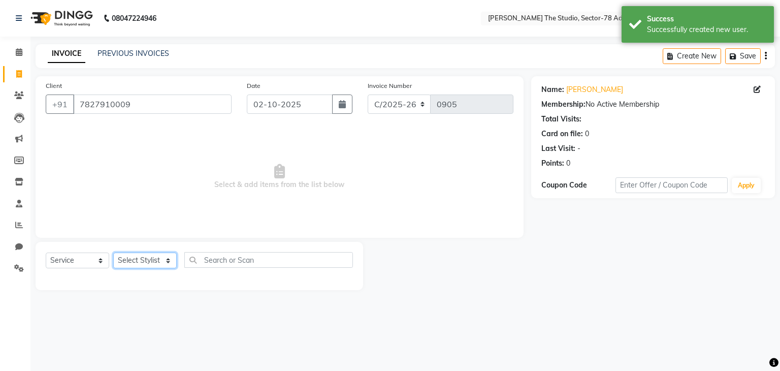
click at [139, 258] on select "Select Stylist [PERSON_NAME](N) [PERSON_NAME] [PERSON_NAME] [PERSON_NAME] Manag…" at bounding box center [144, 260] width 63 height 16
click at [113, 253] on select "Select Stylist [PERSON_NAME](N) [PERSON_NAME] [PERSON_NAME] [PERSON_NAME] Manag…" at bounding box center [144, 260] width 63 height 16
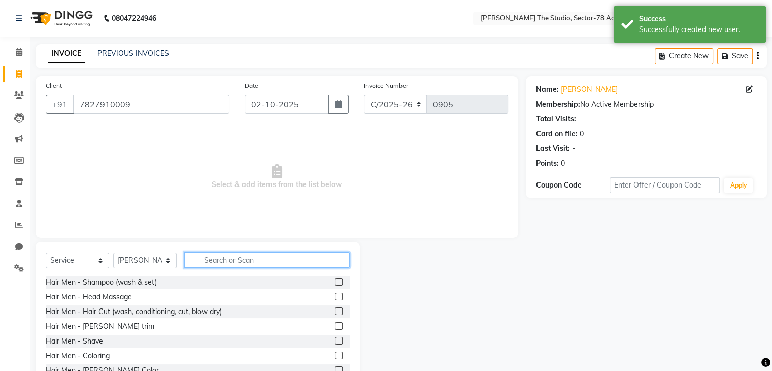
click at [225, 255] on input "text" at bounding box center [267, 260] width 166 height 16
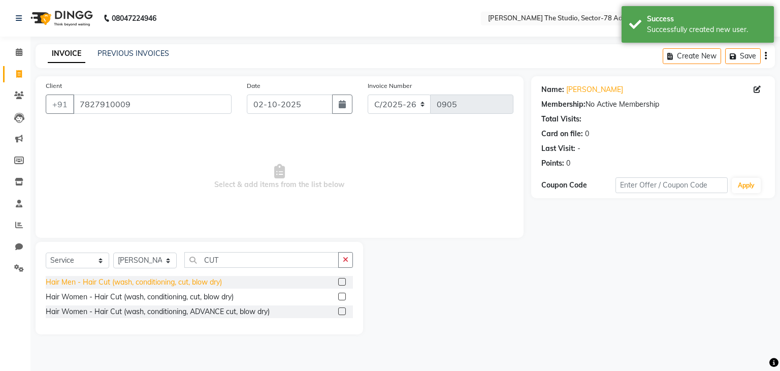
click at [170, 284] on div "Hair Men - Hair Cut (wash, conditioning, cut, blow dry)" at bounding box center [134, 282] width 176 height 11
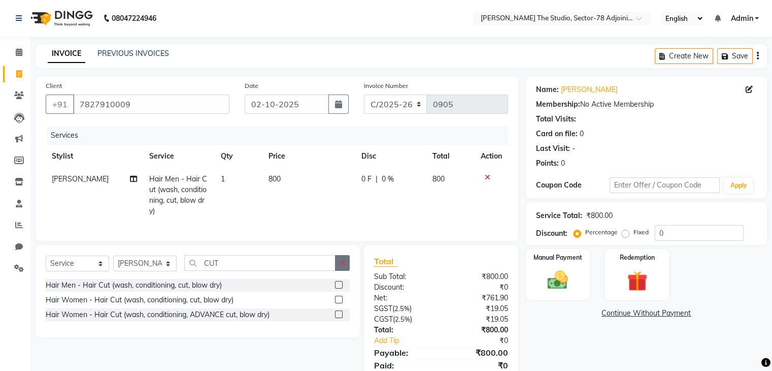
click at [347, 271] on button "button" at bounding box center [342, 263] width 15 height 16
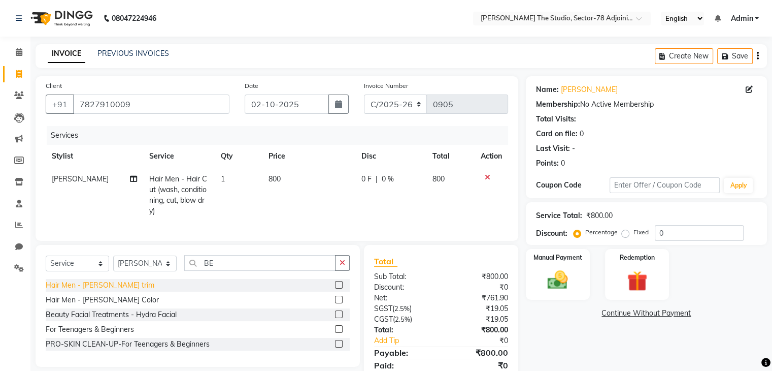
click at [104, 289] on div "Hair Men - [PERSON_NAME] trim" at bounding box center [100, 285] width 109 height 11
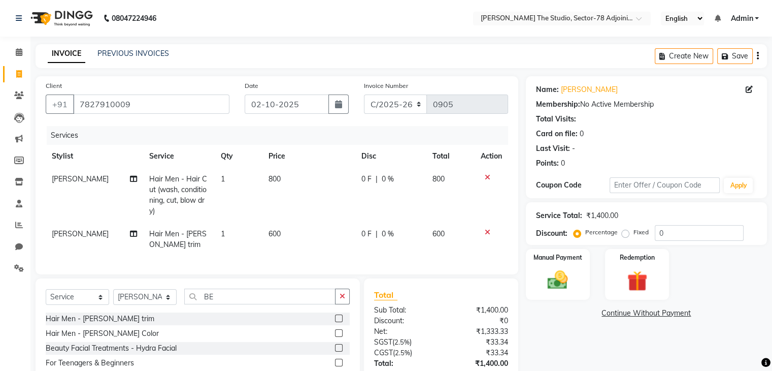
click at [286, 234] on td "600" at bounding box center [309, 239] width 93 height 34
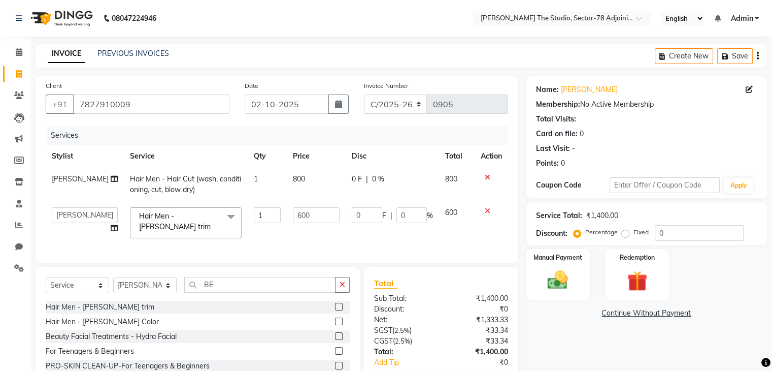
click at [287, 234] on td "600" at bounding box center [316, 222] width 59 height 43
click at [304, 217] on input "600" at bounding box center [316, 215] width 47 height 16
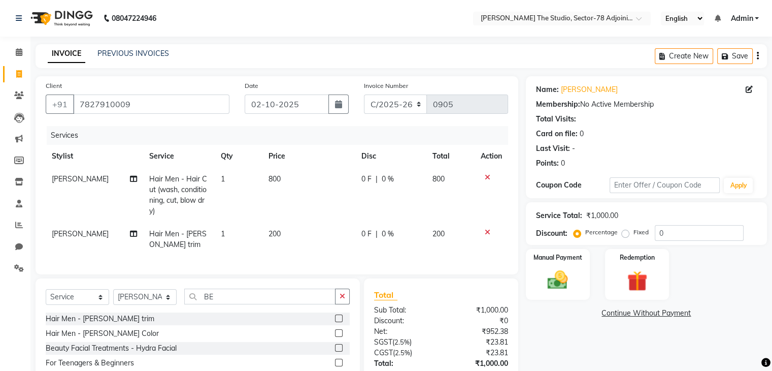
click at [301, 179] on td "800" at bounding box center [309, 195] width 93 height 55
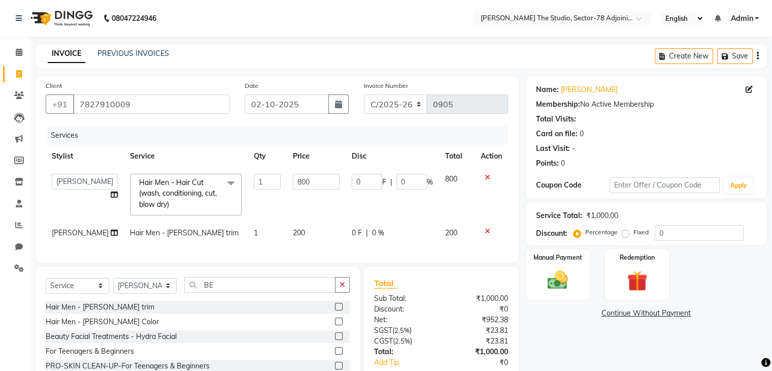
click at [301, 179] on input "800" at bounding box center [316, 182] width 47 height 16
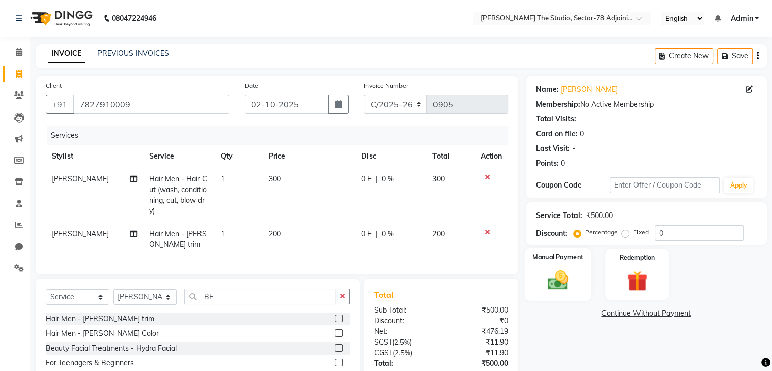
click at [560, 285] on img at bounding box center [558, 280] width 34 height 24
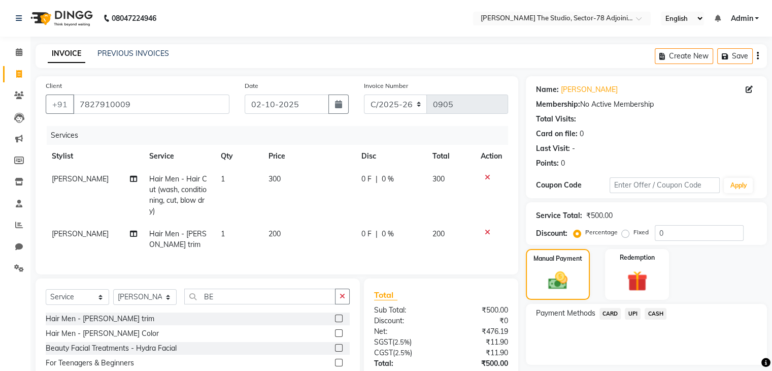
click at [634, 315] on span "UPI" at bounding box center [633, 314] width 16 height 12
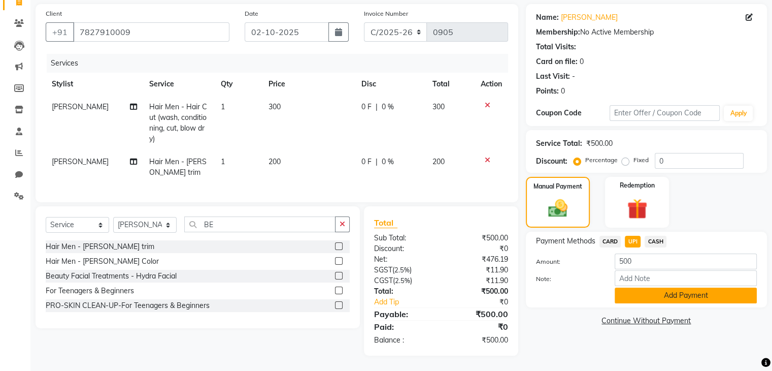
click at [644, 287] on button "Add Payment" at bounding box center [686, 295] width 142 height 16
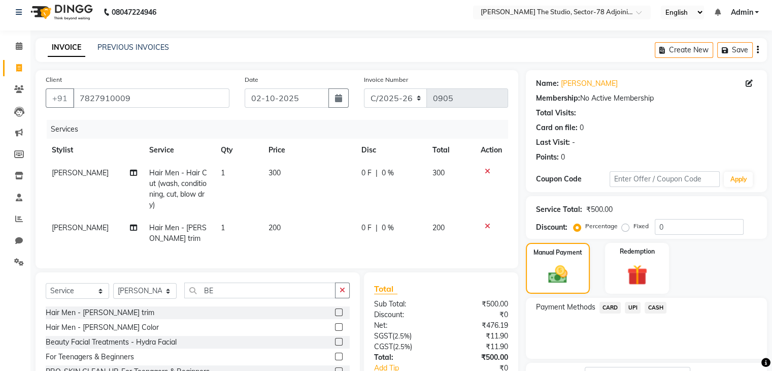
scroll to position [102, 0]
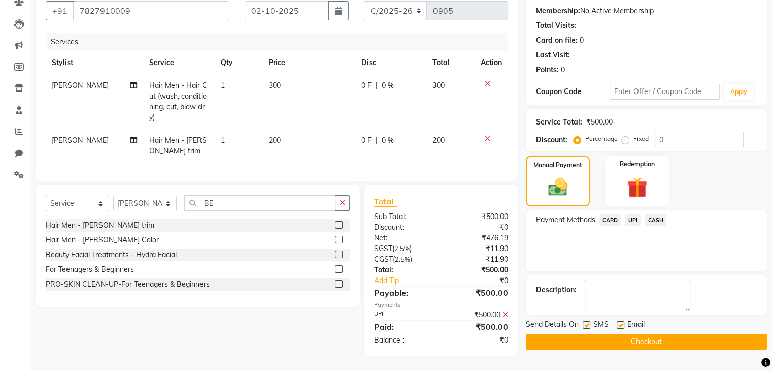
click at [583, 321] on label at bounding box center [587, 325] width 8 height 8
click at [583, 322] on input "checkbox" at bounding box center [586, 325] width 7 height 7
click at [615, 334] on button "Checkout" at bounding box center [646, 342] width 241 height 16
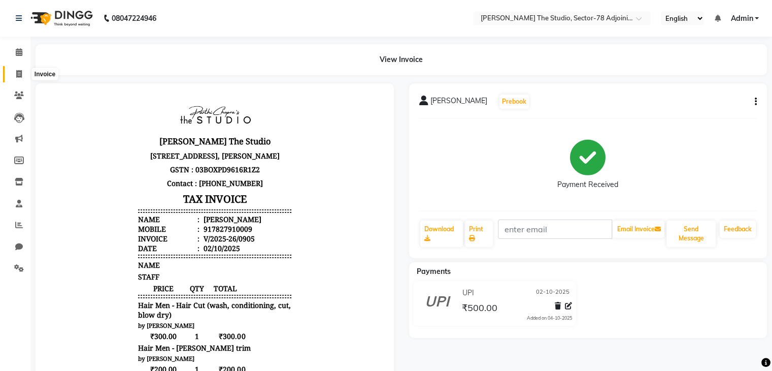
click at [22, 75] on span at bounding box center [19, 75] width 18 height 12
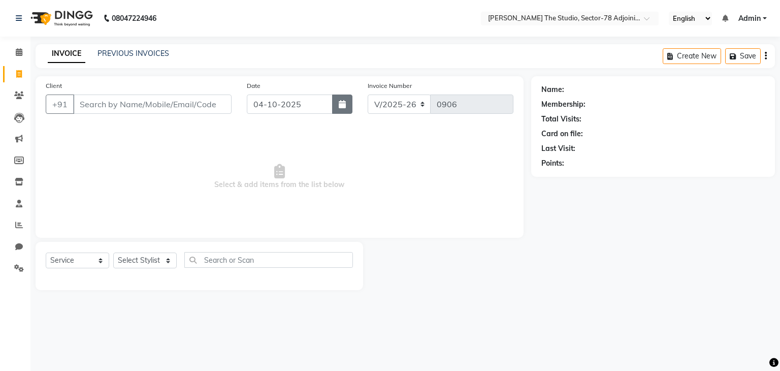
click at [339, 104] on icon "button" at bounding box center [342, 104] width 7 height 8
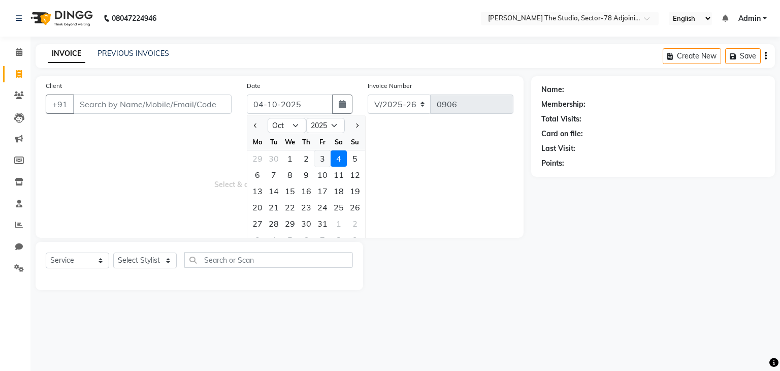
click at [318, 159] on div "3" at bounding box center [322, 158] width 16 height 16
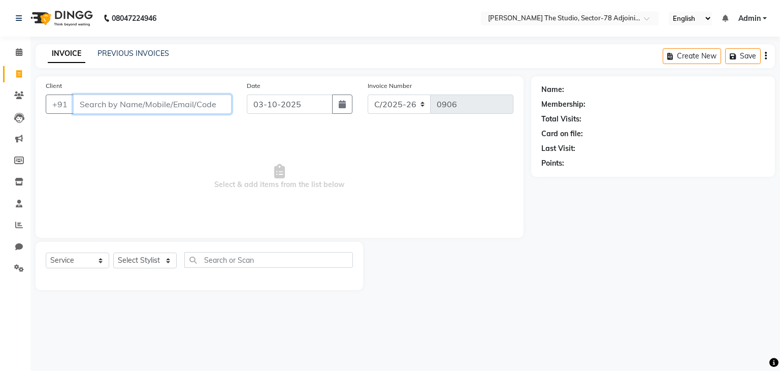
click at [185, 105] on input "Client" at bounding box center [152, 103] width 158 height 19
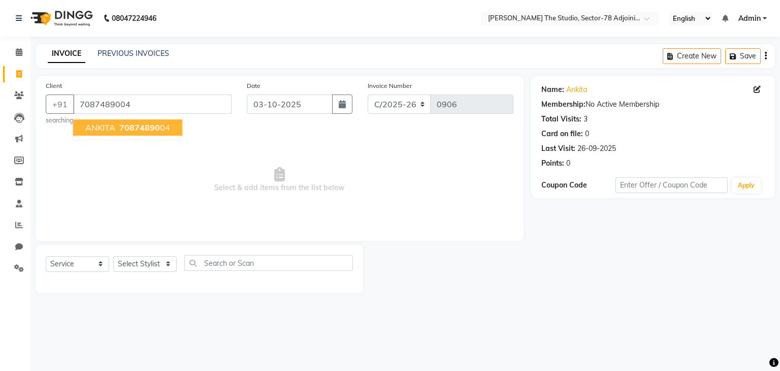
click at [155, 127] on span "70874890" at bounding box center [139, 127] width 41 height 10
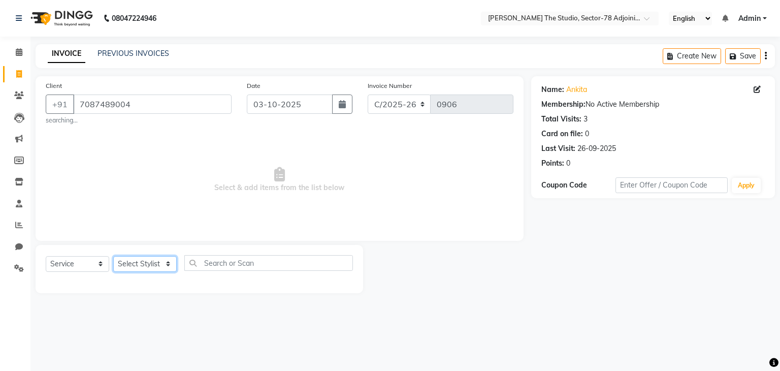
click at [145, 261] on select "Select Stylist [PERSON_NAME](N) [PERSON_NAME] [PERSON_NAME] [PERSON_NAME] Manag…" at bounding box center [144, 264] width 63 height 16
click at [113, 256] on select "Select Stylist [PERSON_NAME](N) [PERSON_NAME] [PERSON_NAME] [PERSON_NAME] Manag…" at bounding box center [144, 264] width 63 height 16
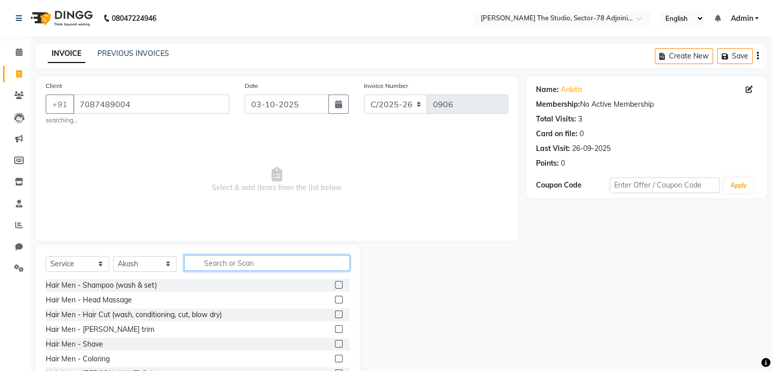
click at [214, 264] on input "text" at bounding box center [267, 263] width 166 height 16
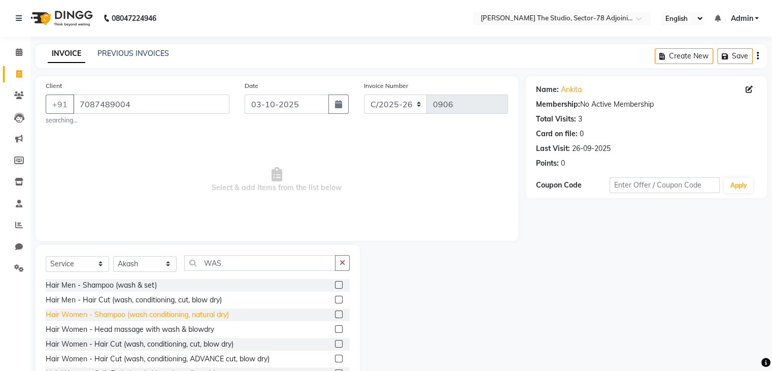
click at [127, 313] on div "Hair Women - Shampoo (wash conditioning, natural dry)" at bounding box center [137, 314] width 183 height 11
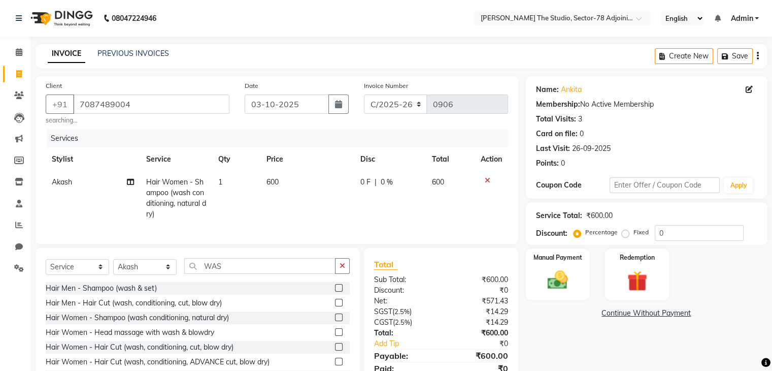
click at [279, 187] on td "600" at bounding box center [307, 198] width 94 height 55
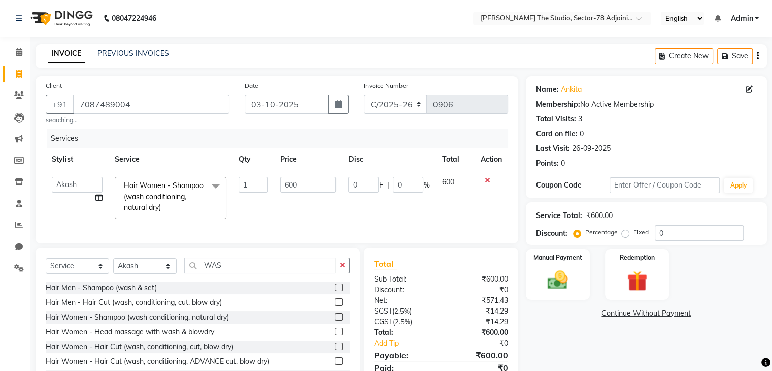
click at [279, 187] on td "600" at bounding box center [308, 198] width 68 height 54
click at [302, 181] on input "600" at bounding box center [308, 185] width 56 height 16
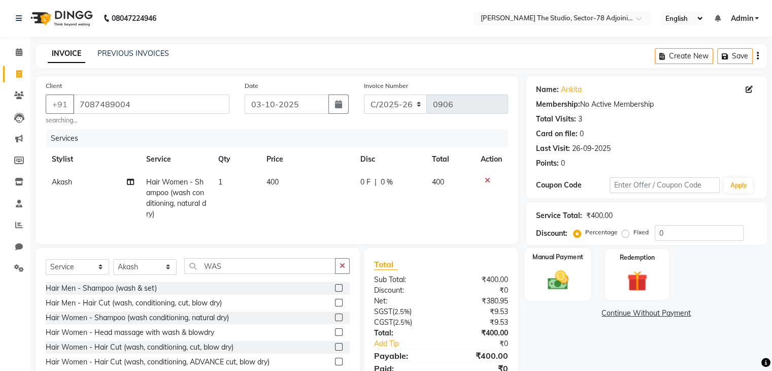
click at [558, 291] on img at bounding box center [558, 280] width 34 height 24
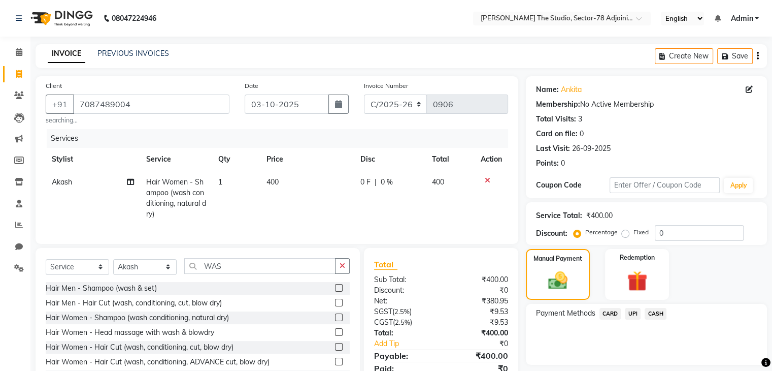
click at [636, 310] on span "UPI" at bounding box center [633, 314] width 16 height 12
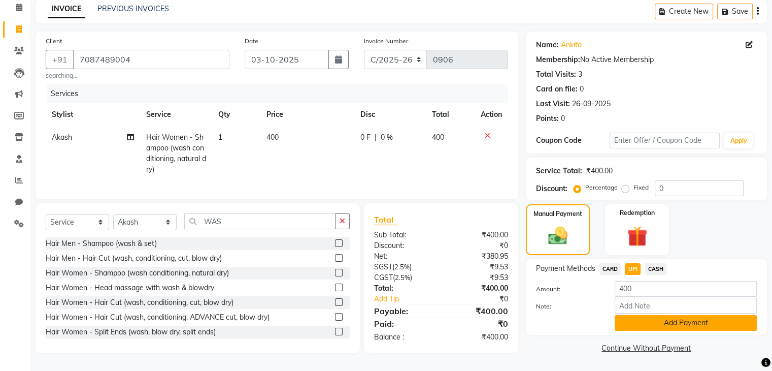
click at [645, 315] on button "Add Payment" at bounding box center [686, 323] width 142 height 16
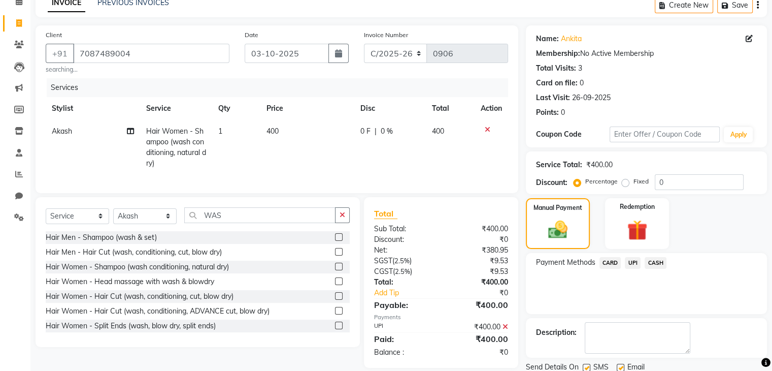
scroll to position [87, 0]
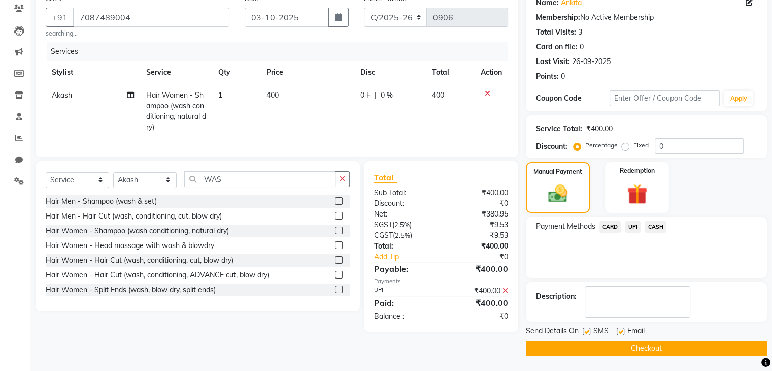
click at [586, 332] on label at bounding box center [587, 332] width 8 height 8
click at [586, 332] on input "checkbox" at bounding box center [586, 332] width 7 height 7
click at [617, 343] on button "Checkout" at bounding box center [646, 348] width 241 height 16
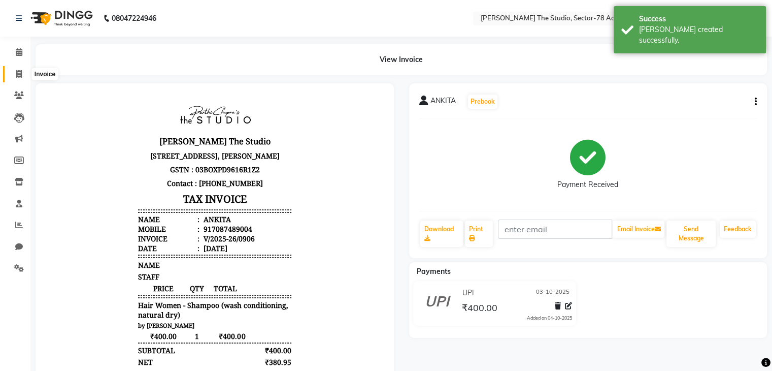
click at [18, 72] on icon at bounding box center [19, 74] width 6 height 8
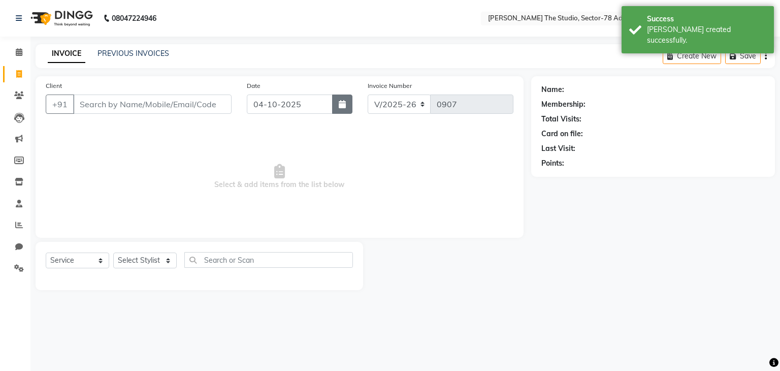
click at [345, 104] on icon "button" at bounding box center [342, 104] width 7 height 8
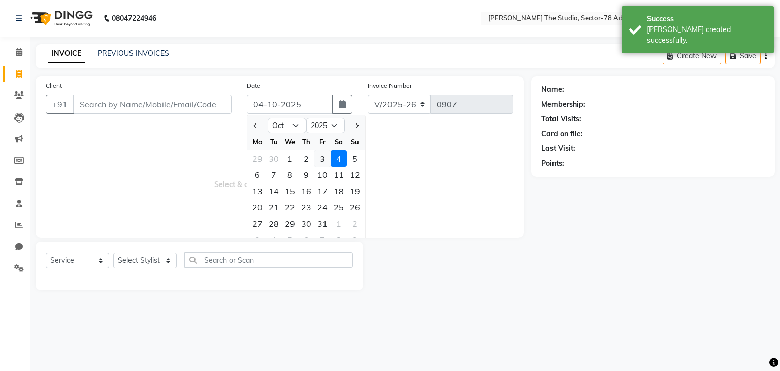
click at [322, 162] on div "3" at bounding box center [322, 158] width 16 height 16
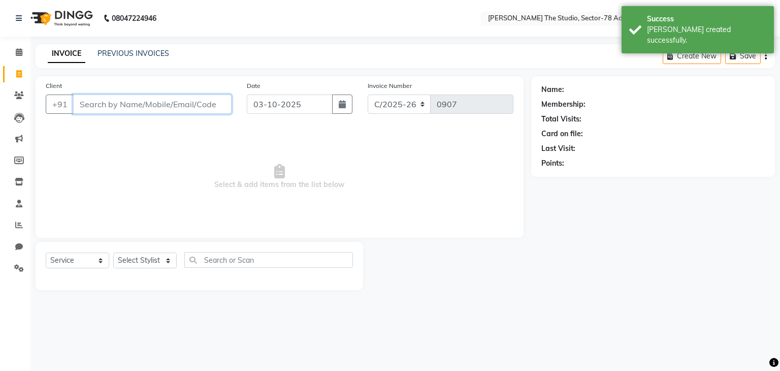
click at [201, 107] on input "Client" at bounding box center [152, 103] width 158 height 19
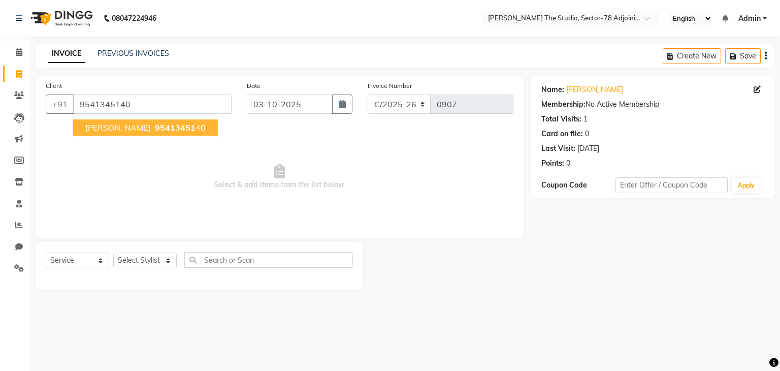
click at [172, 128] on span "95413451" at bounding box center [175, 127] width 41 height 10
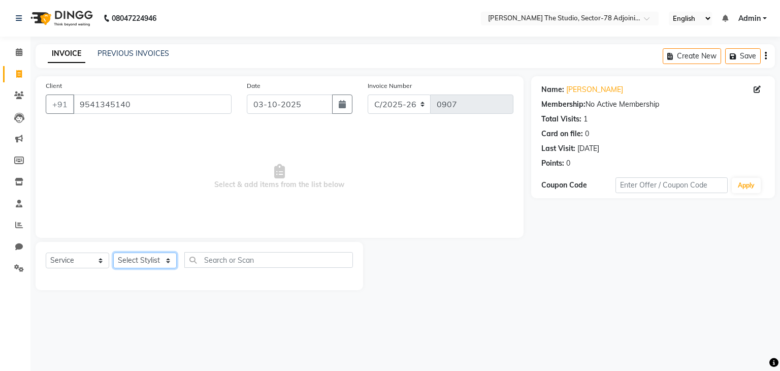
click at [150, 259] on select "Select Stylist [PERSON_NAME](N) [PERSON_NAME] [PERSON_NAME] [PERSON_NAME] Manag…" at bounding box center [144, 260] width 63 height 16
click at [113, 253] on select "Select Stylist [PERSON_NAME](N) [PERSON_NAME] [PERSON_NAME] [PERSON_NAME] Manag…" at bounding box center [144, 260] width 63 height 16
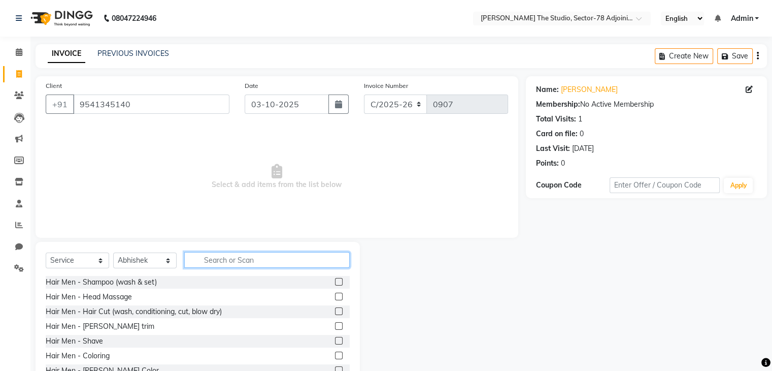
click at [223, 260] on input "text" at bounding box center [267, 260] width 166 height 16
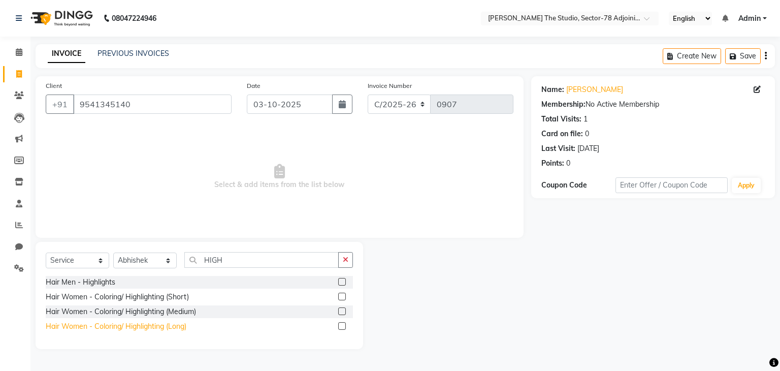
click at [173, 323] on div "Hair Women - Coloring/ Highlighting (Long)" at bounding box center [116, 326] width 141 height 11
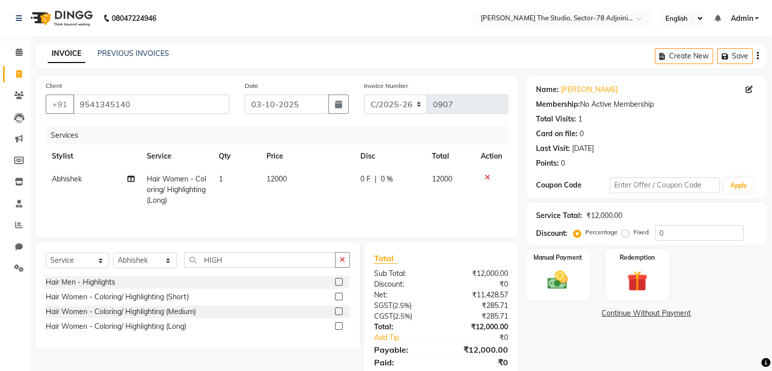
click at [304, 174] on td "12000" at bounding box center [307, 190] width 94 height 44
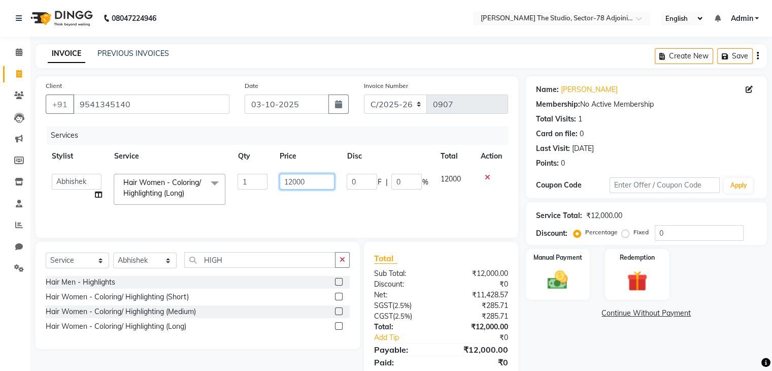
click at [304, 174] on input "12000" at bounding box center [307, 182] width 55 height 16
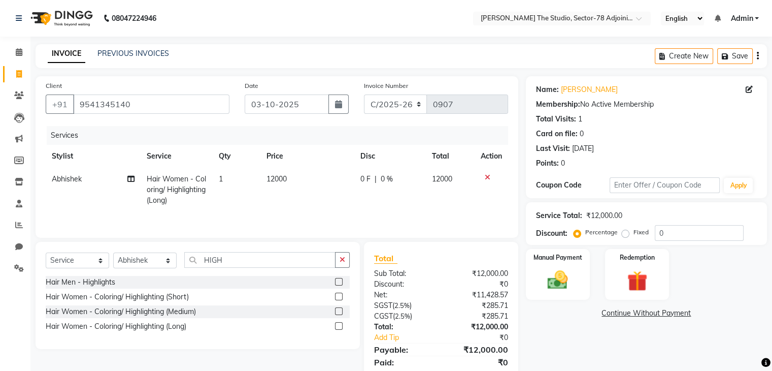
click at [297, 216] on div "Services Stylist Service Qty Price Disc Total Action Abhishek Hair Women - Colo…" at bounding box center [277, 177] width 463 height 102
click at [144, 267] on select "Select Stylist [PERSON_NAME](N) [PERSON_NAME] [PERSON_NAME] [PERSON_NAME] Manag…" at bounding box center [144, 260] width 63 height 16
click at [340, 257] on icon "button" at bounding box center [343, 259] width 6 height 7
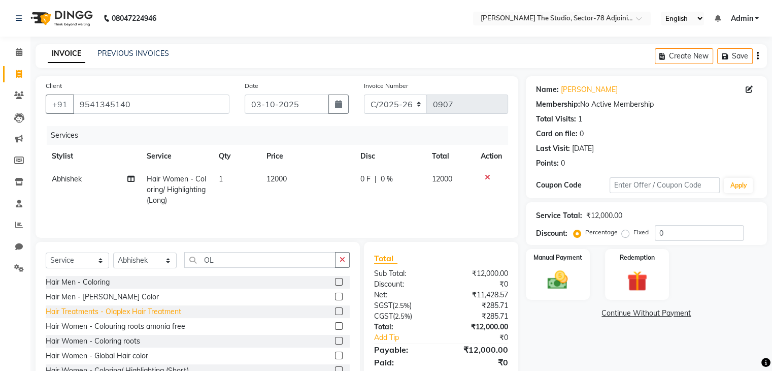
click at [177, 311] on div "Hair Treatments - Olaplex Hair Treatment" at bounding box center [114, 311] width 136 height 11
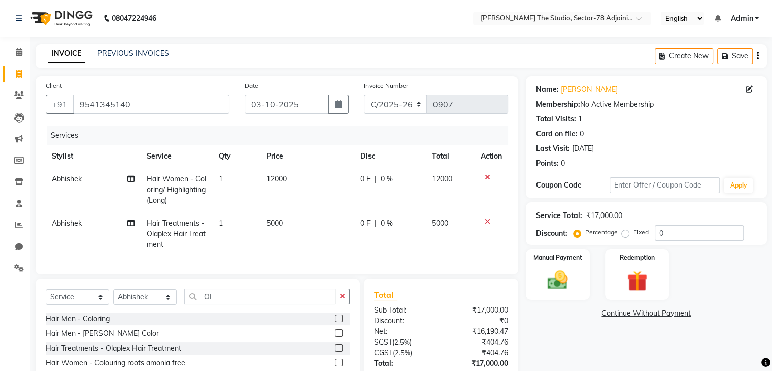
click at [291, 178] on td "12000" at bounding box center [307, 190] width 94 height 44
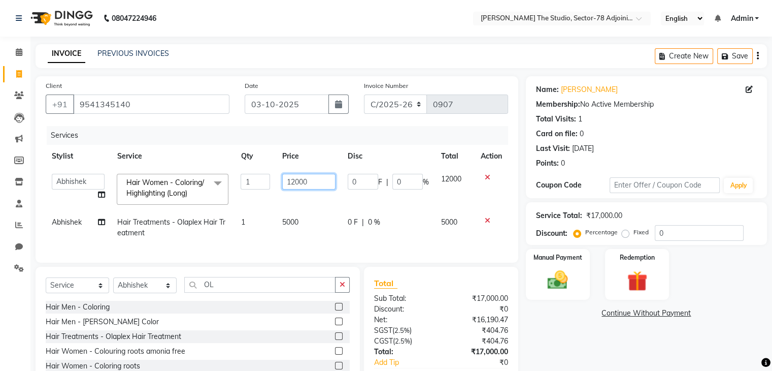
click at [291, 178] on input "12000" at bounding box center [308, 182] width 53 height 16
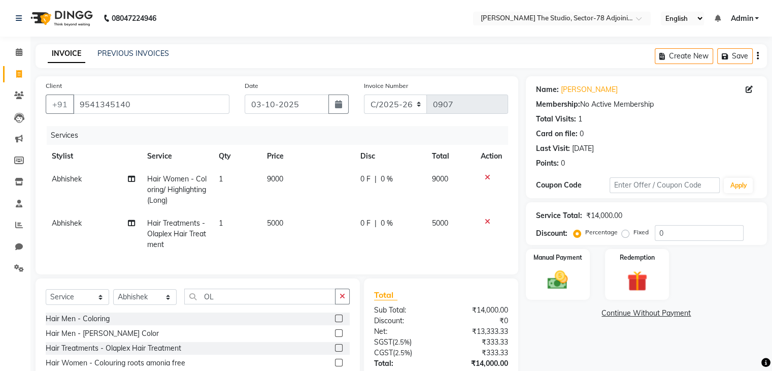
click at [309, 207] on td "9000" at bounding box center [308, 190] width 94 height 44
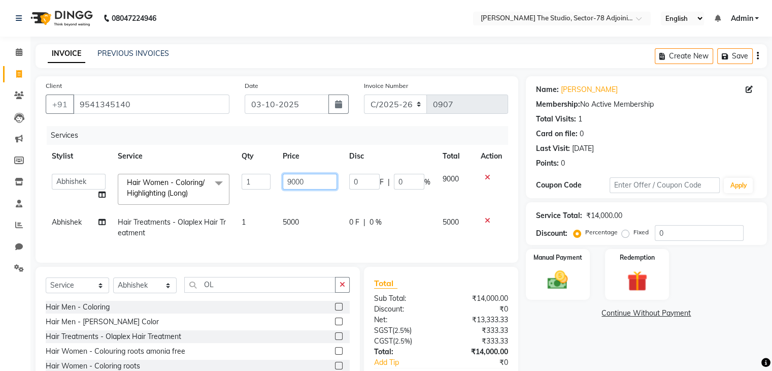
click at [310, 183] on input "9000" at bounding box center [310, 182] width 54 height 16
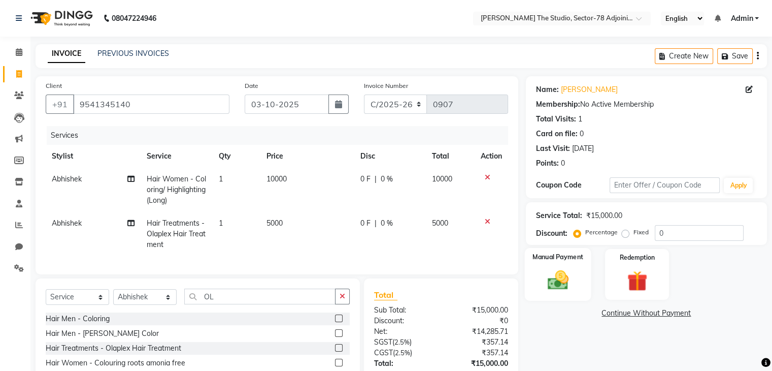
click at [561, 265] on div "Manual Payment" at bounding box center [558, 274] width 67 height 52
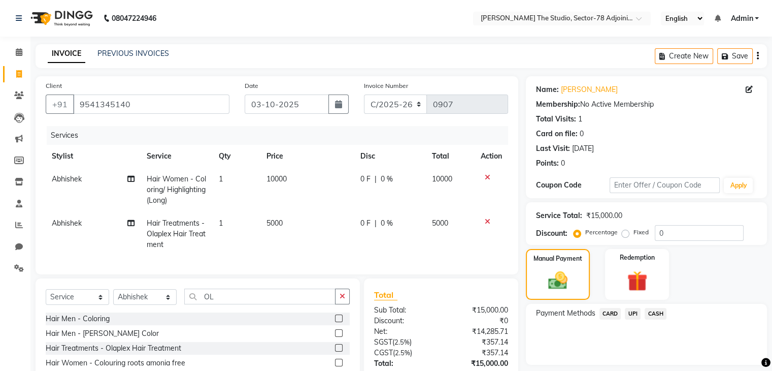
click at [630, 312] on span "UPI" at bounding box center [633, 314] width 16 height 12
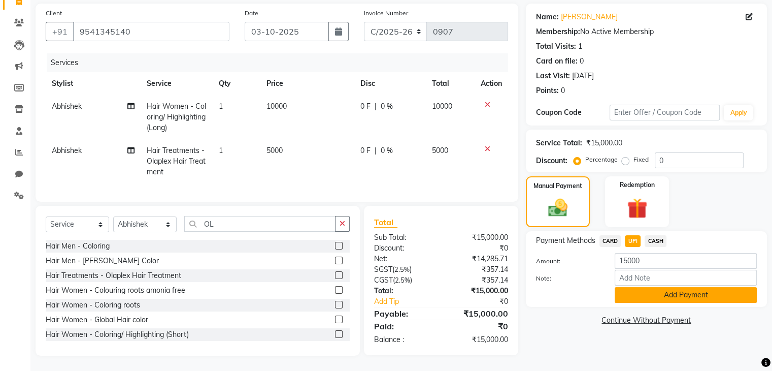
click at [638, 287] on button "Add Payment" at bounding box center [686, 295] width 142 height 16
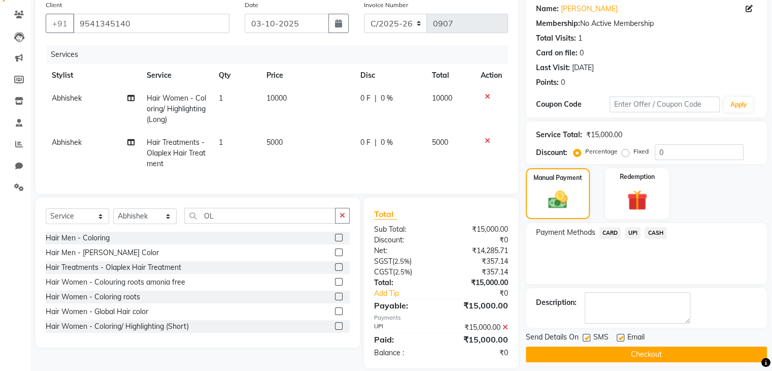
scroll to position [102, 0]
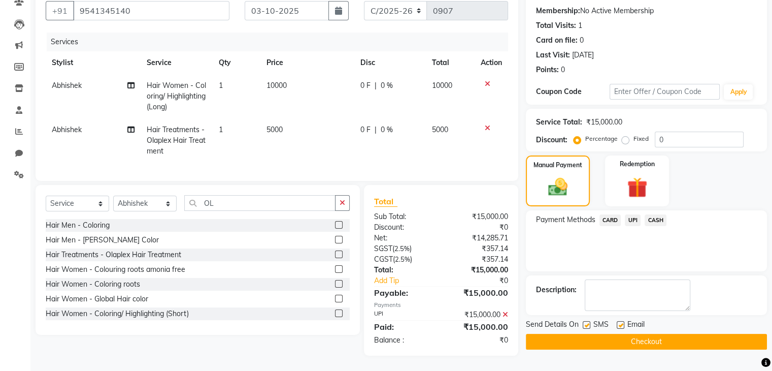
click at [585, 321] on label at bounding box center [587, 325] width 8 height 8
click at [585, 322] on input "checkbox" at bounding box center [586, 325] width 7 height 7
click at [620, 334] on button "Checkout" at bounding box center [646, 342] width 241 height 16
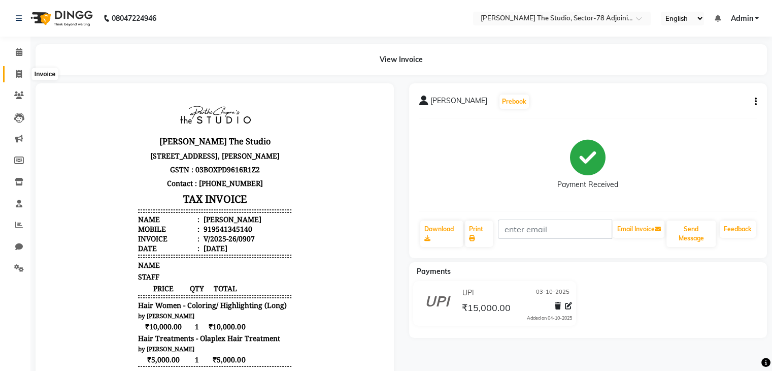
click at [18, 75] on icon at bounding box center [19, 74] width 6 height 8
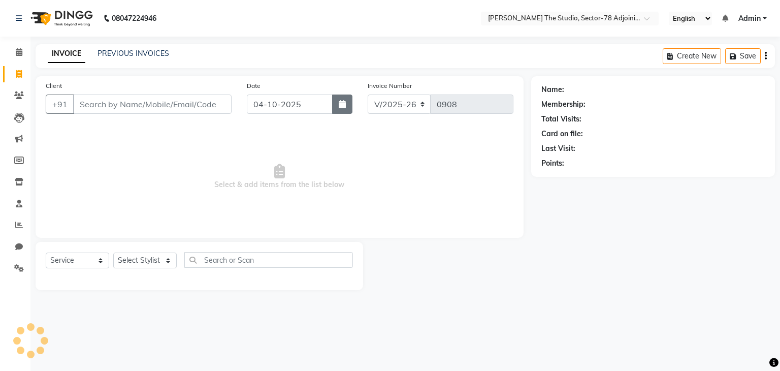
click at [342, 110] on button "button" at bounding box center [342, 103] width 20 height 19
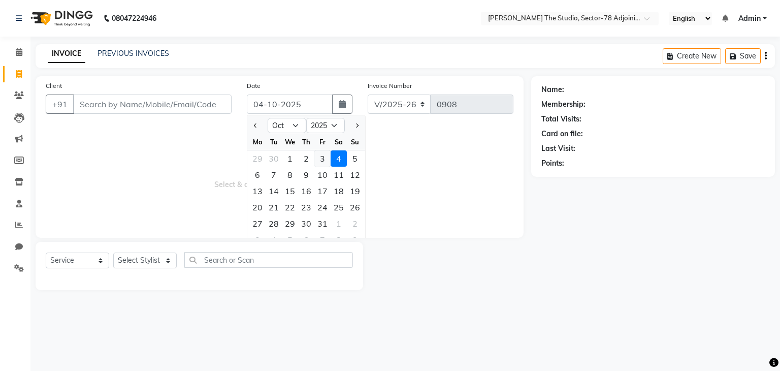
click at [319, 163] on div "3" at bounding box center [322, 158] width 16 height 16
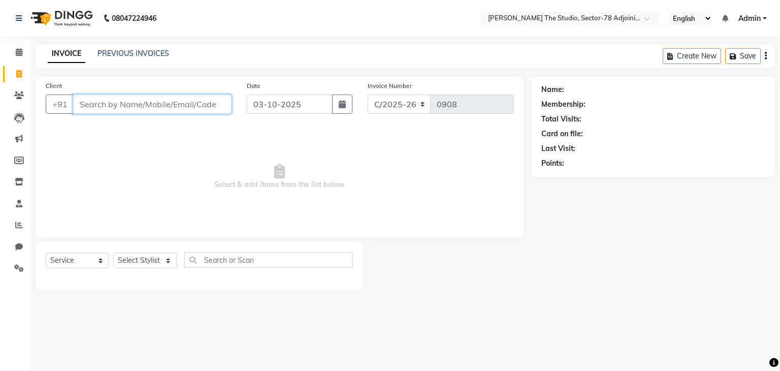
click at [209, 106] on input "Client" at bounding box center [152, 103] width 158 height 19
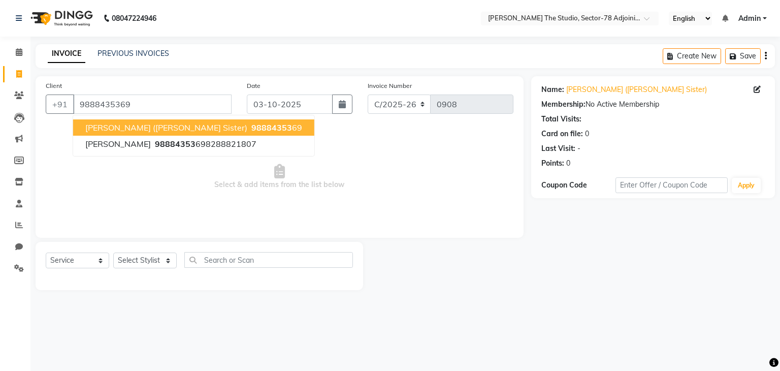
click at [176, 125] on span "[PERSON_NAME] ([PERSON_NAME] Sister)" at bounding box center [166, 127] width 162 height 10
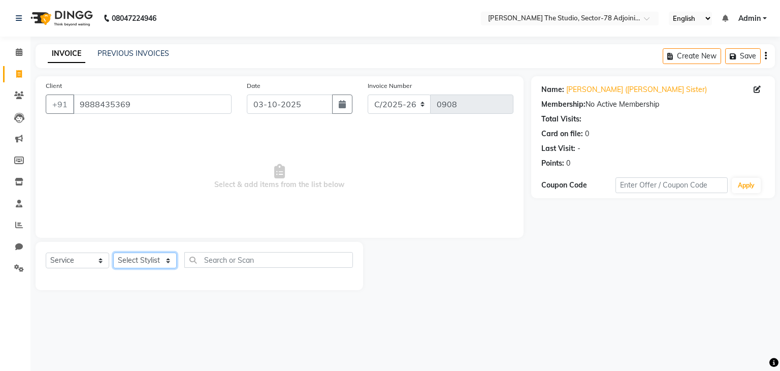
click at [144, 256] on select "Select Stylist [PERSON_NAME](N) [PERSON_NAME] [PERSON_NAME] [PERSON_NAME] Manag…" at bounding box center [144, 260] width 63 height 16
click at [113, 253] on select "Select Stylist [PERSON_NAME](N) [PERSON_NAME] [PERSON_NAME] [PERSON_NAME] Manag…" at bounding box center [144, 260] width 63 height 16
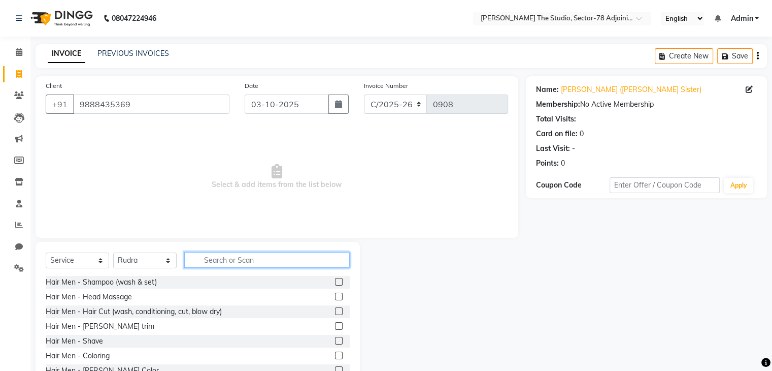
click at [223, 266] on input "text" at bounding box center [267, 260] width 166 height 16
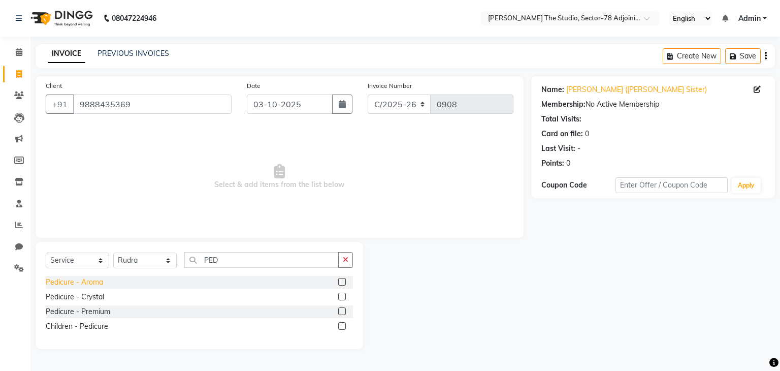
click at [66, 278] on div "Pedicure - Aroma" at bounding box center [74, 282] width 57 height 11
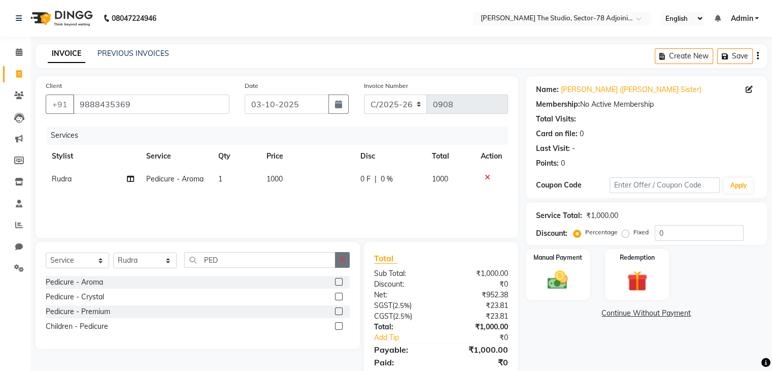
click at [343, 256] on icon "button" at bounding box center [343, 259] width 6 height 7
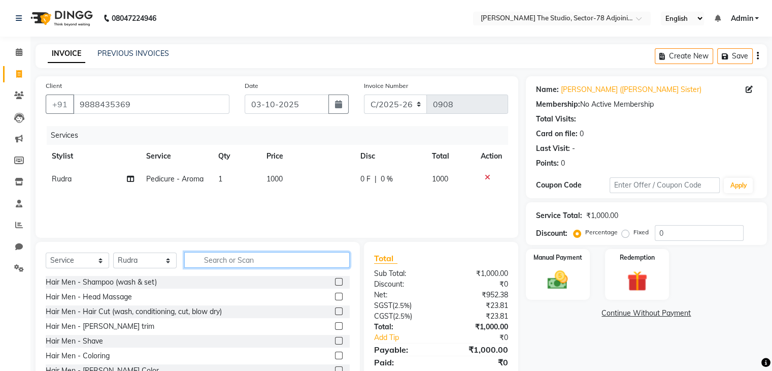
click at [243, 259] on input "text" at bounding box center [267, 260] width 166 height 16
click at [147, 263] on select "Select Stylist [PERSON_NAME](N) [PERSON_NAME] [PERSON_NAME] [PERSON_NAME] Manag…" at bounding box center [144, 260] width 63 height 16
click at [113, 253] on select "Select Stylist [PERSON_NAME](N) [PERSON_NAME] [PERSON_NAME] [PERSON_NAME] Manag…" at bounding box center [144, 260] width 63 height 16
click at [297, 252] on input "text" at bounding box center [267, 260] width 166 height 16
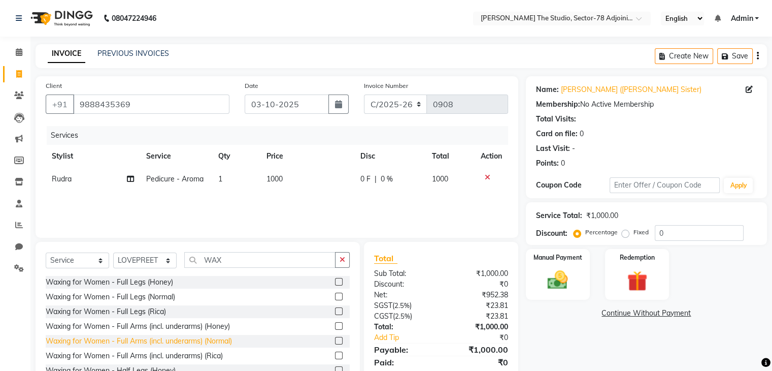
click at [162, 338] on div "Waxing for Women - Full Arms (incl. underarms) (Normal)" at bounding box center [139, 341] width 186 height 11
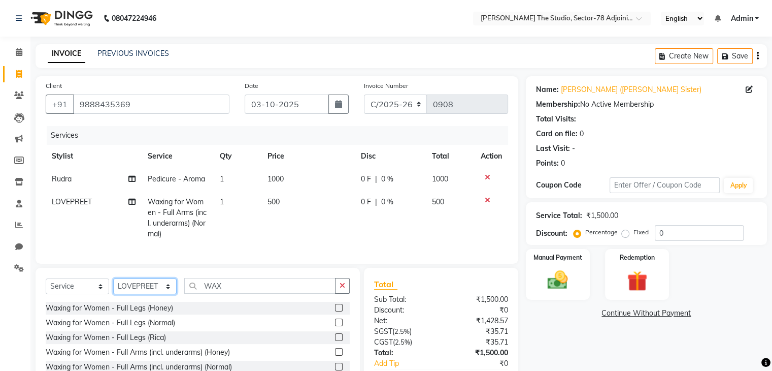
click at [152, 293] on select "Select Stylist [PERSON_NAME](N) [PERSON_NAME] [PERSON_NAME] [PERSON_NAME] Manag…" at bounding box center [144, 286] width 63 height 16
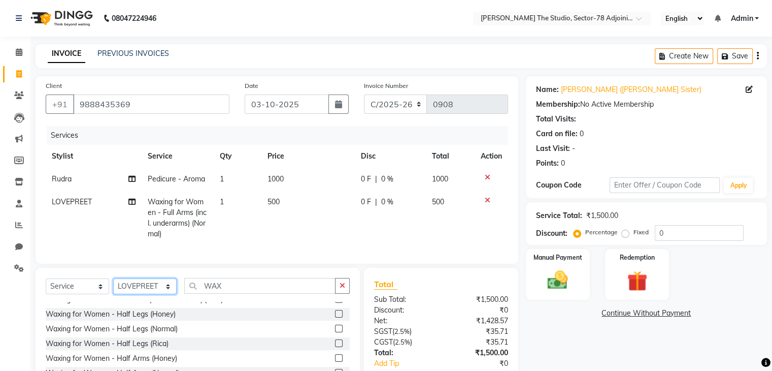
scroll to position [47, 0]
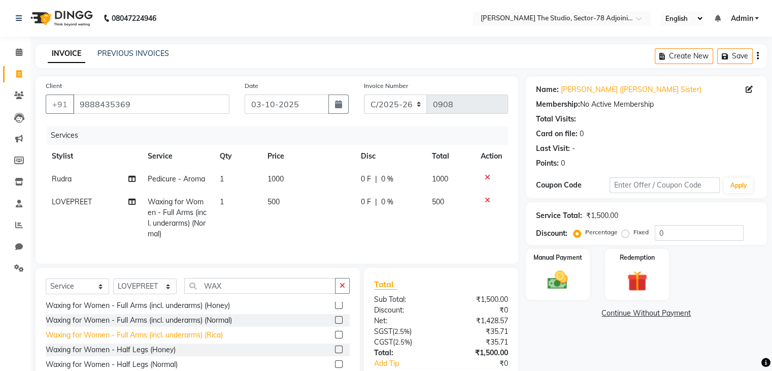
click at [185, 340] on div "Waxing for Women - Full Arms (incl. underarms) (Rica)" at bounding box center [134, 335] width 177 height 11
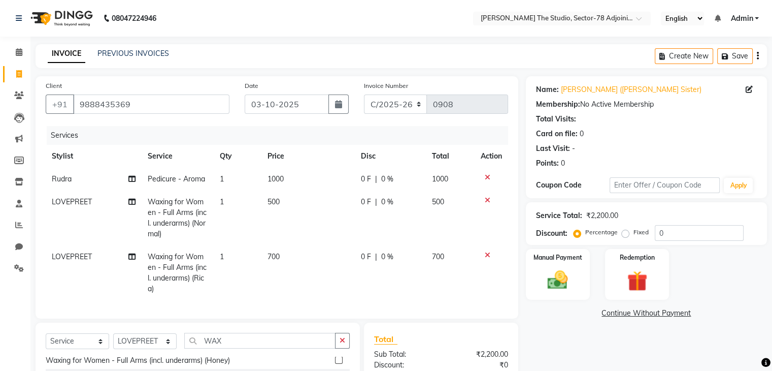
click at [488, 199] on icon at bounding box center [488, 200] width 6 height 7
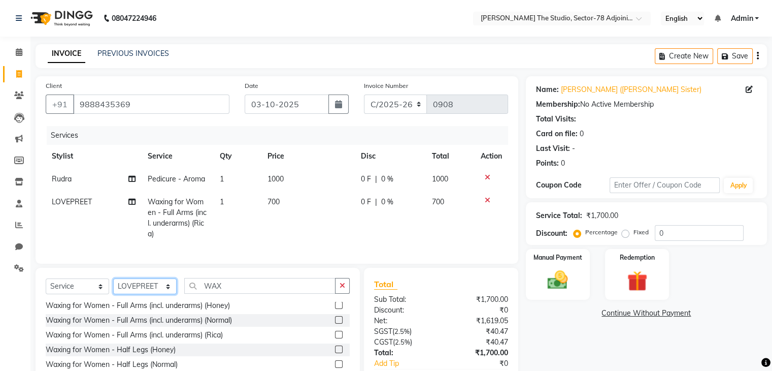
click at [157, 293] on select "Select Stylist [PERSON_NAME](N) [PERSON_NAME] [PERSON_NAME] [PERSON_NAME] Manag…" at bounding box center [144, 286] width 63 height 16
click at [113, 287] on select "Select Stylist [PERSON_NAME](N) [PERSON_NAME] [PERSON_NAME] [PERSON_NAME] Manag…" at bounding box center [144, 286] width 63 height 16
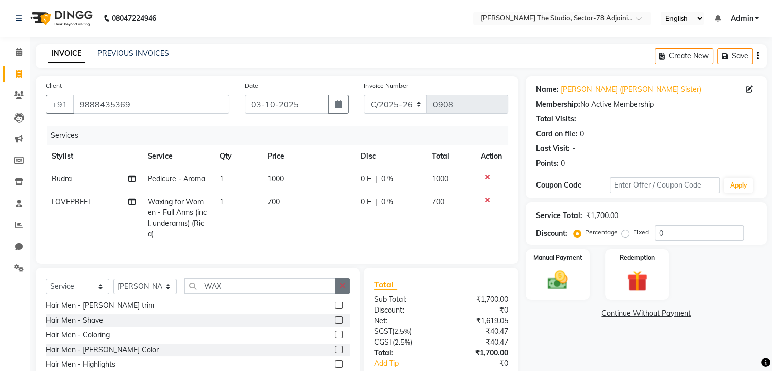
click at [337, 293] on button "button" at bounding box center [342, 286] width 15 height 16
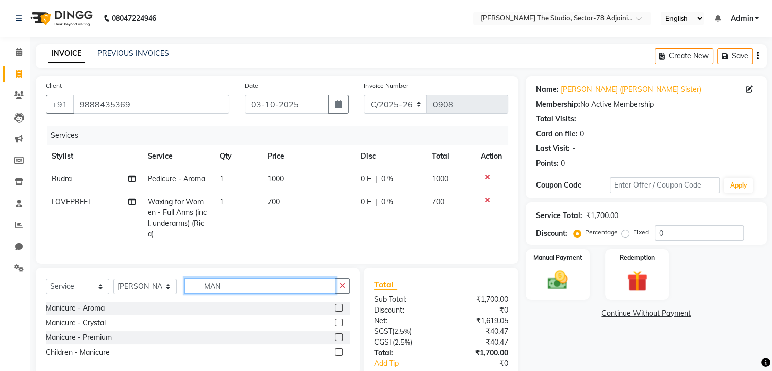
scroll to position [0, 0]
click at [72, 313] on div "Manicure - Aroma" at bounding box center [75, 308] width 59 height 11
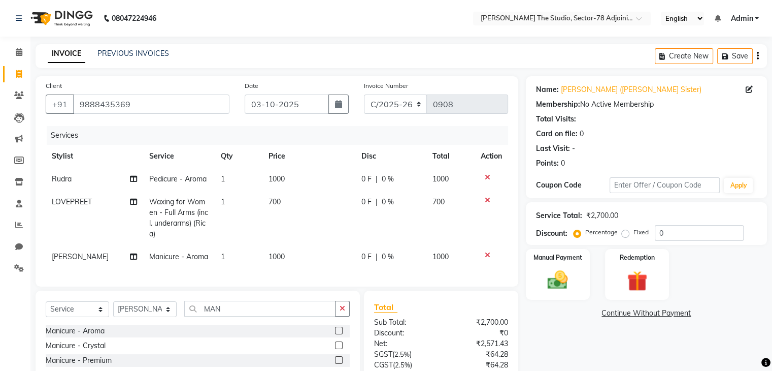
click at [287, 176] on td "1000" at bounding box center [309, 179] width 93 height 23
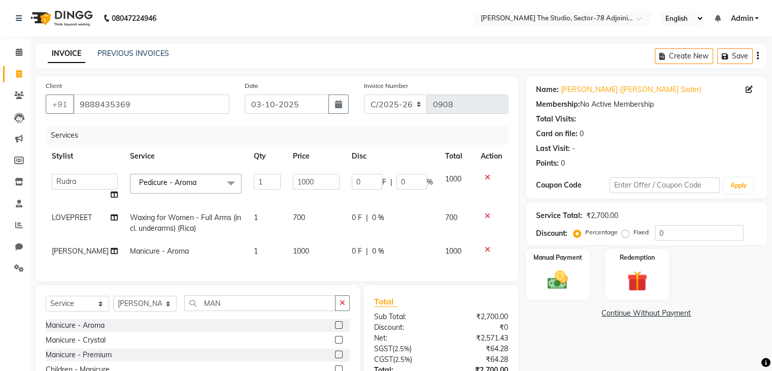
click at [293, 176] on input "1000" at bounding box center [316, 182] width 47 height 16
click at [315, 241] on tbody "Abhishek ABHISHEK(N) [PERSON_NAME] [PERSON_NAME] [PERSON_NAME] Manager NOOR Own…" at bounding box center [277, 215] width 463 height 95
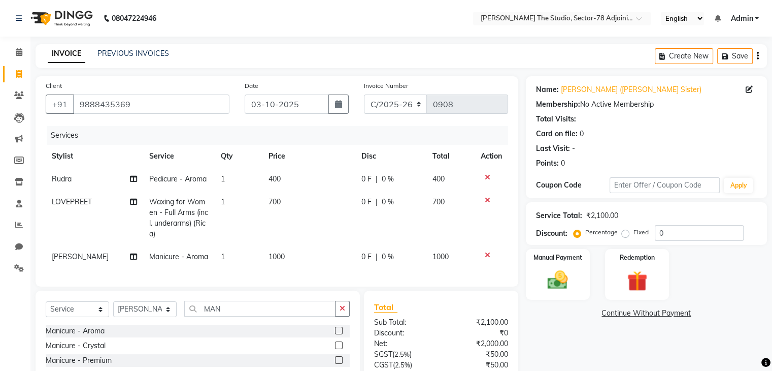
click at [315, 241] on td "700" at bounding box center [309, 217] width 93 height 55
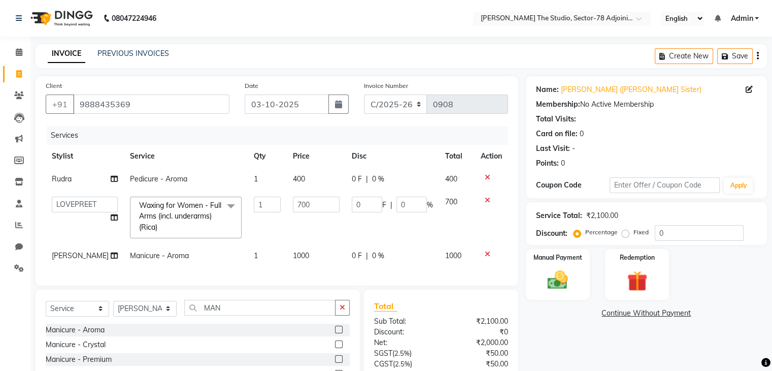
click at [303, 251] on td "1000" at bounding box center [316, 255] width 59 height 23
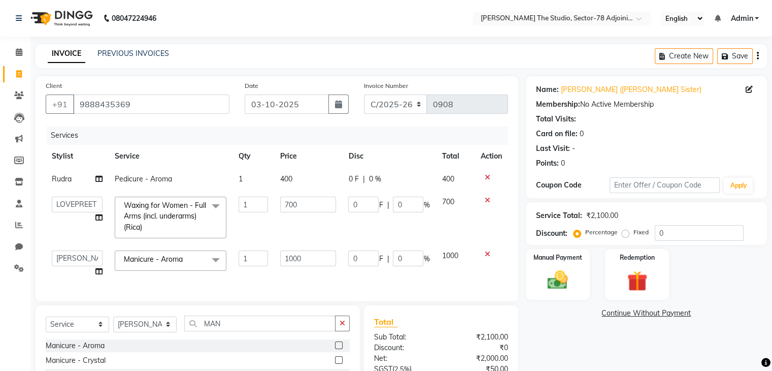
click at [303, 251] on input "1000" at bounding box center [308, 258] width 56 height 16
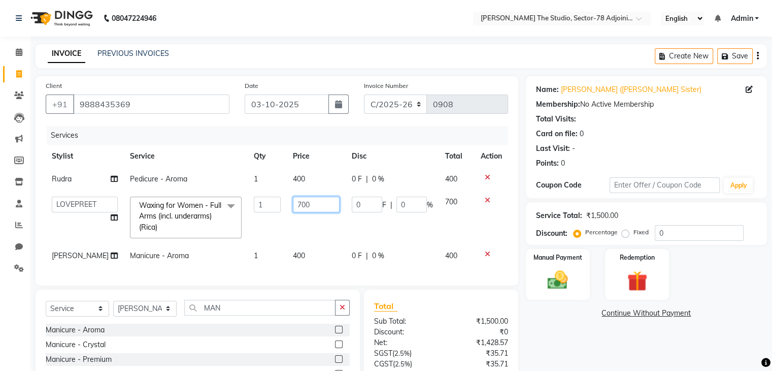
click at [309, 211] on input "700" at bounding box center [316, 205] width 47 height 16
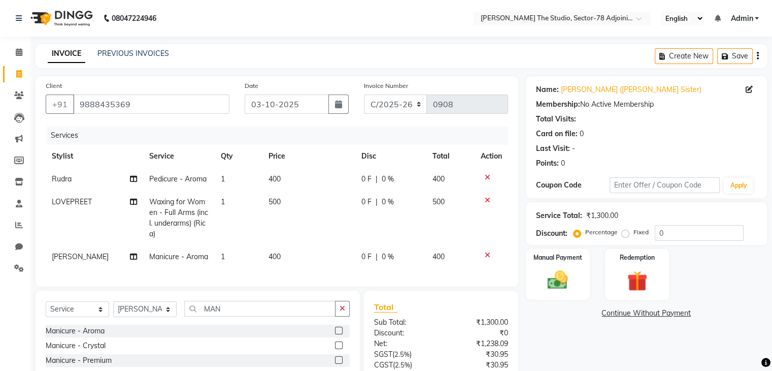
click at [362, 234] on td "0 F | 0 %" at bounding box center [390, 217] width 71 height 55
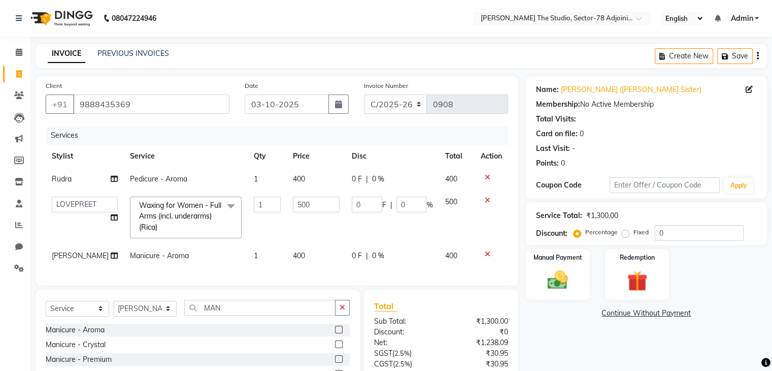
scroll to position [45, 0]
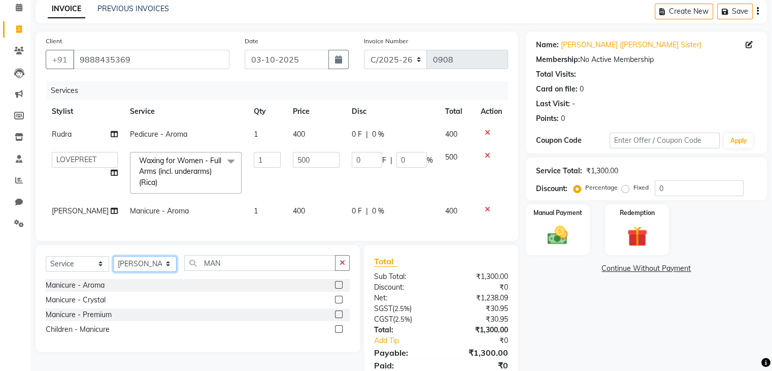
click at [160, 272] on select "Select Stylist [PERSON_NAME](N) [PERSON_NAME] [PERSON_NAME] [PERSON_NAME] Manag…" at bounding box center [144, 264] width 63 height 16
click at [113, 264] on select "Select Stylist [PERSON_NAME](N) [PERSON_NAME] [PERSON_NAME] [PERSON_NAME] Manag…" at bounding box center [144, 264] width 63 height 16
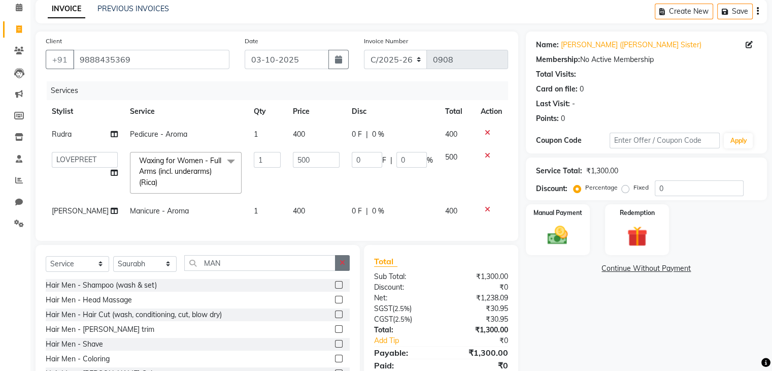
click at [349, 271] on button "button" at bounding box center [342, 263] width 15 height 16
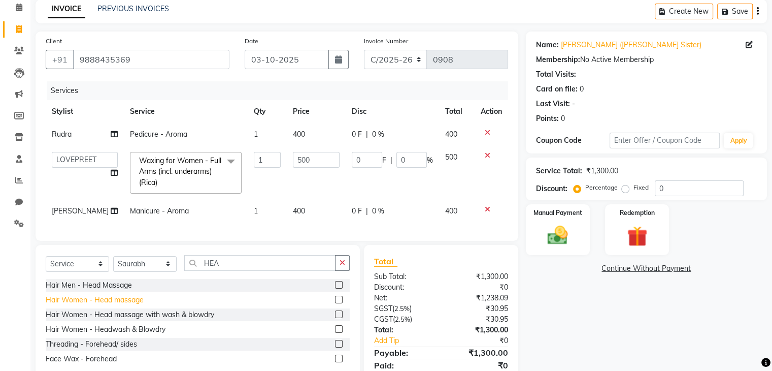
click at [130, 305] on div "Hair Women - Head massage" at bounding box center [95, 300] width 98 height 11
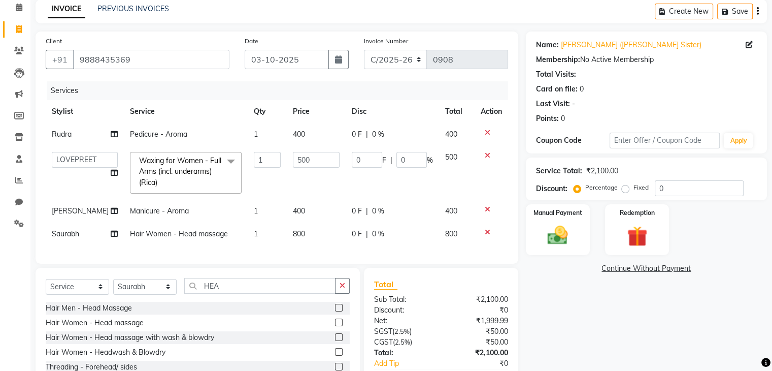
click at [297, 229] on td "800" at bounding box center [316, 233] width 59 height 23
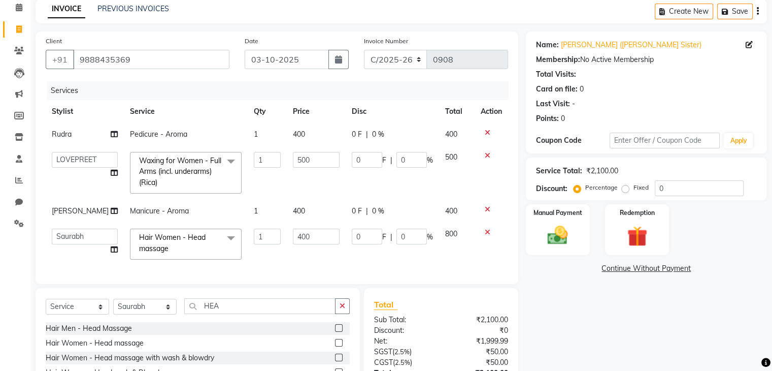
click at [383, 266] on div "Client [PHONE_NUMBER] Date [DATE] Invoice Number C/2025-26 V/[PHONE_NUMBER] Ser…" at bounding box center [277, 157] width 483 height 252
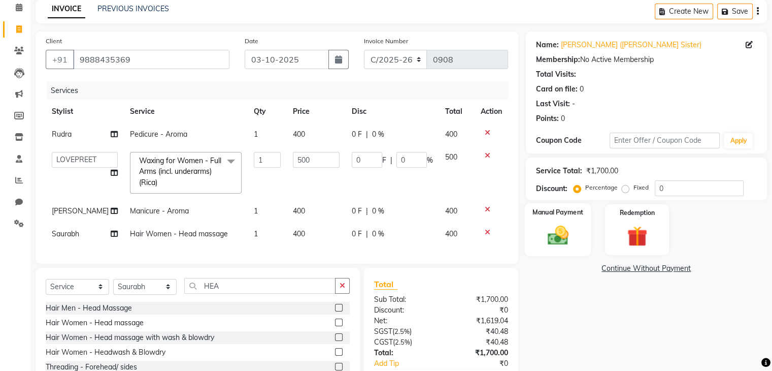
click at [554, 235] on img at bounding box center [558, 235] width 34 height 24
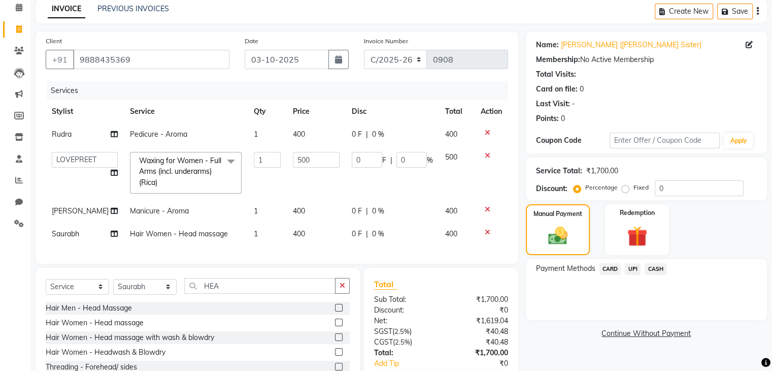
click at [635, 270] on span "UPI" at bounding box center [633, 269] width 16 height 12
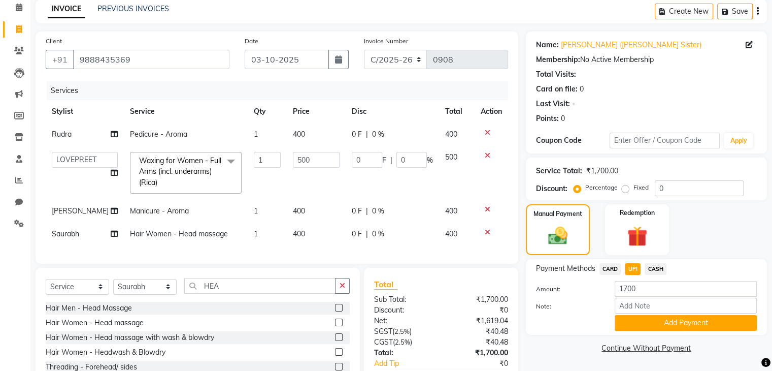
click at [302, 213] on td "400" at bounding box center [316, 211] width 59 height 23
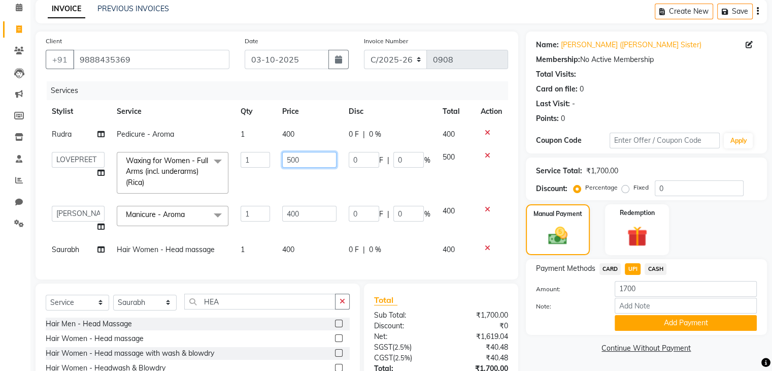
click at [311, 163] on input "500" at bounding box center [309, 160] width 55 height 16
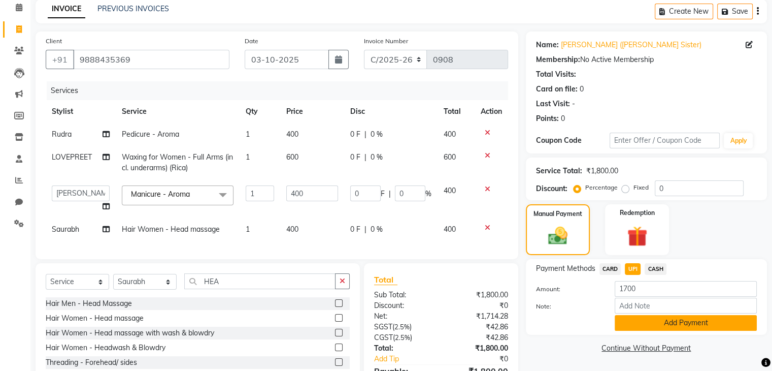
click at [639, 325] on button "Add Payment" at bounding box center [686, 323] width 142 height 16
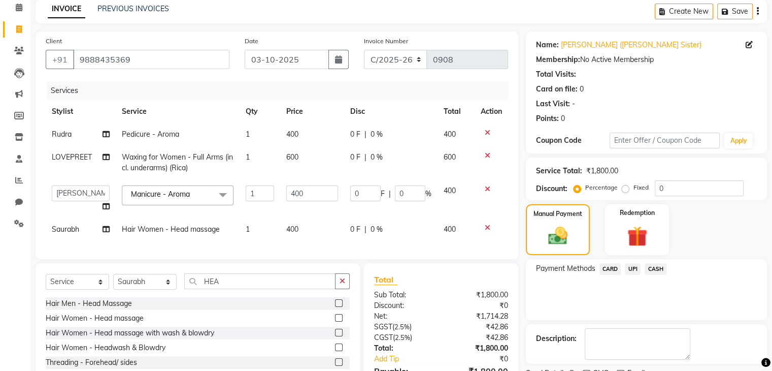
scroll to position [131, 0]
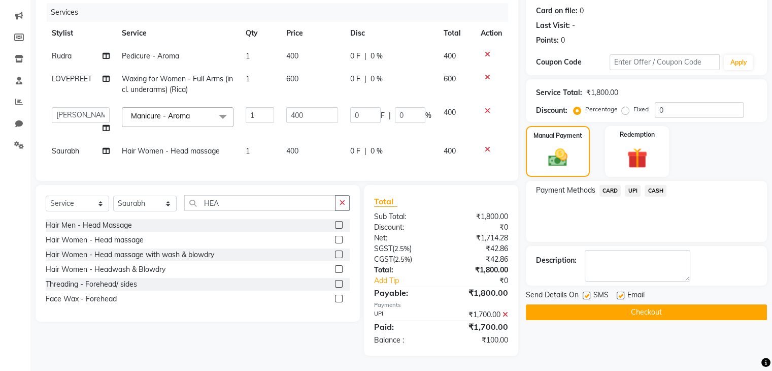
click at [506, 313] on icon at bounding box center [506, 314] width 6 height 7
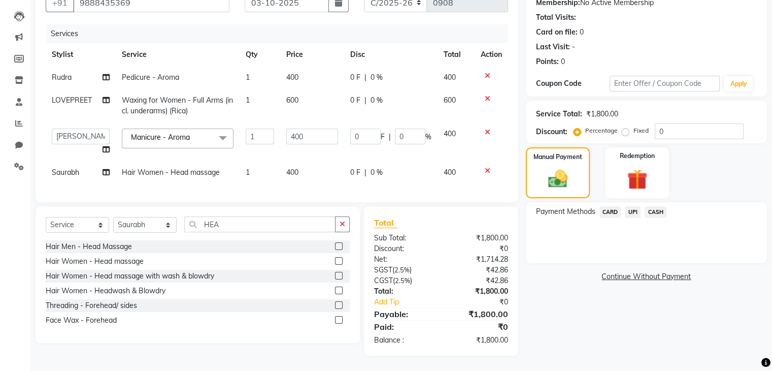
click at [640, 206] on div "UPI" at bounding box center [631, 213] width 20 height 14
click at [635, 206] on span "UPI" at bounding box center [633, 212] width 16 height 12
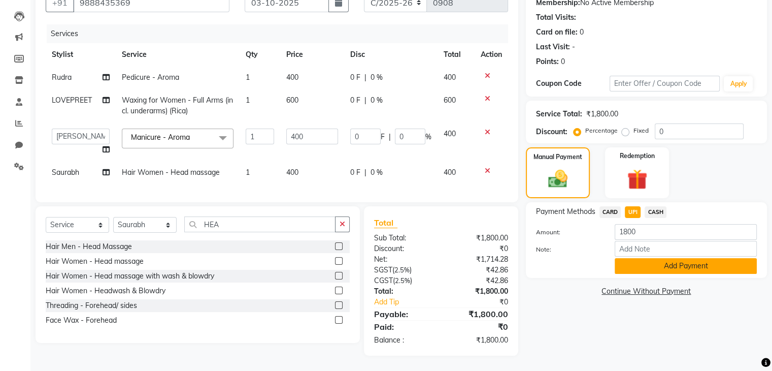
click at [649, 258] on button "Add Payment" at bounding box center [686, 266] width 142 height 16
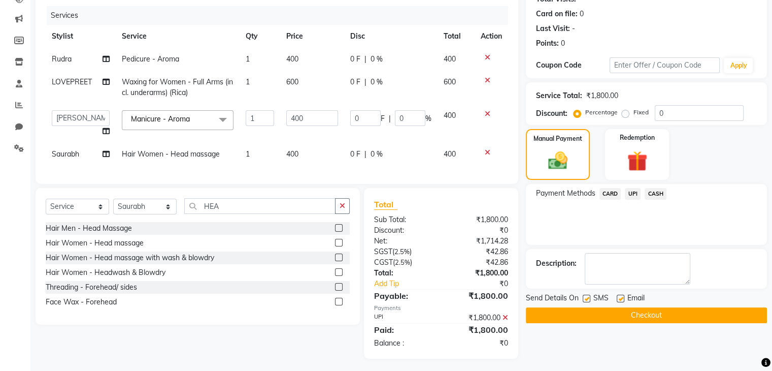
scroll to position [122, 0]
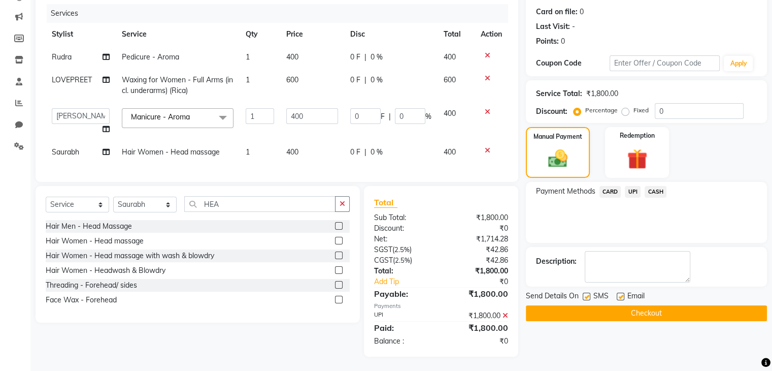
click at [585, 293] on label at bounding box center [587, 296] width 8 height 8
click at [585, 293] on input "checkbox" at bounding box center [586, 296] width 7 height 7
click at [585, 293] on label at bounding box center [587, 296] width 8 height 8
click at [585, 293] on input "checkbox" at bounding box center [586, 296] width 7 height 7
click at [585, 293] on label at bounding box center [587, 296] width 8 height 8
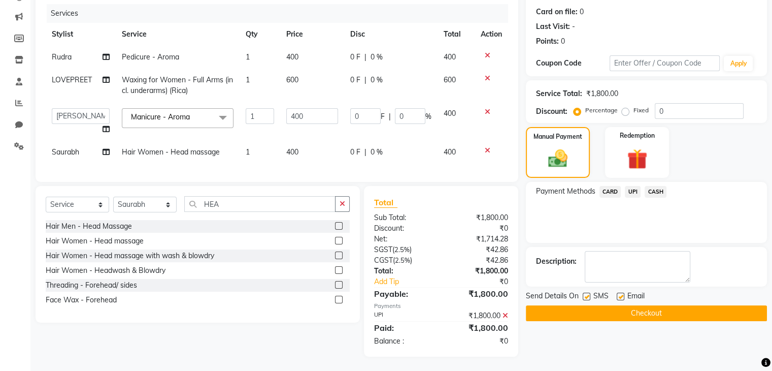
click at [585, 293] on input "checkbox" at bounding box center [586, 296] width 7 height 7
click at [628, 313] on button "Checkout" at bounding box center [646, 313] width 241 height 16
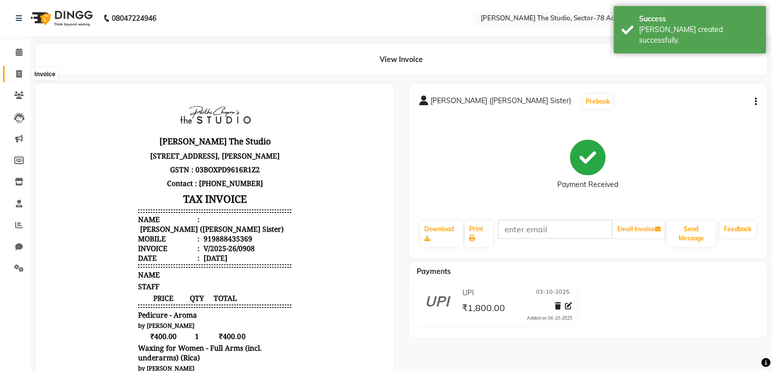
click at [16, 72] on icon at bounding box center [19, 74] width 6 height 8
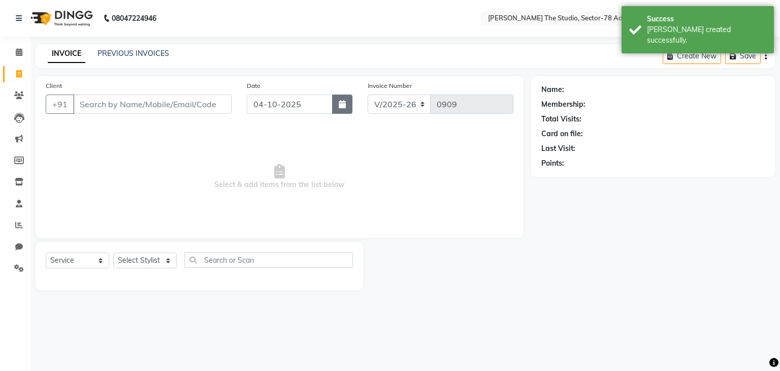
click at [334, 109] on button "button" at bounding box center [342, 103] width 20 height 19
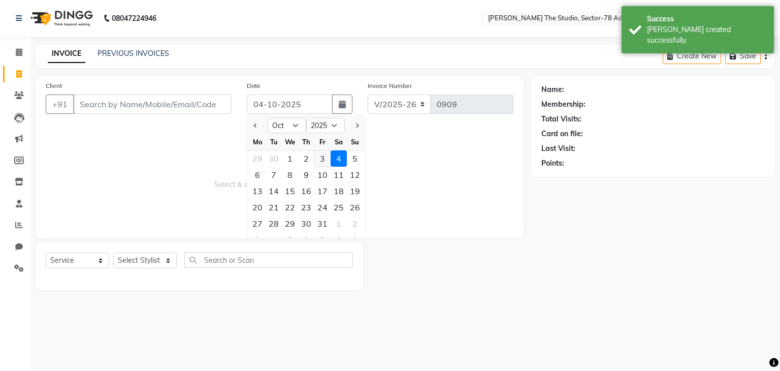
click at [320, 161] on div "3" at bounding box center [322, 158] width 16 height 16
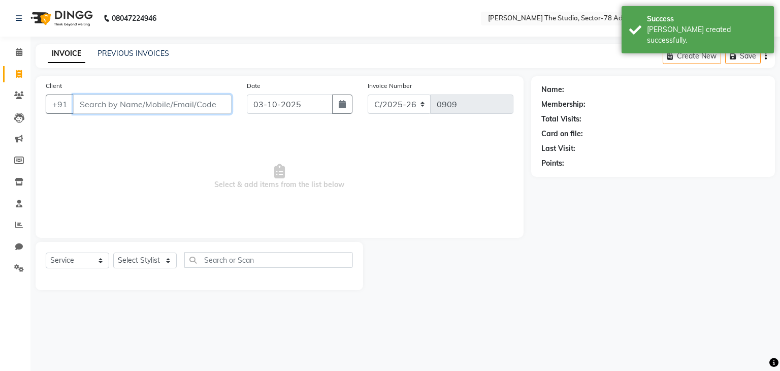
click at [197, 95] on input "Client" at bounding box center [152, 103] width 158 height 19
